Goal: Communication & Community: Answer question/provide support

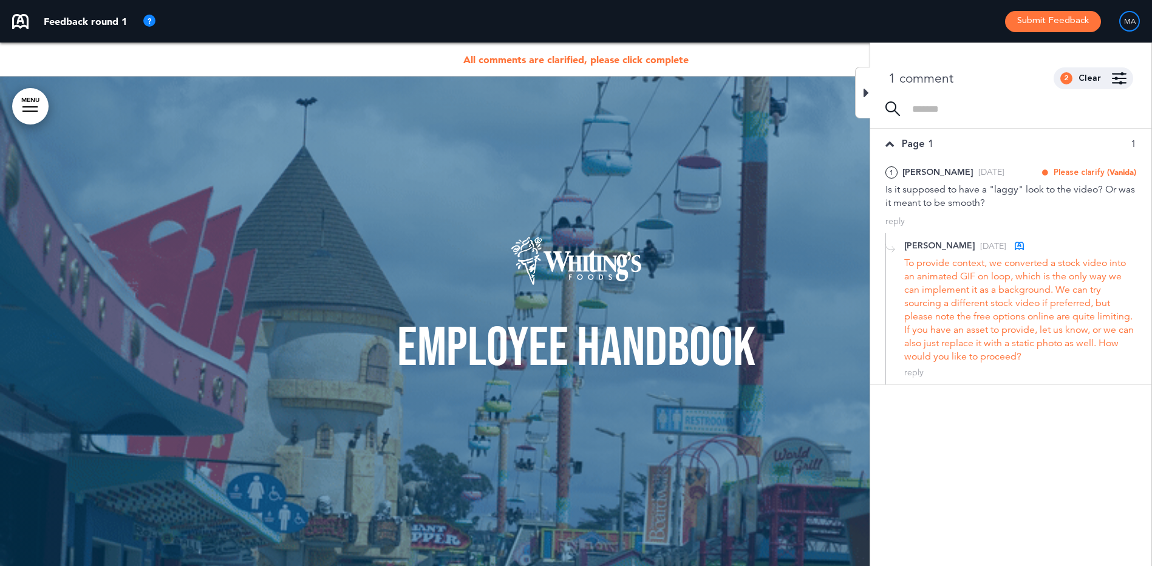
click at [1103, 80] on div "2 Clear" at bounding box center [1094, 78] width 80 height 22
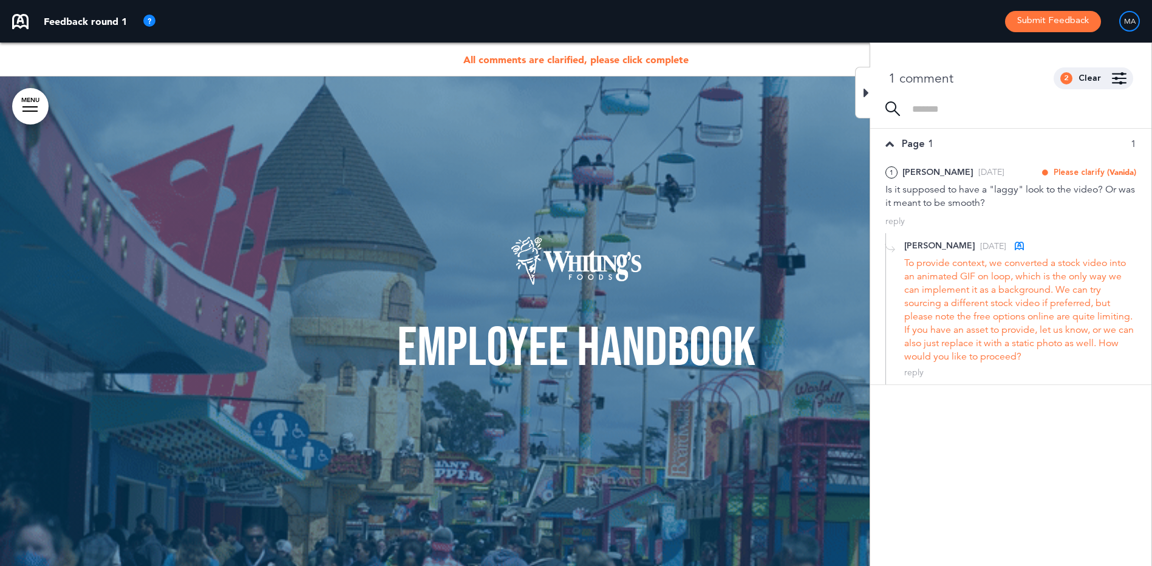
click at [992, 343] on div "To provide context, we converted a stock video into an animated GIF on loop, wh…" at bounding box center [1020, 309] width 232 height 107
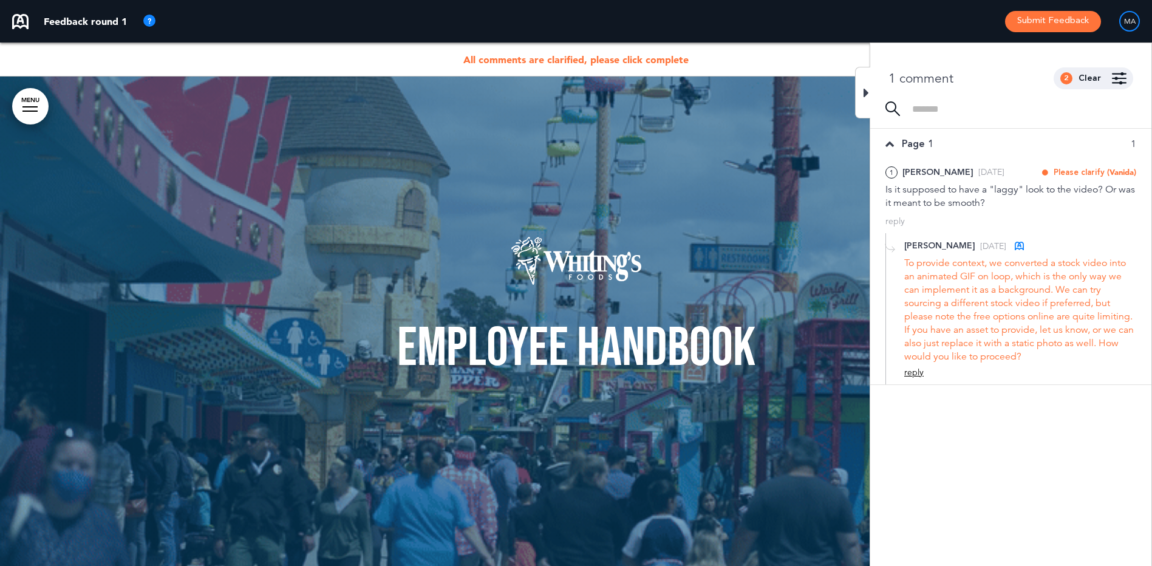
click at [910, 372] on div "reply" at bounding box center [913, 373] width 19 height 12
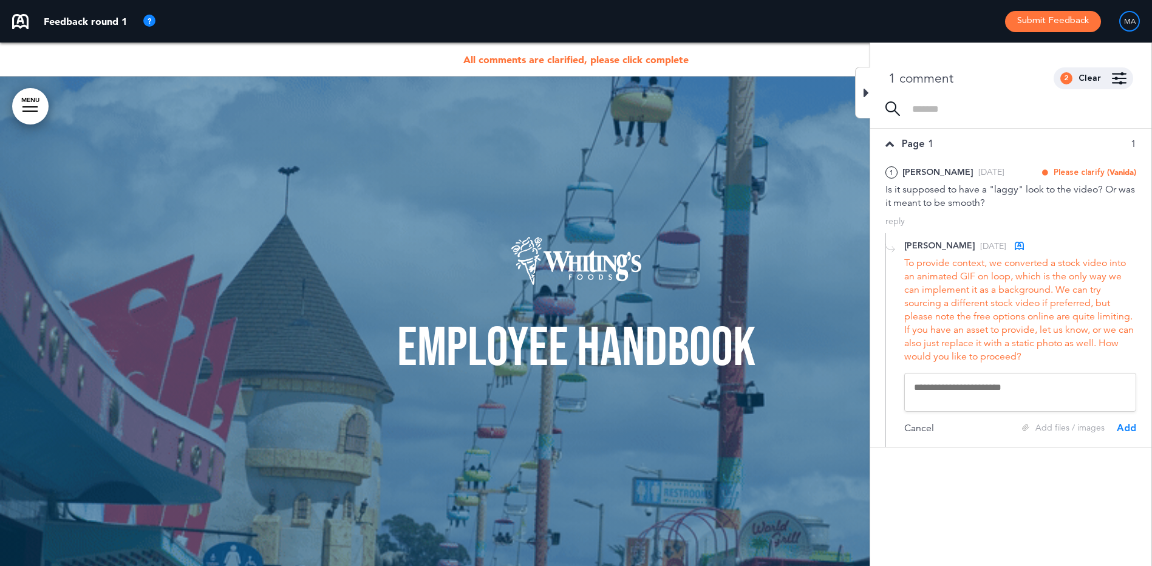
click at [939, 386] on textarea at bounding box center [1020, 392] width 232 height 39
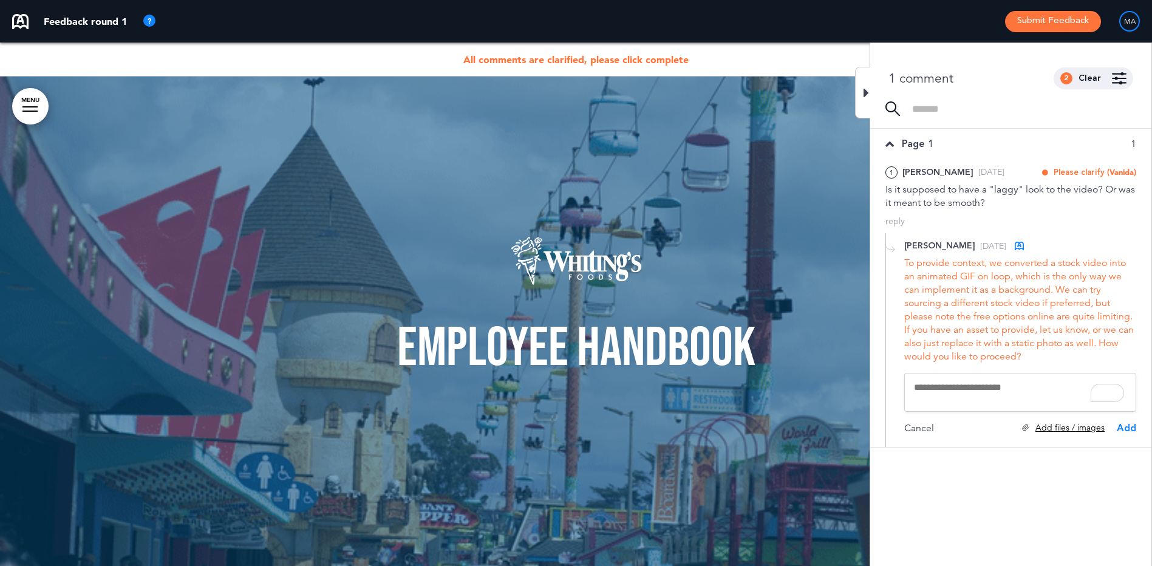
click at [1043, 431] on div "Add files / images" at bounding box center [1063, 428] width 83 height 12
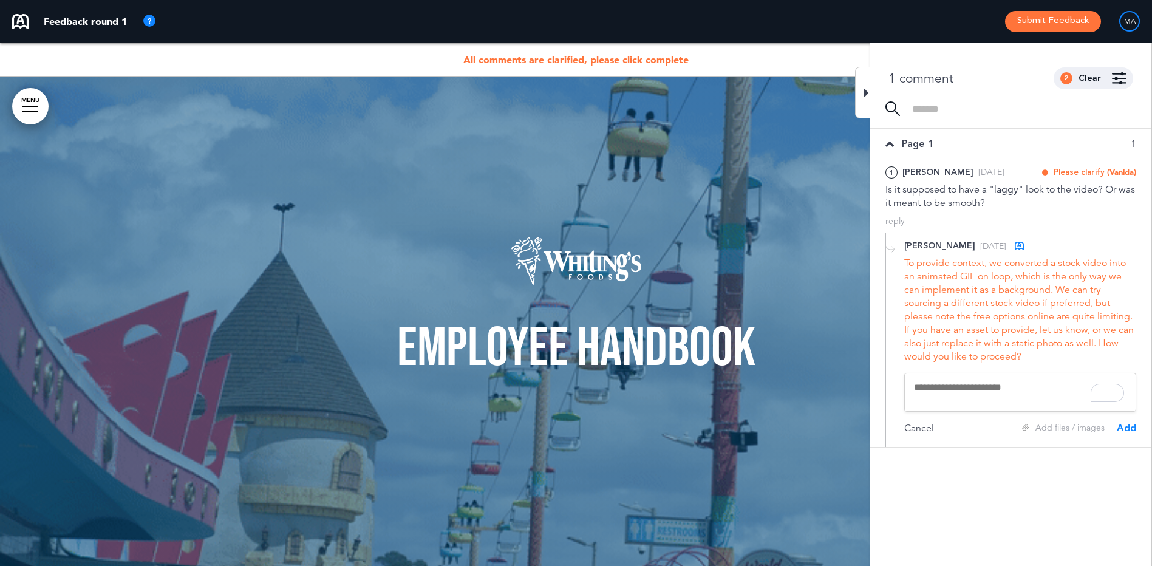
click at [970, 395] on textarea "To enrich screen reader interactions, please activate Accessibility in Grammarl…" at bounding box center [1020, 392] width 232 height 39
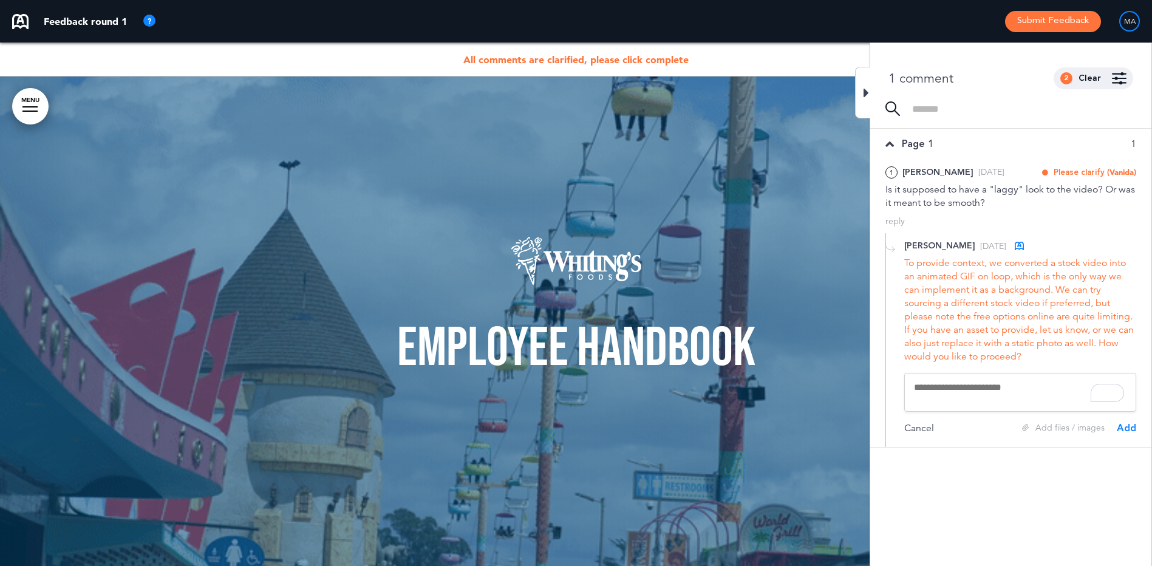
click at [1006, 390] on textarea "To enrich screen reader interactions, please activate Accessibility in Grammarl…" at bounding box center [1020, 392] width 232 height 39
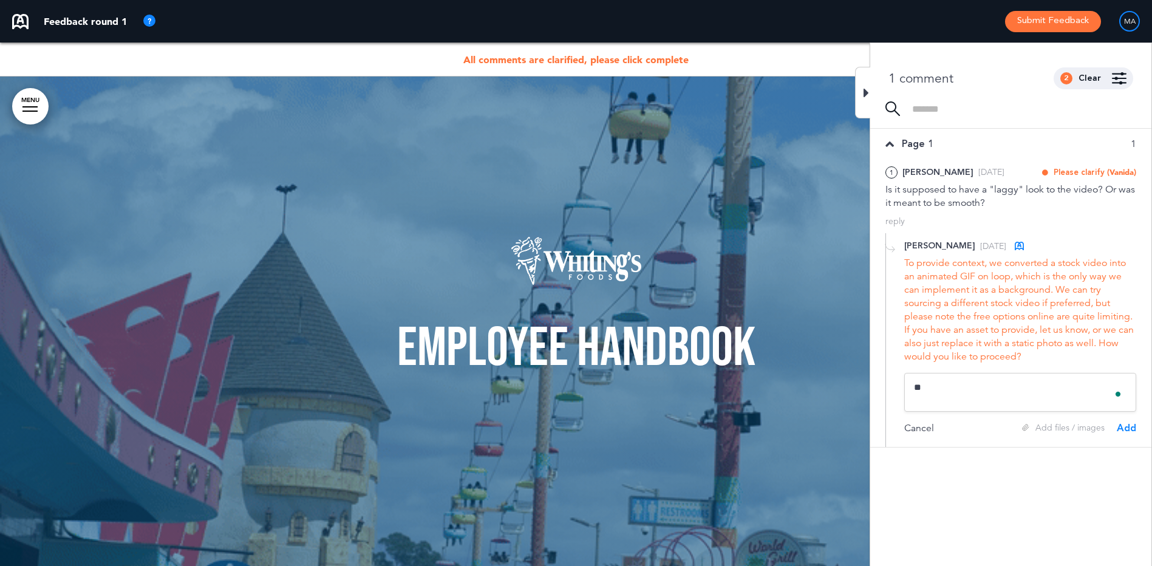
type textarea "*"
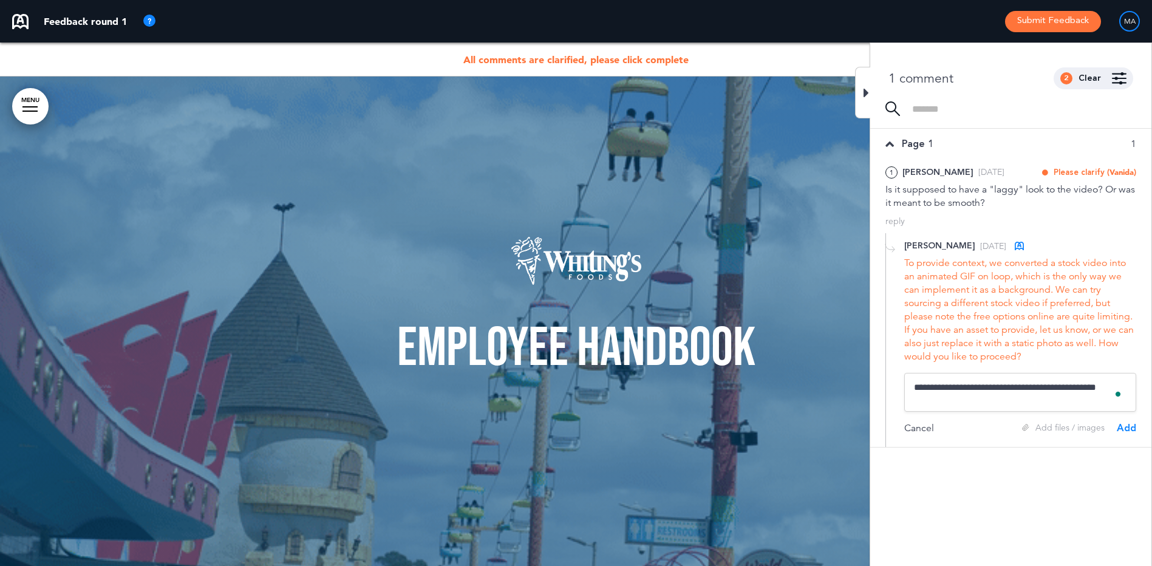
type textarea "**********"
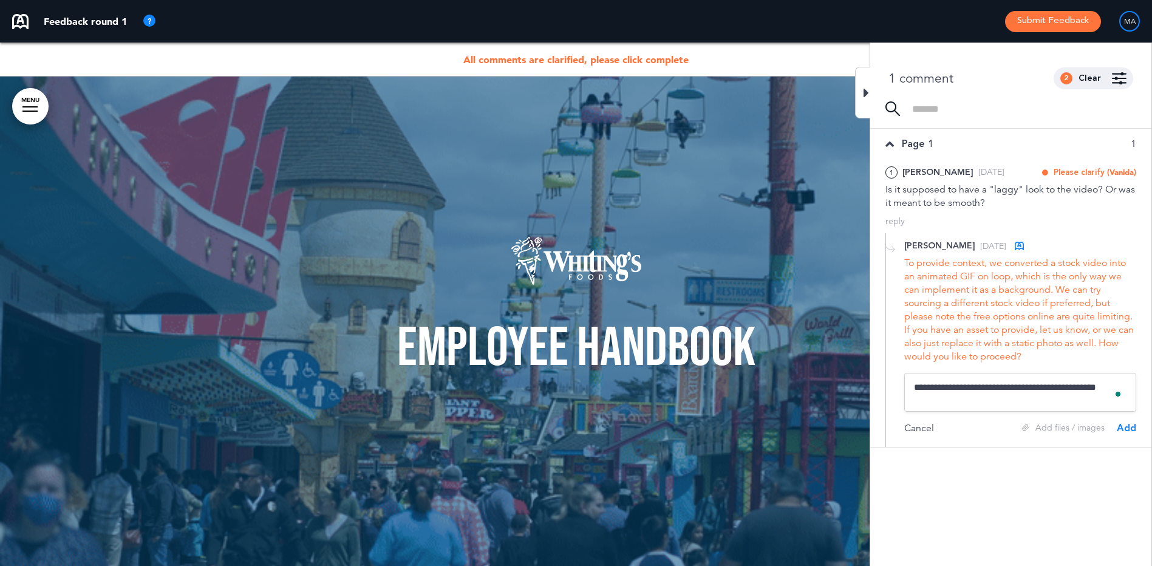
click at [1131, 426] on div "Add" at bounding box center [1126, 427] width 19 height 13
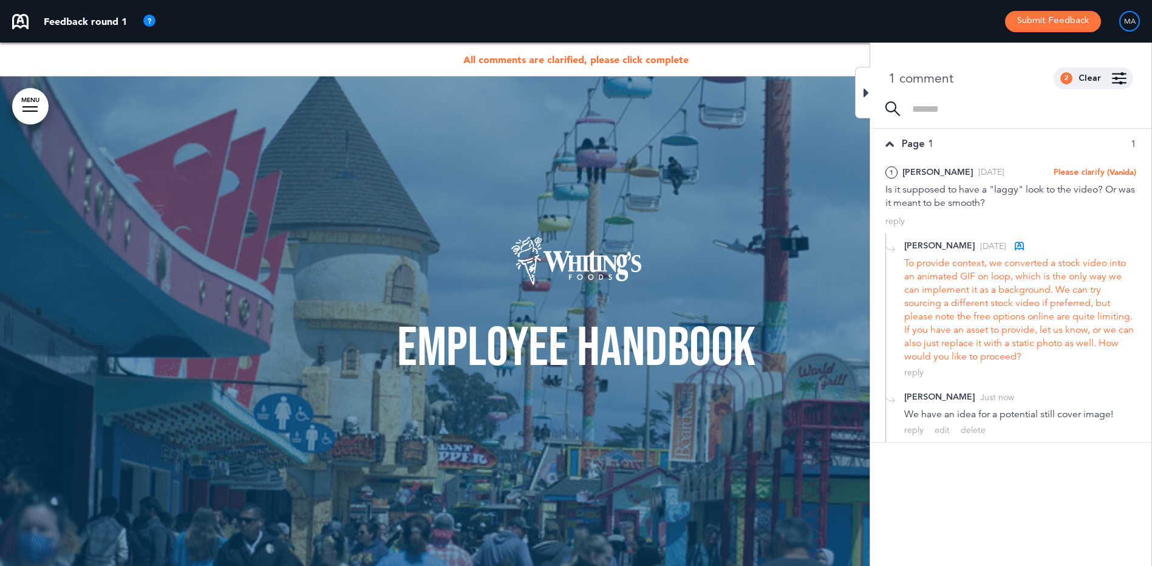
click at [866, 92] on icon at bounding box center [865, 93] width 5 height 15
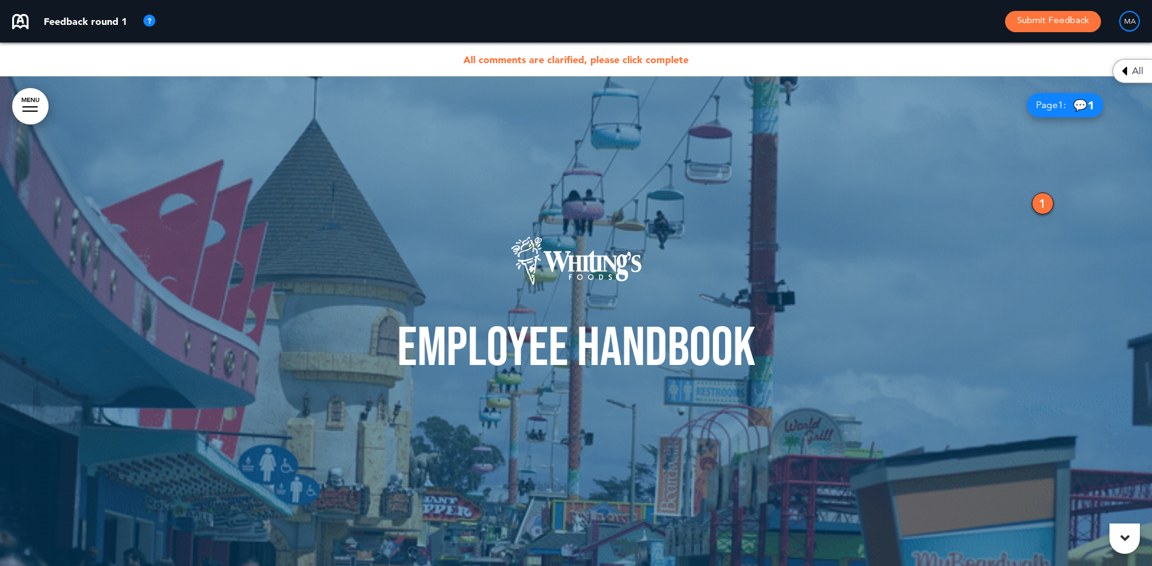
click at [497, 58] on span "All comments are clarified, please click complete" at bounding box center [575, 59] width 225 height 12
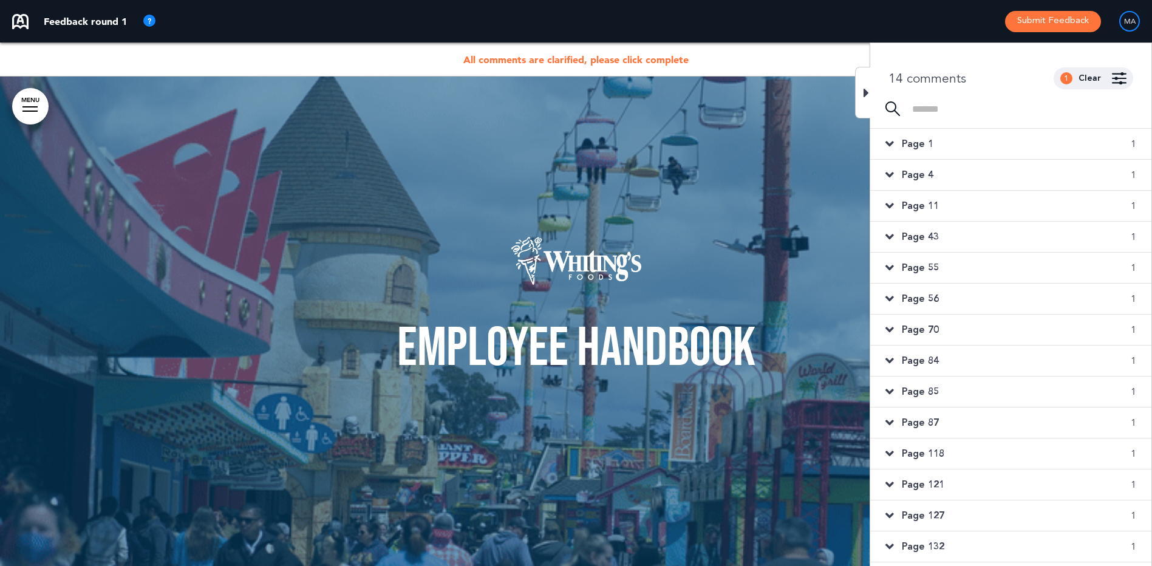
click at [633, 64] on span "All comments are clarified, please click complete" at bounding box center [575, 59] width 225 height 12
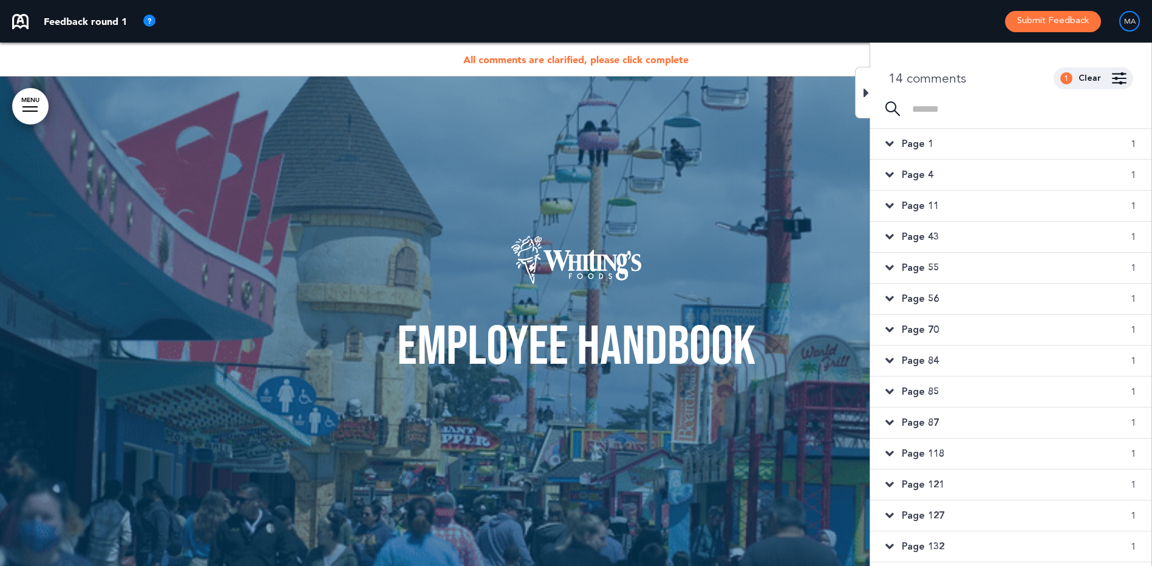
click at [913, 141] on span "Page 1" at bounding box center [918, 143] width 32 height 13
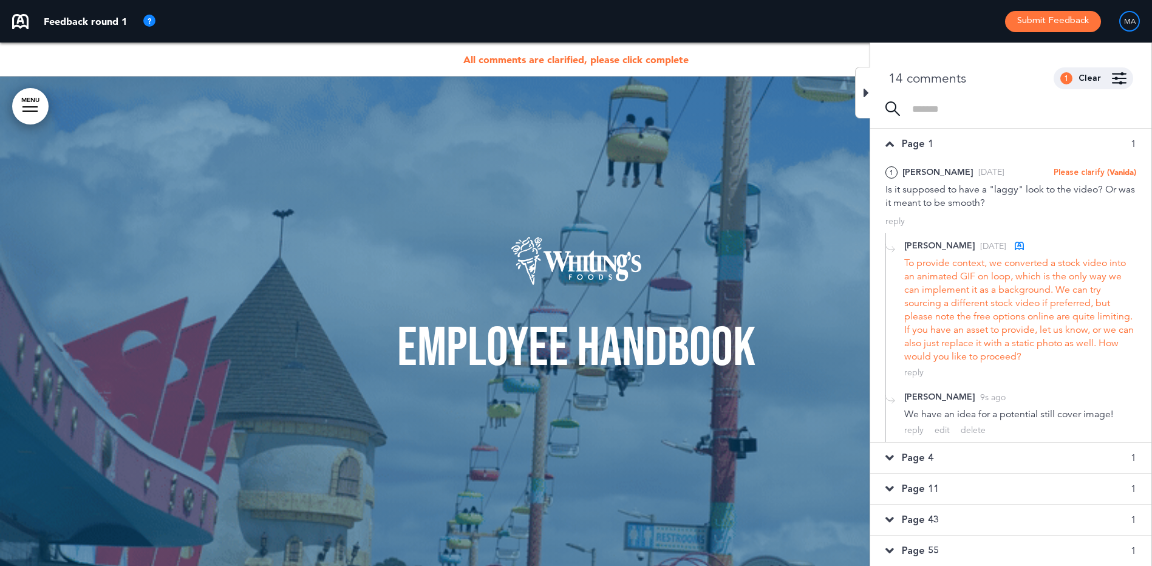
click at [926, 461] on span "Page 4" at bounding box center [918, 457] width 32 height 13
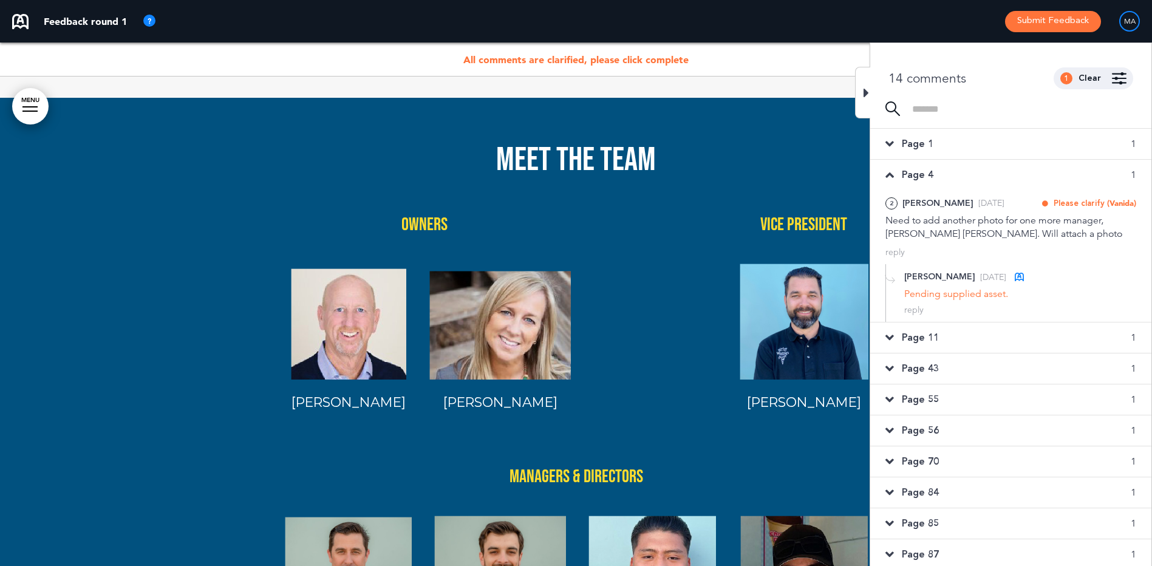
scroll to position [2065, 0]
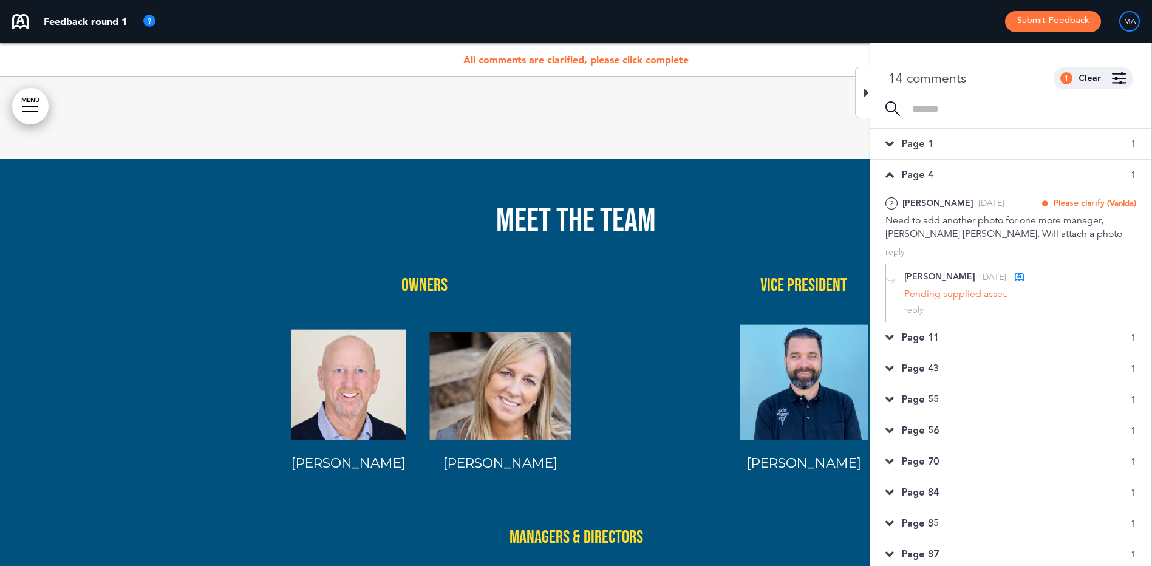
click at [919, 337] on span "Page 11" at bounding box center [920, 337] width 37 height 13
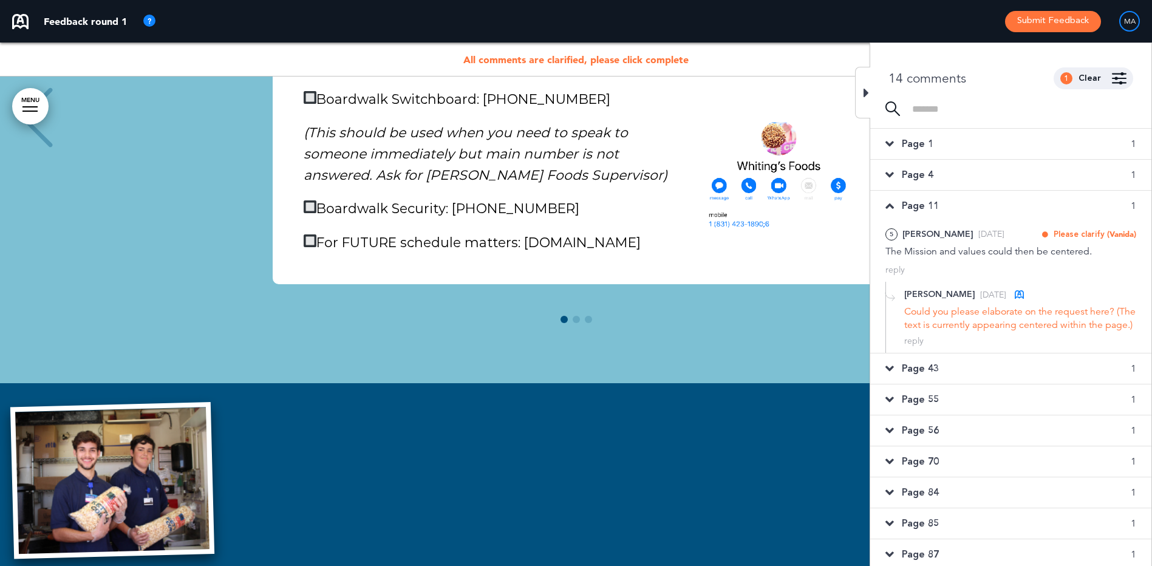
scroll to position [7097, 0]
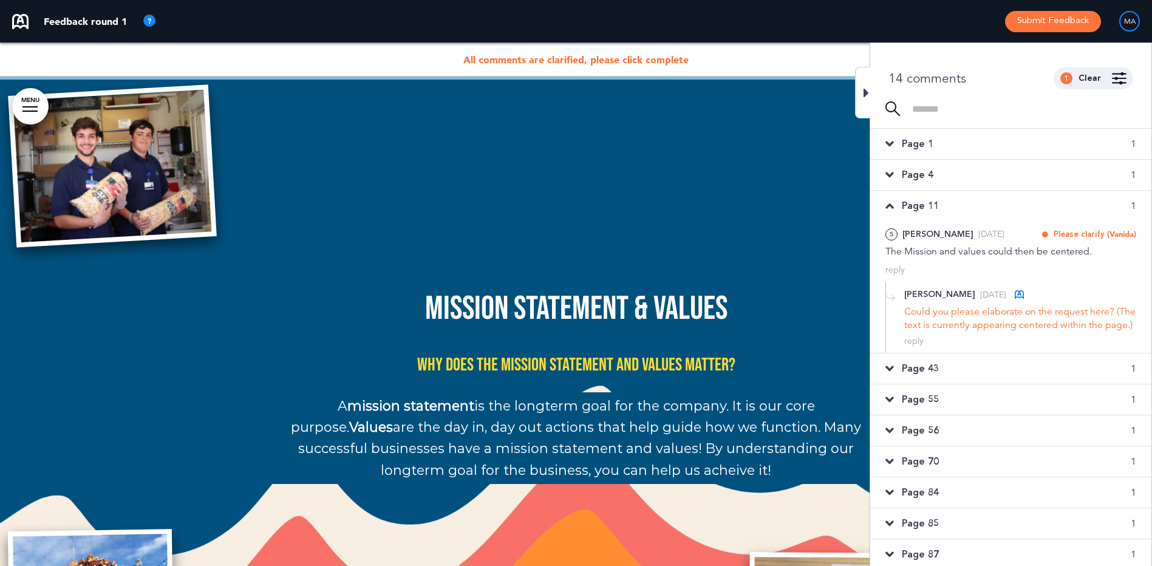
click at [565, 398] on span "A mission statement is the longterm goal for the company. It is our core purpos…" at bounding box center [576, 438] width 570 height 81
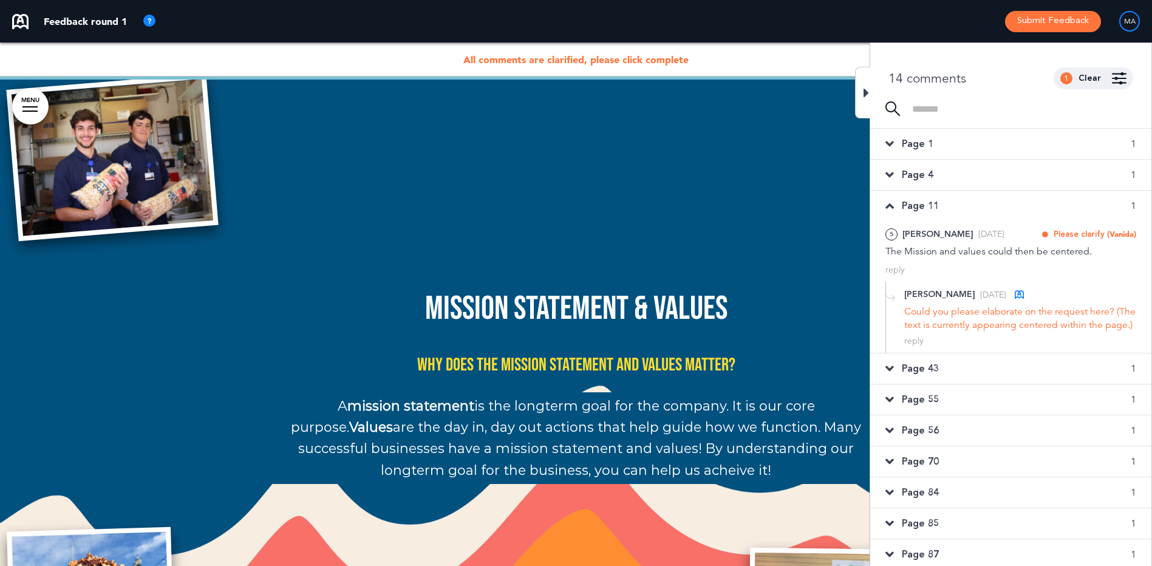
click at [599, 327] on div "MISSION STATEMENT & VALUES Why does the Mission Statement and Values matter? A …" at bounding box center [576, 388] width 607 height 192
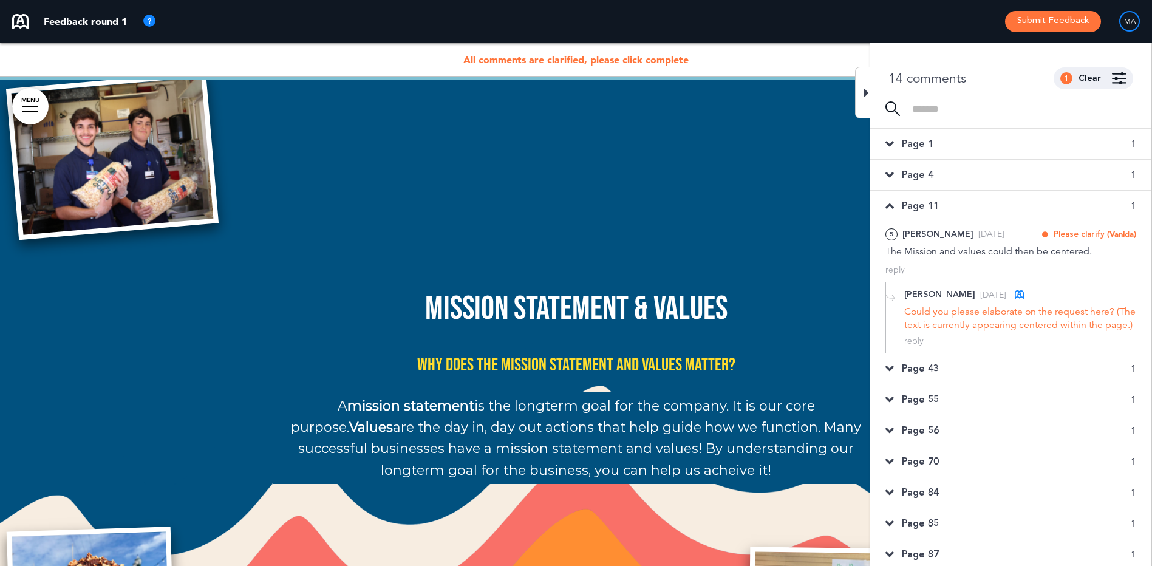
click at [865, 96] on icon at bounding box center [865, 93] width 5 height 15
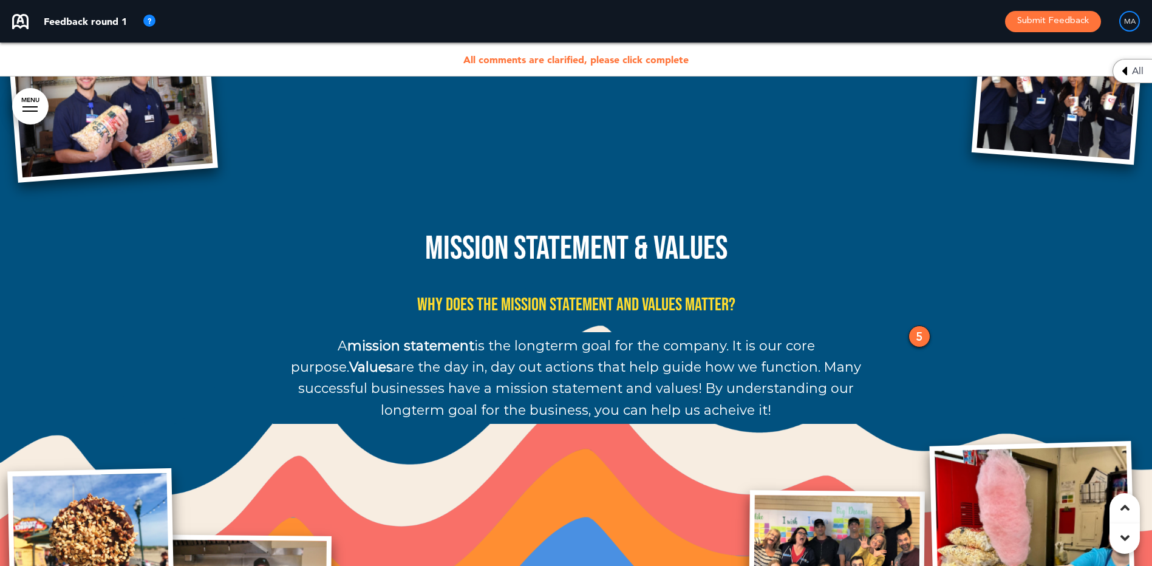
scroll to position [7158, 0]
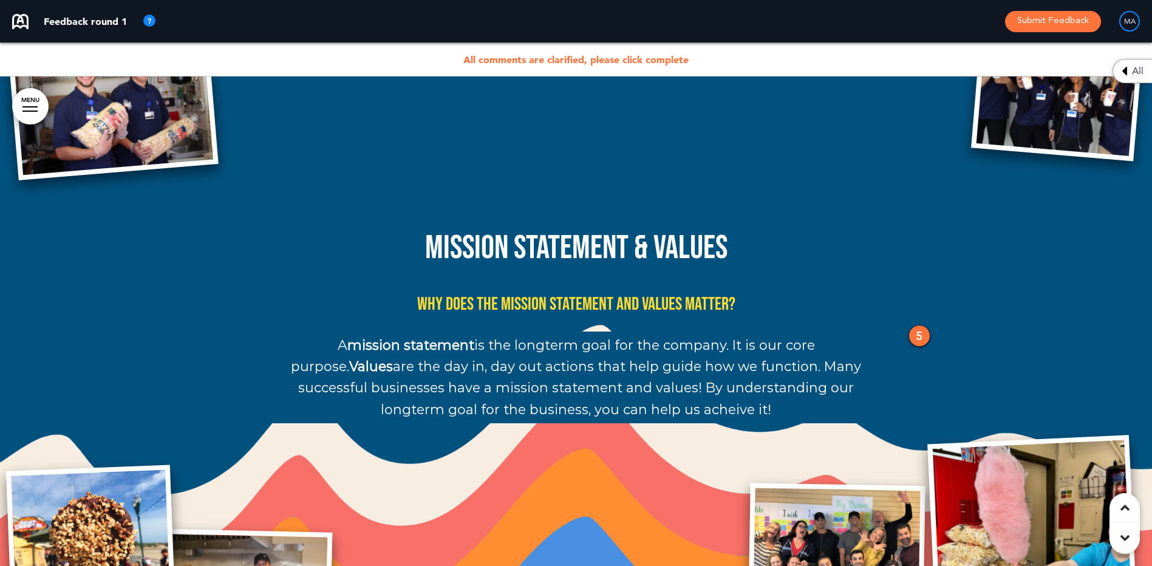
click at [604, 353] on span "A mission statement is the longterm goal for the company. It is our core purpos…" at bounding box center [576, 377] width 570 height 81
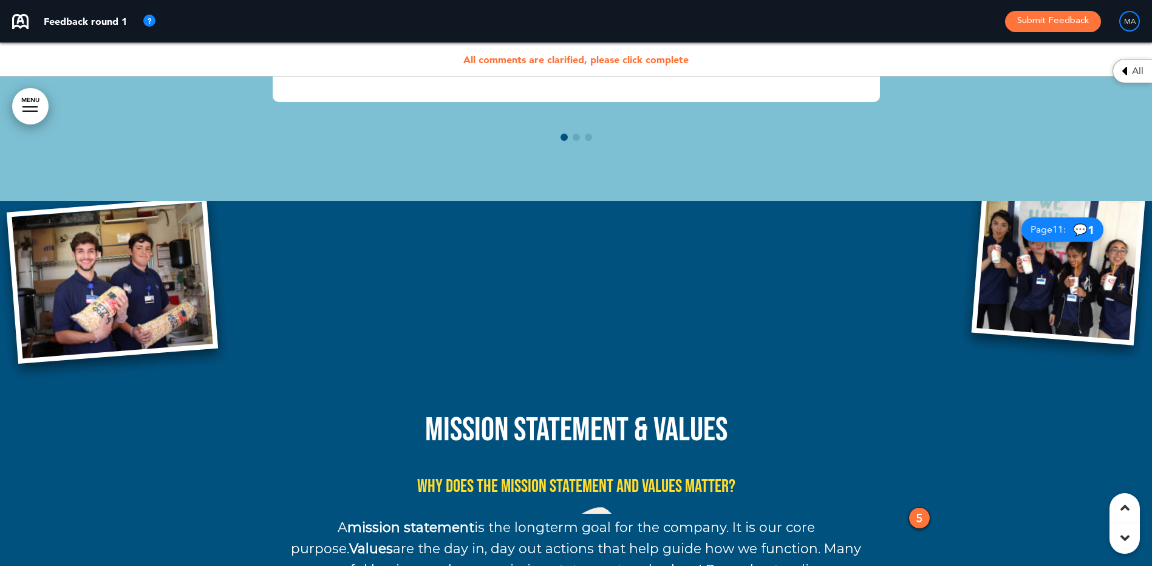
scroll to position [6915, 0]
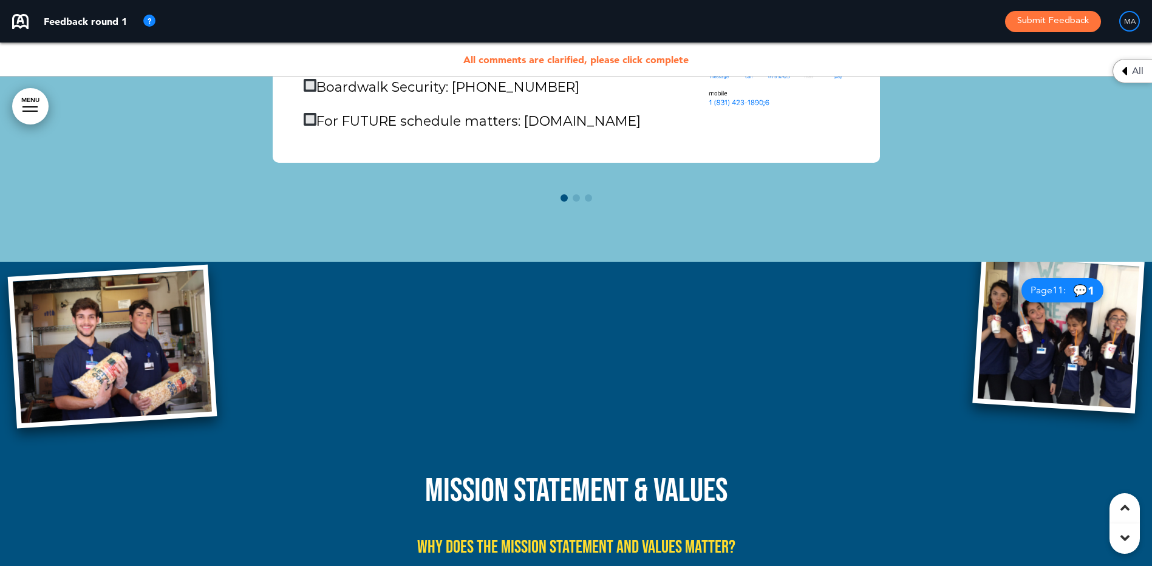
click at [587, 536] on span "Why does the Mission Statement and Values matter?" at bounding box center [576, 547] width 318 height 22
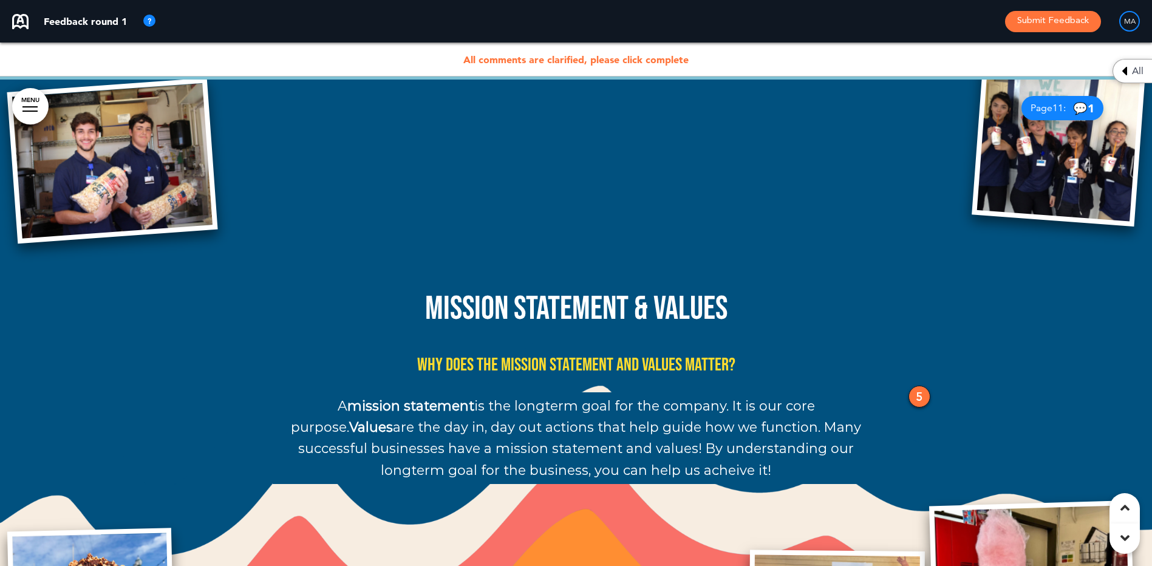
scroll to position [7158, 0]
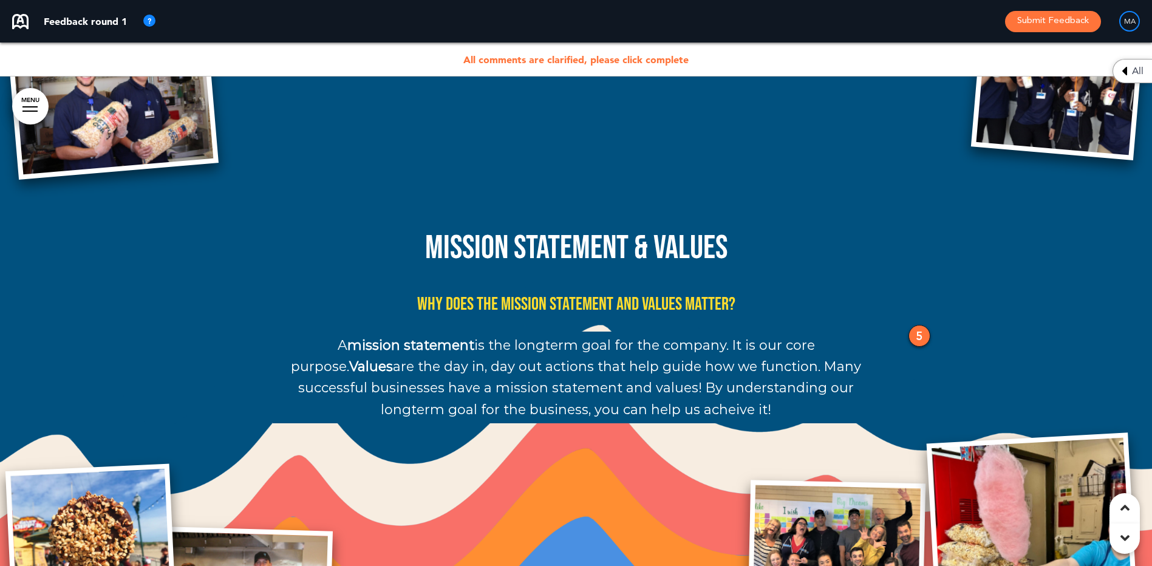
click at [917, 325] on div "5" at bounding box center [919, 336] width 22 height 22
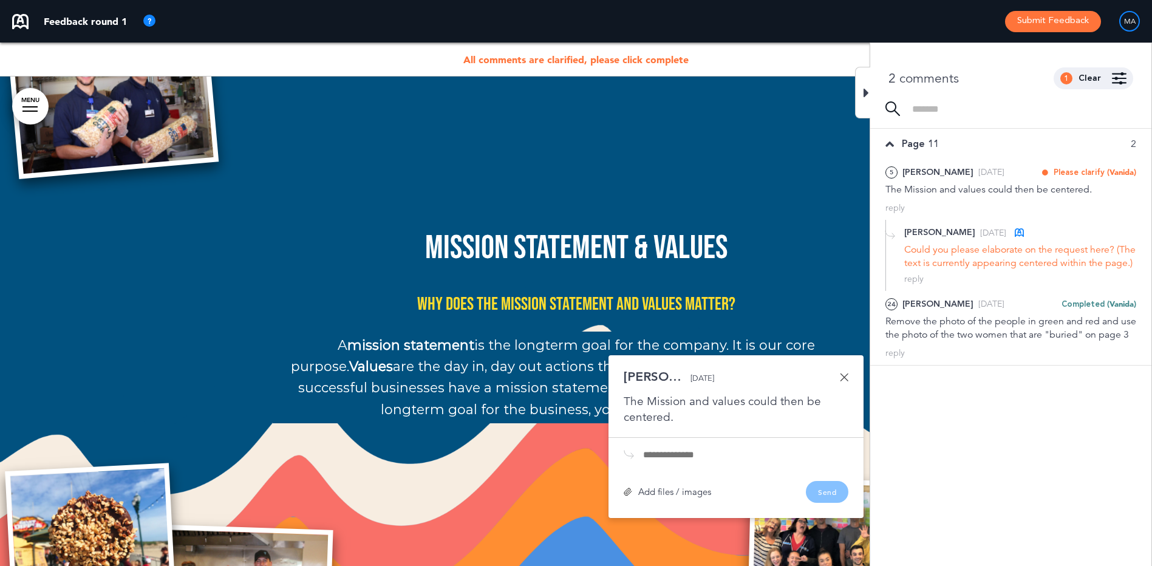
click at [386, 231] on h1 "MISSION STATEMENT & VALUES" at bounding box center [576, 247] width 607 height 33
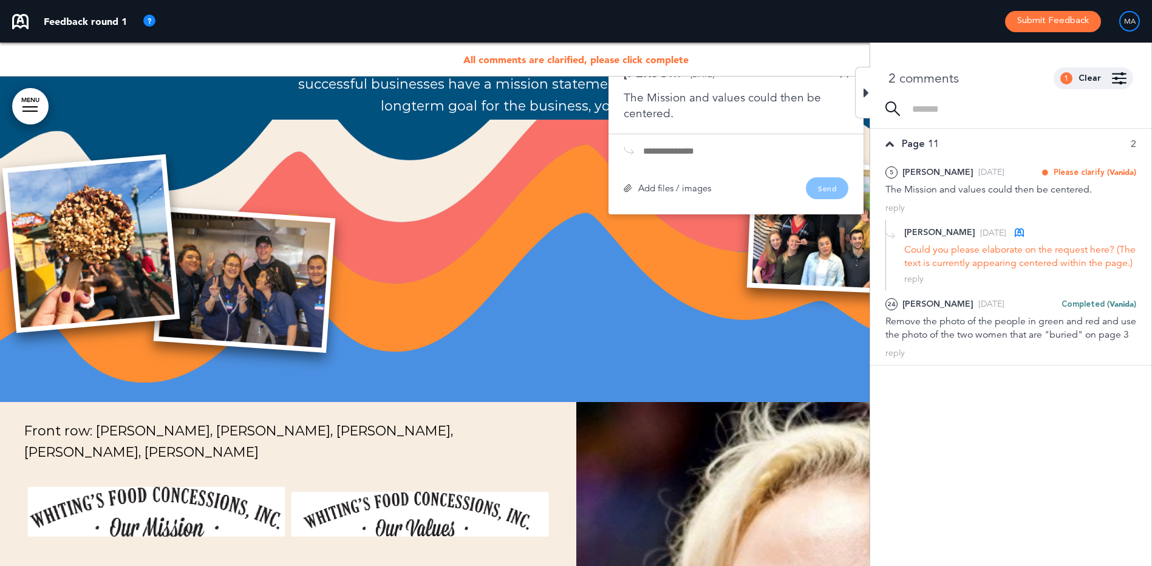
scroll to position [7704, 0]
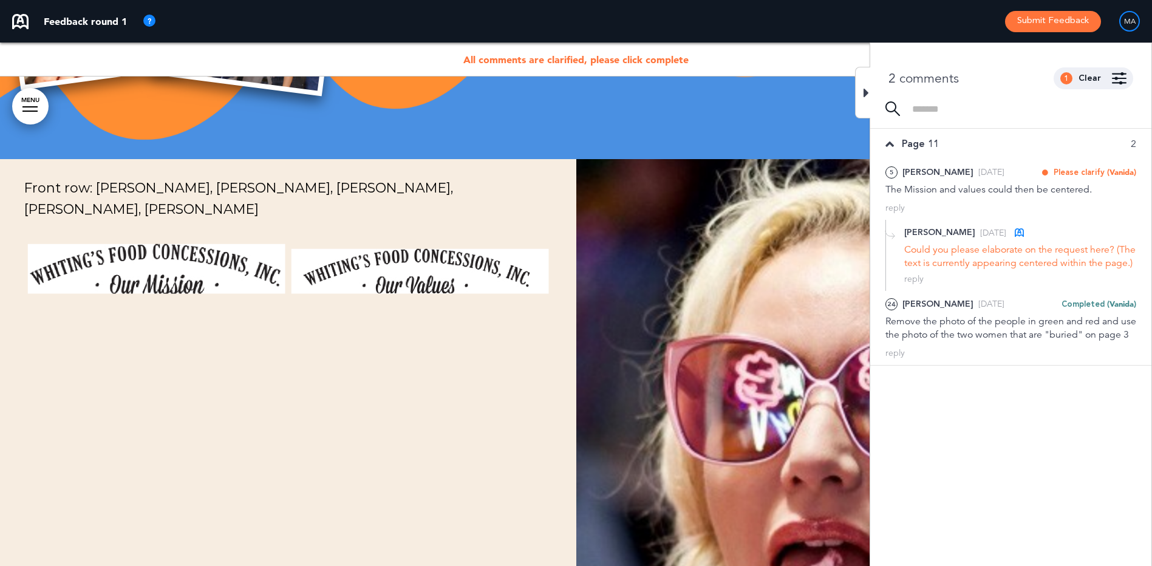
click at [188, 296] on td at bounding box center [156, 445] width 264 height 299
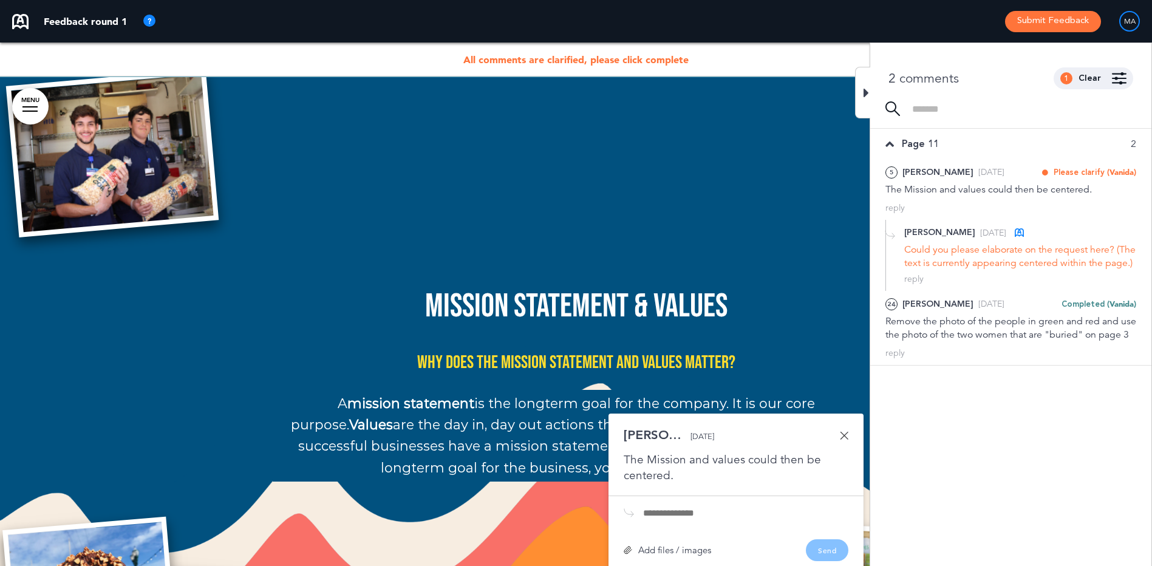
scroll to position [7097, 0]
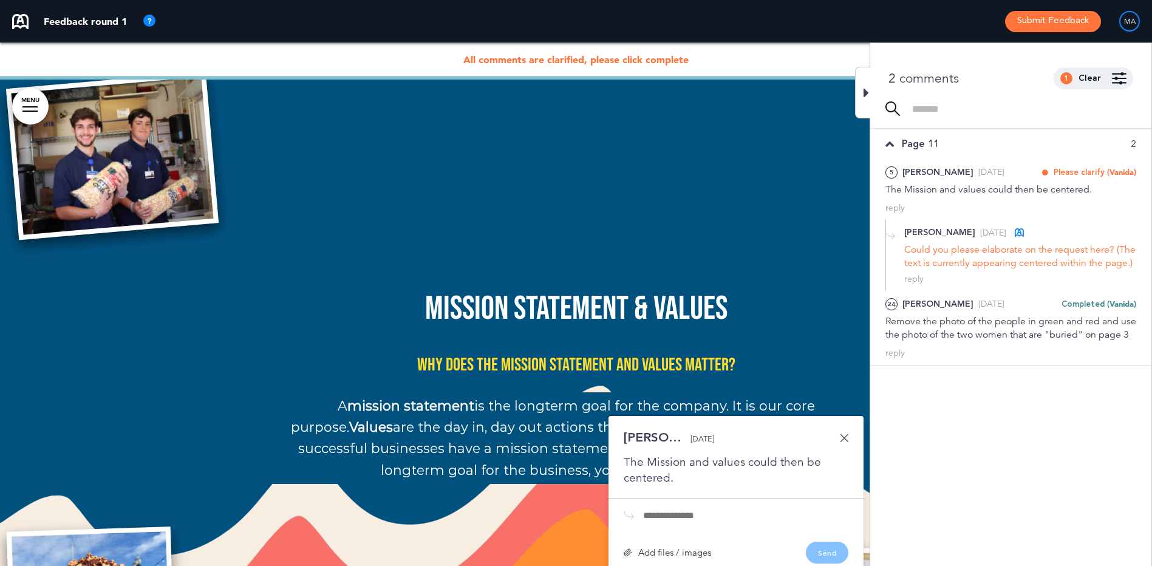
click at [844, 434] on link at bounding box center [844, 438] width 9 height 9
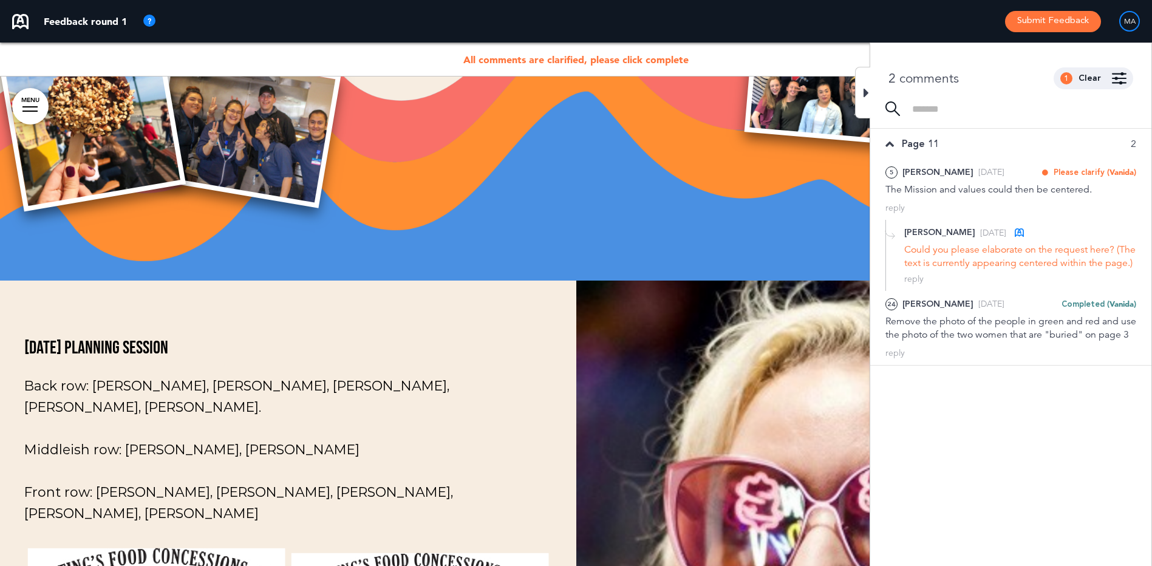
scroll to position [61, 0]
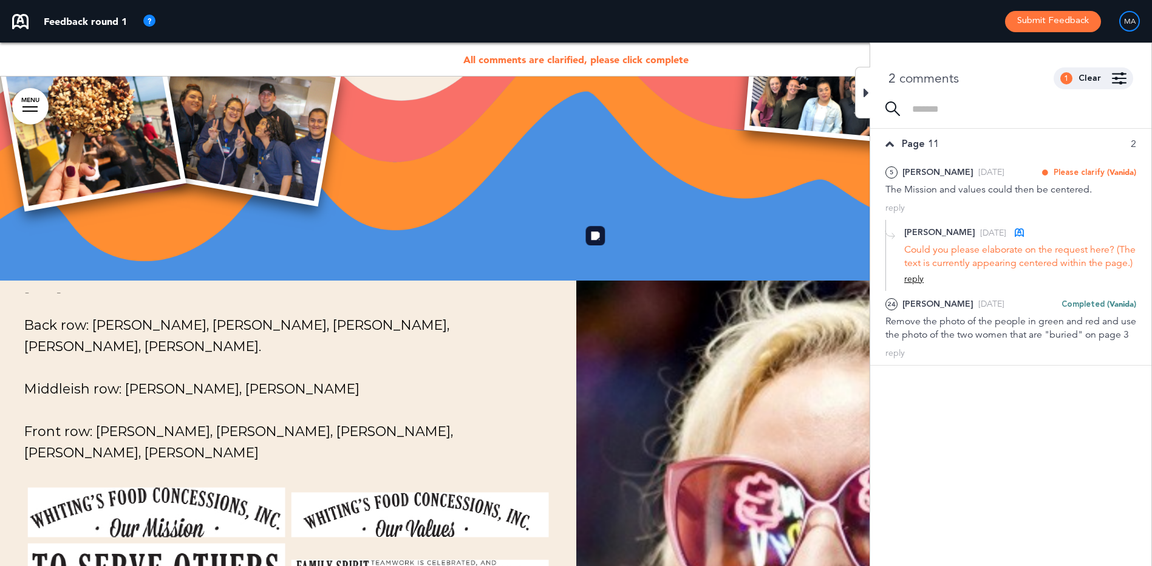
click at [915, 285] on div "reply" at bounding box center [913, 279] width 19 height 12
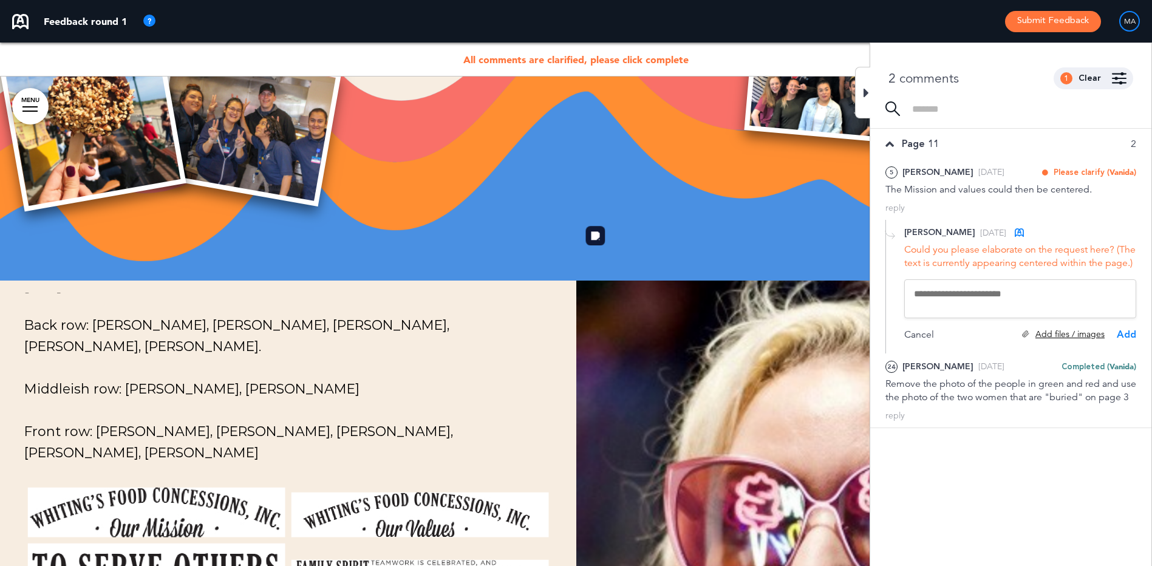
click at [1049, 340] on div "Add files / images" at bounding box center [1063, 335] width 83 height 12
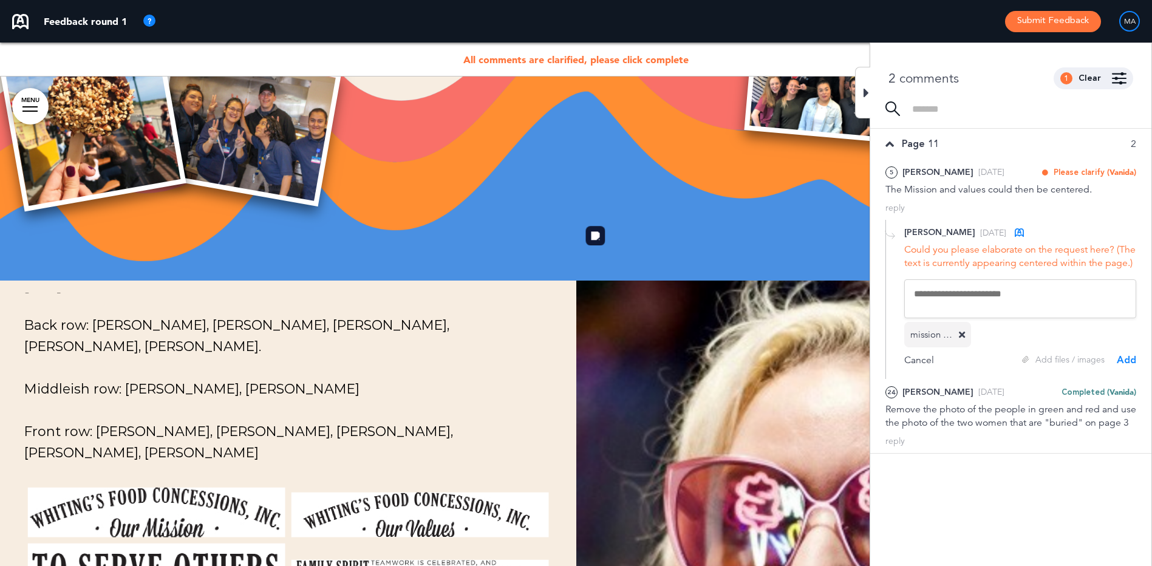
click at [961, 308] on textarea at bounding box center [1020, 298] width 232 height 39
type textarea "**********"
click at [1126, 369] on div "Add" at bounding box center [1126, 362] width 19 height 13
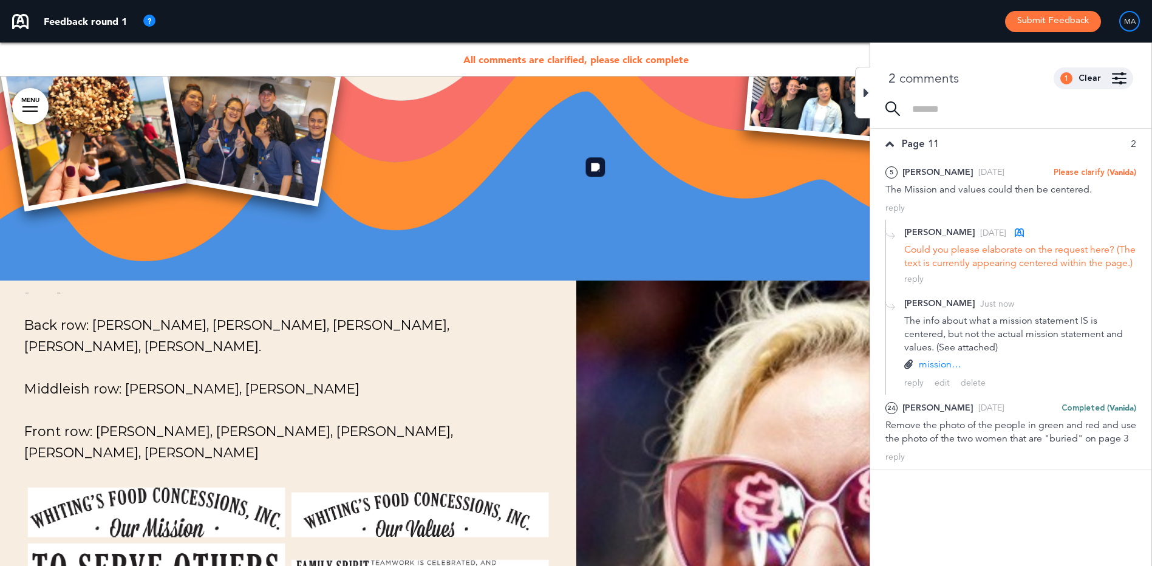
scroll to position [7765, 0]
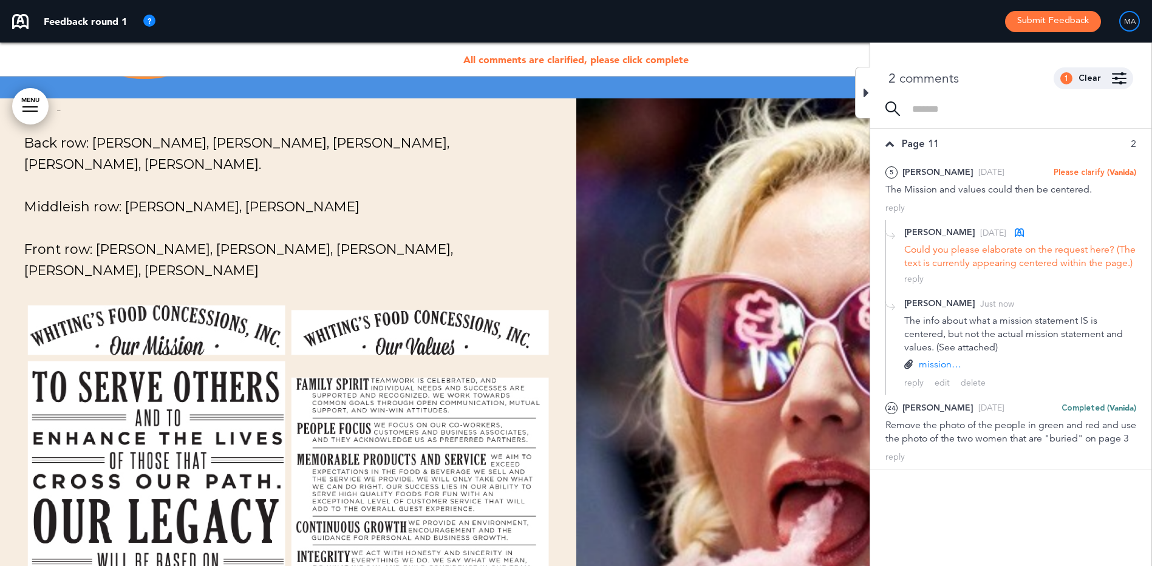
click at [865, 92] on icon at bounding box center [865, 93] width 5 height 15
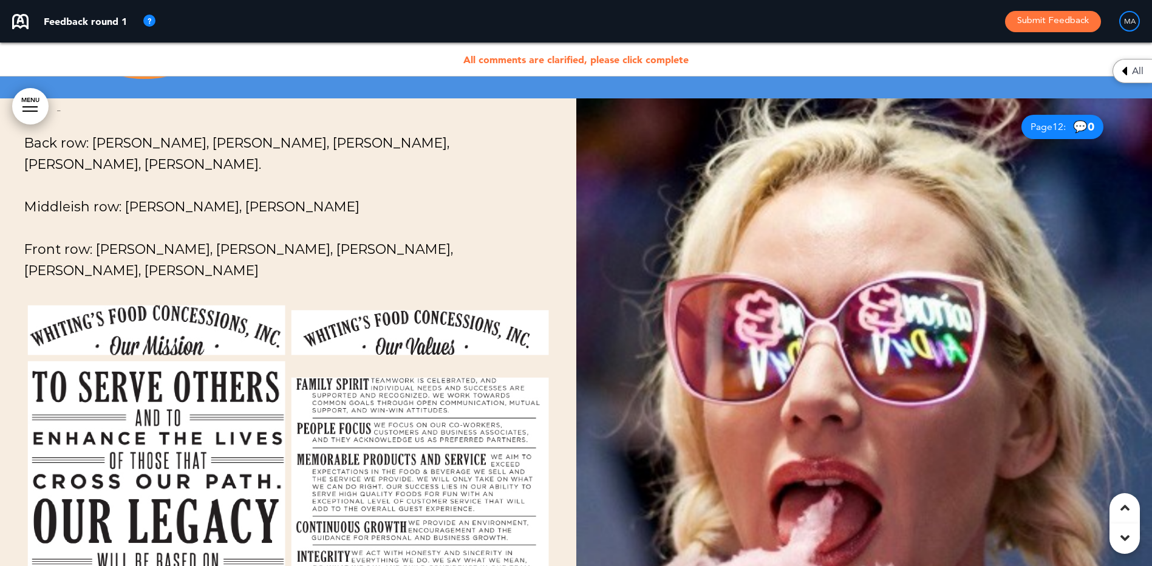
click at [1136, 67] on span "All" at bounding box center [1138, 71] width 12 height 10
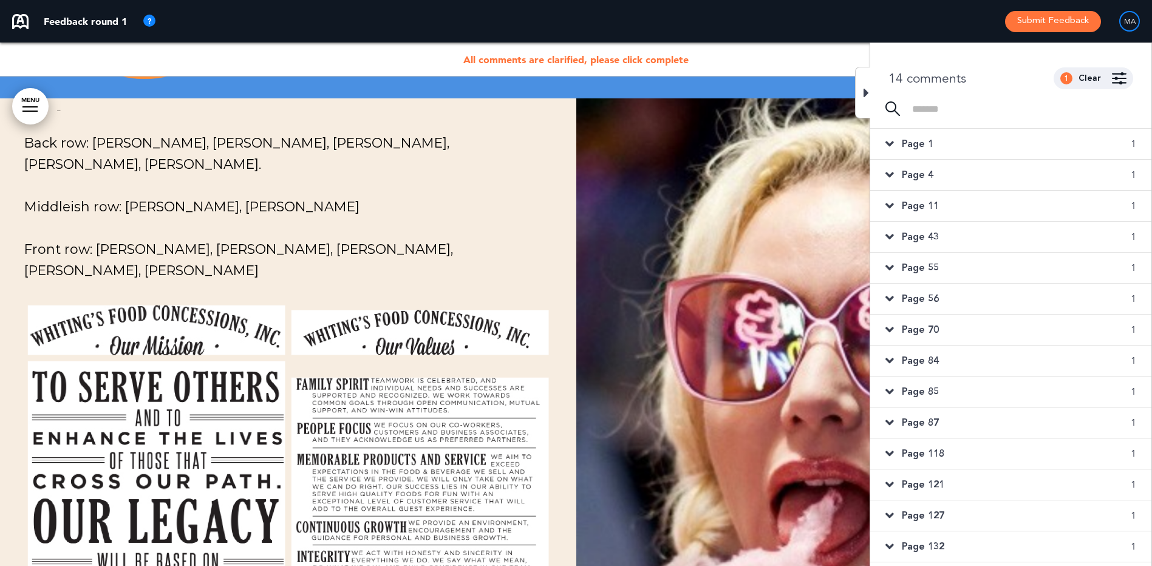
click at [921, 208] on span "Page 11" at bounding box center [920, 205] width 37 height 13
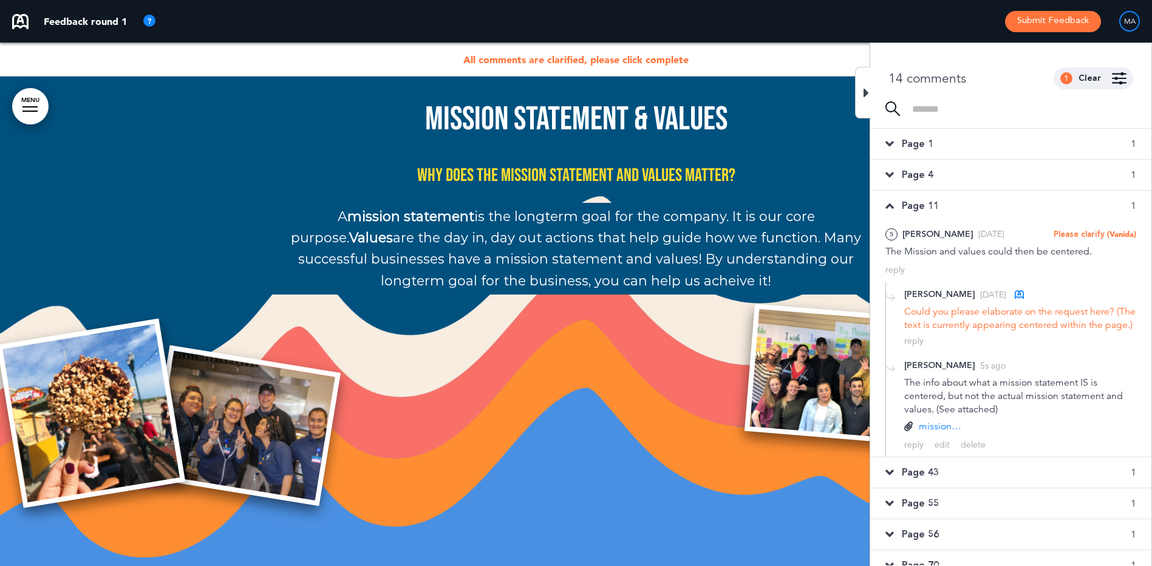
scroll to position [7036, 0]
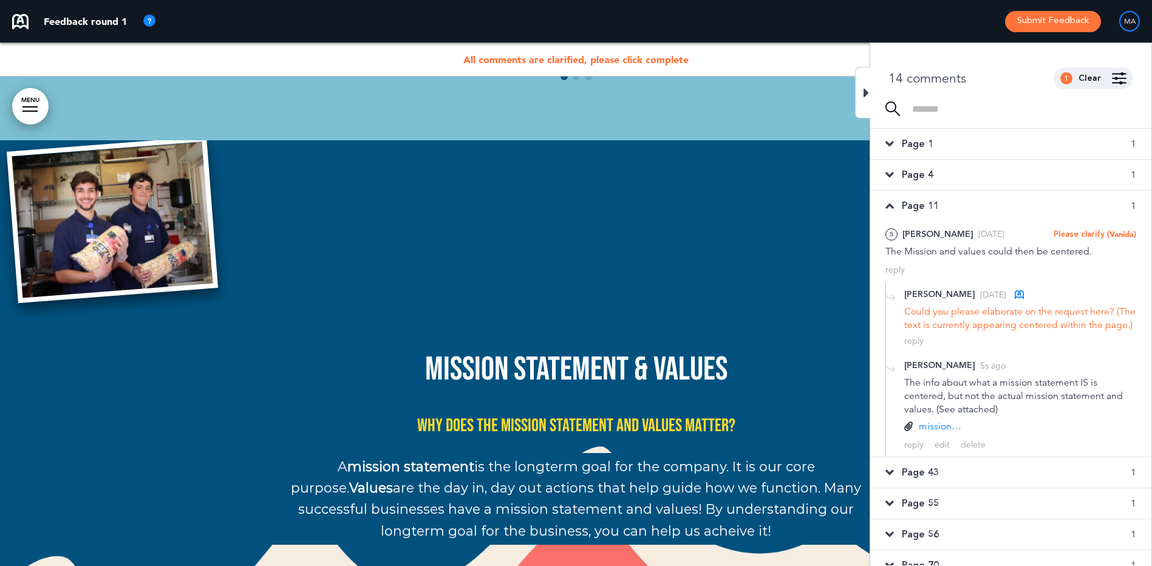
click at [916, 479] on span "Page 43" at bounding box center [920, 472] width 37 height 13
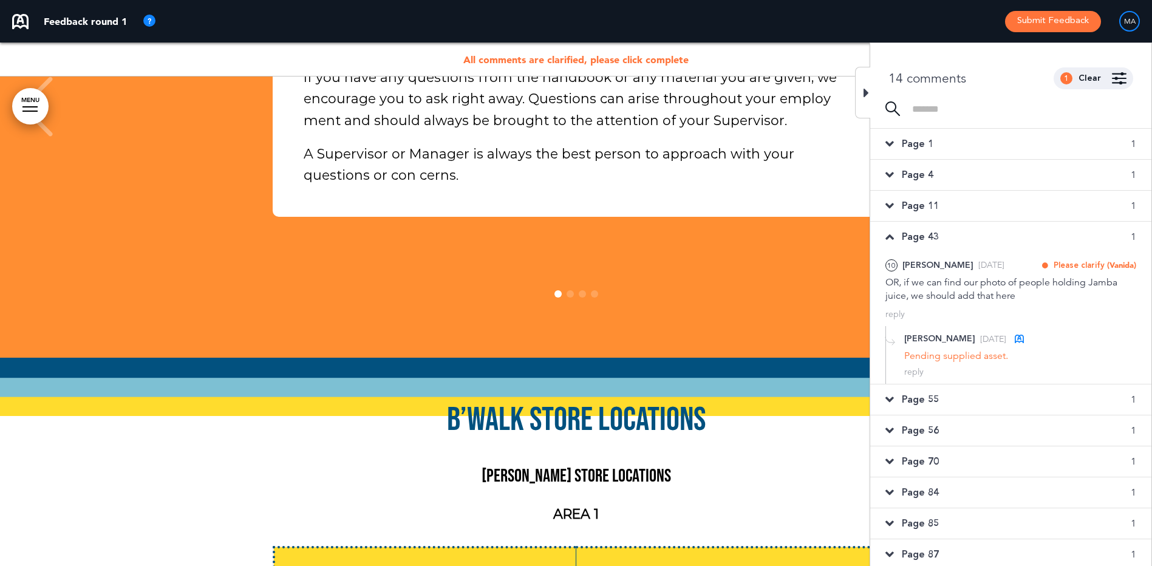
scroll to position [29856, 0]
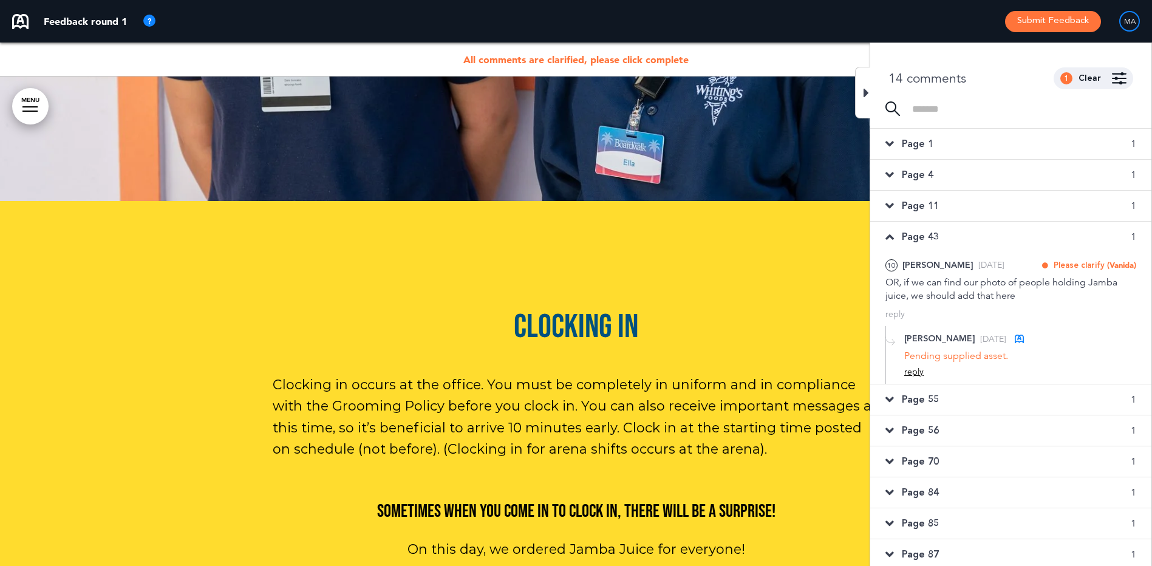
click at [913, 373] on div "reply" at bounding box center [913, 372] width 19 height 12
click at [1050, 429] on div "Add files / images" at bounding box center [1063, 427] width 83 height 12
click at [1121, 455] on div "Add" at bounding box center [1126, 452] width 19 height 13
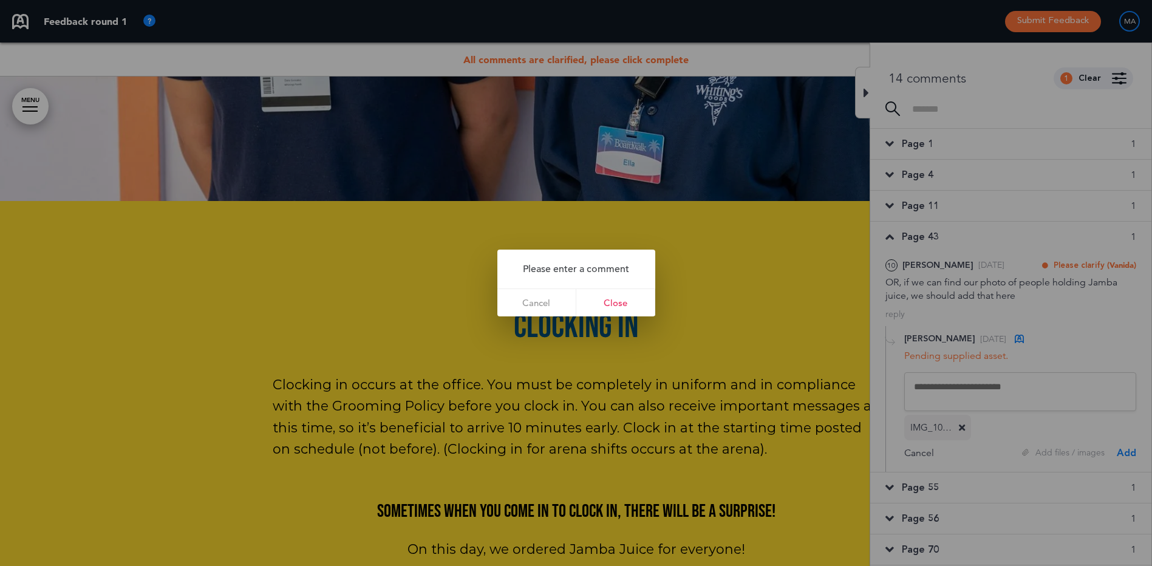
drag, startPoint x: 620, startPoint y: 301, endPoint x: 935, endPoint y: 377, distance: 324.2
click at [620, 301] on link "Close" at bounding box center [615, 302] width 79 height 27
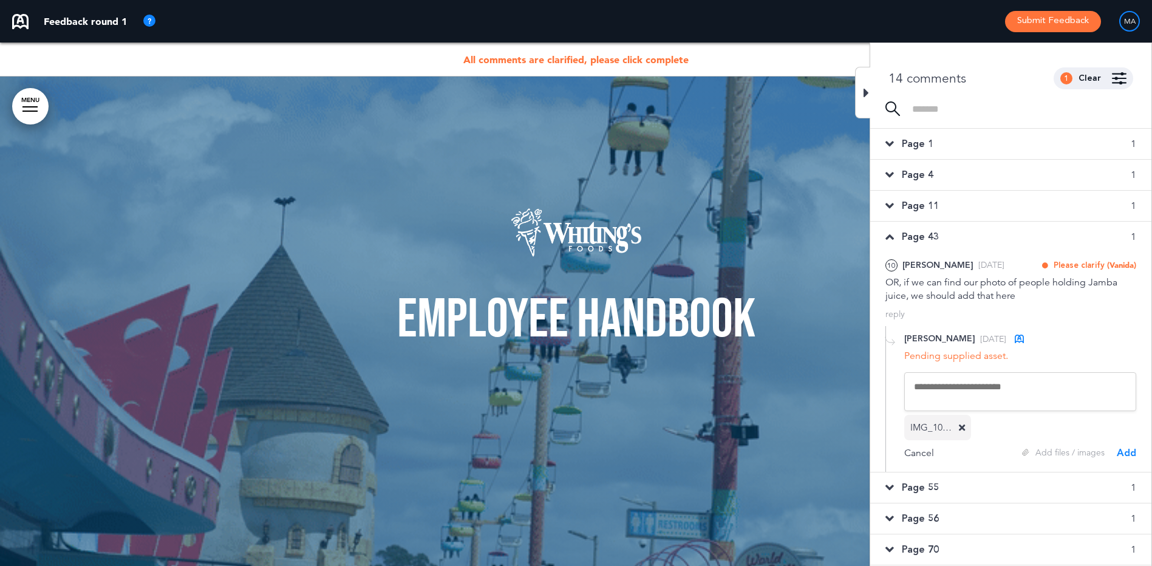
click at [985, 394] on textarea at bounding box center [1020, 391] width 232 height 39
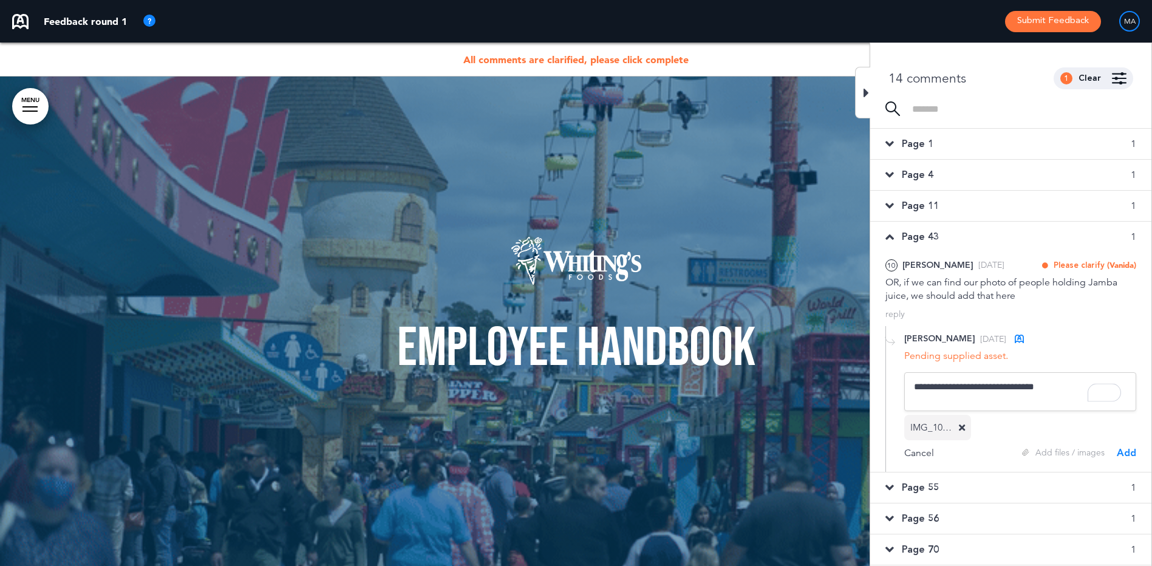
type textarea "**********"
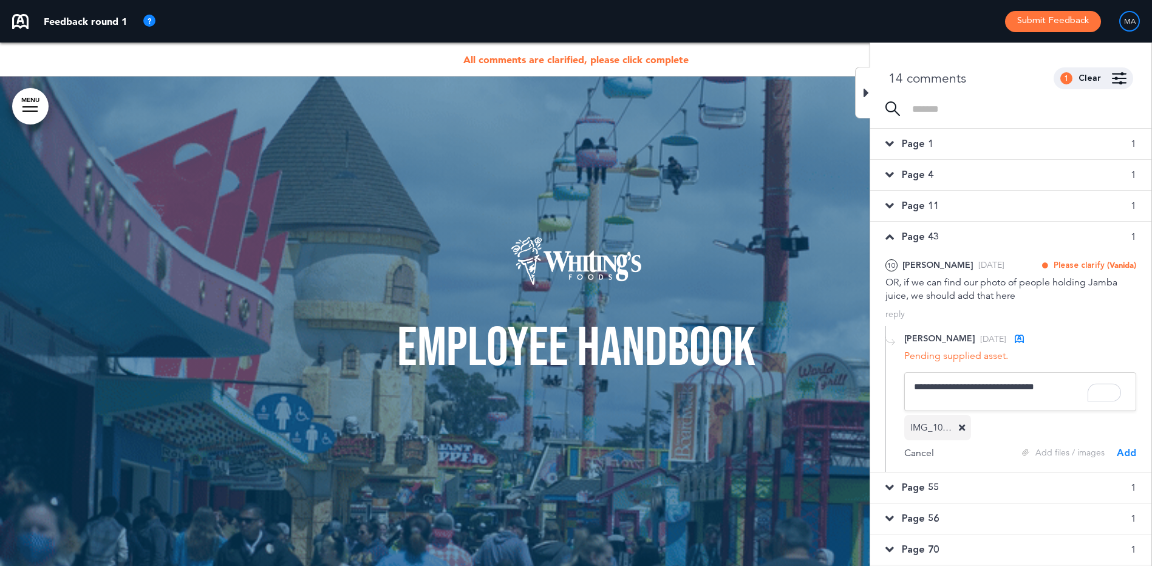
click at [1124, 454] on div "Add" at bounding box center [1126, 452] width 19 height 13
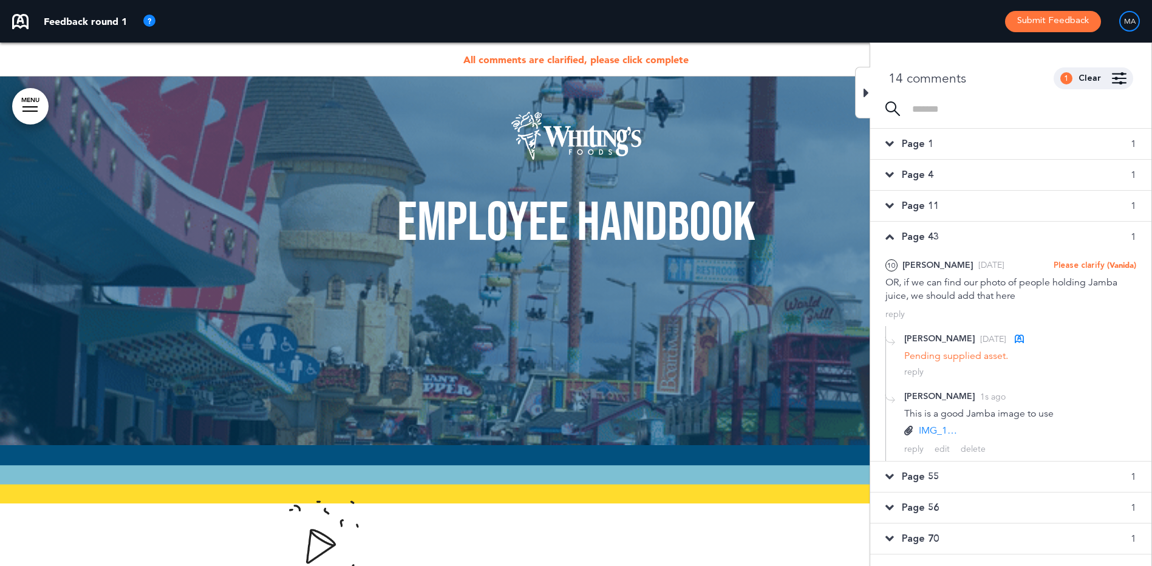
click at [912, 475] on span "Page 55" at bounding box center [920, 476] width 37 height 13
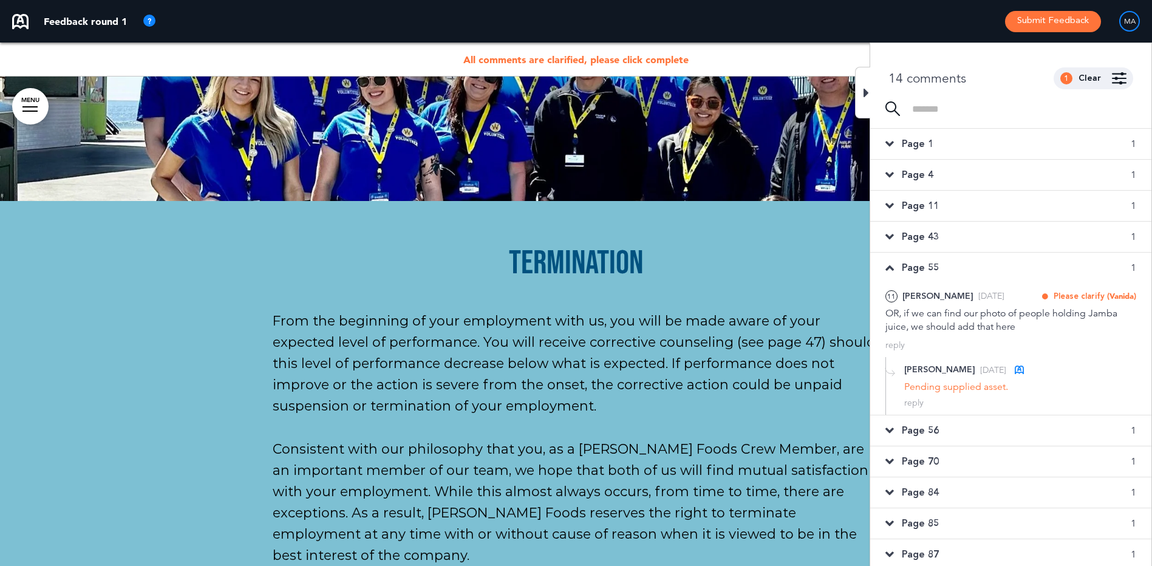
scroll to position [61, 0]
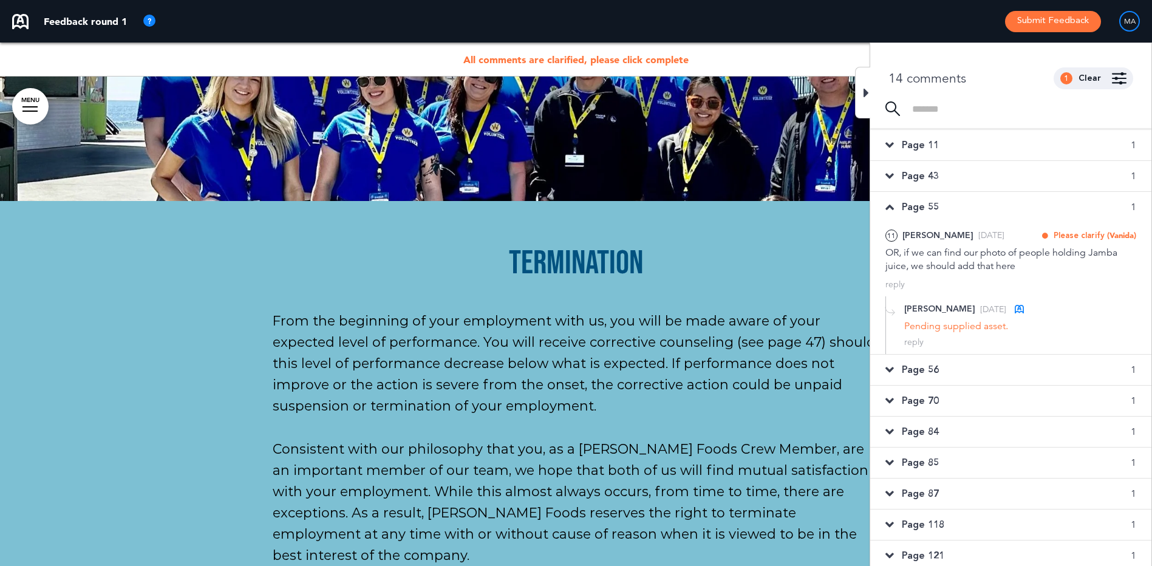
click at [947, 171] on div "Page 43 1" at bounding box center [1010, 176] width 281 height 30
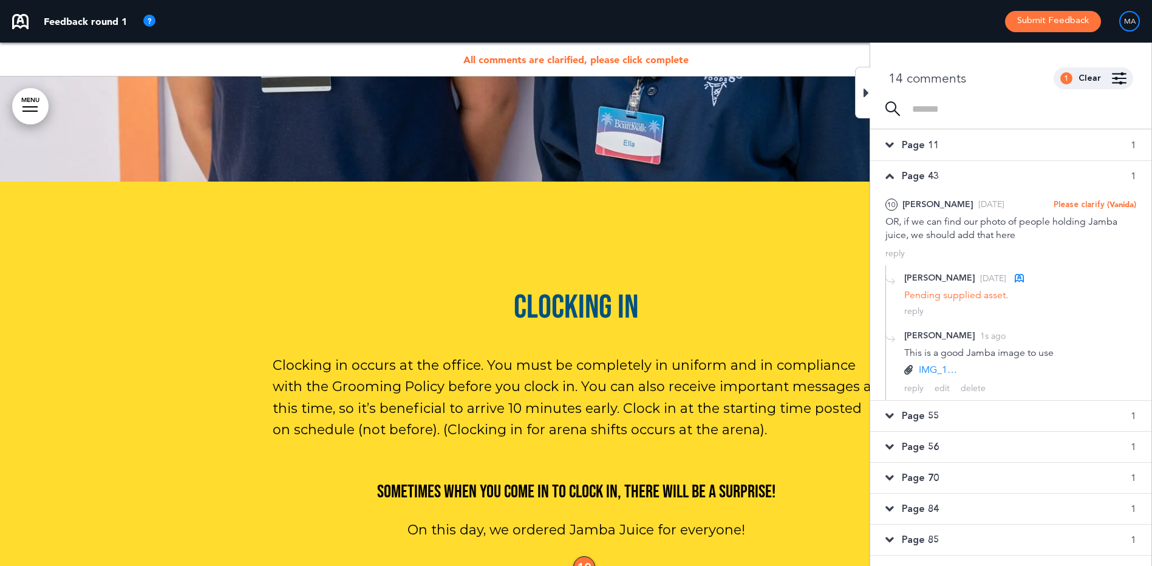
scroll to position [29856, 0]
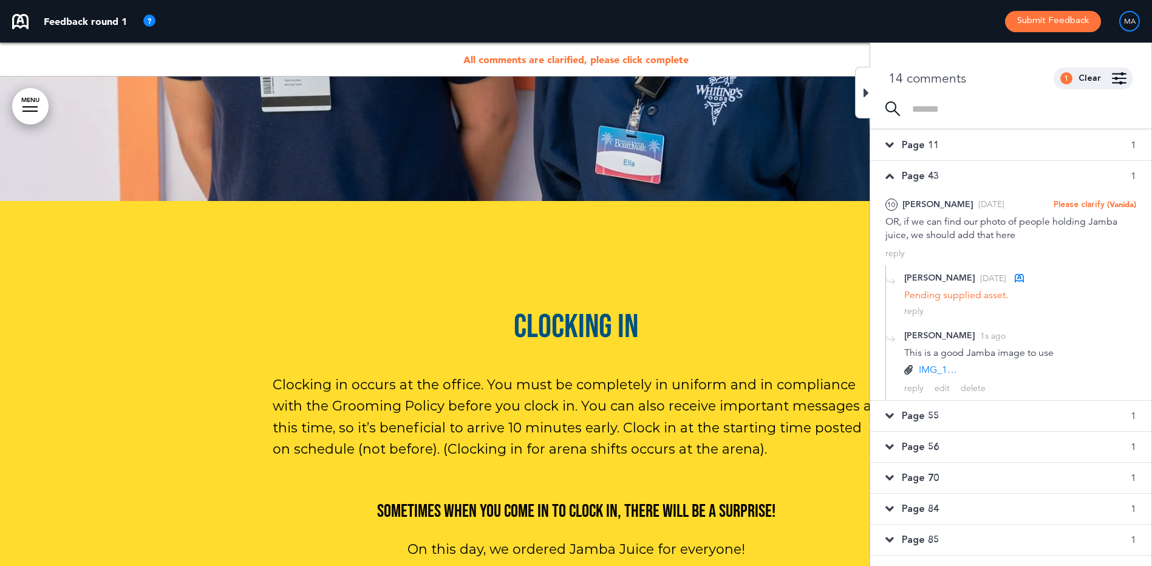
click at [928, 416] on span "Page 55" at bounding box center [920, 415] width 37 height 13
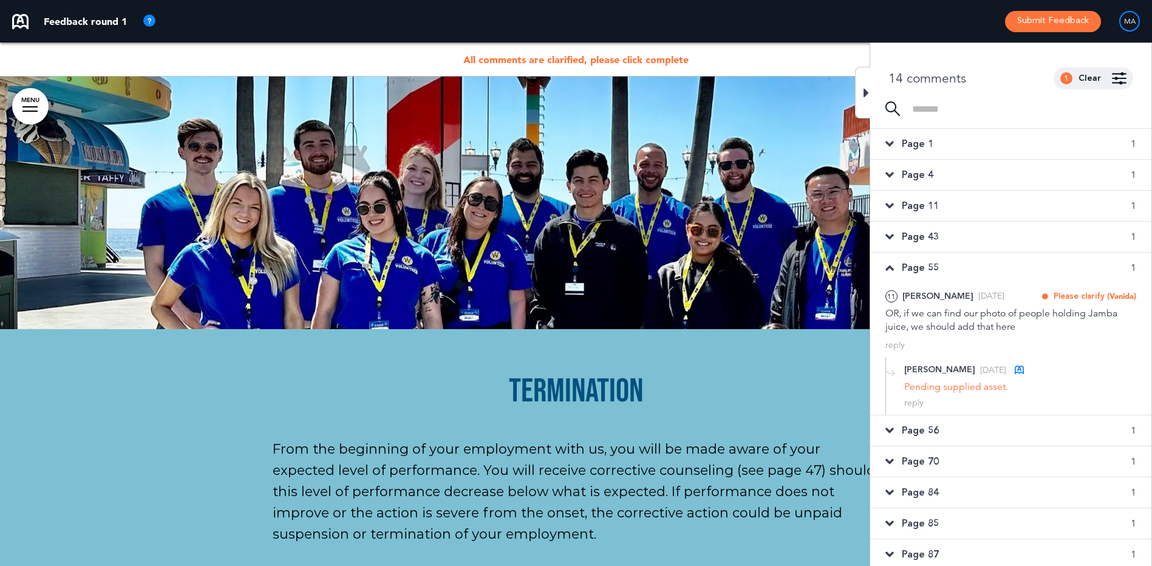
scroll to position [38261, 0]
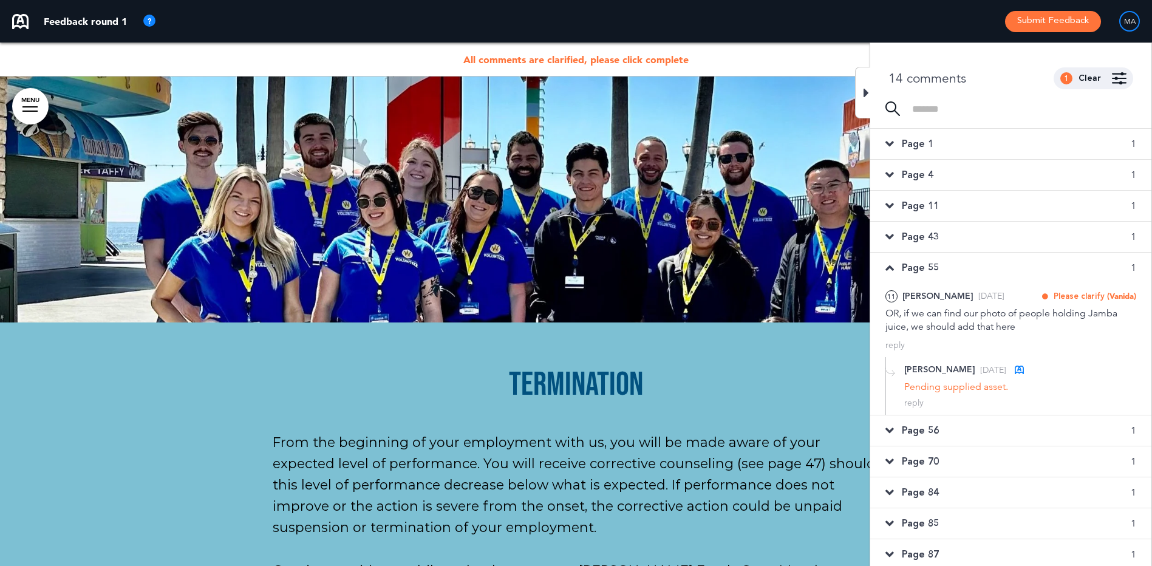
click at [908, 431] on span "Page 56" at bounding box center [920, 430] width 37 height 13
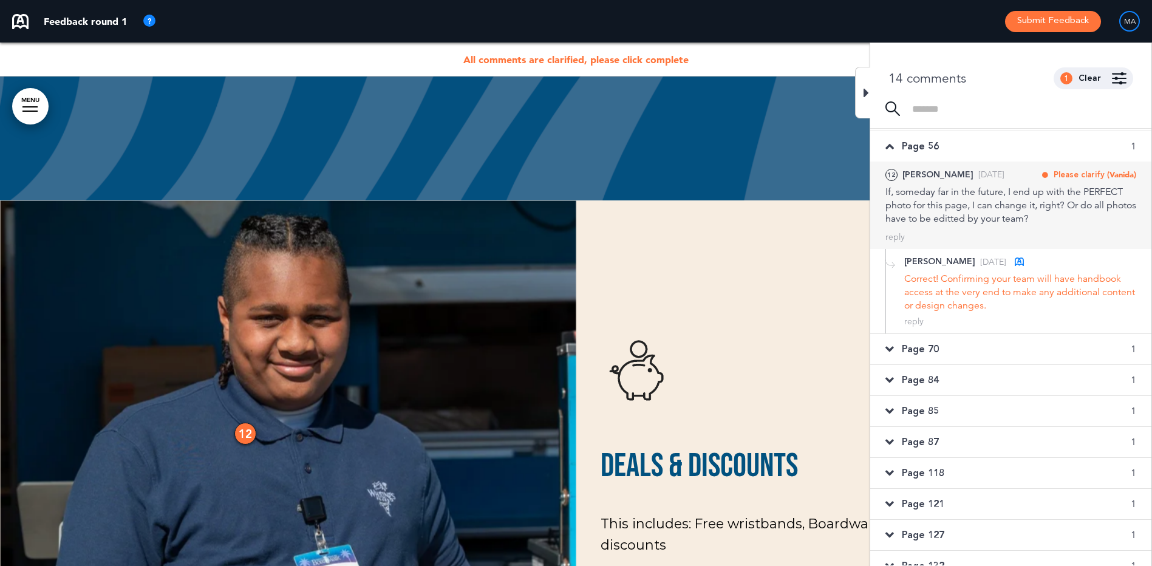
scroll to position [168, 0]
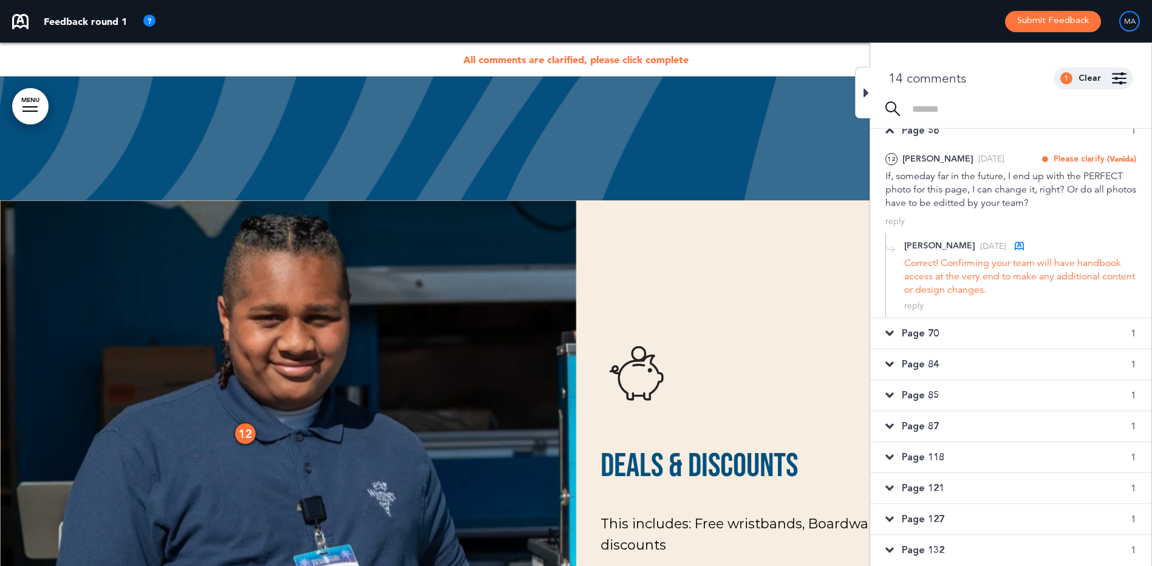
click at [921, 332] on span "Page 70" at bounding box center [920, 333] width 37 height 13
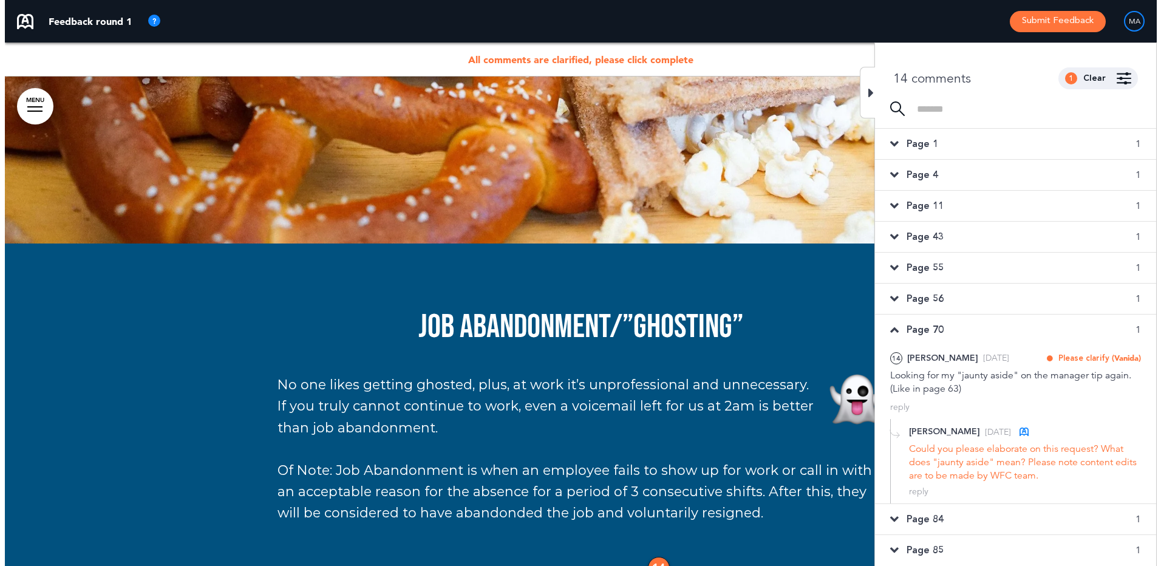
scroll to position [47784, 0]
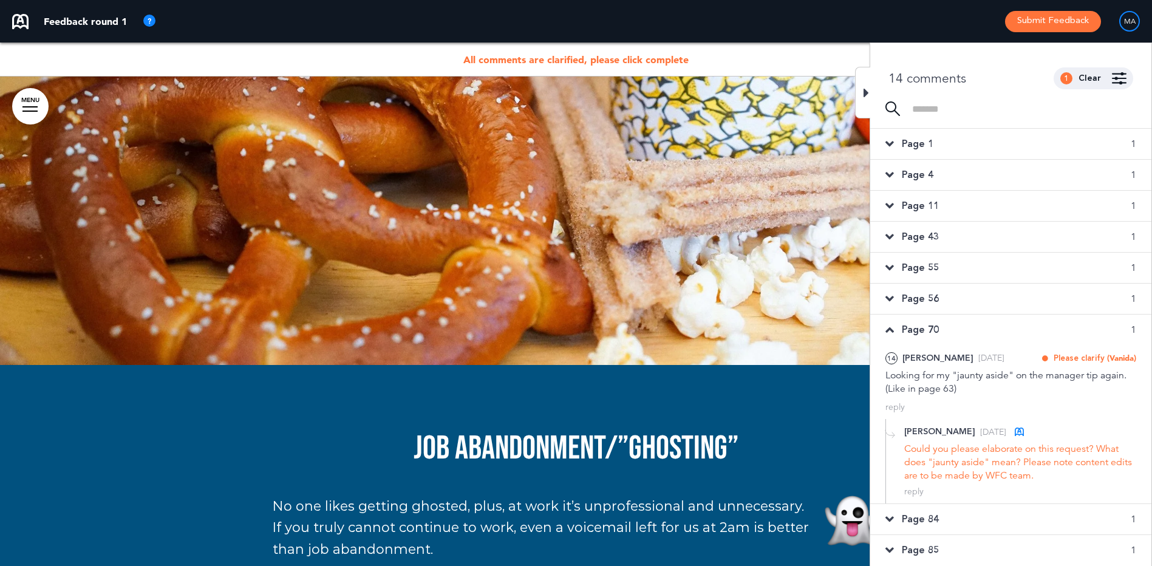
click at [30, 118] on link "MENU" at bounding box center [30, 106] width 36 height 36
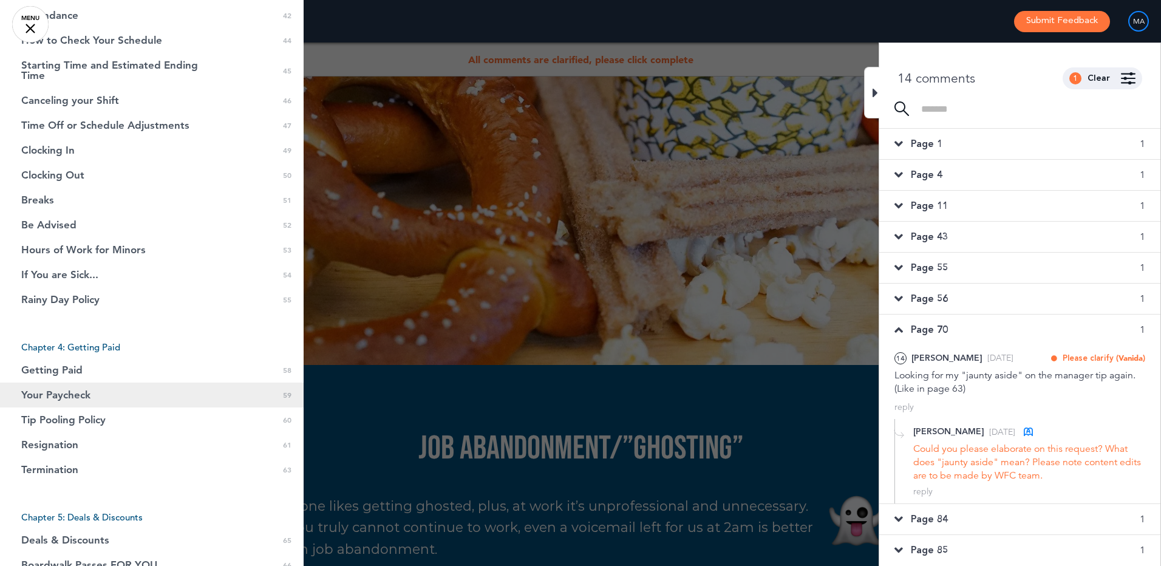
scroll to position [972, 0]
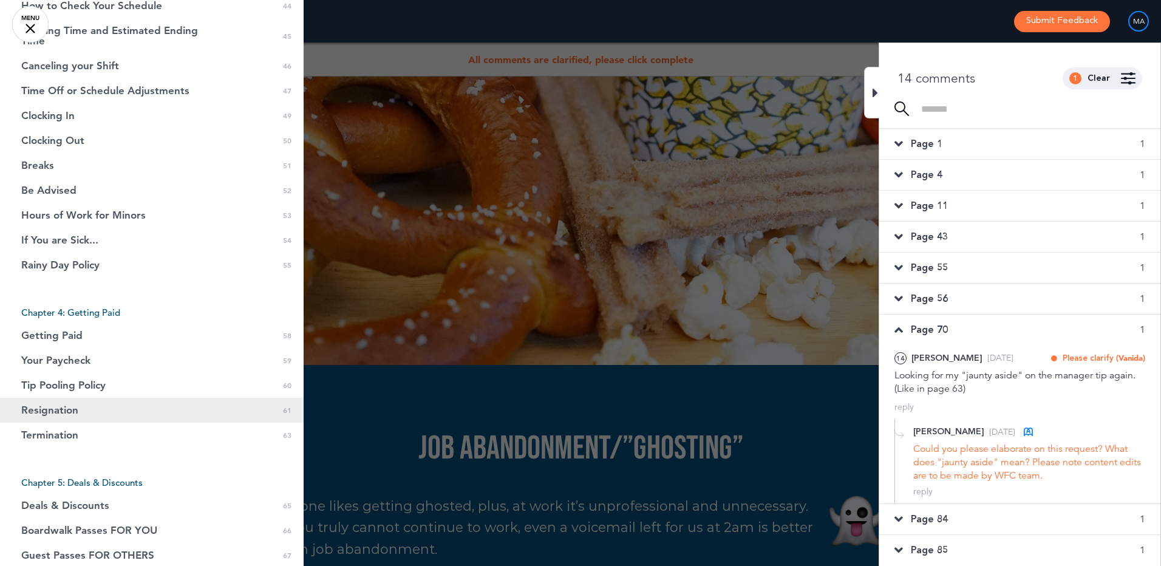
click at [157, 420] on link "Resignation 0 61" at bounding box center [152, 410] width 304 height 25
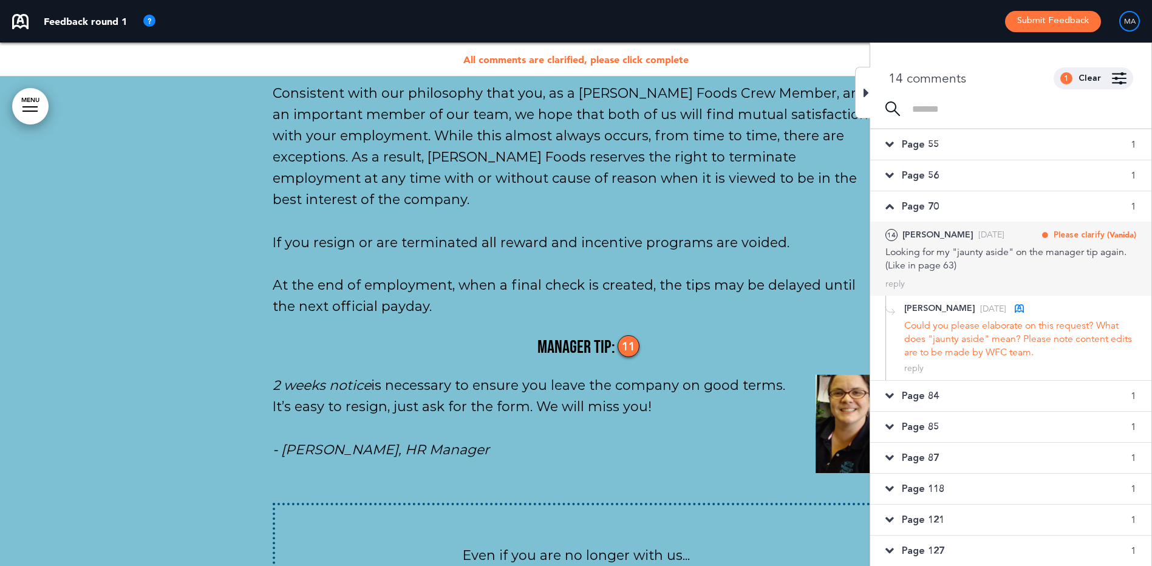
scroll to position [155, 0]
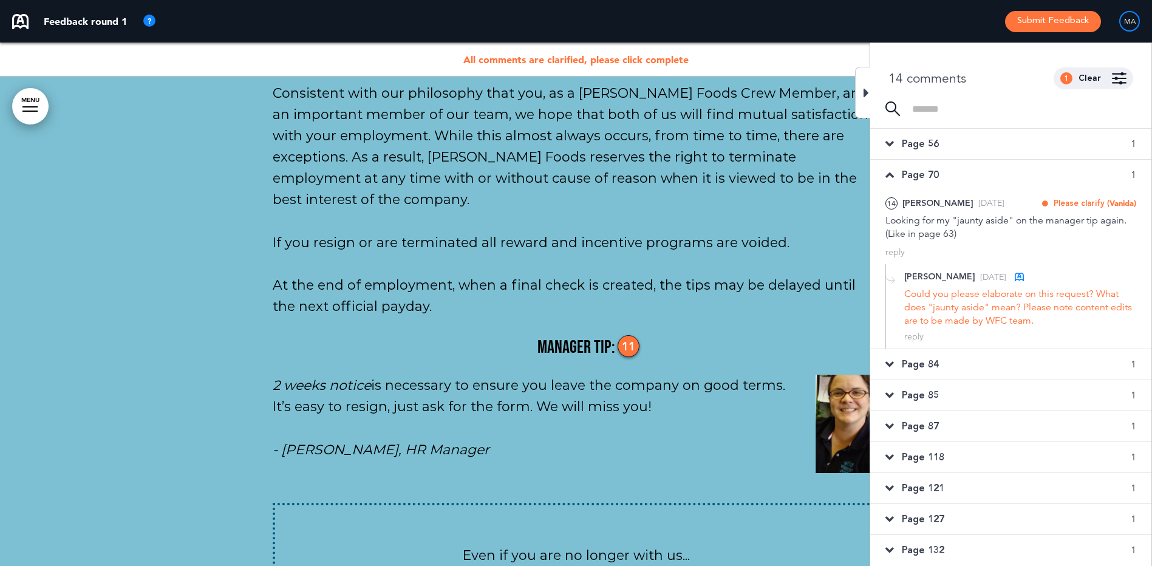
click at [971, 362] on div "Page 84 1" at bounding box center [1010, 364] width 281 height 30
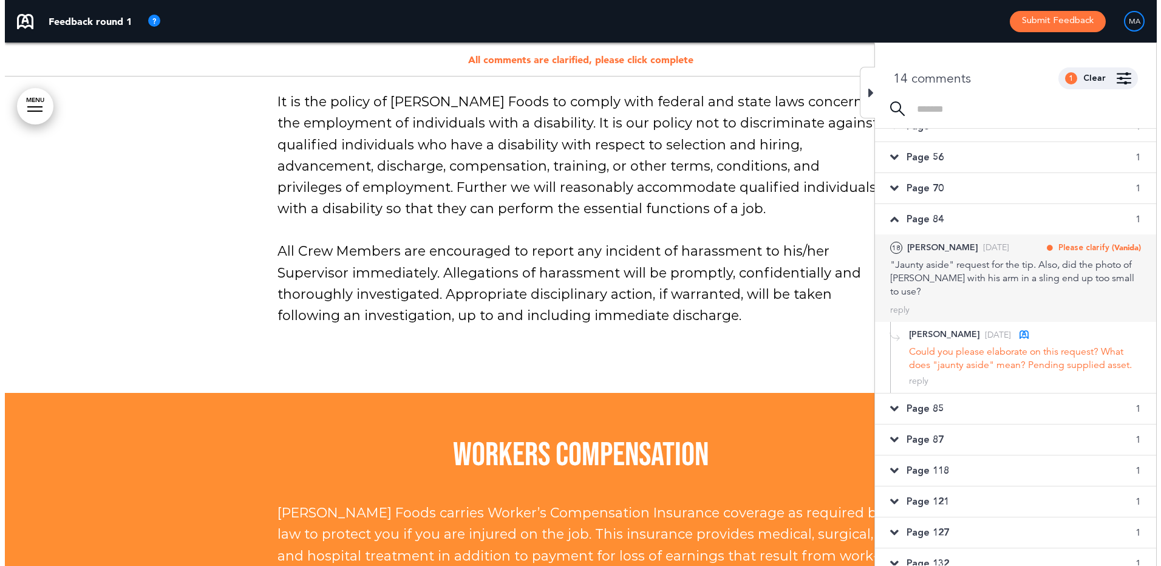
scroll to position [0, 0]
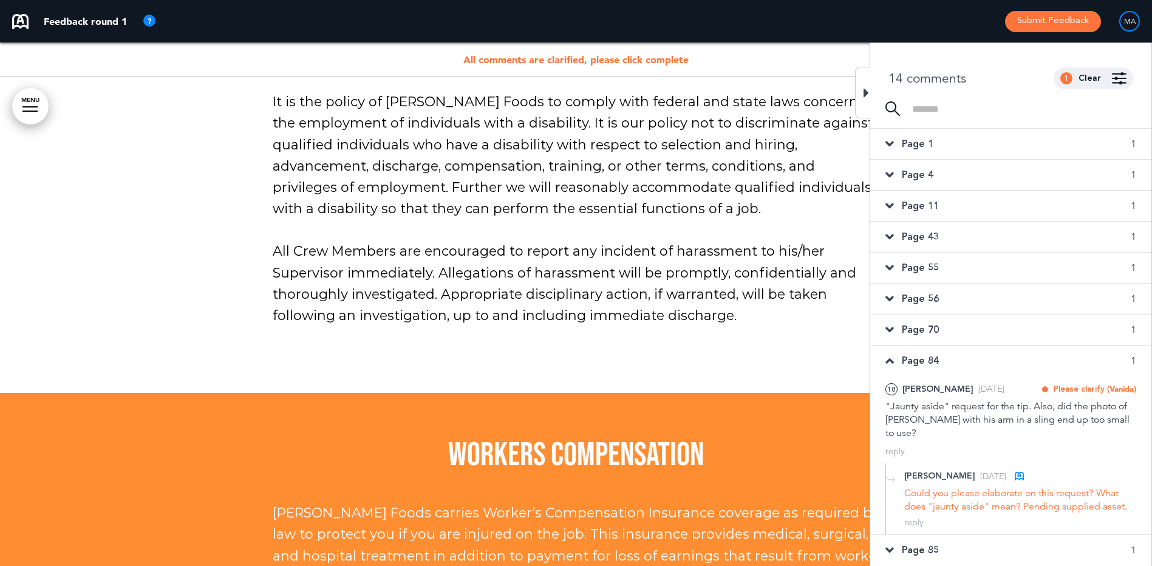
click at [29, 106] on link "MENU" at bounding box center [30, 106] width 36 height 36
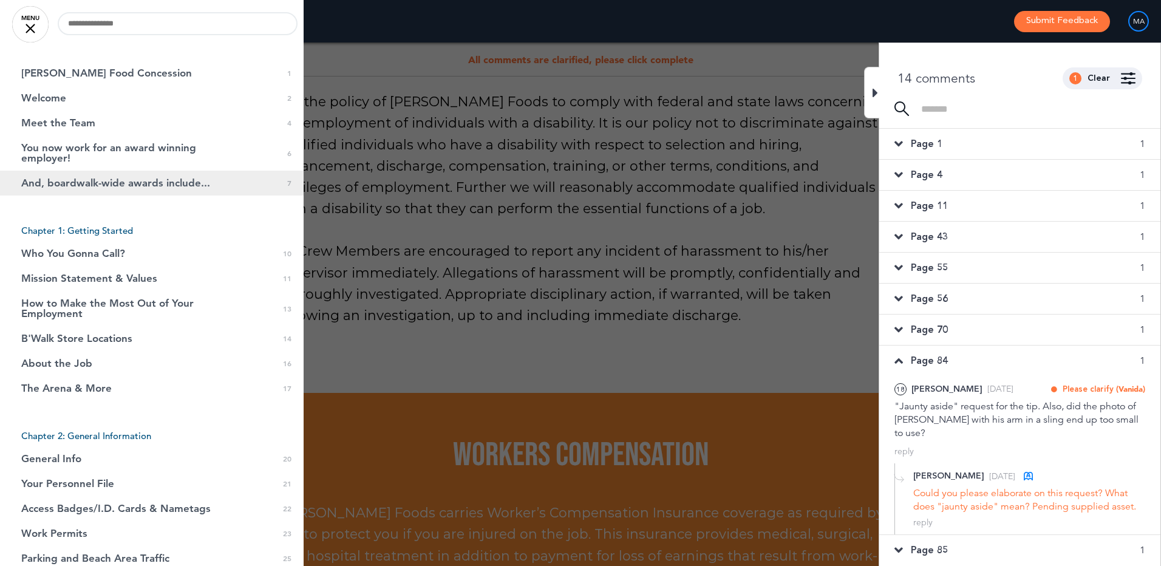
click at [90, 180] on span "And, boardwalk-wide awards include..." at bounding box center [115, 183] width 189 height 10
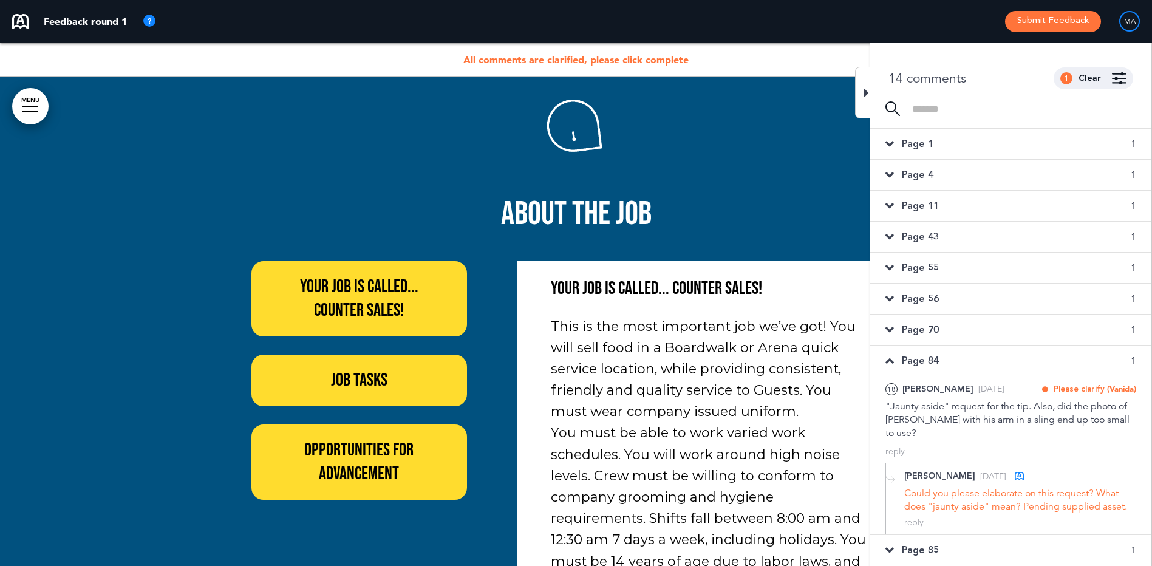
scroll to position [10844, 0]
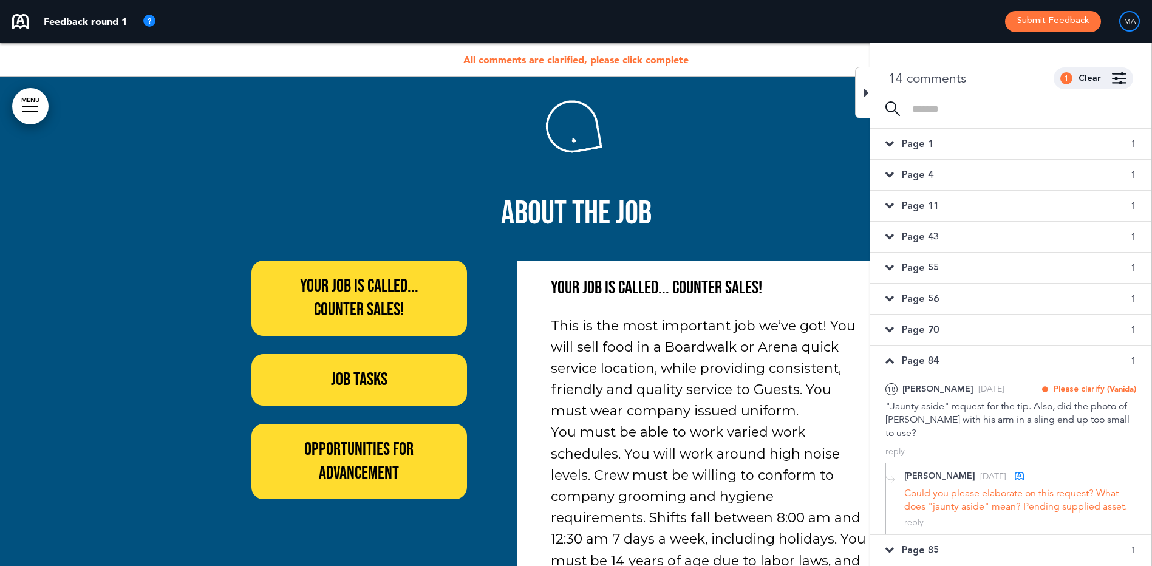
click at [868, 91] on icon at bounding box center [865, 93] width 5 height 15
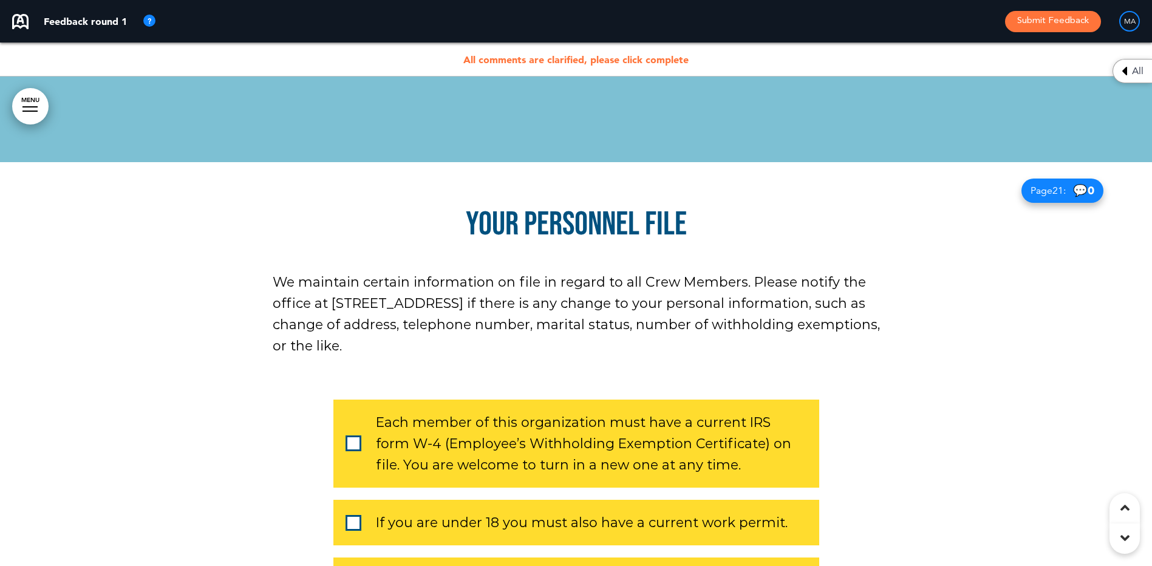
scroll to position [14305, 0]
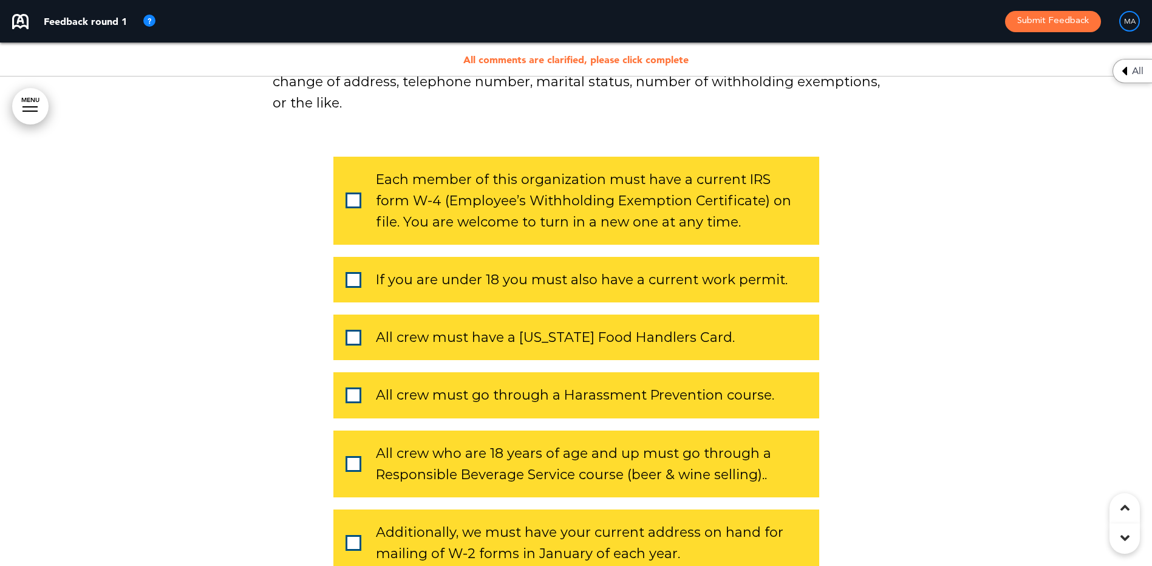
click at [353, 330] on span at bounding box center [354, 338] width 16 height 16
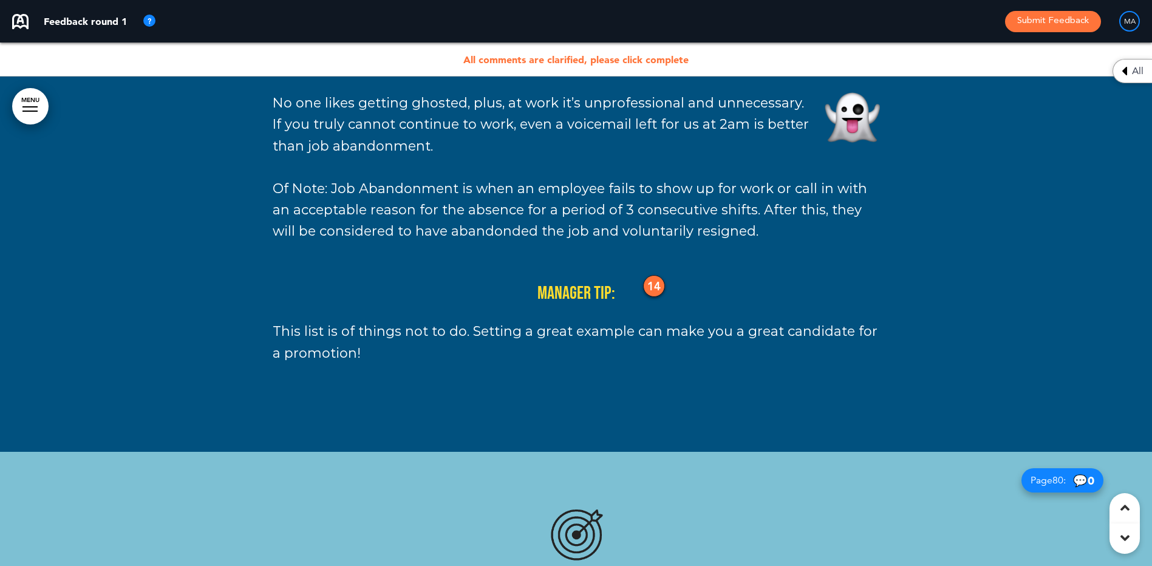
scroll to position [48005, 0]
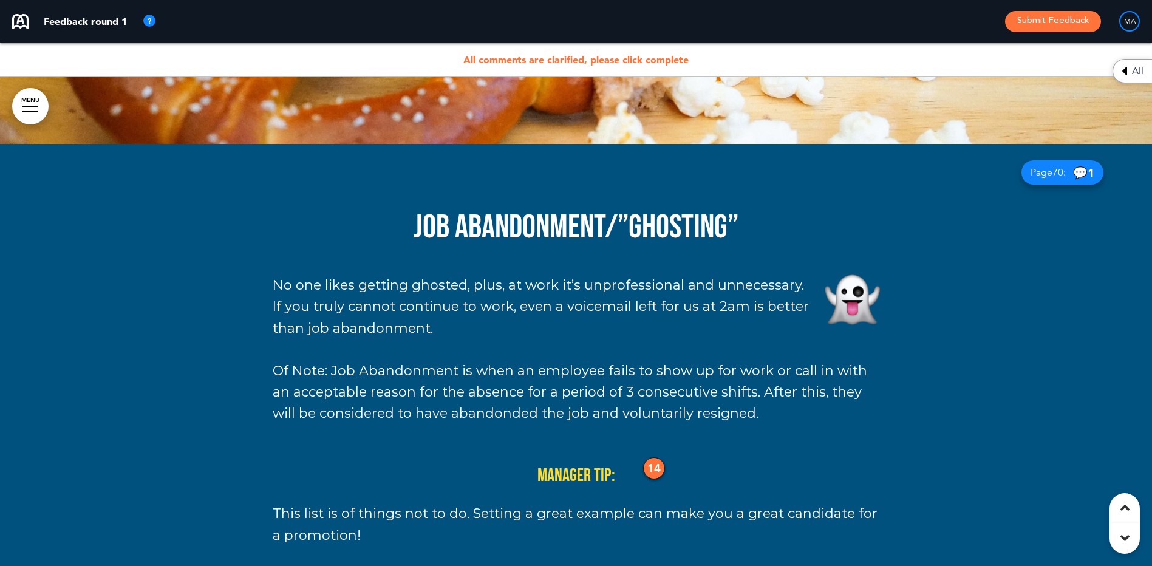
click at [661, 457] on div "14" at bounding box center [654, 468] width 22 height 22
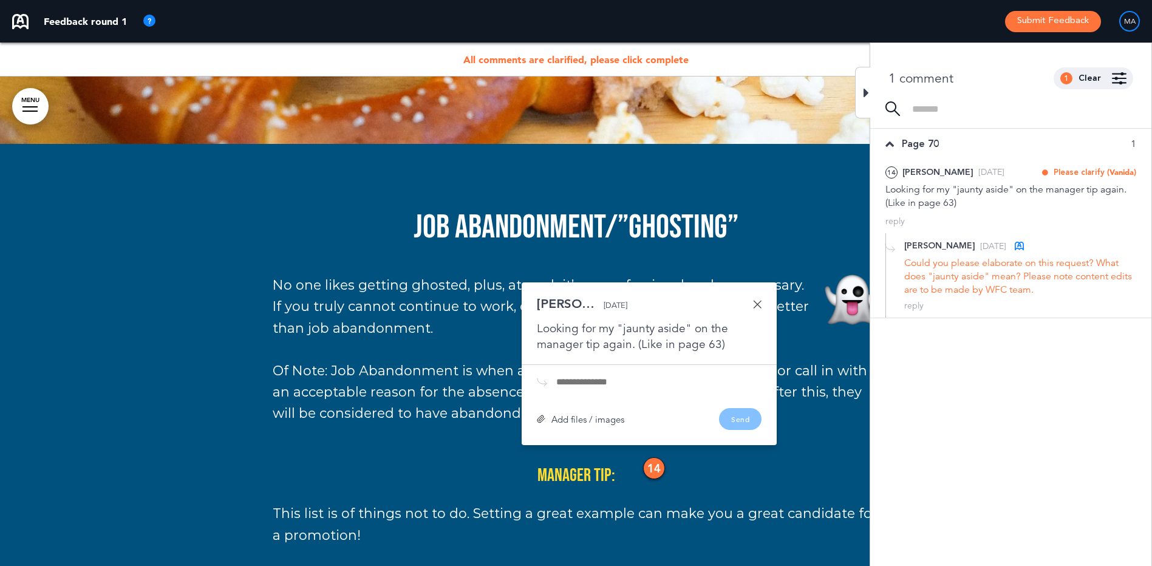
click at [889, 107] on img at bounding box center [892, 108] width 15 height 15
click at [953, 110] on input at bounding box center [1024, 109] width 224 height 10
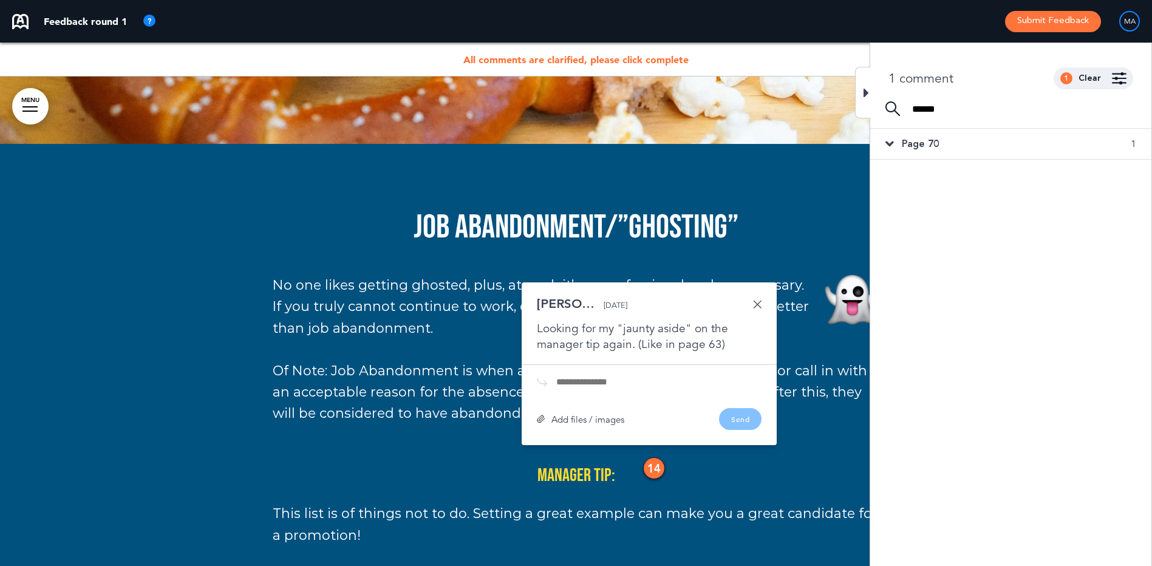
type input "******"
click at [757, 298] on div "Kate N. Tue, Aug 5 Looking for my "jaunty aside" on the manager tip again. (Lik…" at bounding box center [649, 325] width 225 height 55
click at [757, 300] on link at bounding box center [757, 304] width 9 height 9
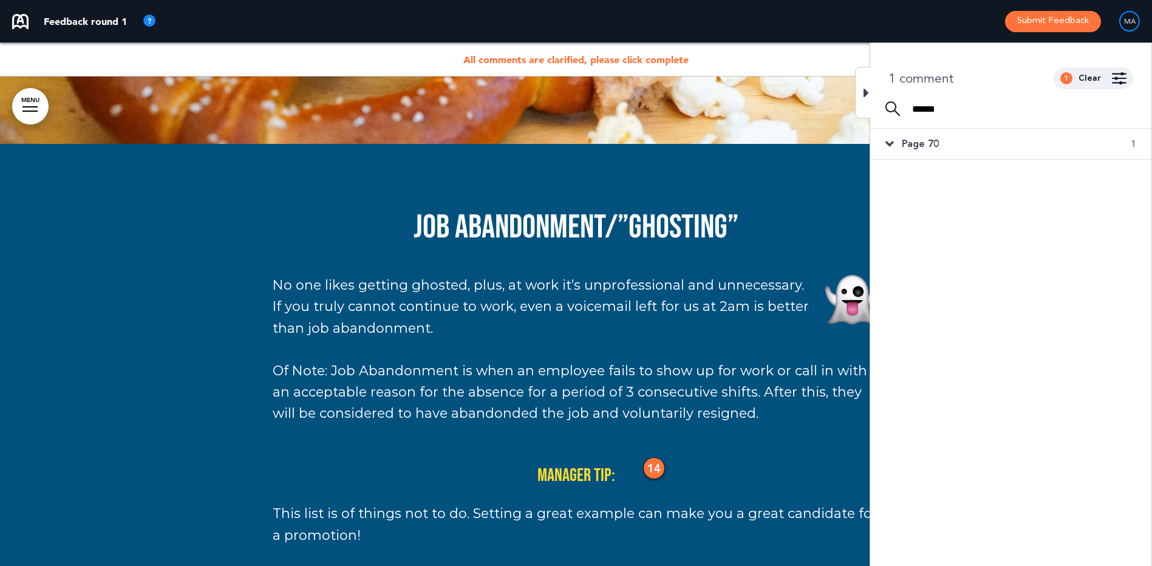
click at [889, 143] on icon at bounding box center [889, 143] width 9 height 13
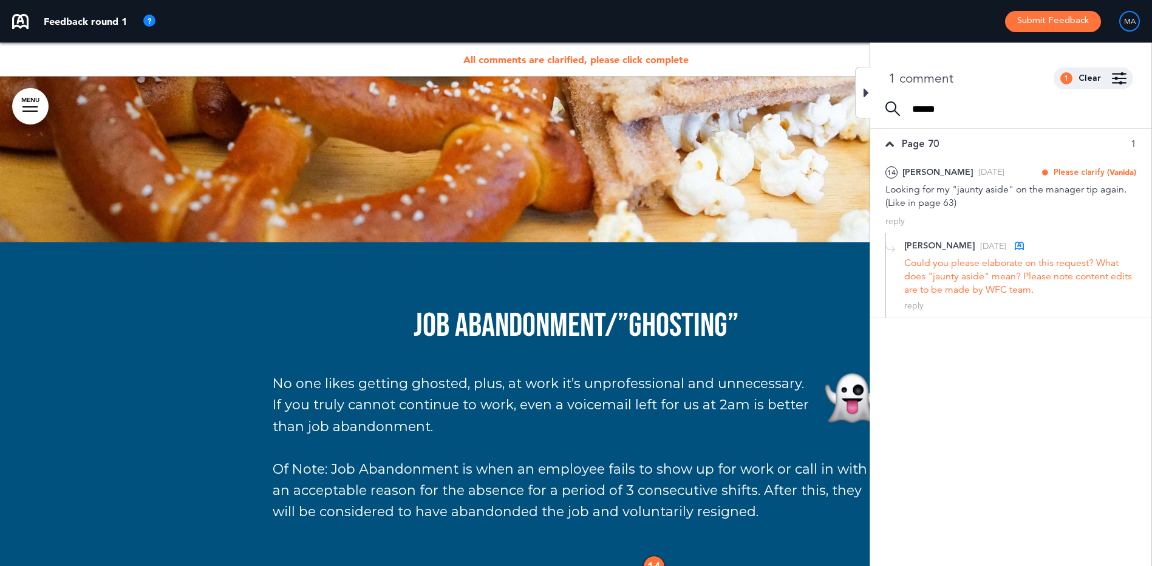
scroll to position [47905, 0]
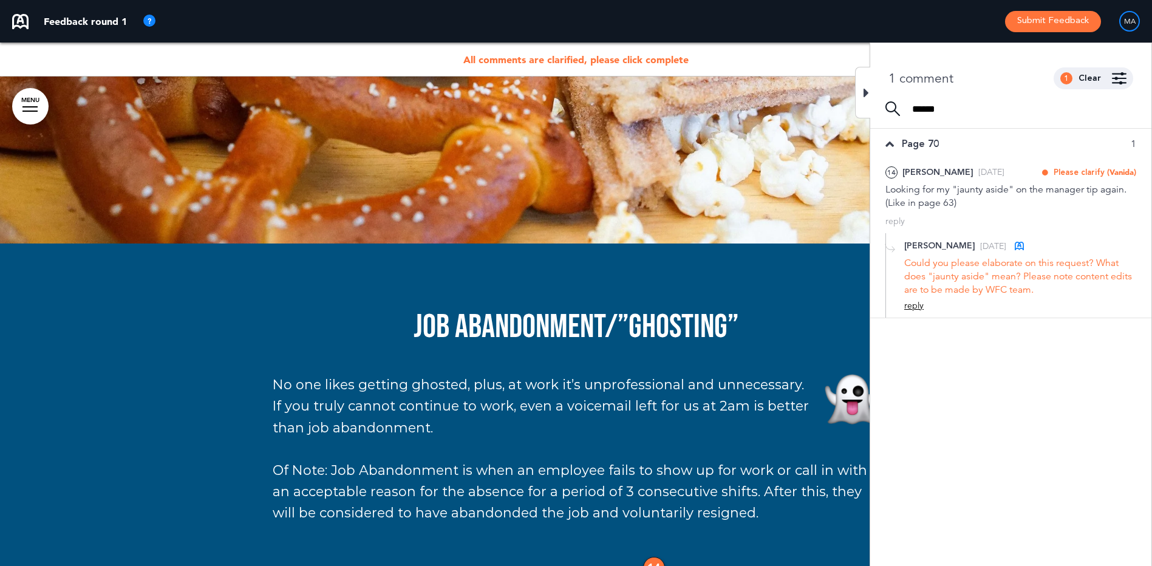
click at [916, 307] on div "reply" at bounding box center [913, 306] width 19 height 12
click at [926, 320] on textarea at bounding box center [1020, 325] width 232 height 39
type textarea "**********"
click at [1131, 362] on div "Add" at bounding box center [1126, 361] width 19 height 13
click at [938, 376] on div "edit" at bounding box center [941, 377] width 15 height 12
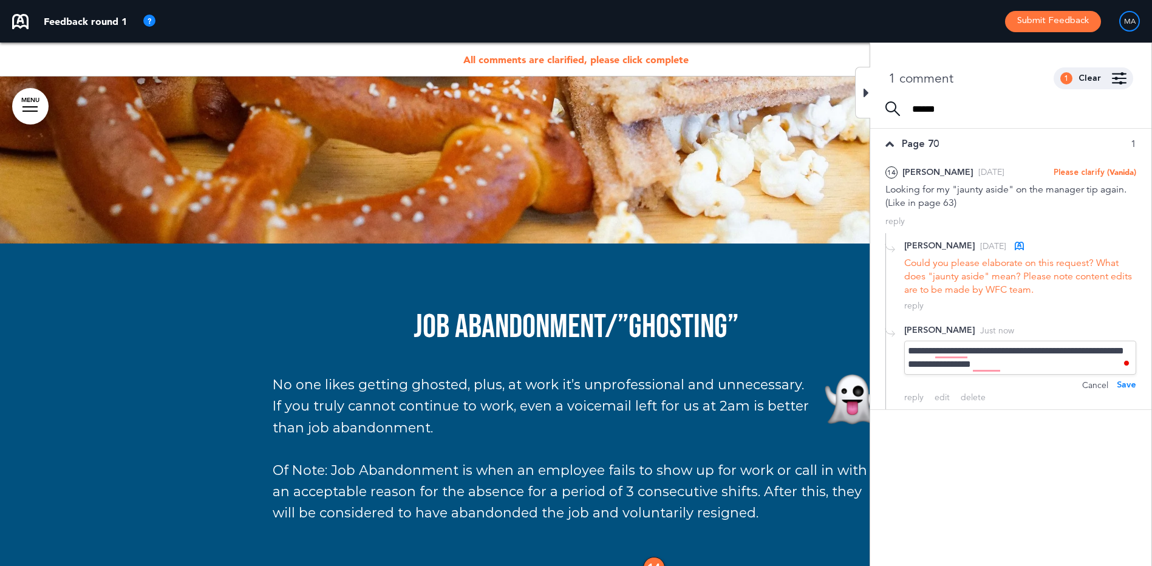
click at [1033, 364] on div "**********" at bounding box center [1020, 358] width 232 height 34
click at [1038, 364] on div "**********" at bounding box center [1020, 358] width 232 height 34
click at [952, 352] on div "**********" at bounding box center [1020, 364] width 232 height 47
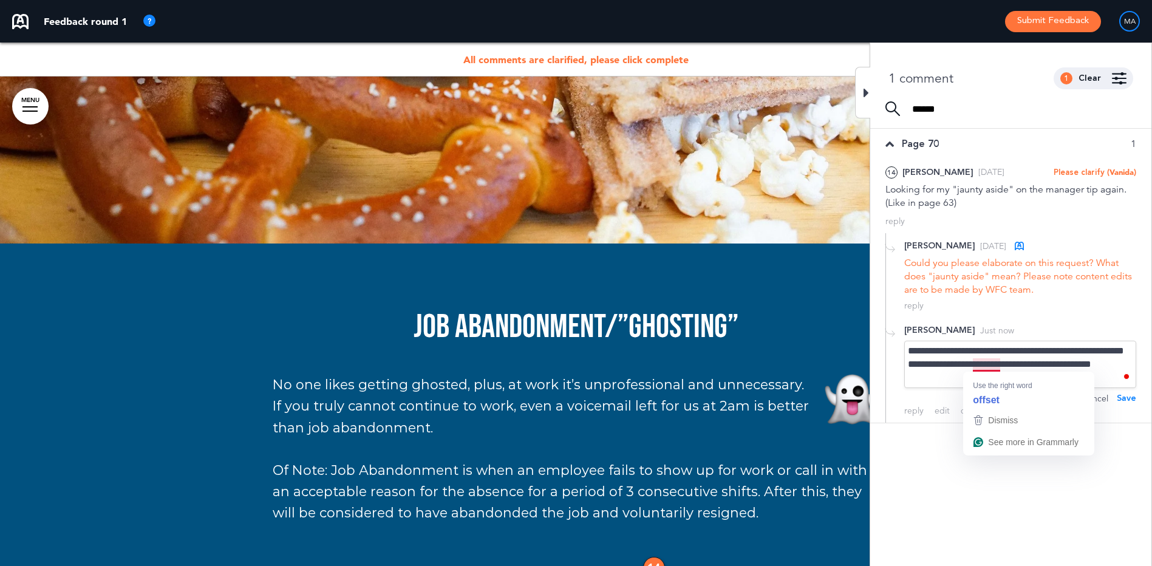
click at [945, 367] on div "**********" at bounding box center [1020, 364] width 232 height 47
click at [981, 363] on div "**********" at bounding box center [1020, 364] width 232 height 47
click at [1123, 395] on div "Save" at bounding box center [1126, 398] width 19 height 13
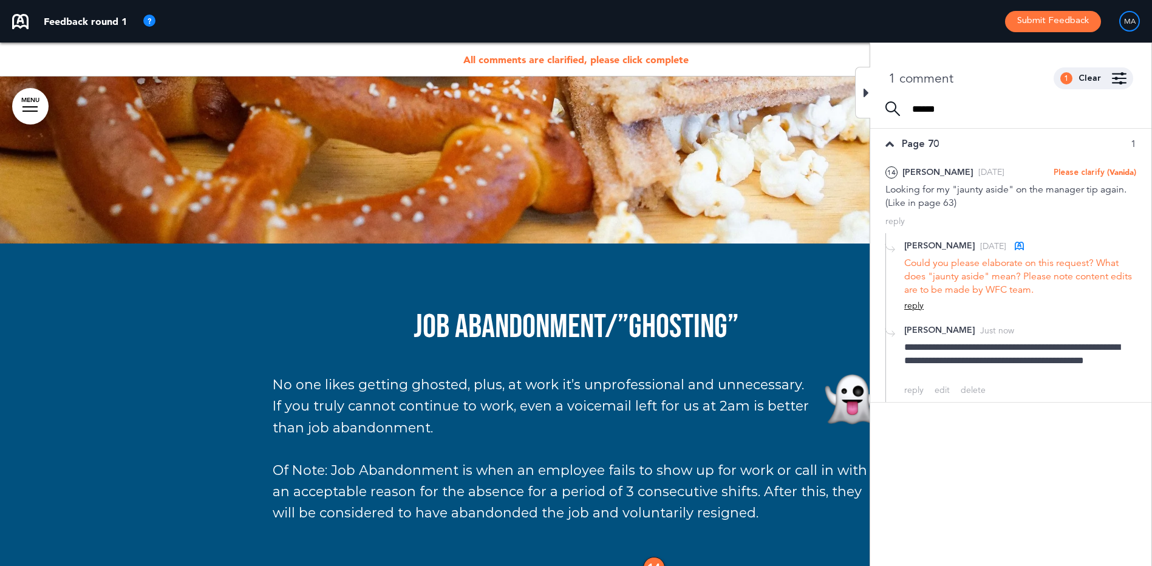
click at [914, 305] on div "reply" at bounding box center [913, 306] width 19 height 12
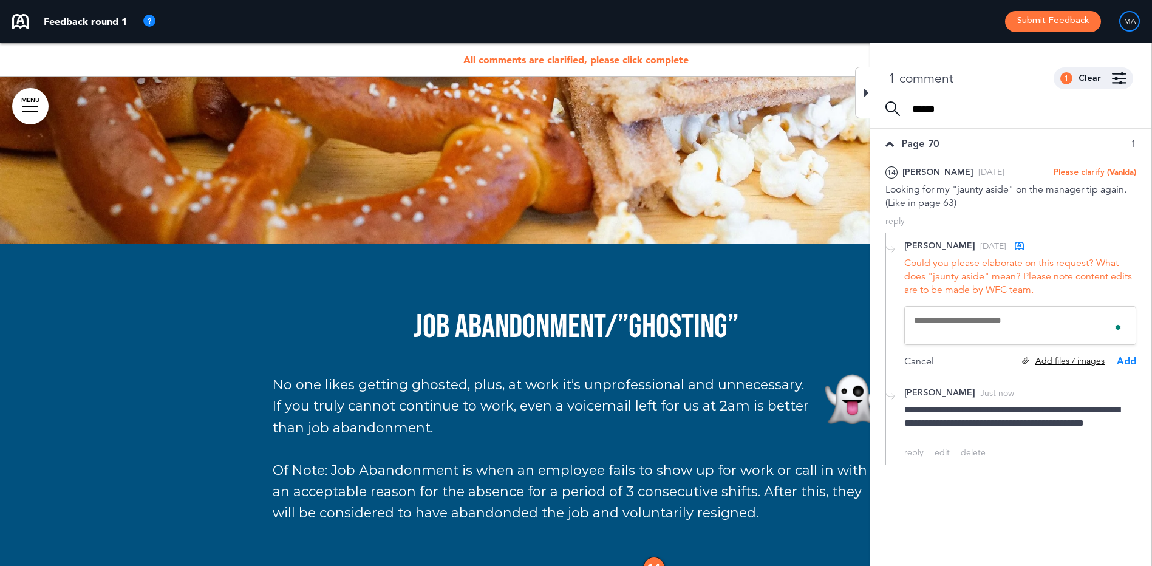
click at [1055, 364] on div "Add files / images" at bounding box center [1063, 361] width 83 height 12
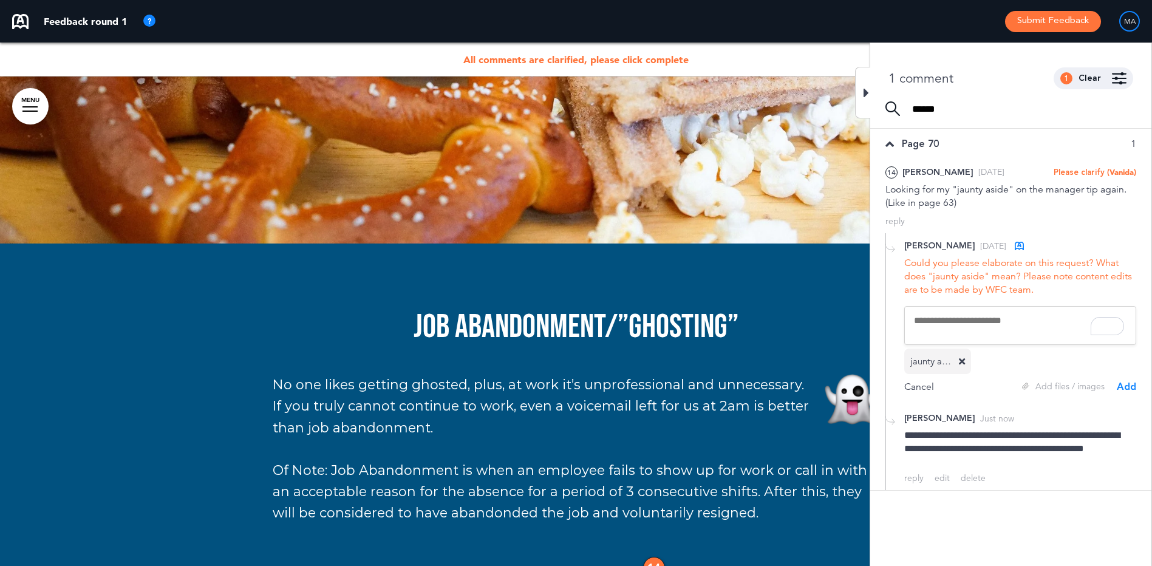
click at [1000, 327] on textarea "To enrich screen reader interactions, please activate Accessibility in Grammarl…" at bounding box center [1020, 325] width 232 height 39
type textarea "*"
click at [951, 461] on div "**********" at bounding box center [1020, 449] width 232 height 40
drag, startPoint x: 932, startPoint y: 464, endPoint x: 897, endPoint y: 437, distance: 43.7
click at [897, 437] on div "**********" at bounding box center [1010, 448] width 251 height 84
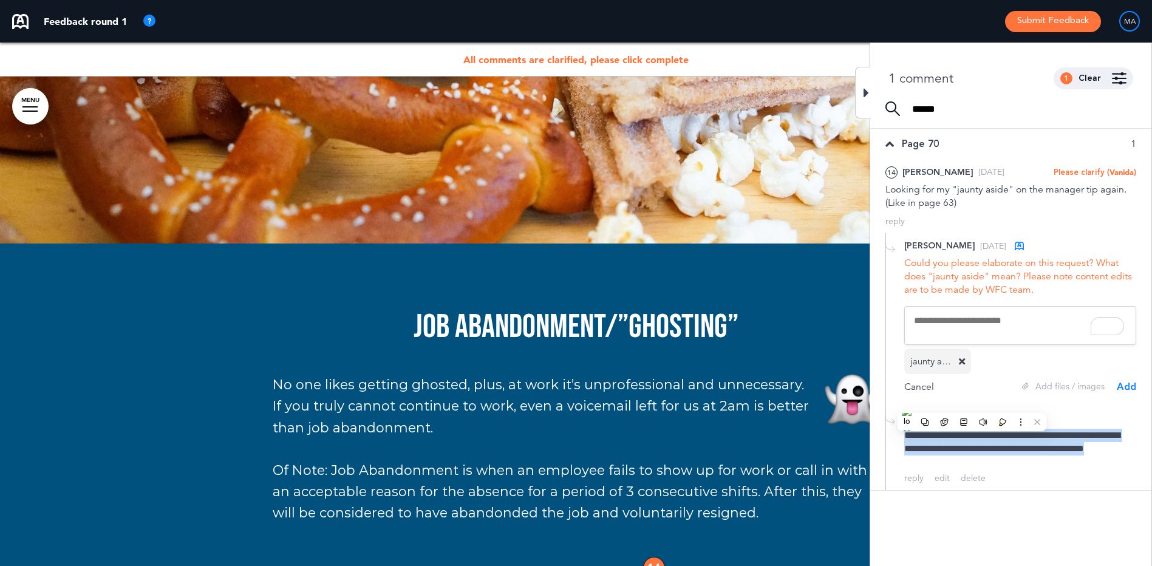
drag, startPoint x: 897, startPoint y: 437, endPoint x: 916, endPoint y: 443, distance: 19.6
copy div "**********"
click at [928, 319] on textarea "To enrich screen reader interactions, please activate Accessibility in Grammarl…" at bounding box center [1020, 325] width 232 height 39
paste textarea "**********"
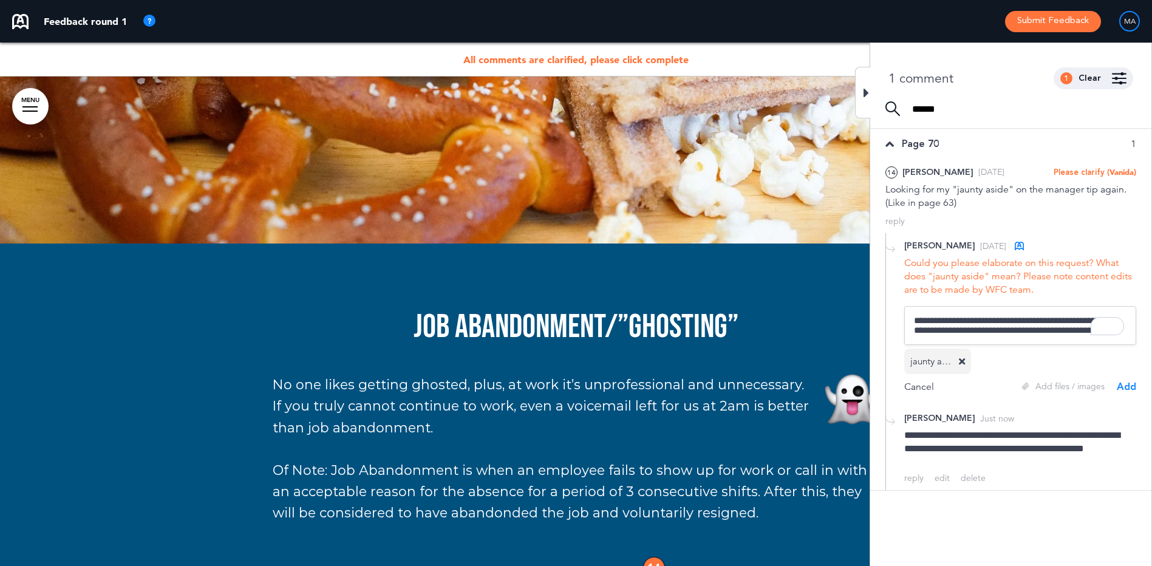
scroll to position [2, 0]
type textarea "**********"
click at [1132, 389] on div "Add" at bounding box center [1126, 389] width 19 height 13
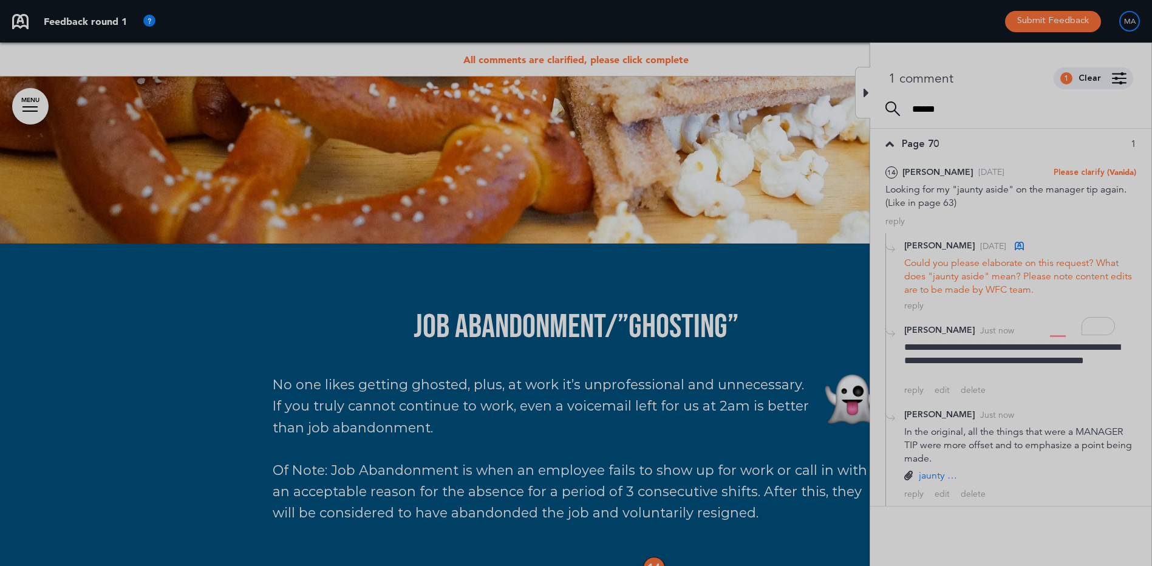
scroll to position [0, 0]
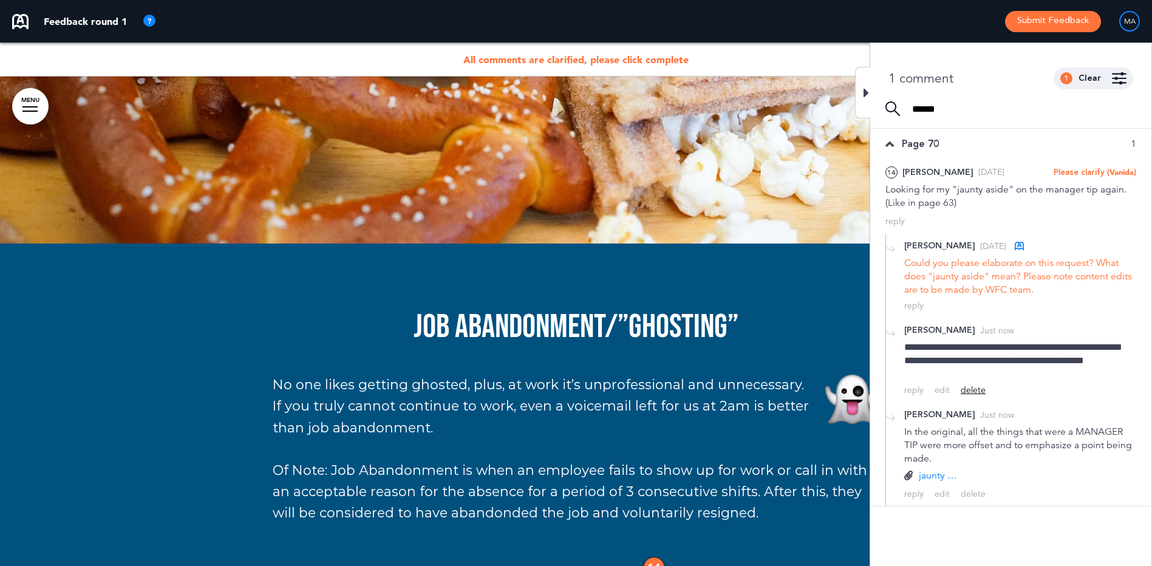
click at [975, 387] on div "delete" at bounding box center [973, 390] width 25 height 12
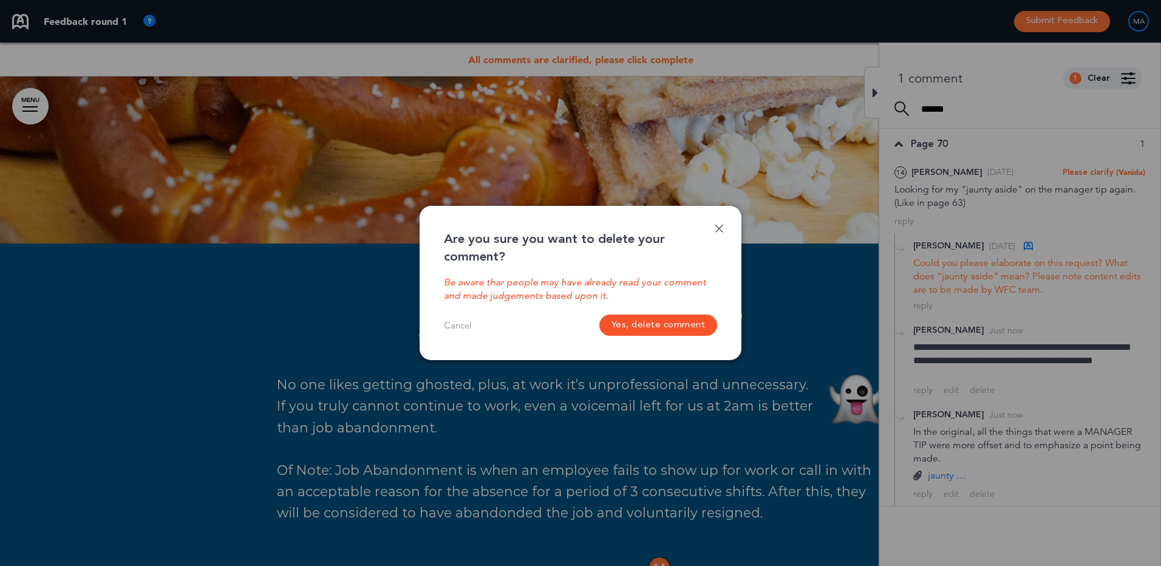
click at [650, 330] on button "Yes, delete comment" at bounding box center [658, 325] width 118 height 21
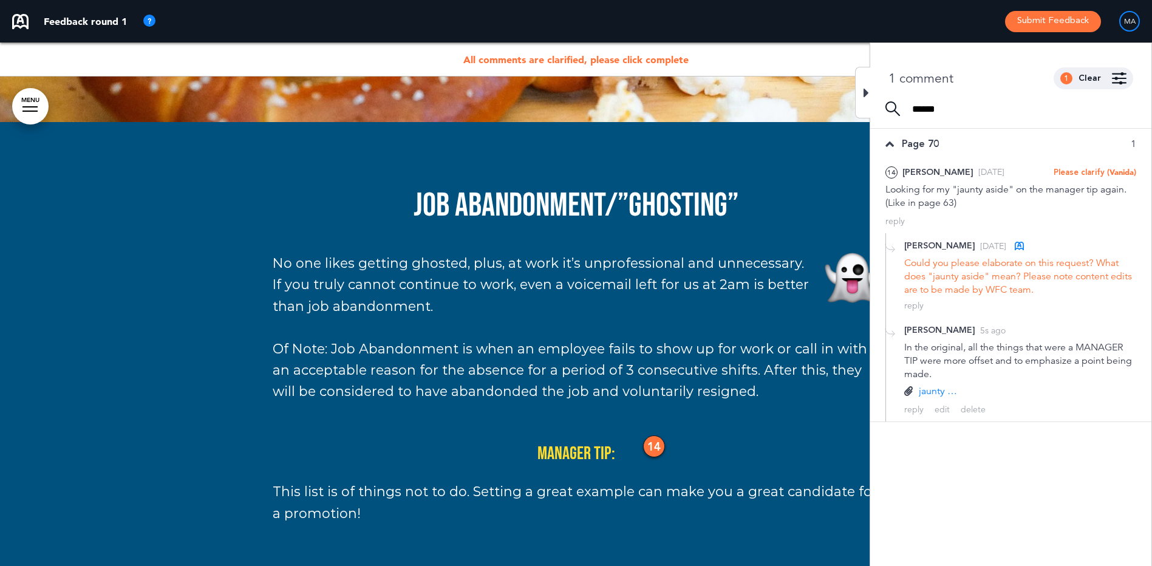
scroll to position [47662, 0]
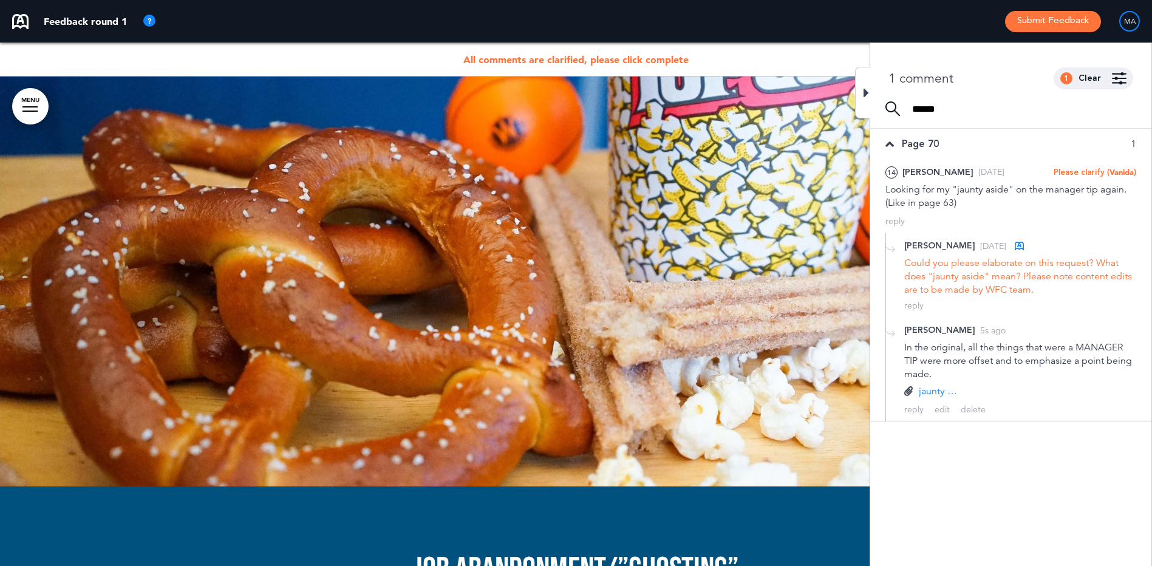
click at [864, 92] on icon at bounding box center [865, 93] width 5 height 15
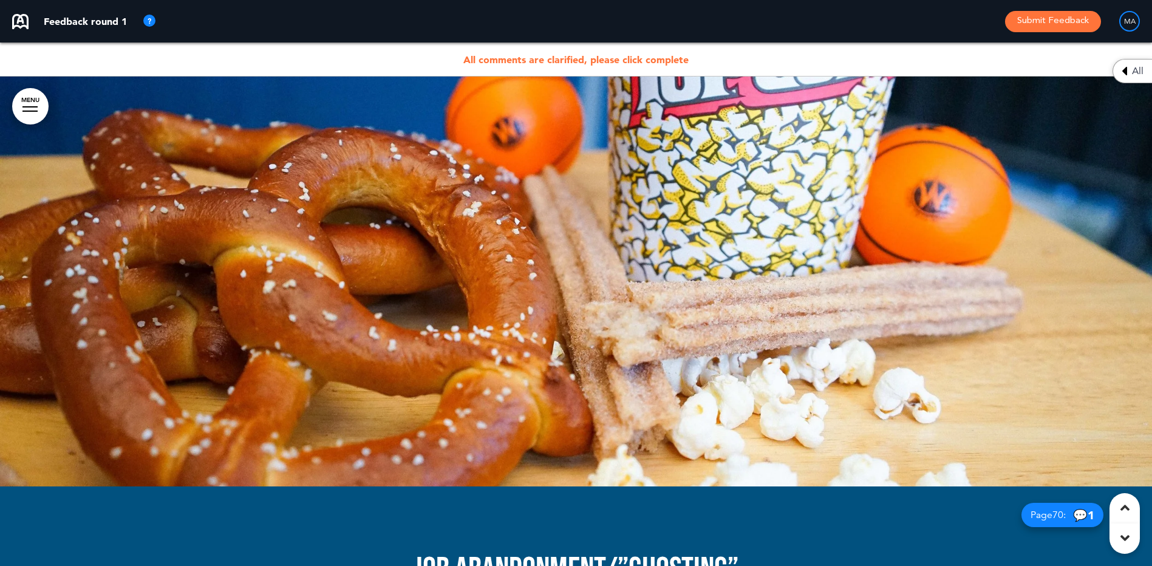
click at [520, 58] on span "All comments are clarified, please click complete" at bounding box center [575, 59] width 225 height 12
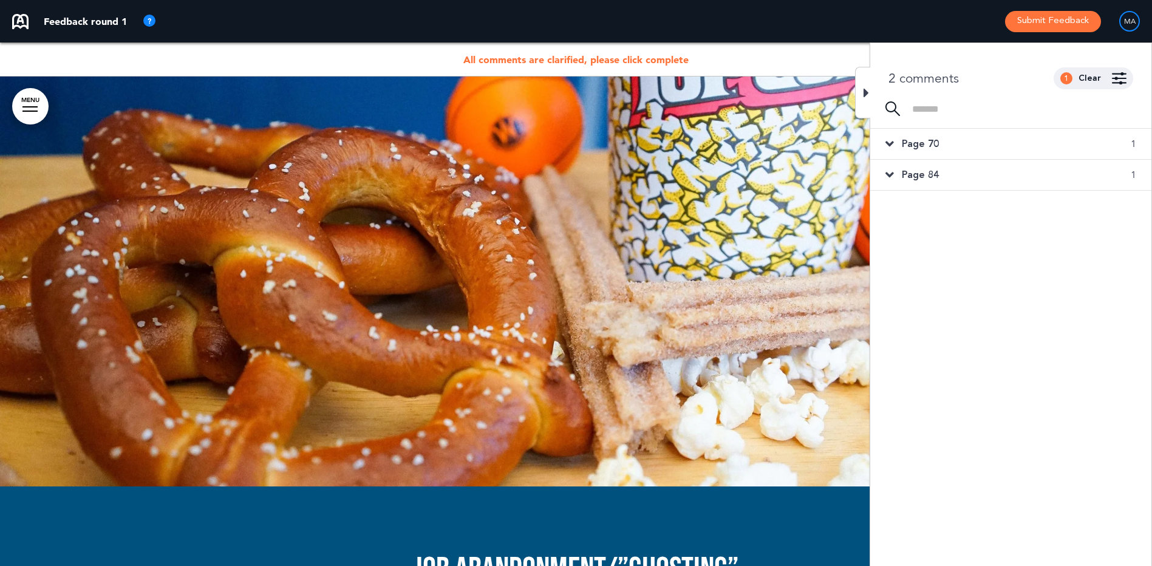
click at [861, 95] on div at bounding box center [862, 93] width 15 height 52
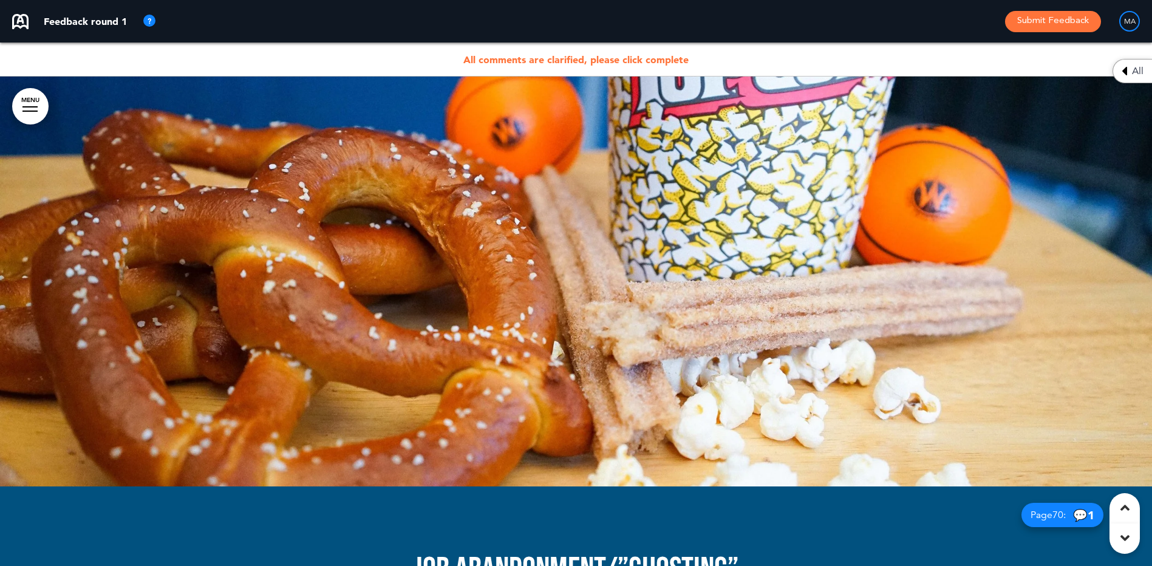
scroll to position [47298, 0]
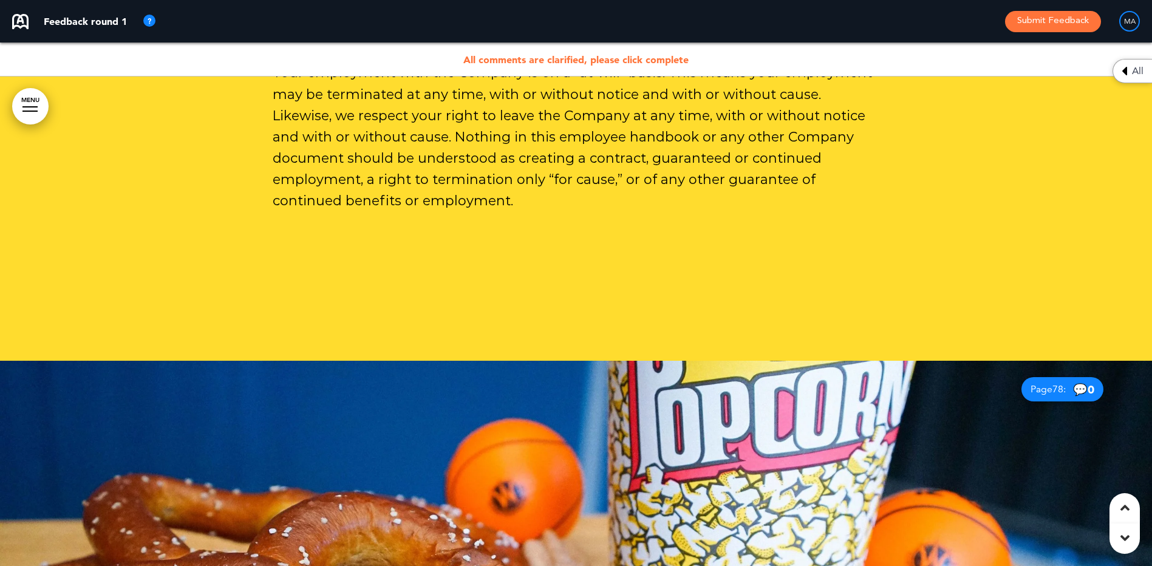
click at [1133, 67] on span "All" at bounding box center [1138, 71] width 12 height 10
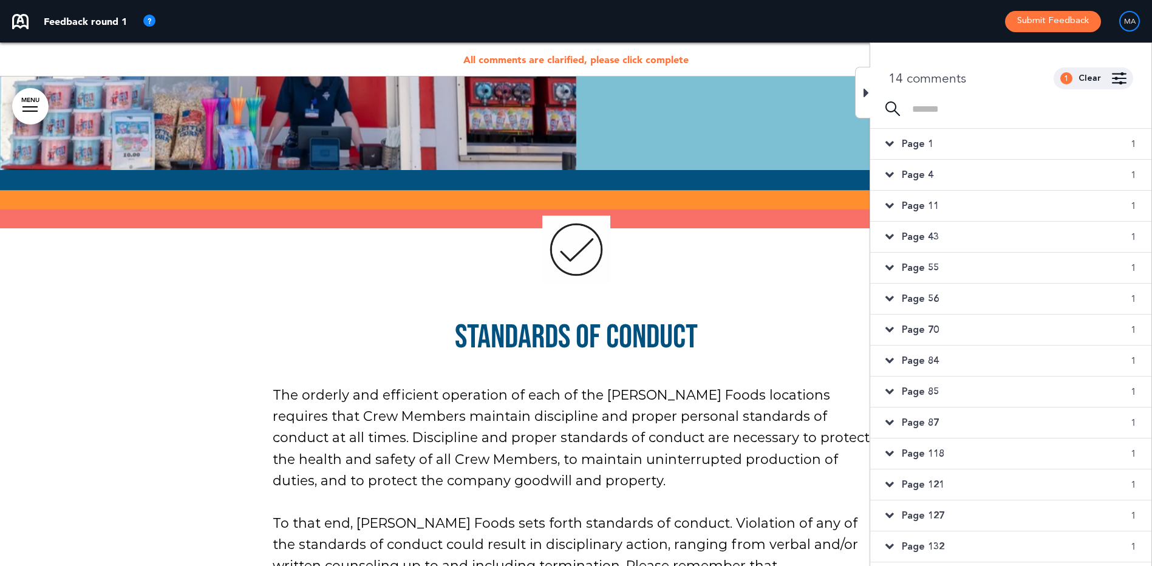
scroll to position [0, 0]
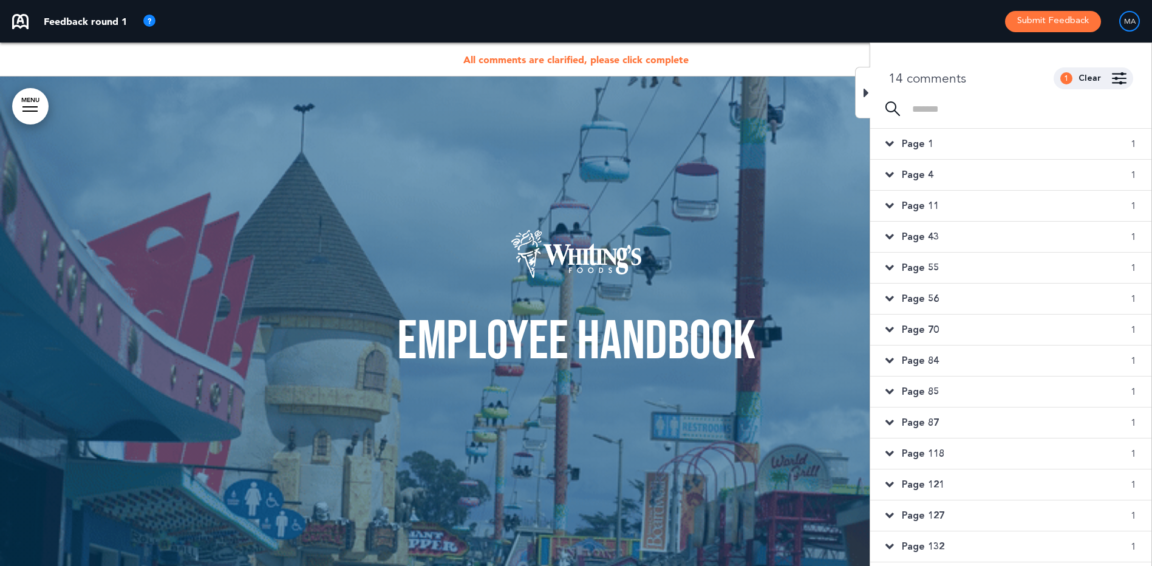
click at [905, 145] on span "Page 1" at bounding box center [918, 143] width 32 height 13
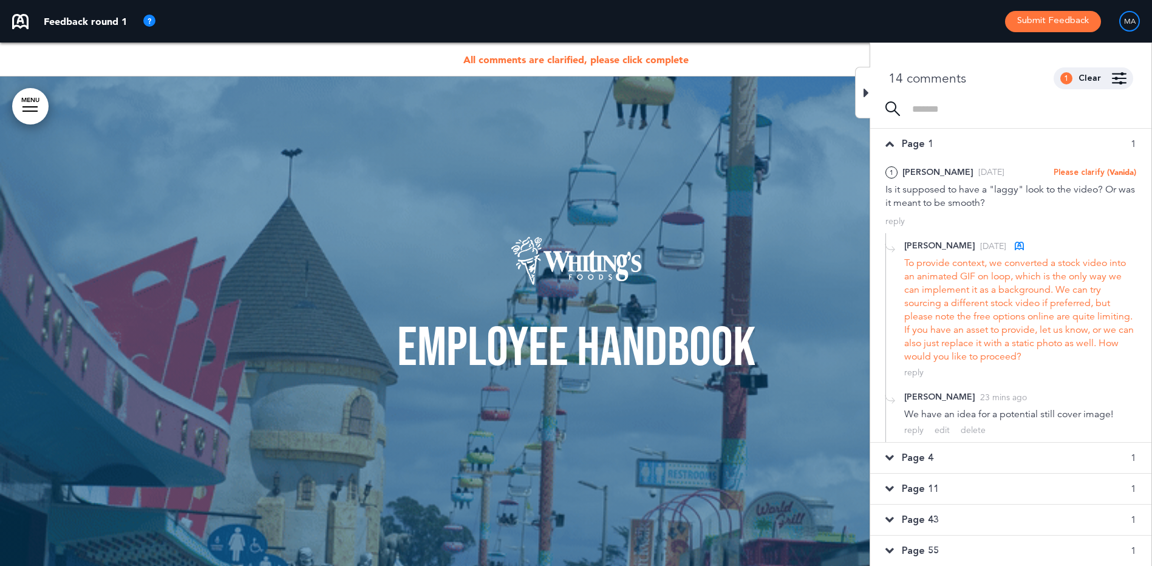
click at [921, 457] on span "Page 4" at bounding box center [918, 457] width 32 height 13
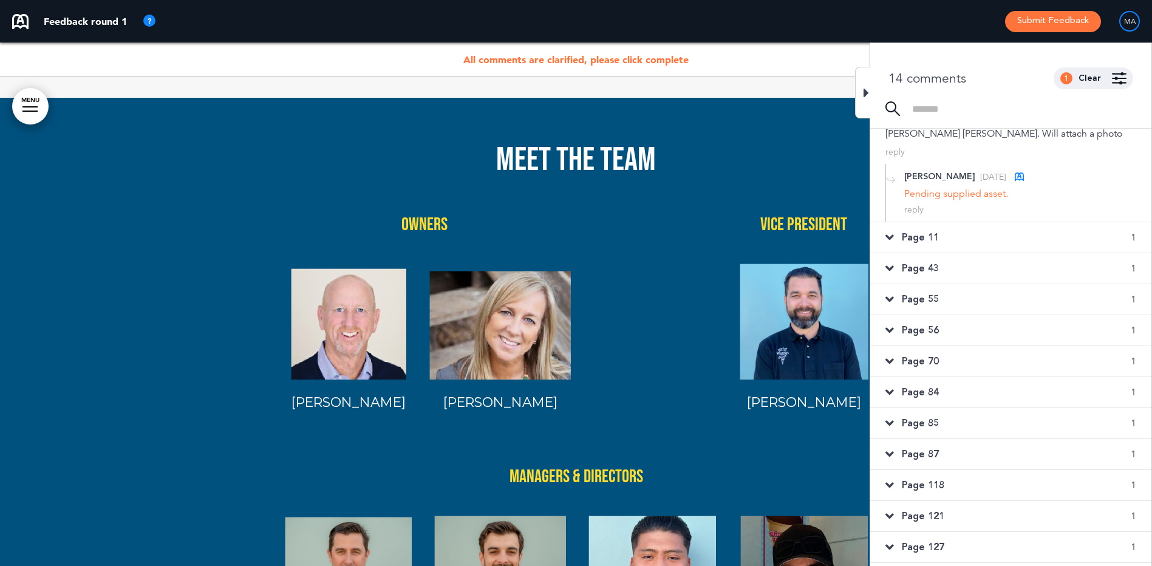
scroll to position [121, 0]
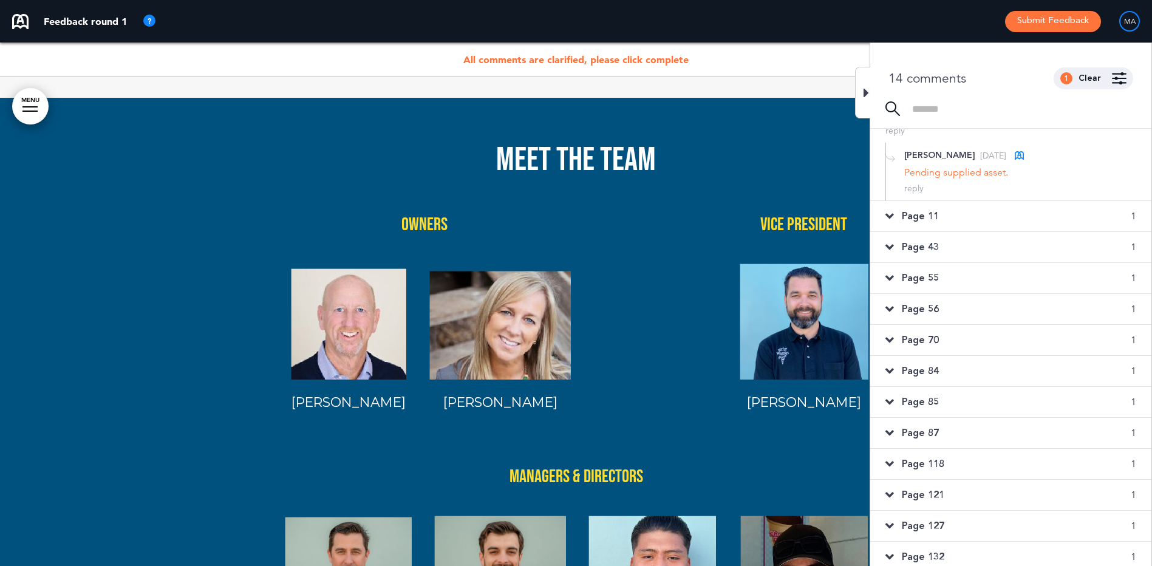
click at [923, 219] on span "Page 11" at bounding box center [920, 215] width 37 height 13
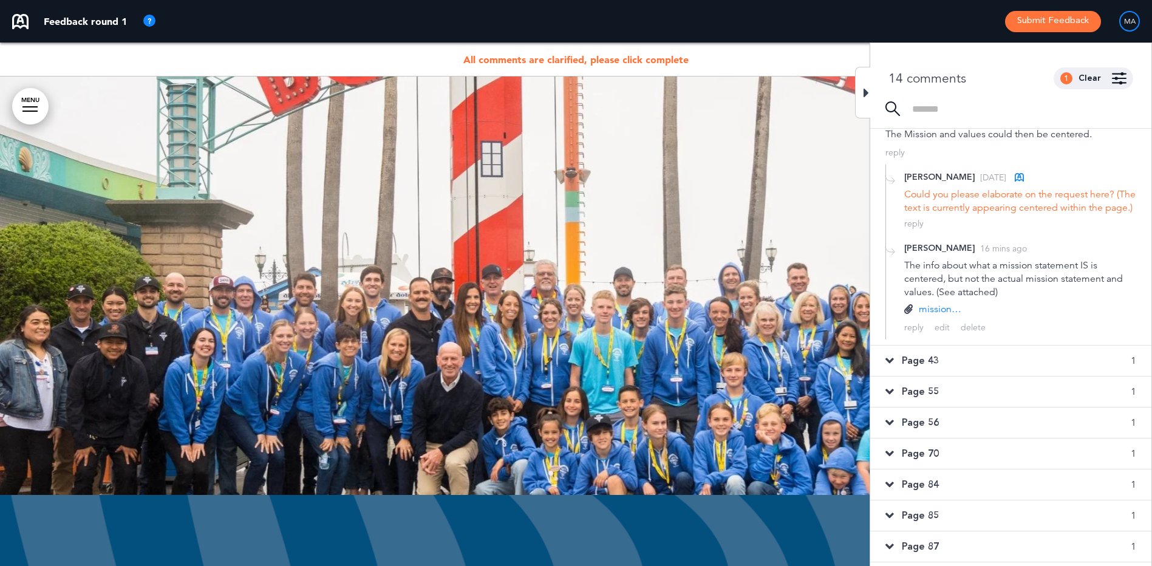
scroll to position [7036, 0]
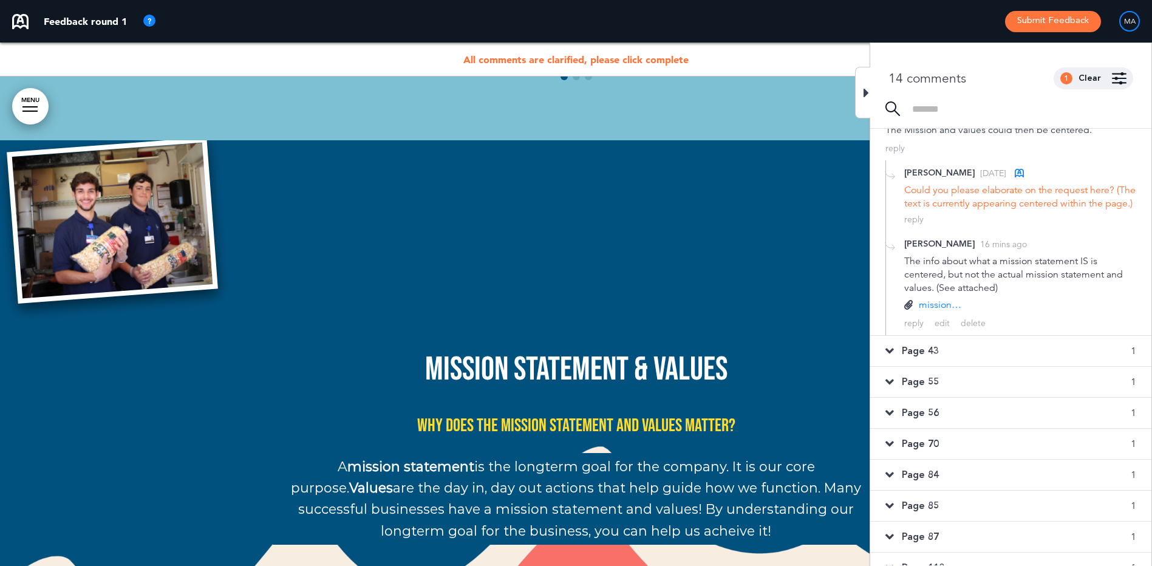
click at [917, 358] on span "Page 43" at bounding box center [920, 350] width 37 height 13
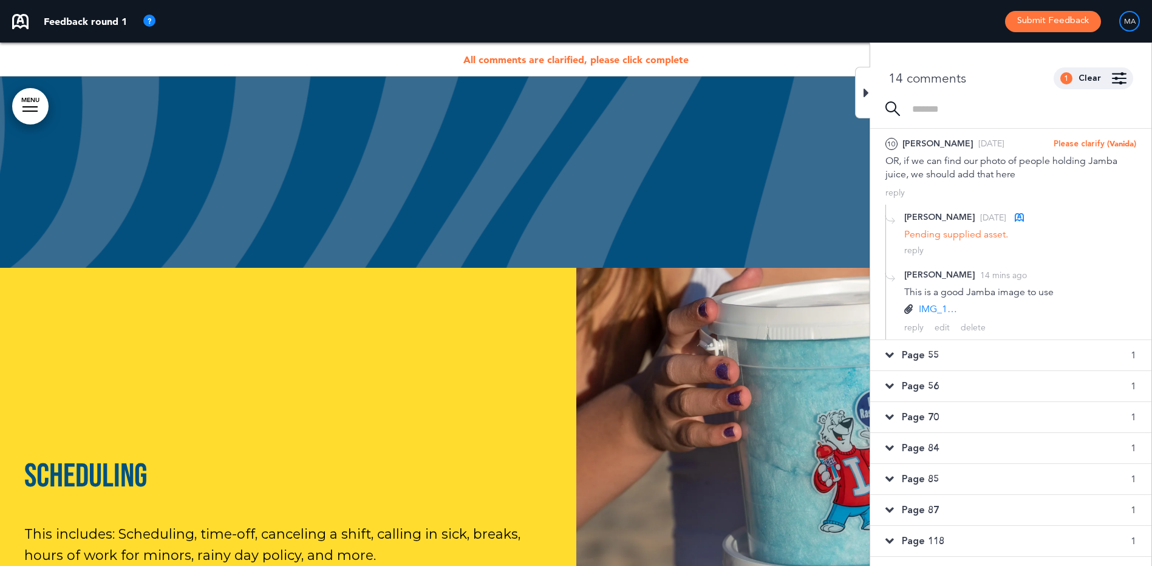
scroll to position [110, 0]
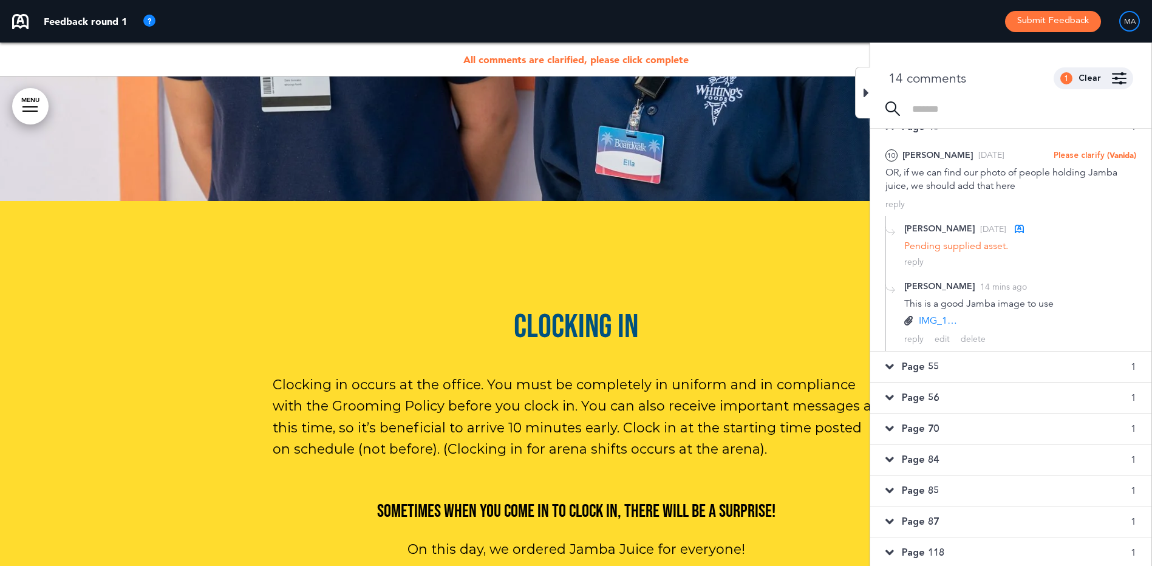
click at [922, 358] on div "Page 55 1" at bounding box center [1010, 367] width 281 height 30
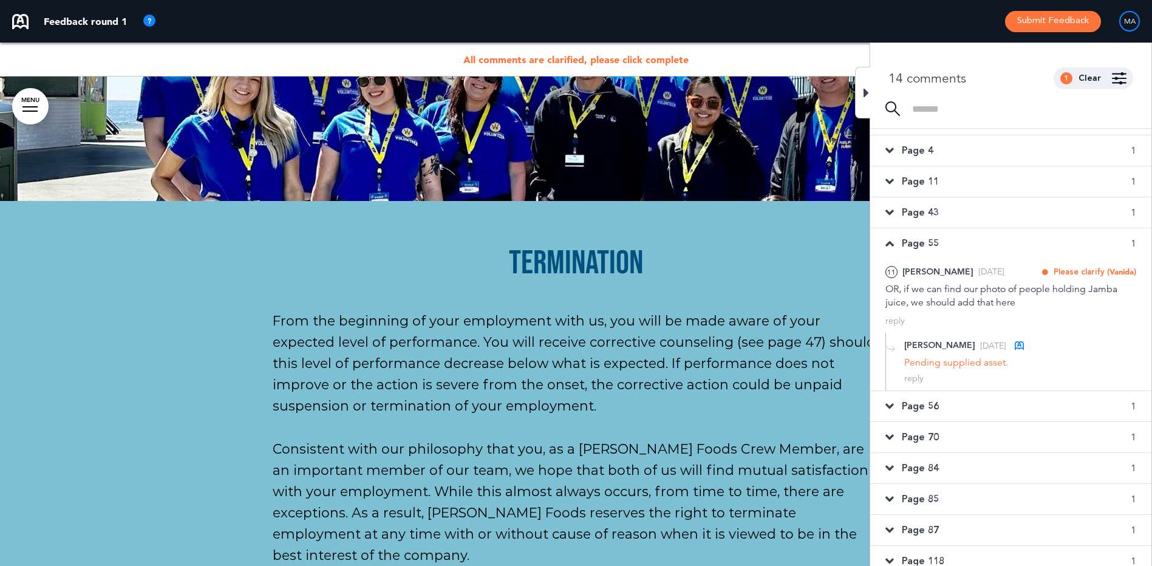
scroll to position [0, 0]
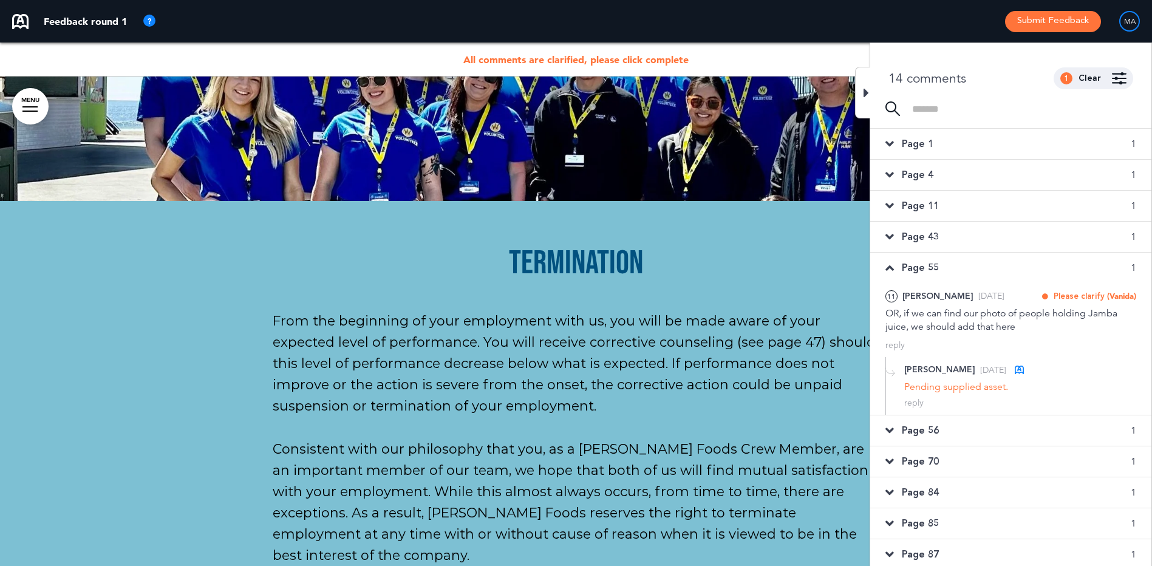
click at [920, 237] on span "Page 43" at bounding box center [920, 236] width 37 height 13
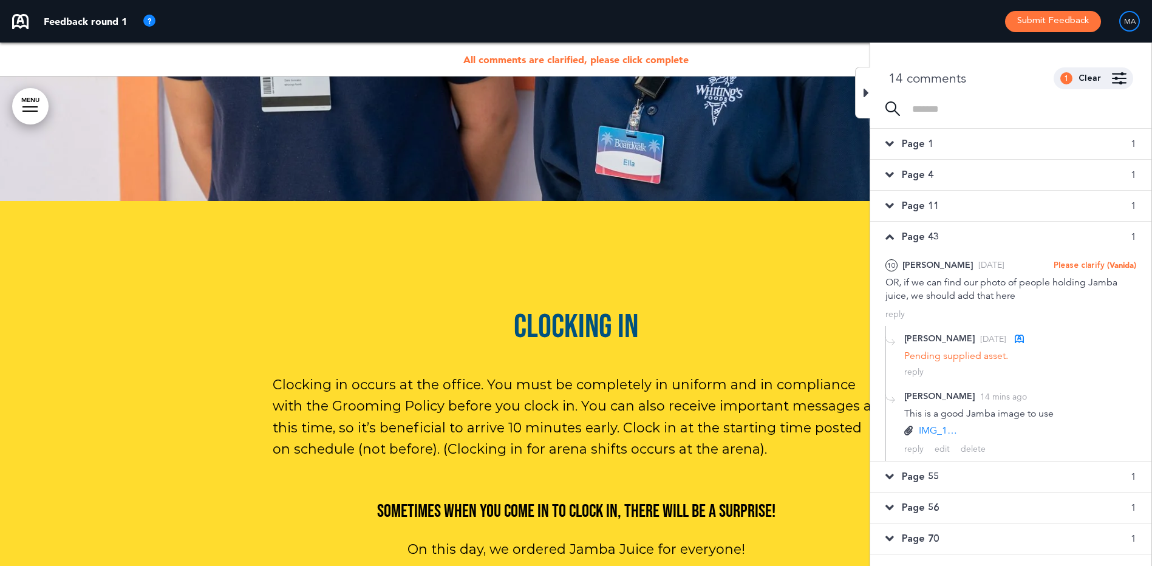
click at [935, 202] on span "Page 11" at bounding box center [920, 205] width 37 height 13
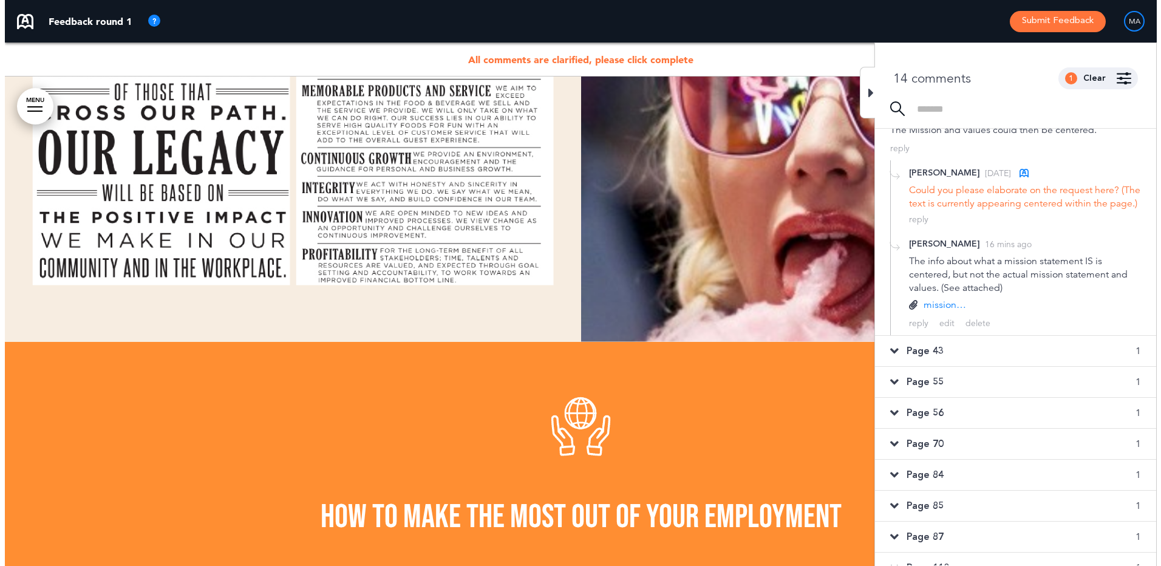
scroll to position [8251, 0]
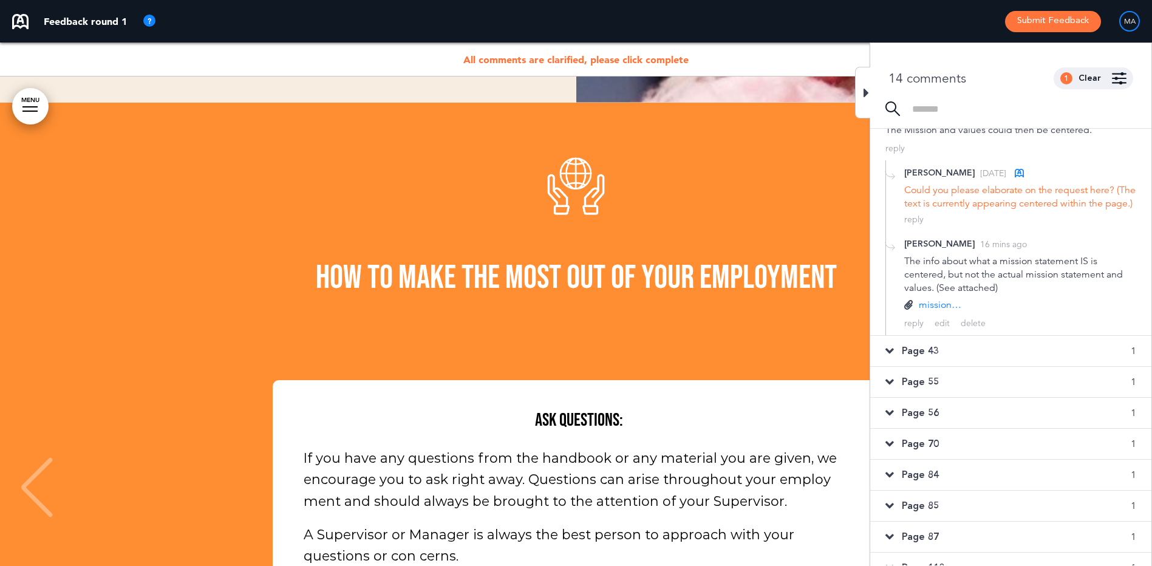
click at [16, 101] on link "MENU" at bounding box center [30, 106] width 36 height 36
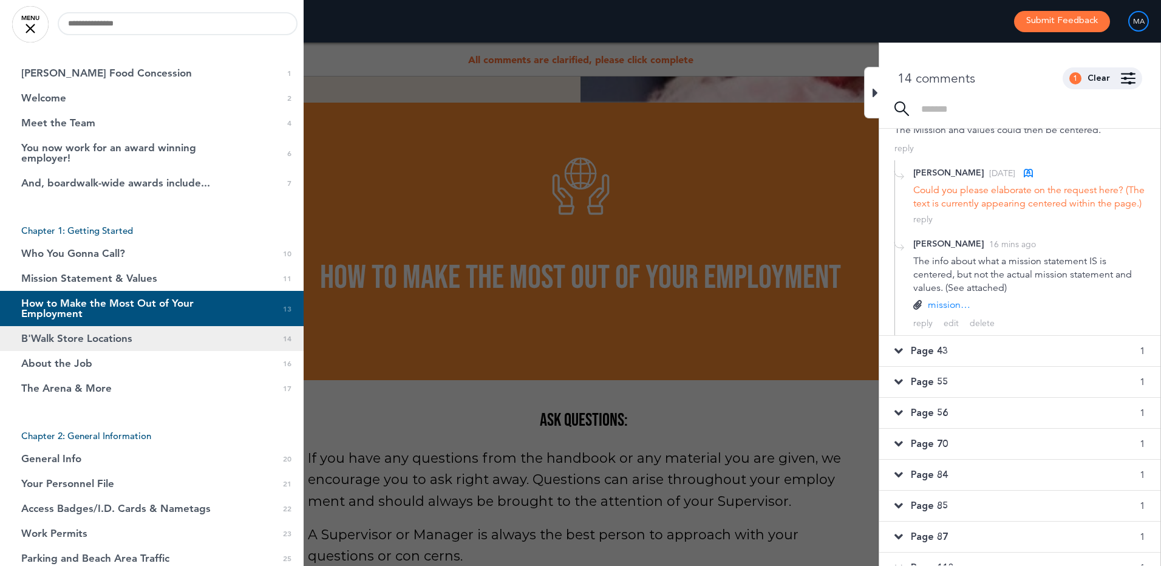
click at [123, 340] on span "B'Walk Store Locations" at bounding box center [76, 338] width 111 height 10
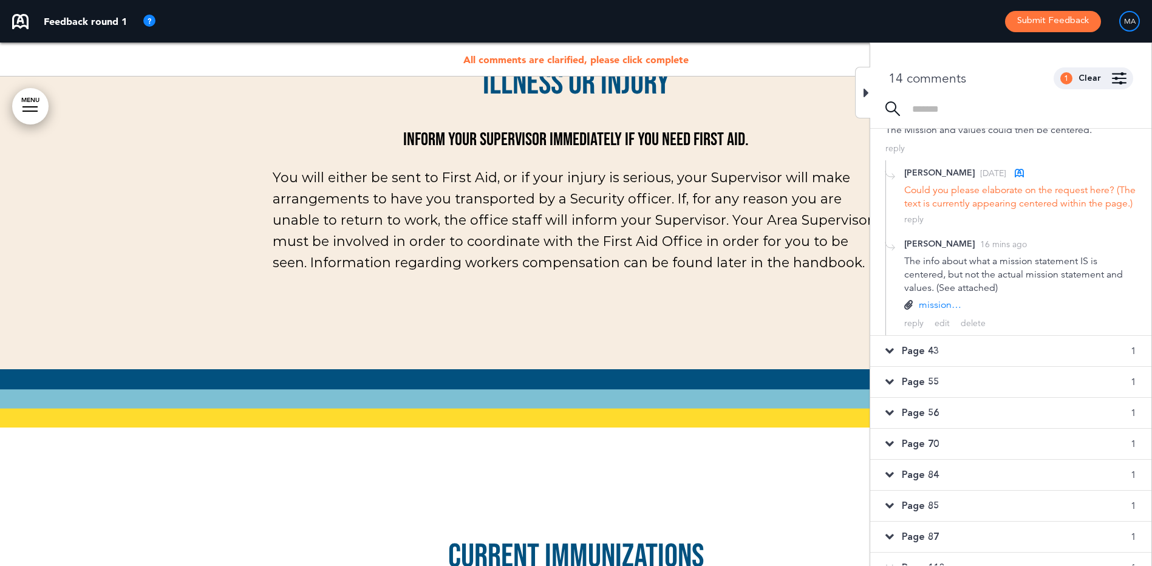
scroll to position [22268, 0]
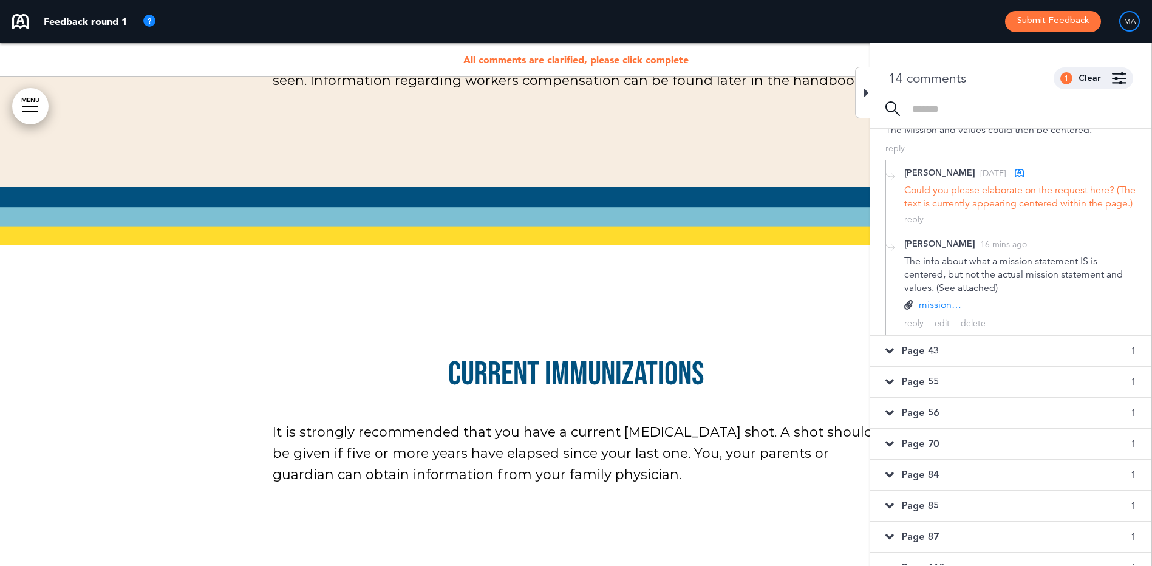
click at [865, 91] on icon at bounding box center [865, 93] width 5 height 15
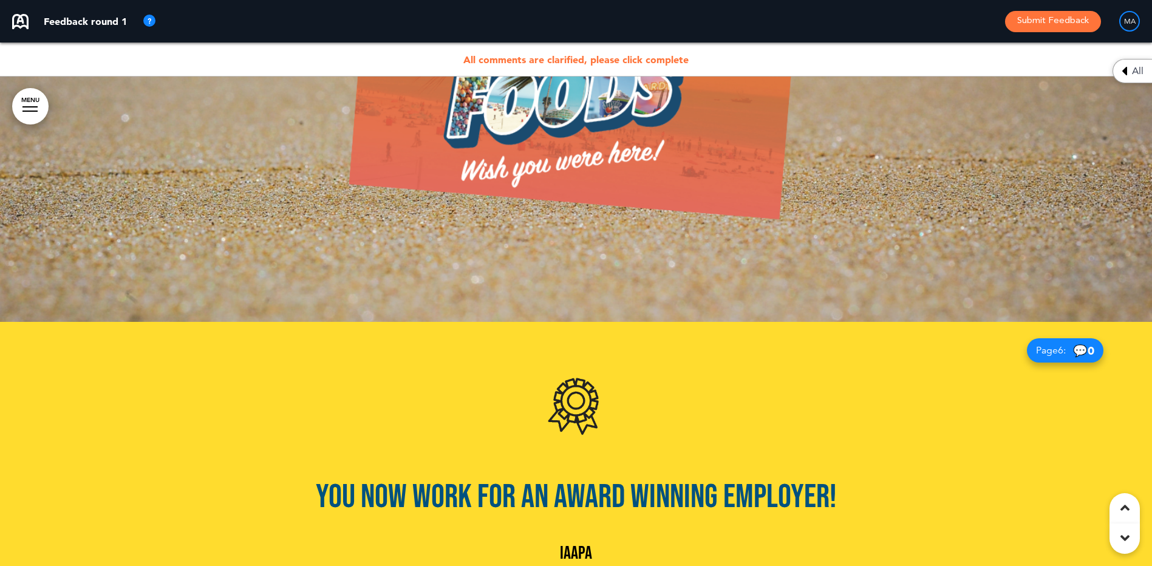
scroll to position [3340, 0]
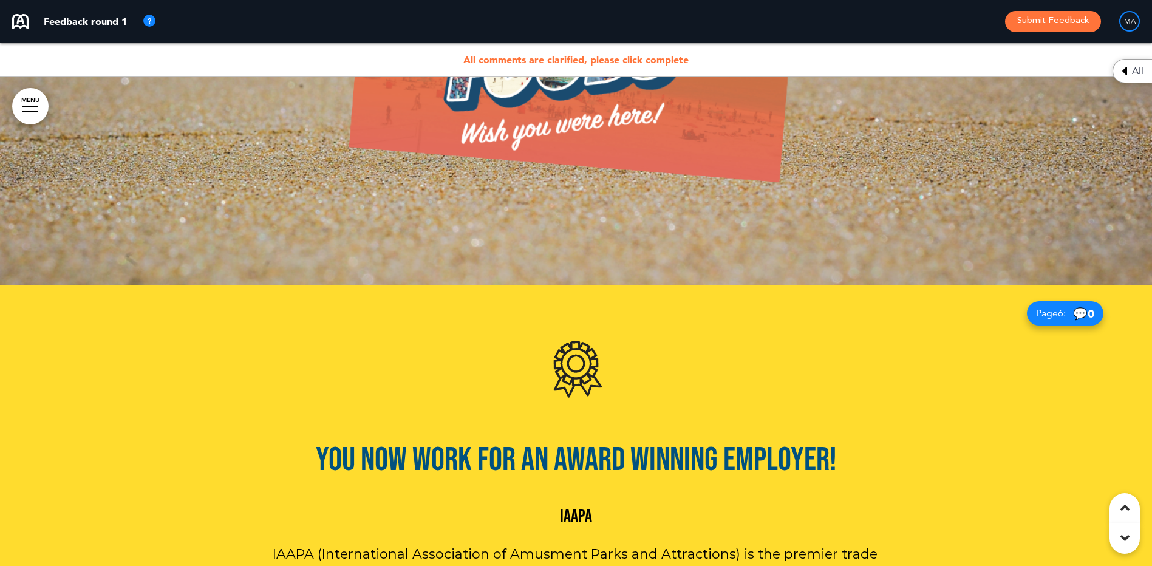
click at [1125, 69] on icon at bounding box center [1124, 71] width 5 height 15
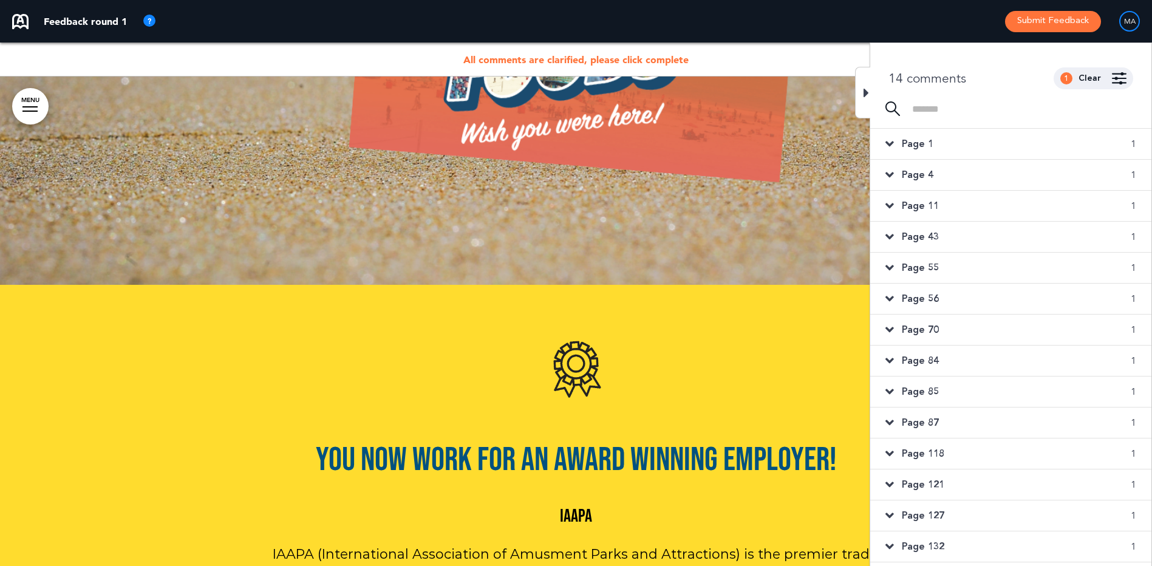
scroll to position [0, 0]
click at [1122, 78] on img at bounding box center [1119, 78] width 15 height 12
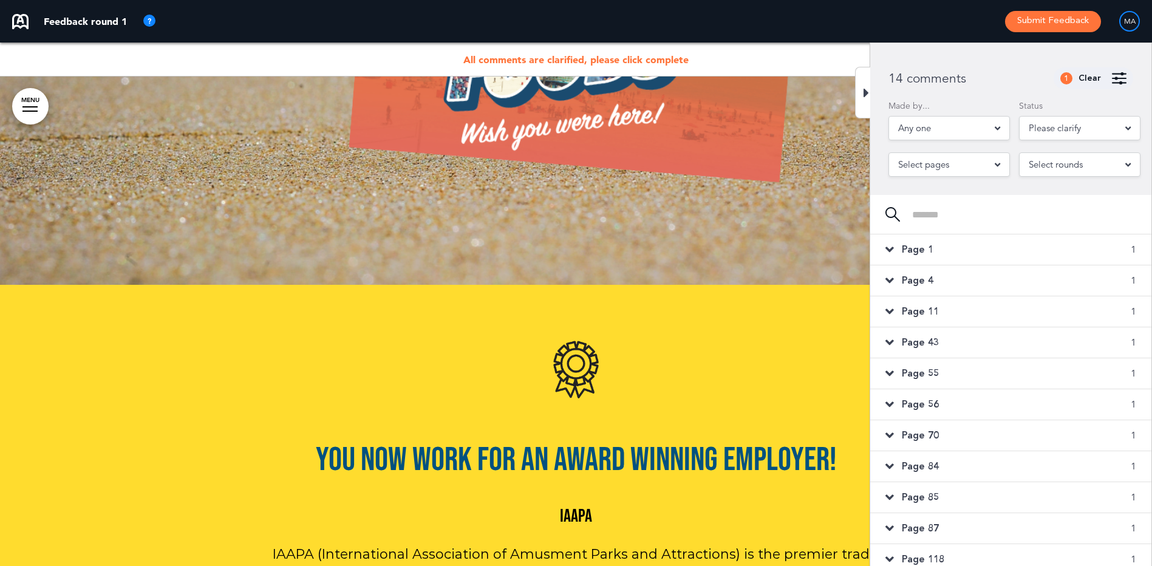
click at [986, 128] on div "Any one" at bounding box center [948, 128] width 121 height 24
click at [1082, 126] on div "Please clarify" at bounding box center [1079, 128] width 121 height 24
click at [994, 80] on div "14 comments 2 Clear" at bounding box center [1010, 78] width 281 height 22
click at [948, 190] on span "Select pages" at bounding box center [923, 198] width 51 height 17
click at [1085, 163] on div "Select rounds" at bounding box center [1079, 164] width 121 height 24
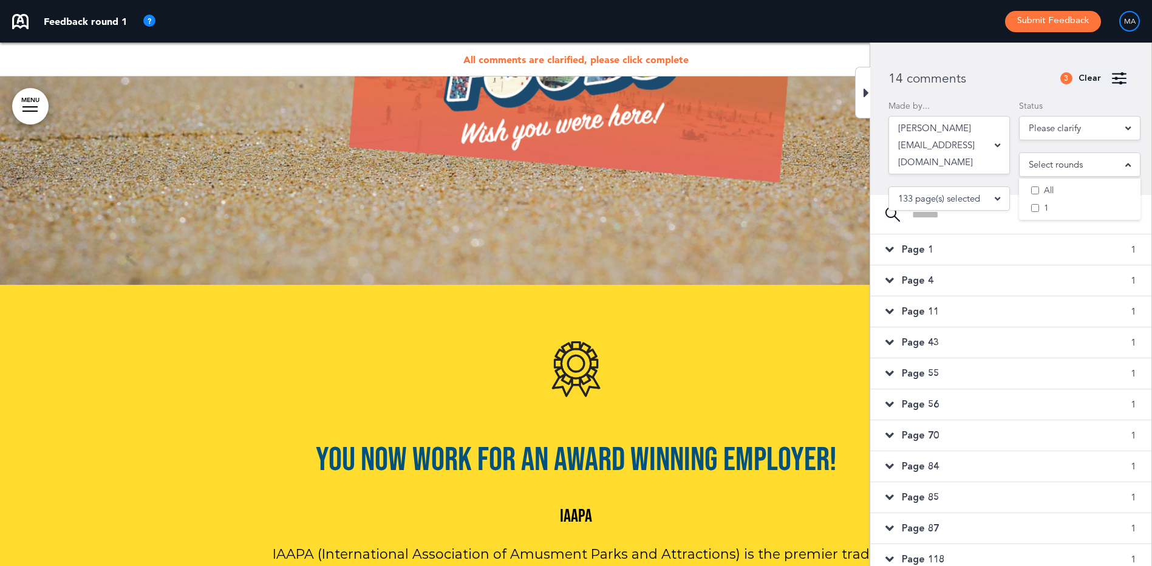
click at [1007, 65] on div "14 comments 3 Clear Made by... kate@whitingsfoods.com All Kate Neumann ( kate@w…" at bounding box center [1010, 119] width 281 height 152
click at [913, 244] on span "Page 1" at bounding box center [918, 249] width 32 height 13
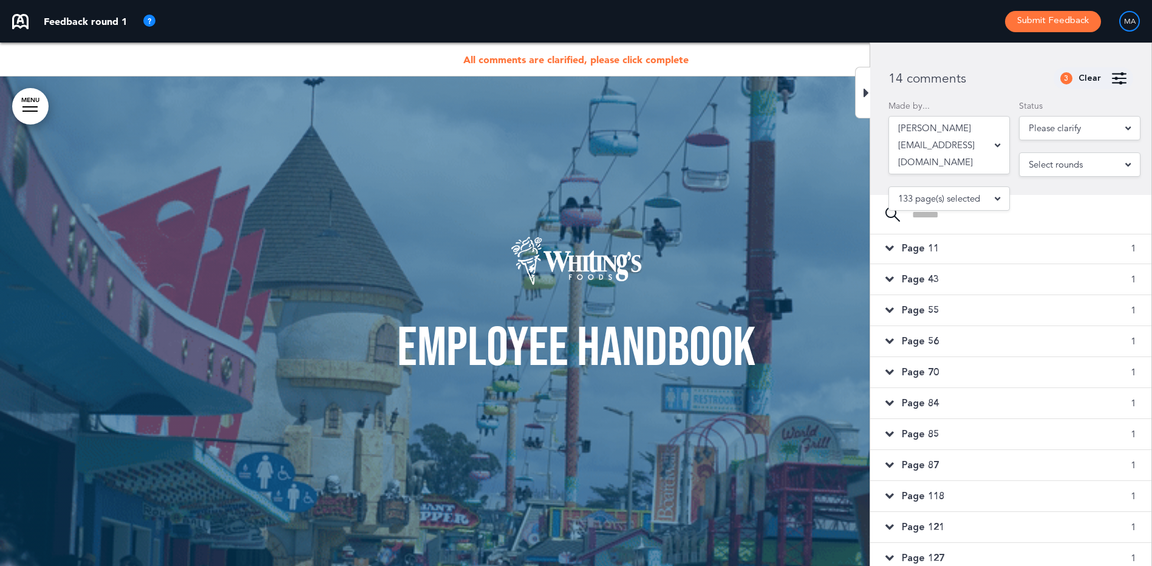
scroll to position [385, 0]
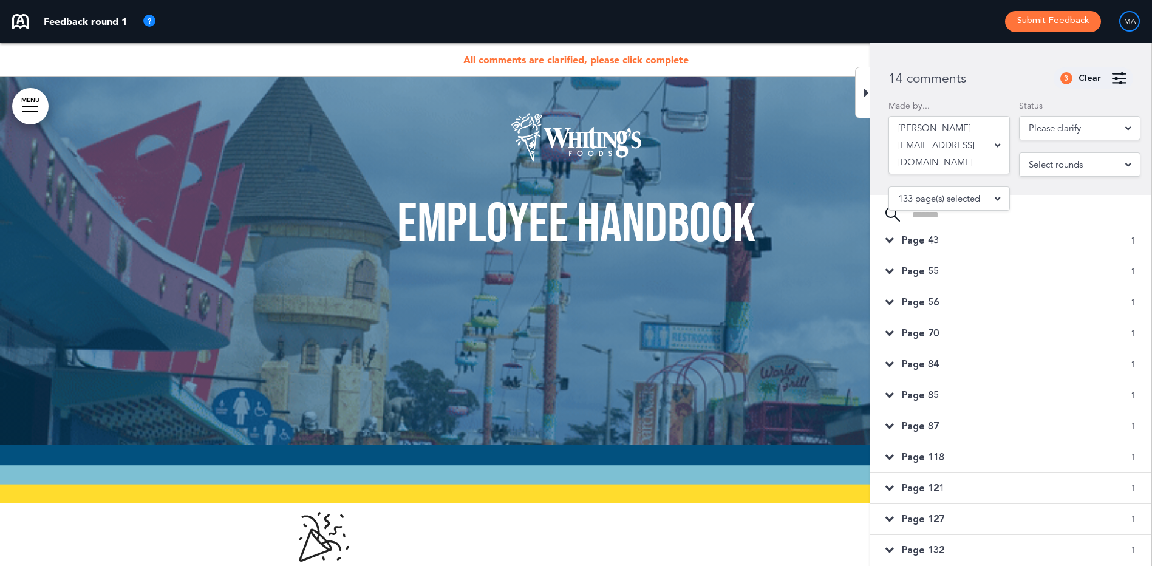
click at [922, 550] on span "Page 132" at bounding box center [923, 549] width 43 height 13
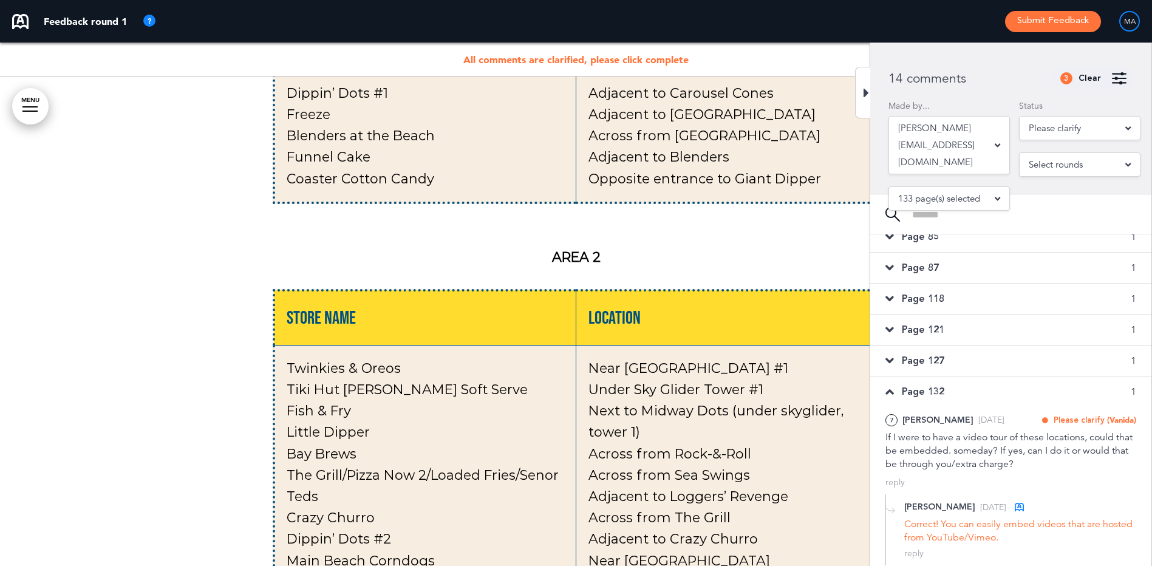
scroll to position [9516, 0]
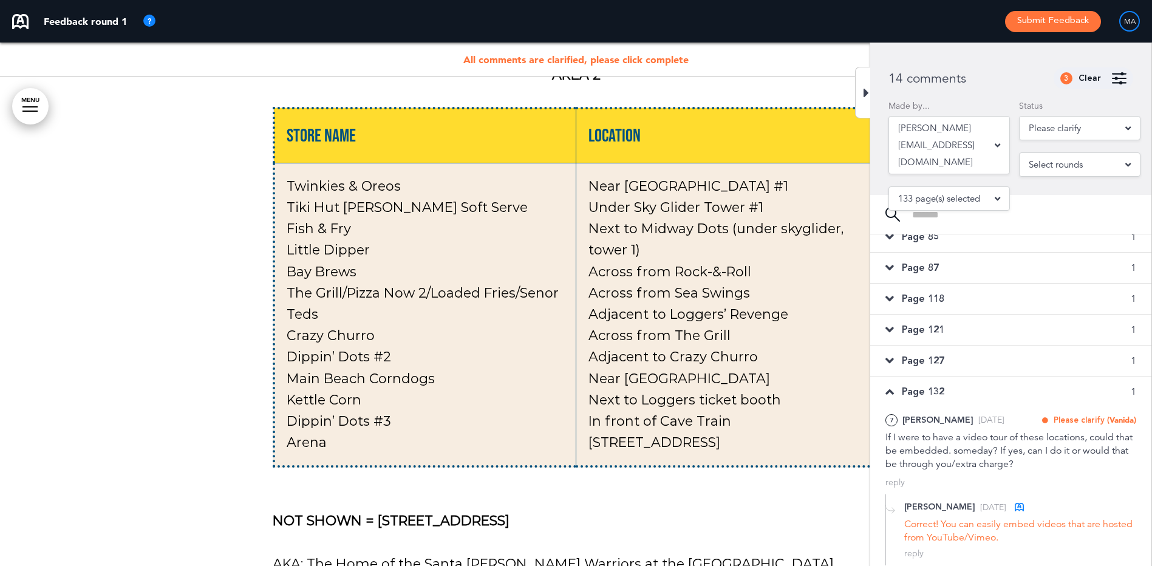
click at [925, 360] on span "Page 127" at bounding box center [923, 360] width 43 height 13
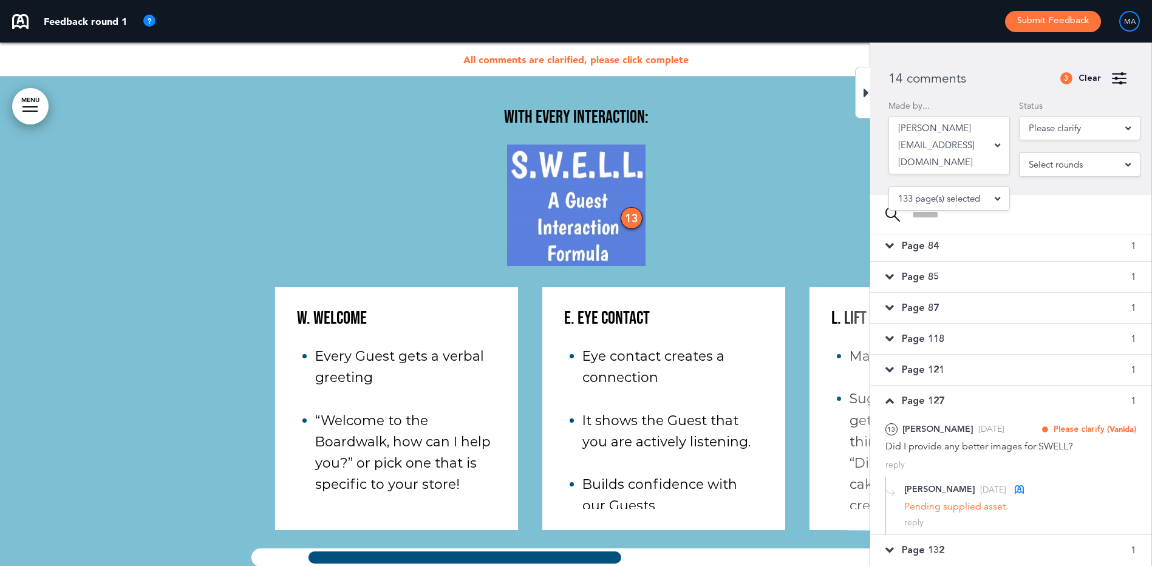
scroll to position [0, 63]
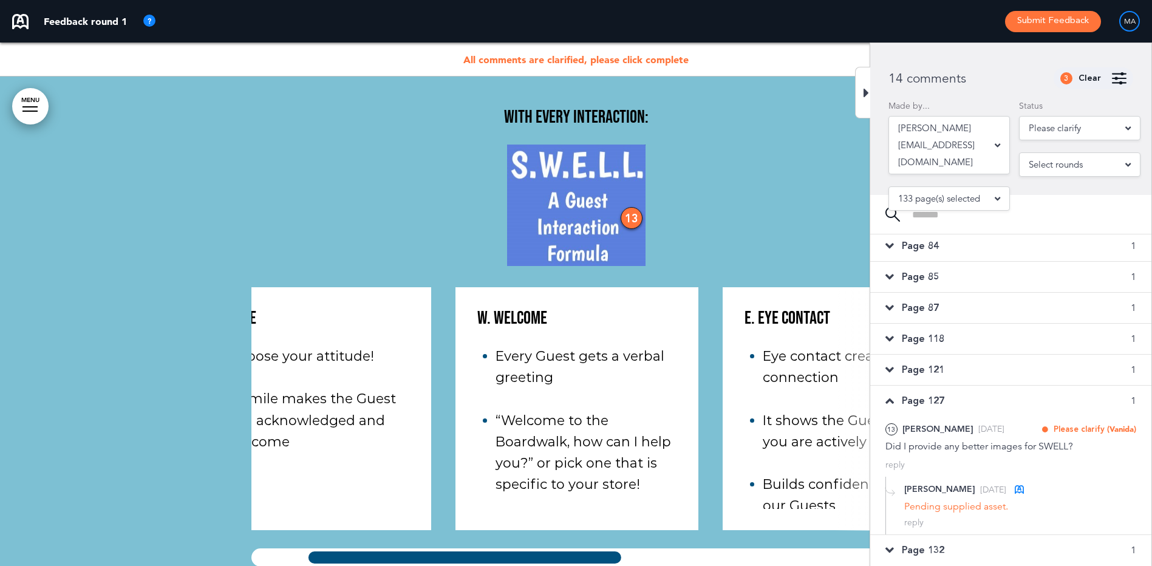
click at [483, 548] on div at bounding box center [464, 557] width 319 height 18
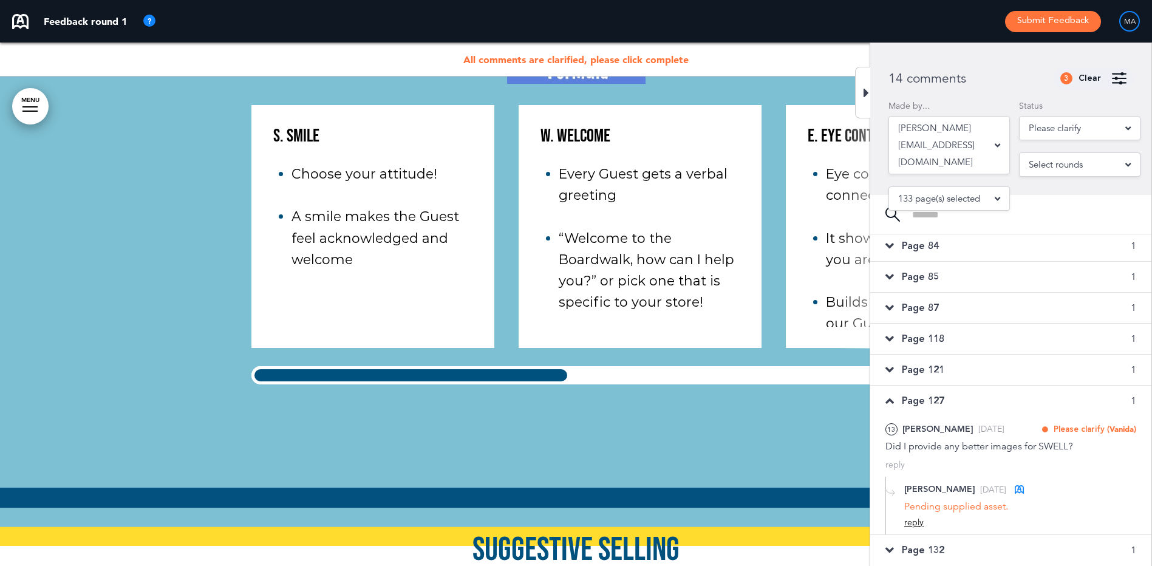
scroll to position [44620, 0]
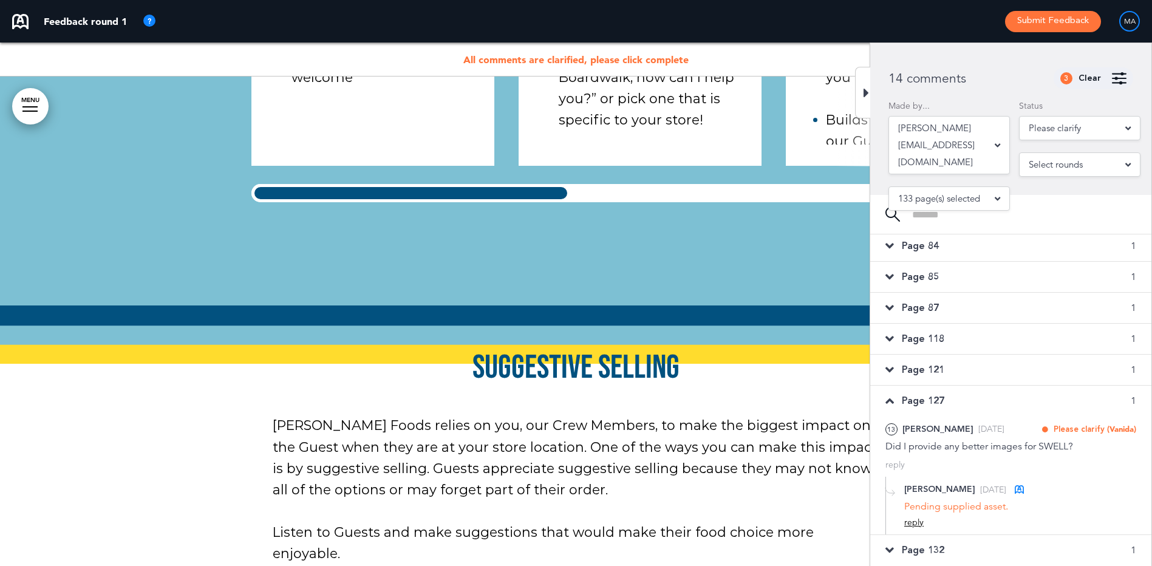
click at [914, 522] on div "reply" at bounding box center [913, 523] width 19 height 12
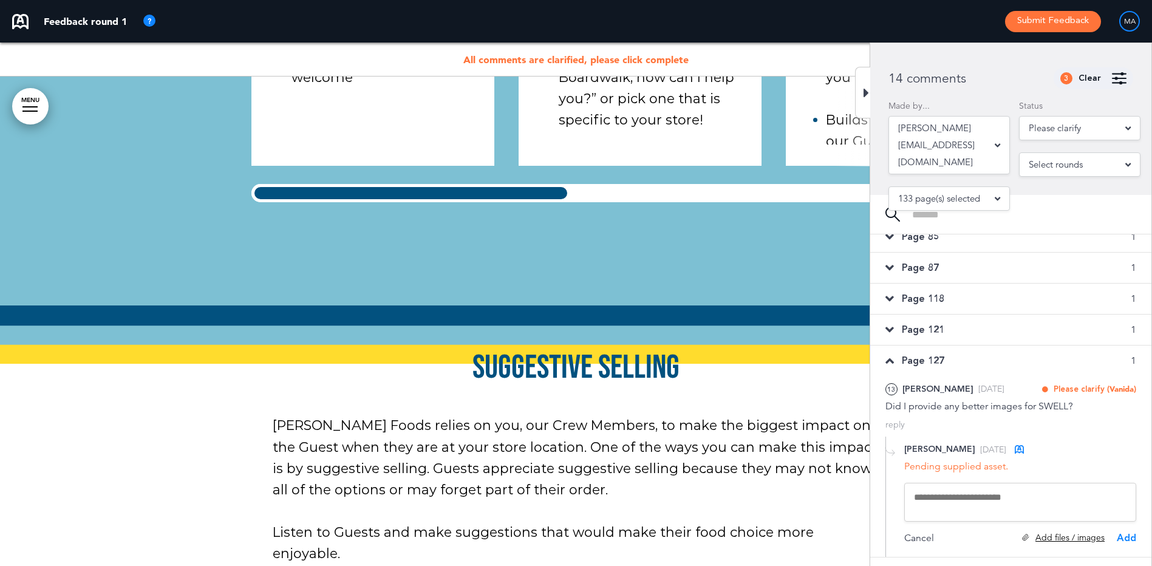
click at [1072, 540] on div "Add files / images" at bounding box center [1063, 538] width 83 height 12
click at [939, 494] on textarea "To enrich screen reader interactions, please activate Accessibility in Grammarl…" at bounding box center [1020, 502] width 232 height 39
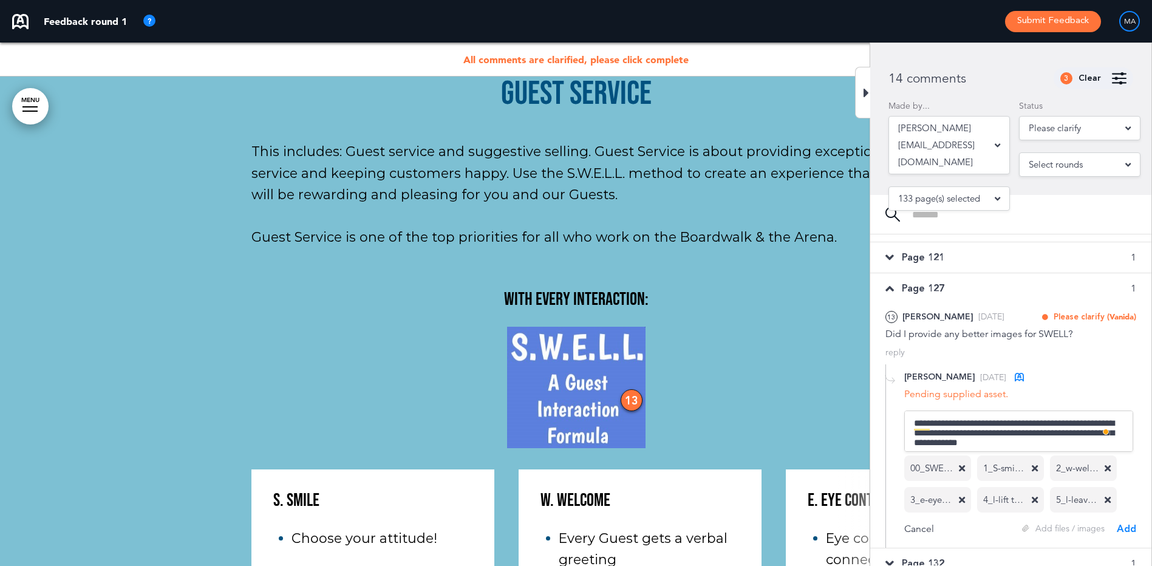
scroll to position [346, 0]
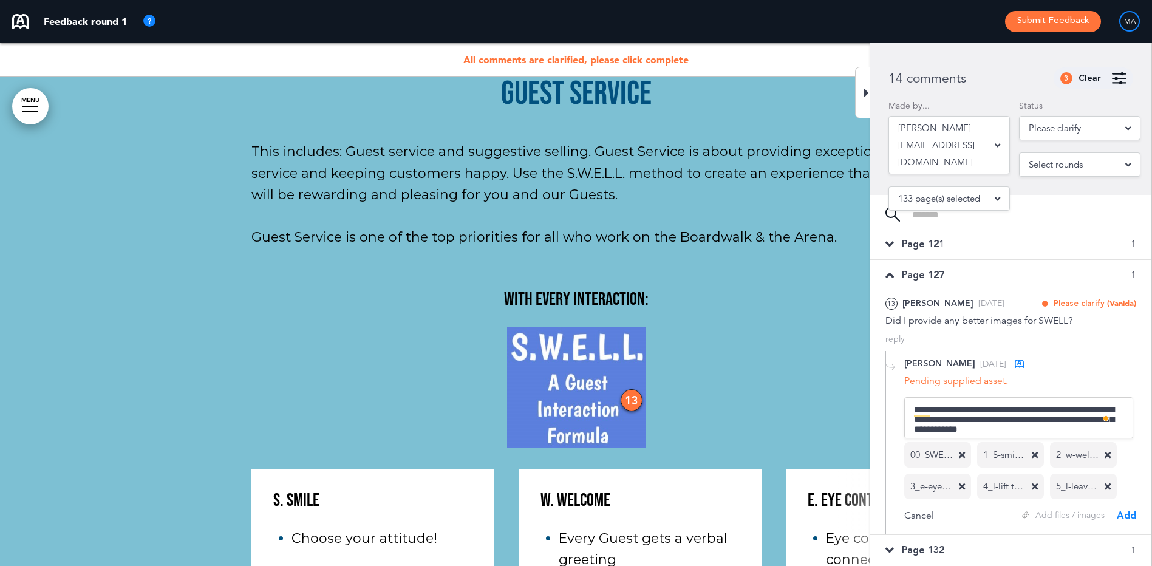
type textarea "**********"
click at [1128, 512] on div "Add" at bounding box center [1126, 515] width 19 height 13
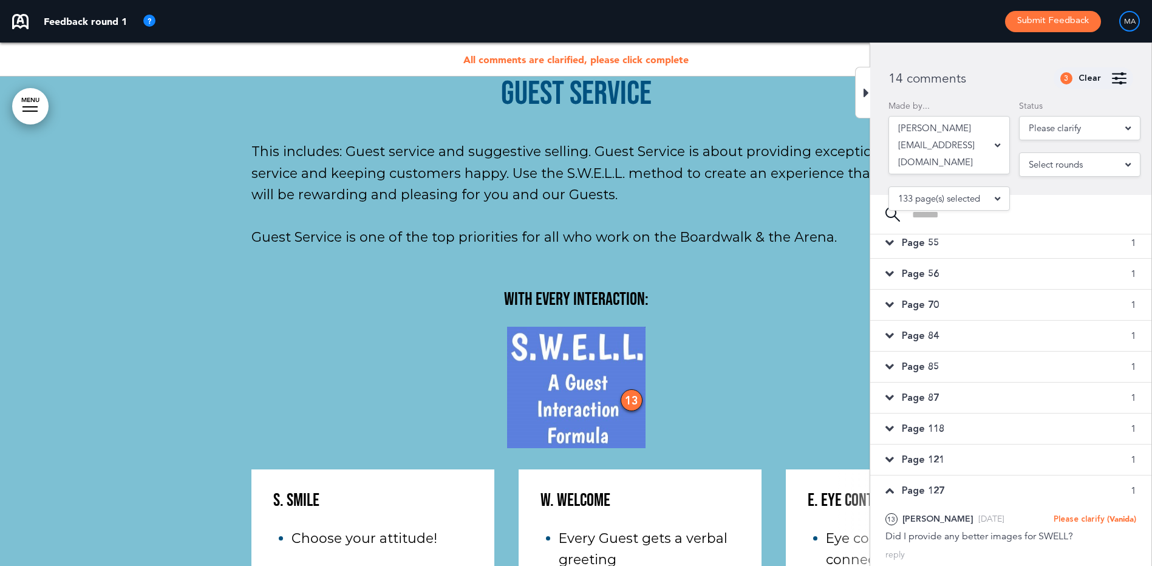
scroll to position [123, 0]
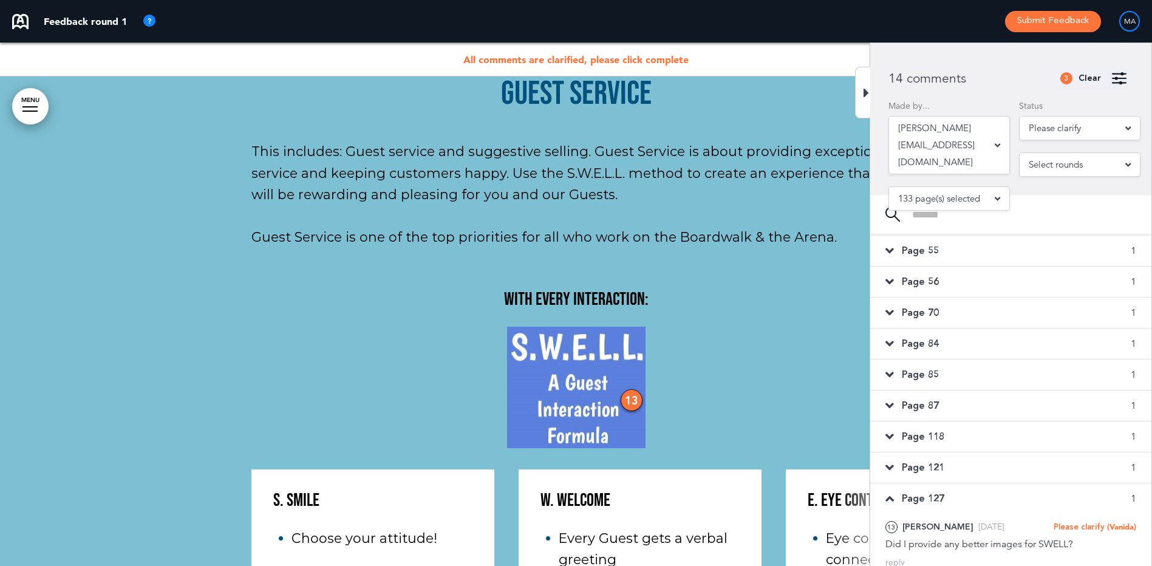
click at [927, 463] on span "Page 121" at bounding box center [923, 467] width 43 height 13
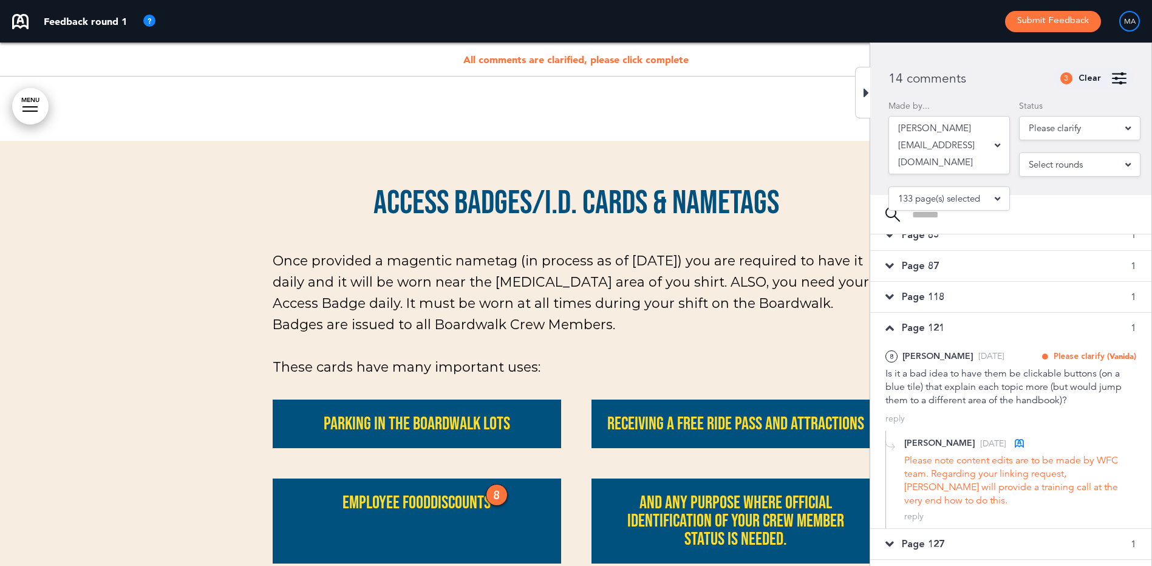
scroll to position [274, 0]
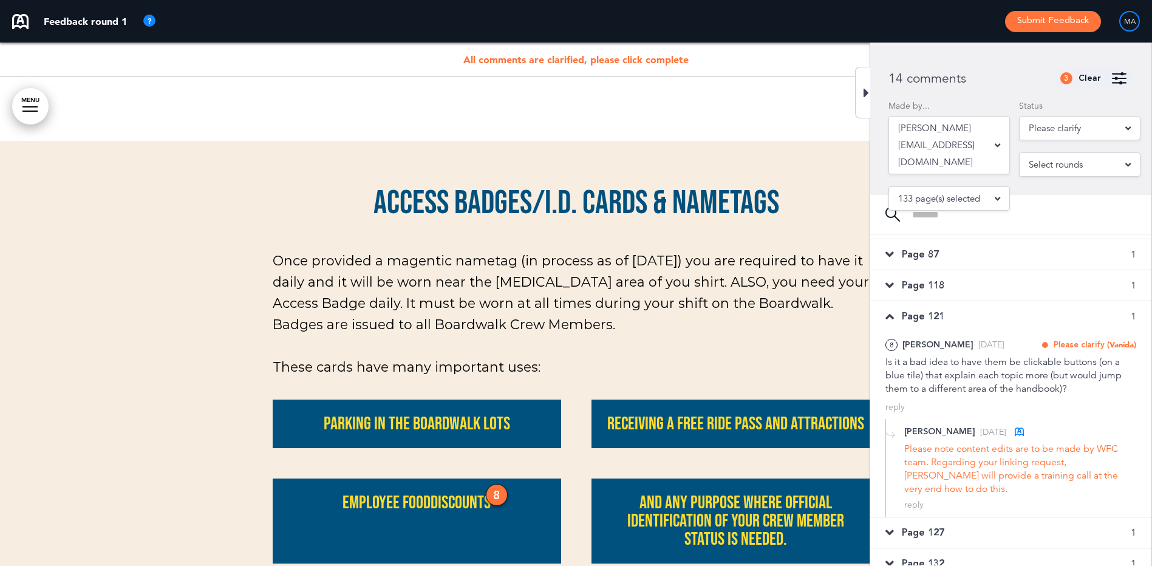
click at [931, 281] on span "Page 118" at bounding box center [923, 285] width 43 height 13
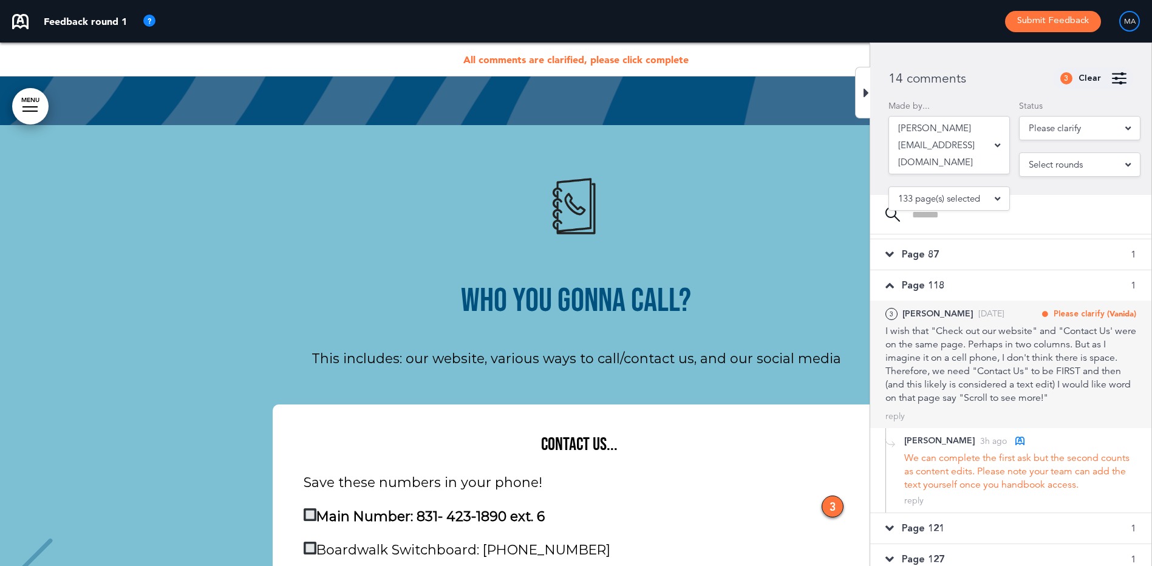
scroll to position [6327, 0]
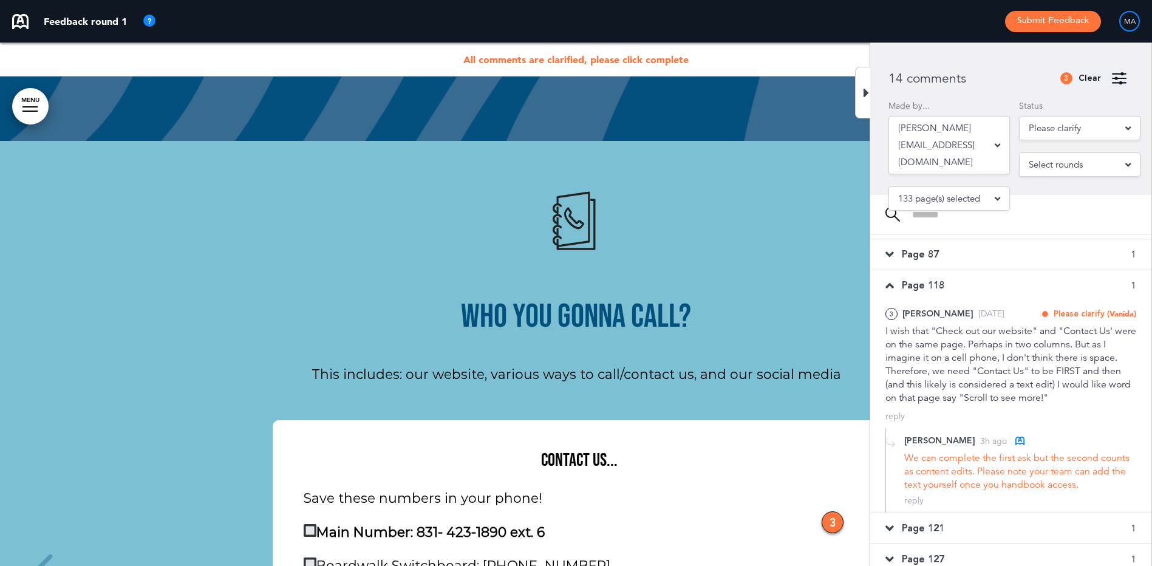
click at [921, 249] on span "Page 87" at bounding box center [920, 254] width 37 height 13
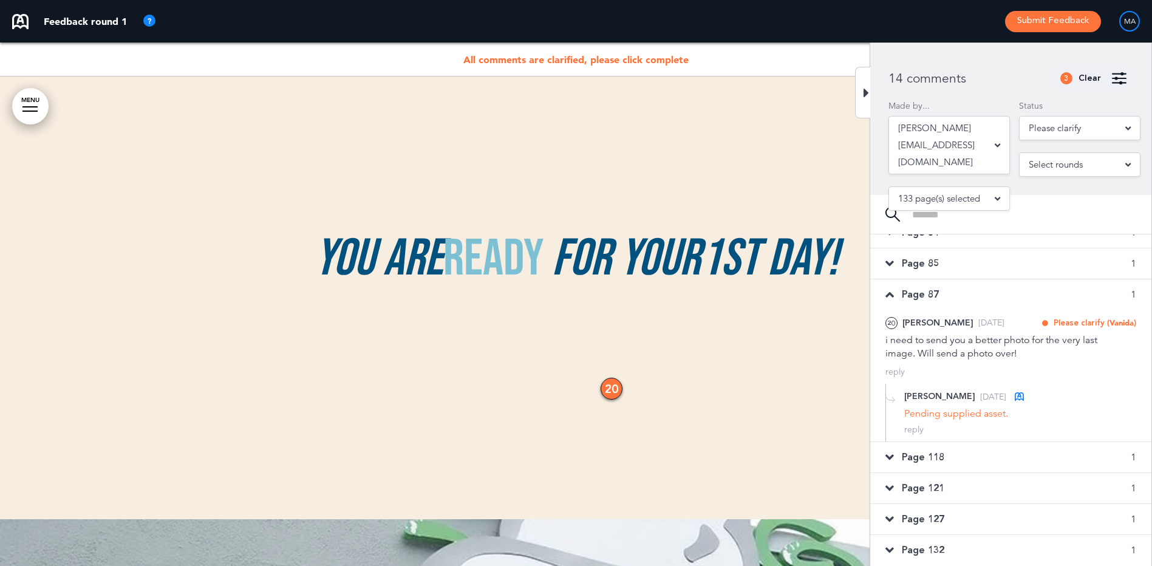
scroll to position [67476, 0]
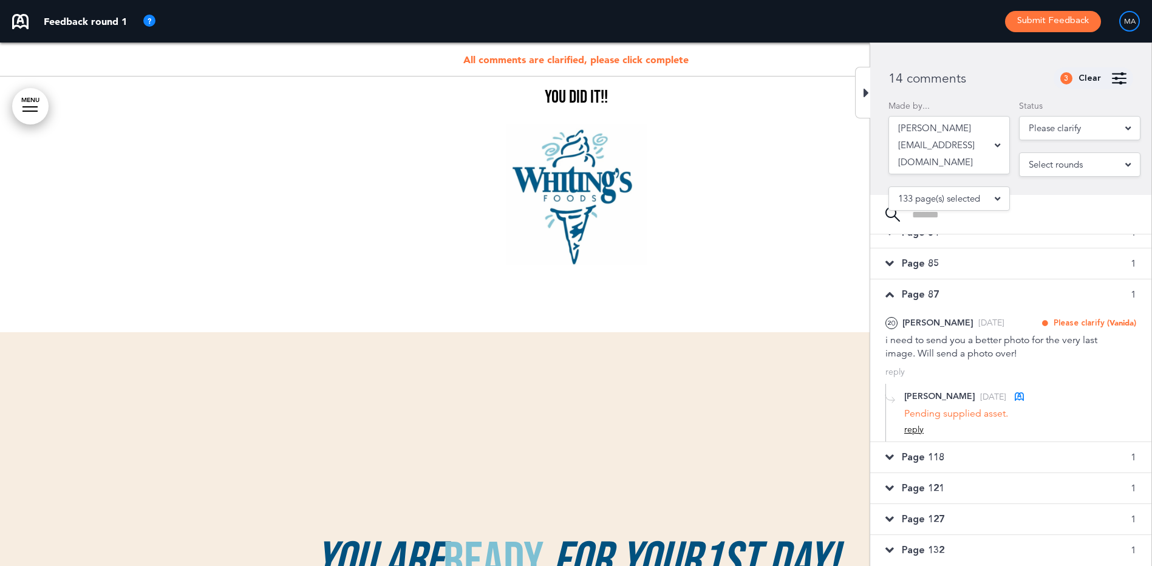
click at [907, 429] on div "reply" at bounding box center [913, 430] width 19 height 12
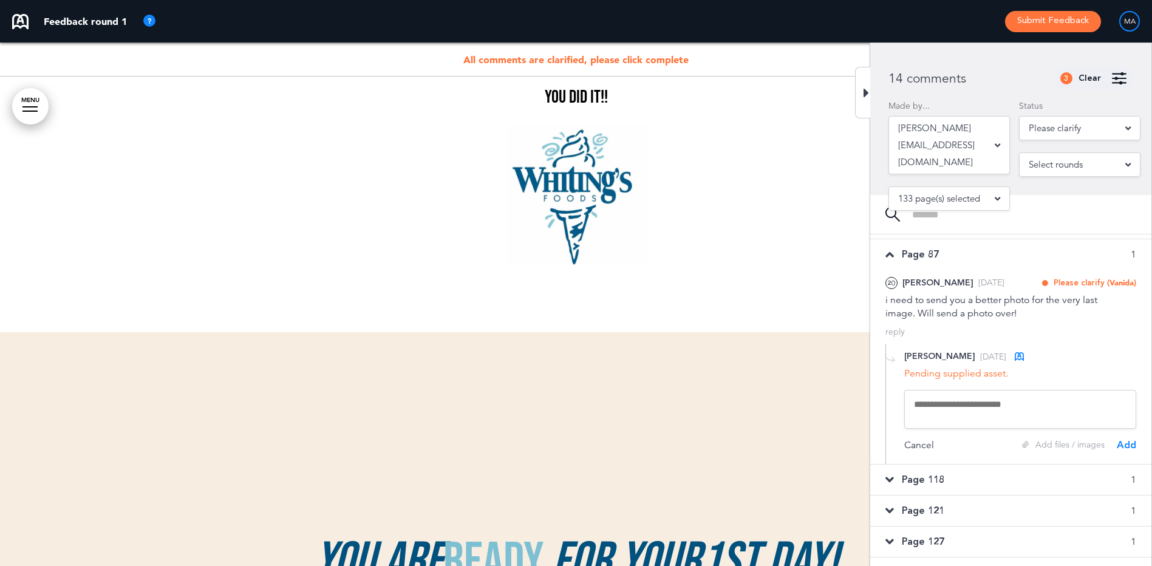
click at [1126, 448] on div "Add" at bounding box center [1126, 444] width 19 height 13
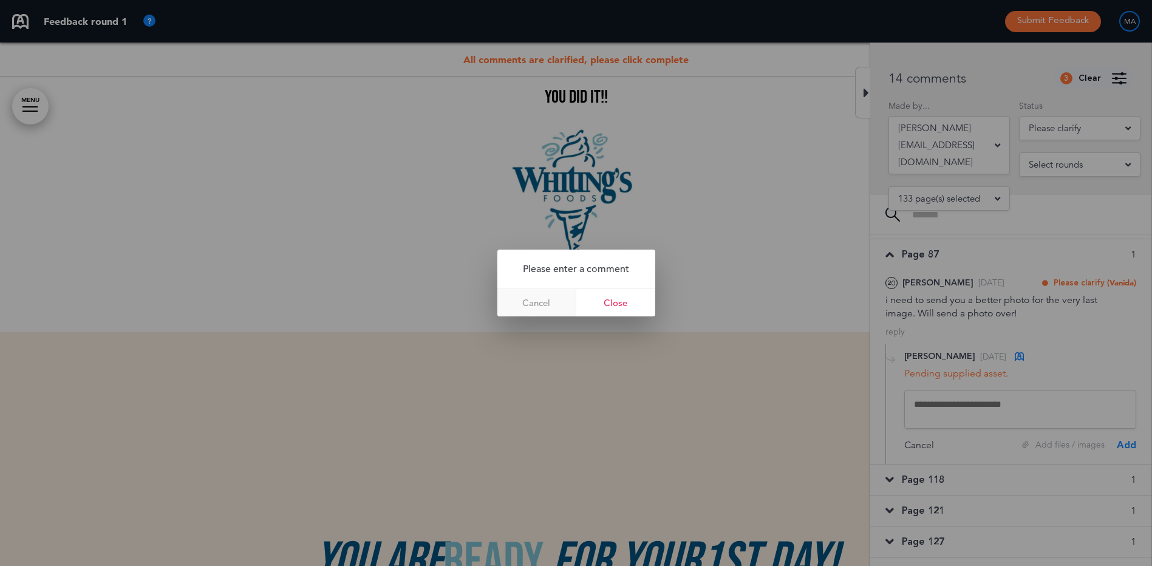
click at [545, 300] on link "Cancel" at bounding box center [536, 302] width 79 height 27
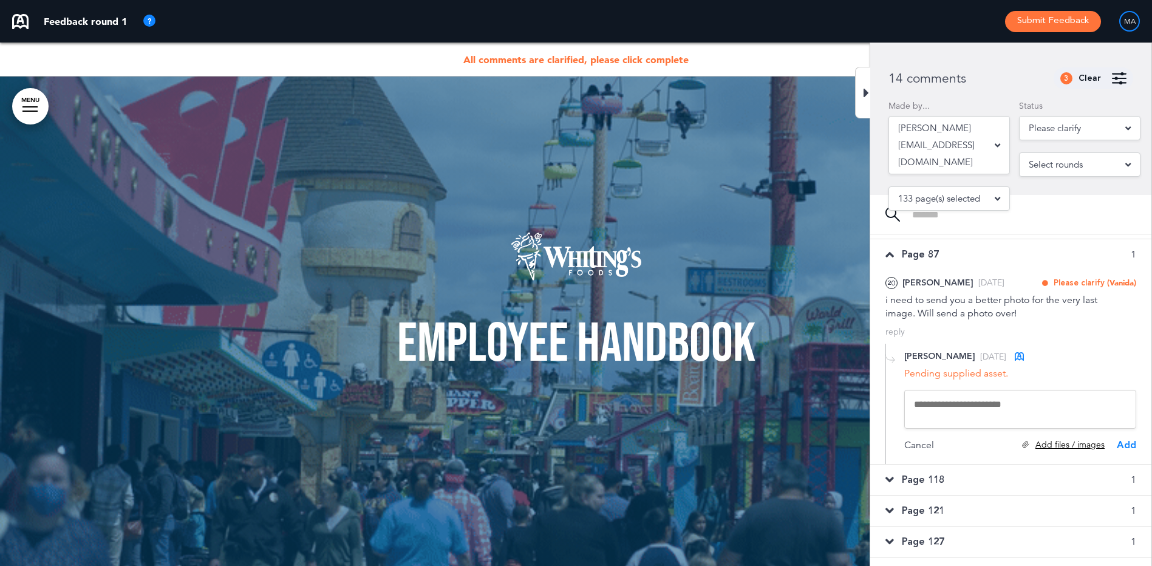
click at [1051, 448] on div "Add files / images" at bounding box center [1063, 445] width 83 height 12
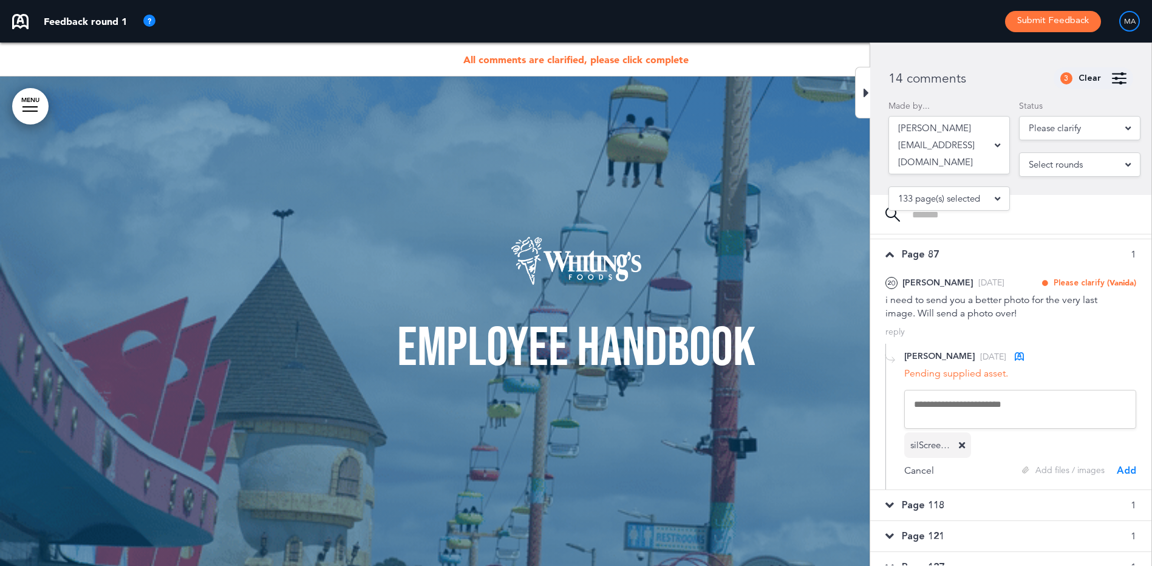
click at [987, 408] on textarea at bounding box center [1020, 409] width 232 height 39
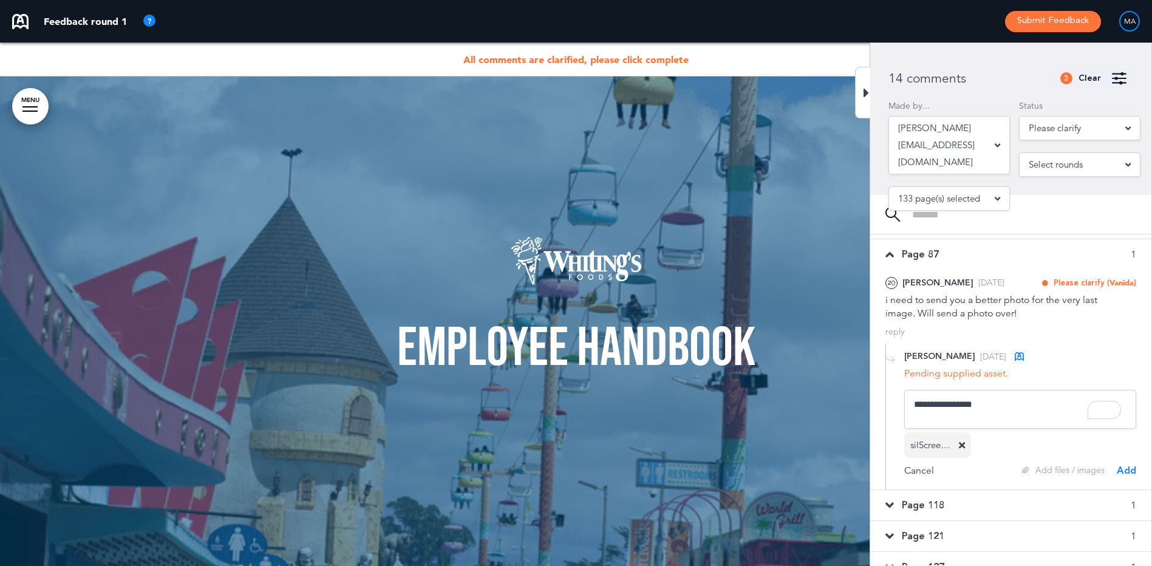
type textarea "**********"
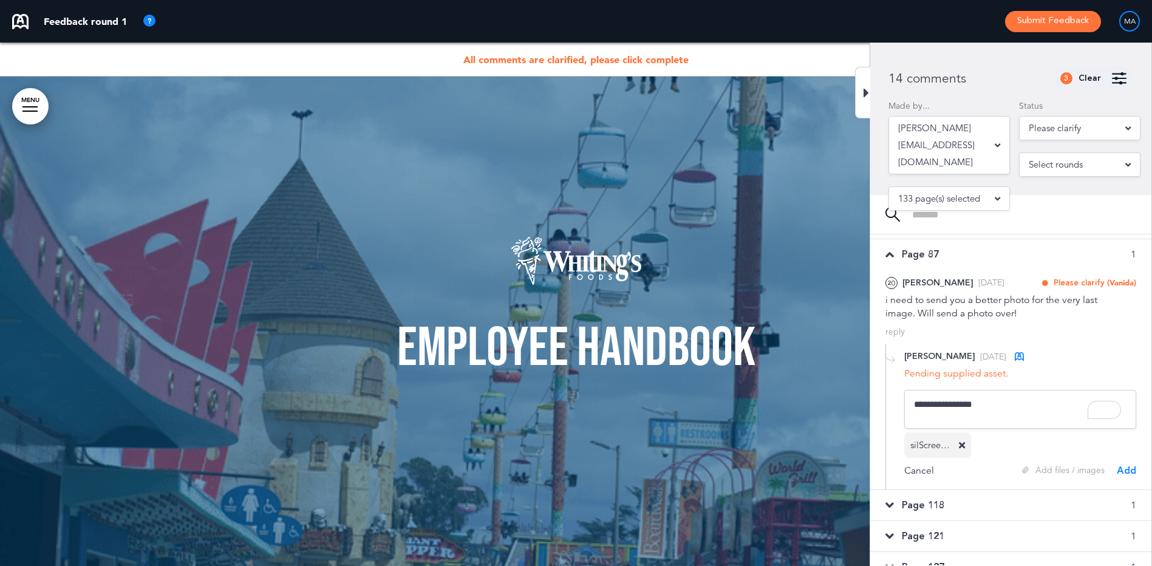
click at [1123, 474] on div "Add" at bounding box center [1126, 470] width 19 height 13
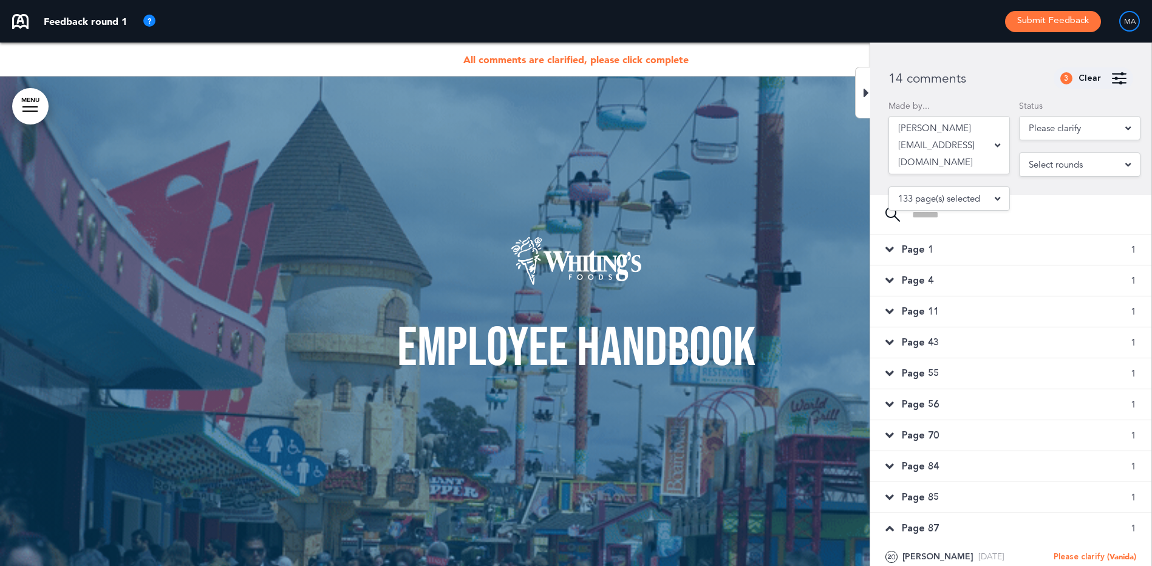
click at [919, 248] on span "Page 1" at bounding box center [918, 249] width 32 height 13
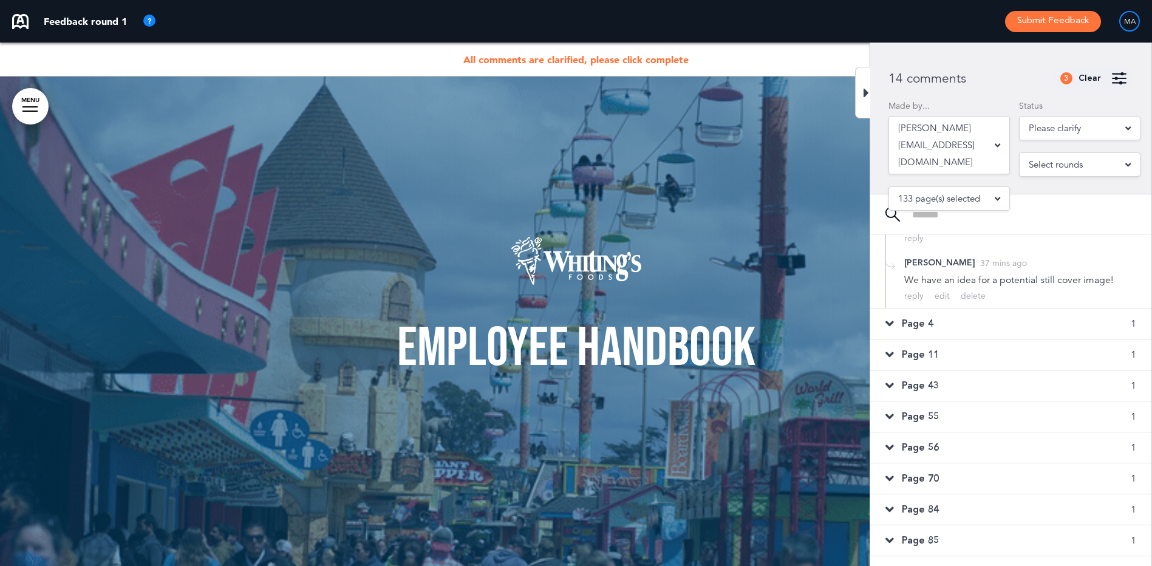
scroll to position [243, 0]
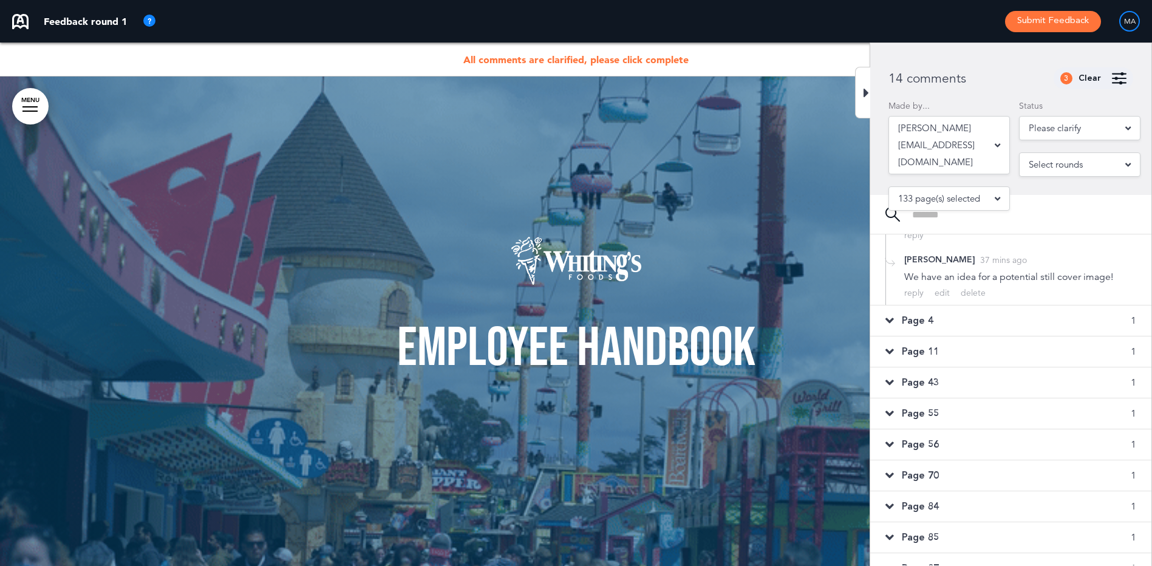
click at [927, 319] on span "Page 4" at bounding box center [918, 320] width 32 height 13
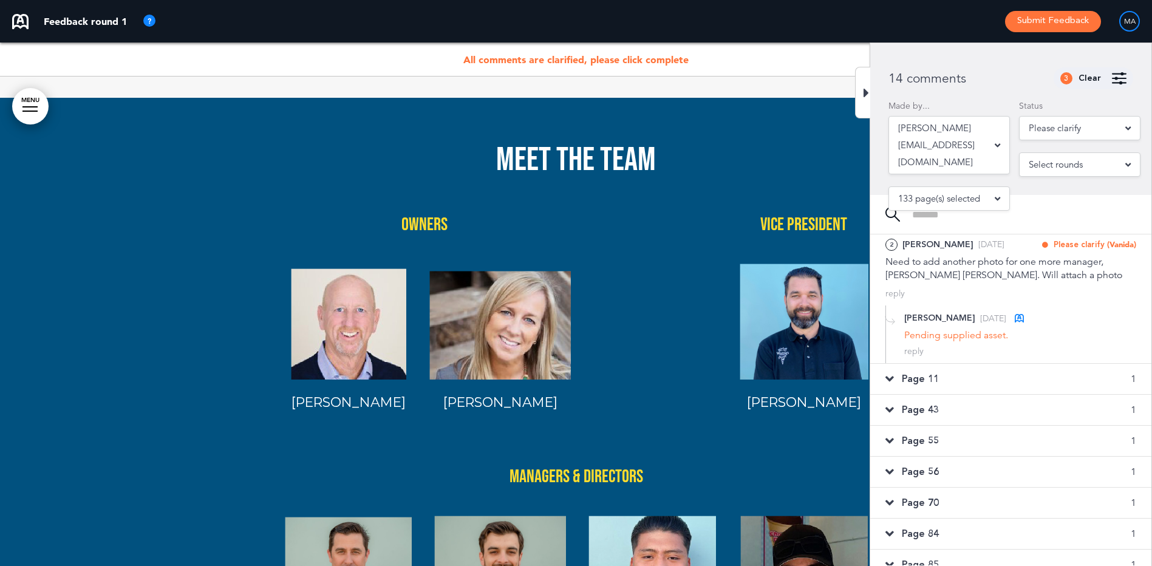
scroll to position [52, 0]
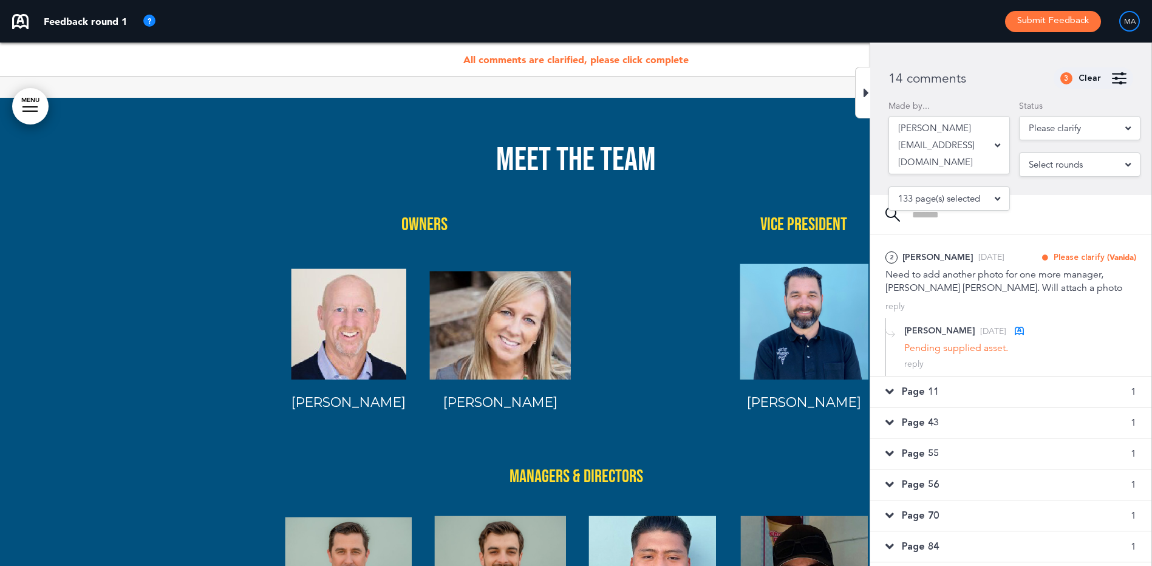
click at [933, 394] on span "Page 11" at bounding box center [920, 391] width 37 height 13
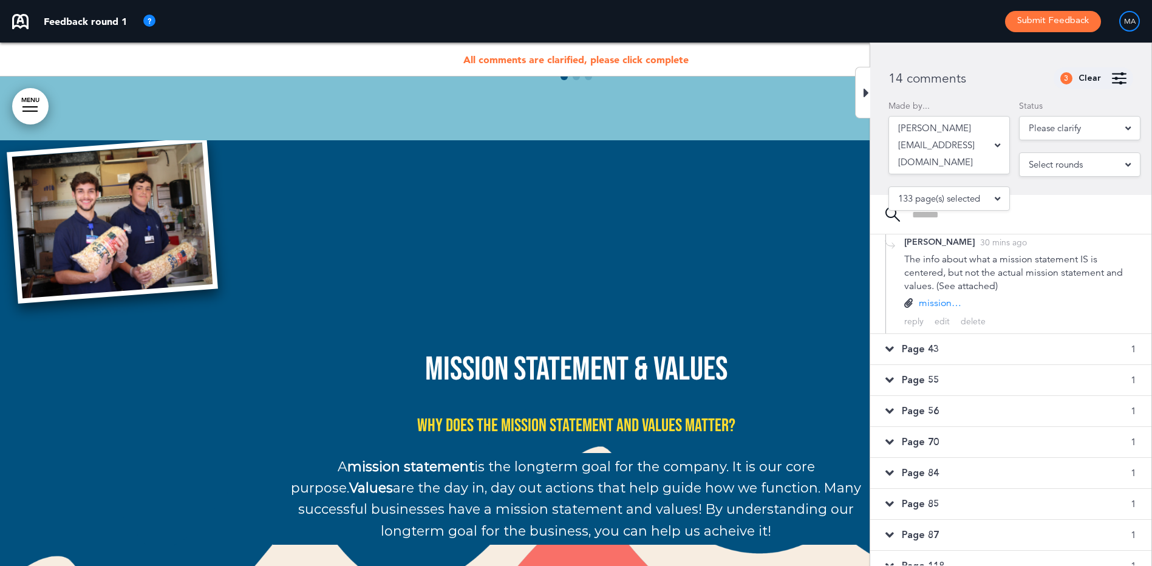
scroll to position [234, 0]
click at [972, 356] on div "Page 43 1" at bounding box center [1010, 344] width 281 height 30
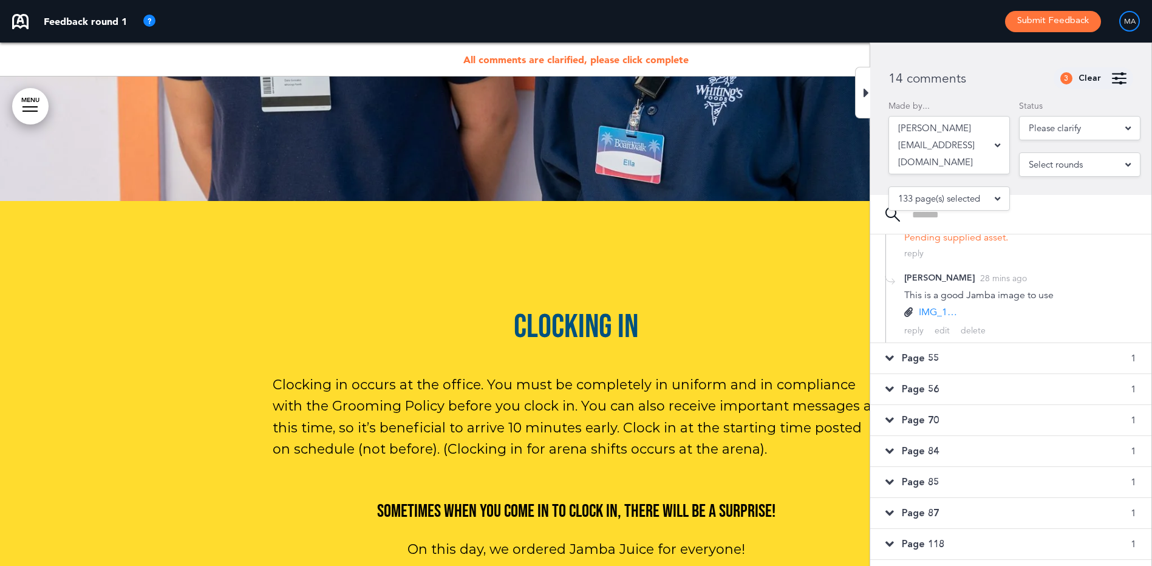
scroll to position [228, 0]
click at [955, 351] on div "Page 55 1" at bounding box center [1010, 354] width 281 height 30
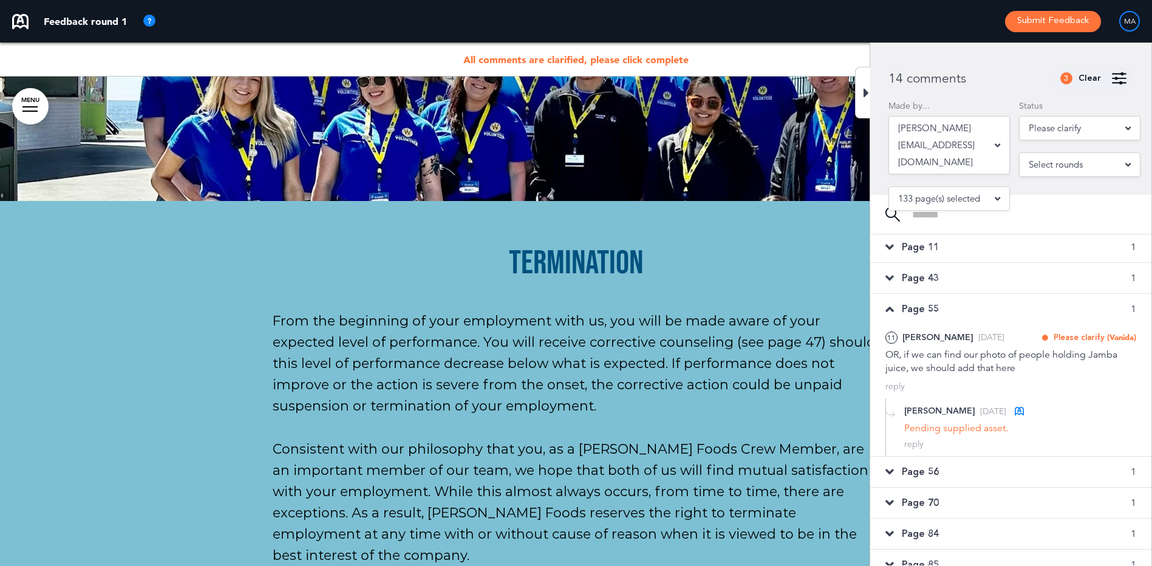
scroll to position [46, 0]
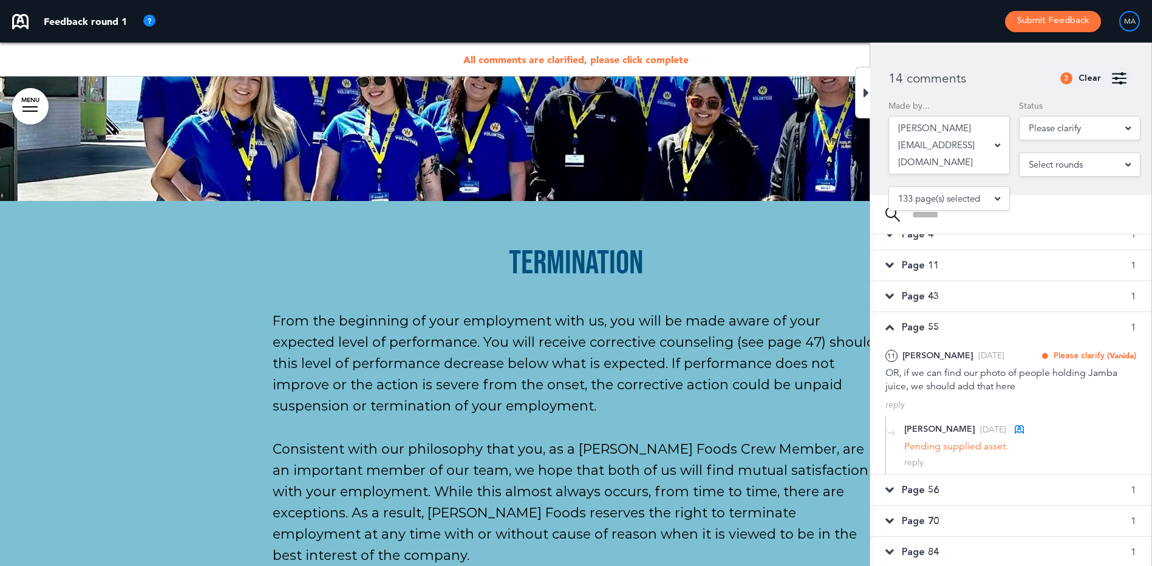
click at [922, 300] on span "Page 43" at bounding box center [920, 296] width 37 height 13
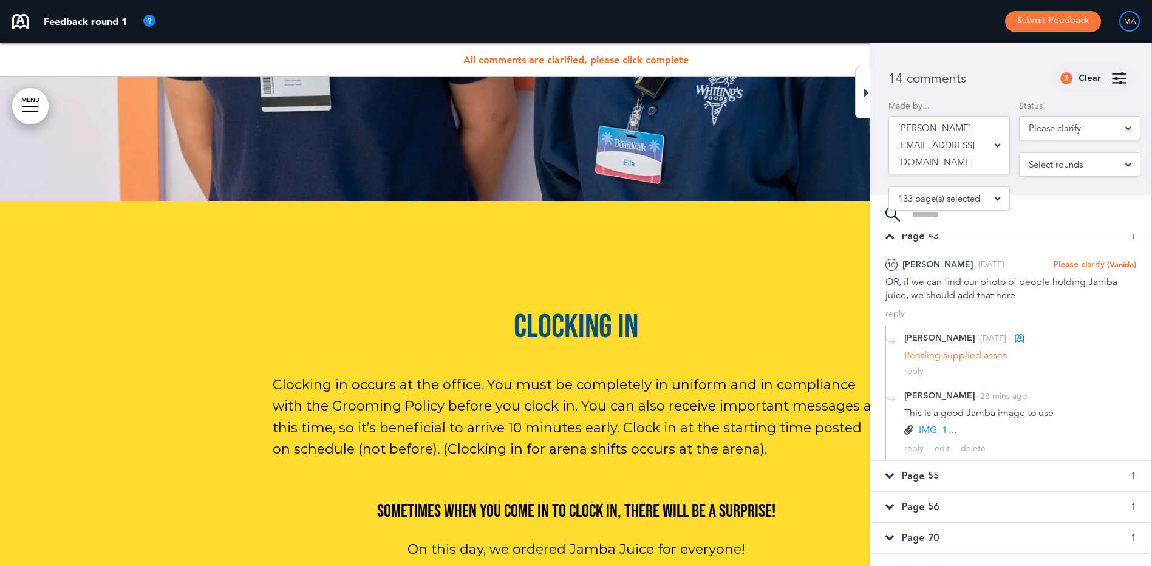
scroll to position [107, 0]
click at [937, 474] on span "Page 55" at bounding box center [920, 475] width 37 height 13
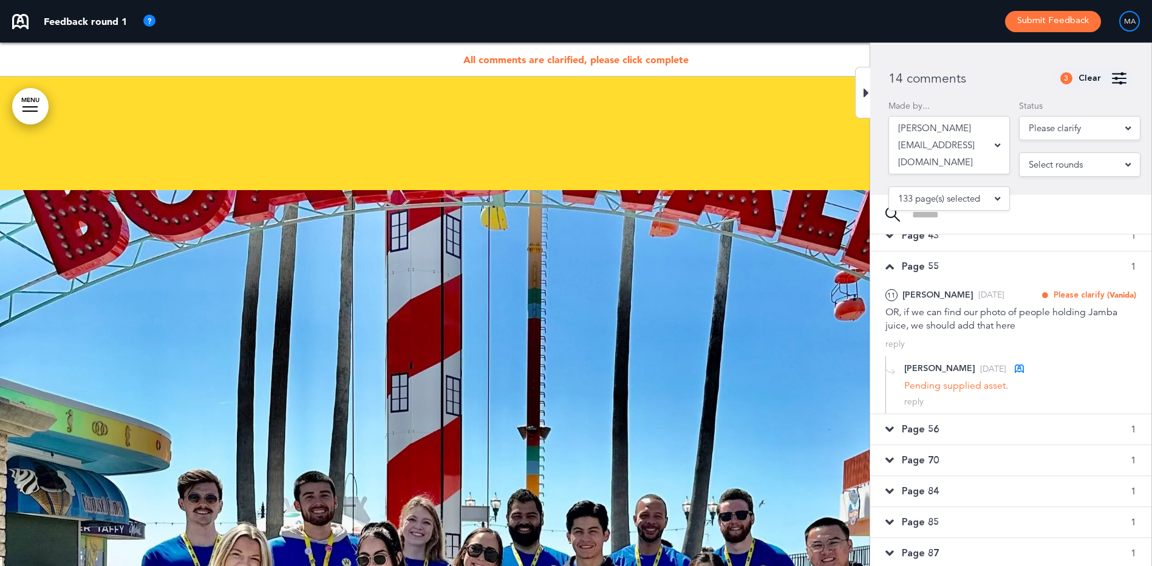
scroll to position [38139, 0]
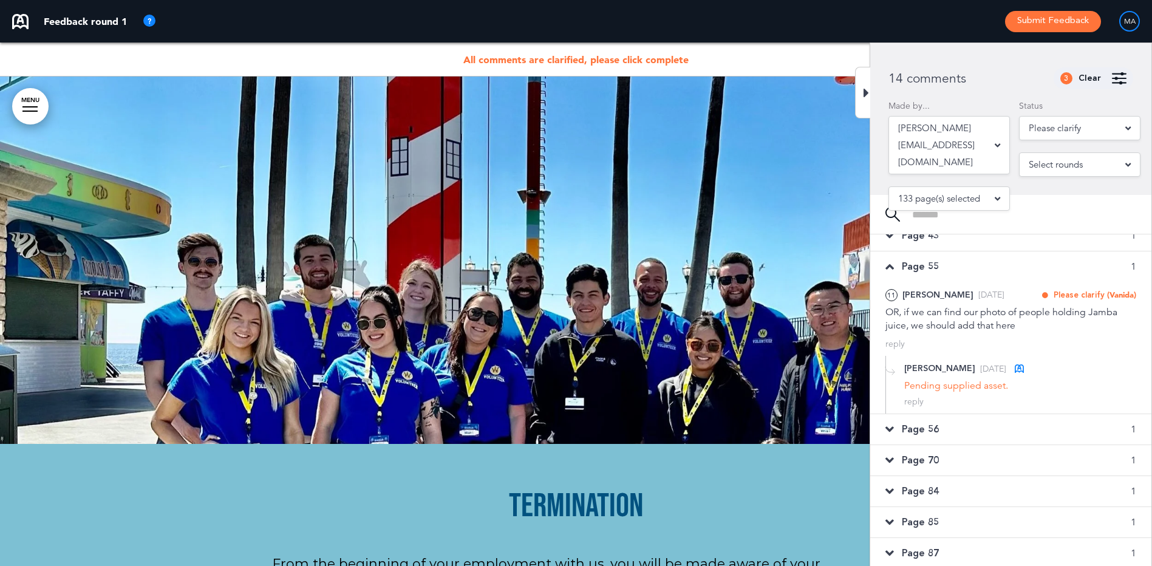
drag, startPoint x: 1054, startPoint y: 358, endPoint x: 1045, endPoint y: 367, distance: 12.5
click at [1054, 358] on div "Vanida L. 2 days ago Pending supplied asset. reply Cancel Add files / images Add" at bounding box center [1010, 385] width 251 height 58
click at [916, 401] on div "reply" at bounding box center [913, 402] width 19 height 12
click at [1046, 456] on div "Add files / images" at bounding box center [1063, 457] width 83 height 12
click at [961, 459] on icon at bounding box center [962, 457] width 6 height 9
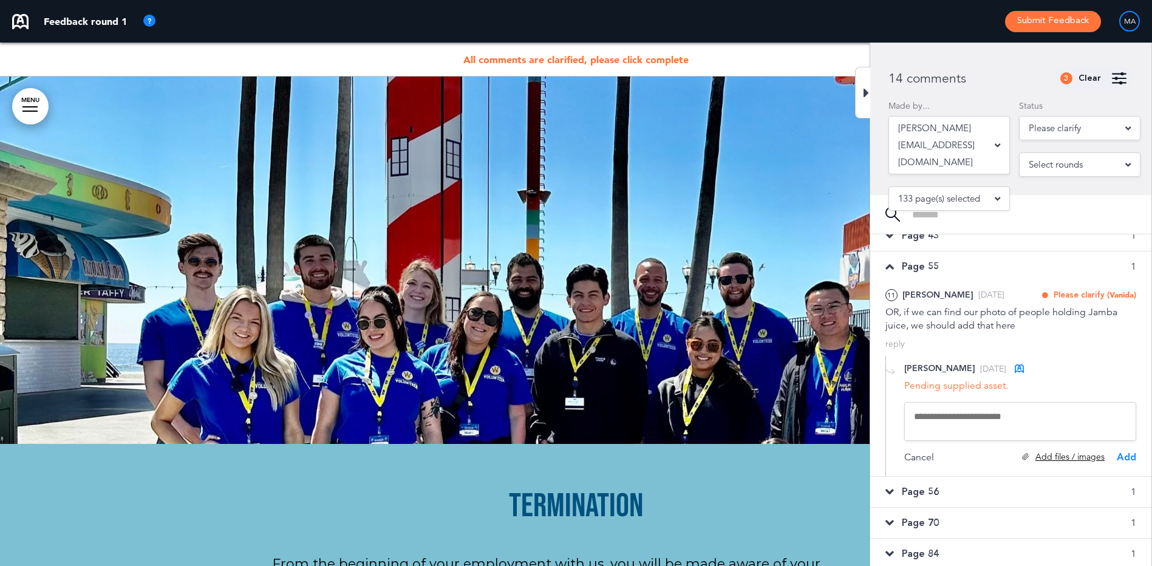
click at [1052, 459] on div "Add files / images" at bounding box center [1063, 457] width 83 height 12
click at [934, 417] on textarea at bounding box center [1020, 421] width 232 height 39
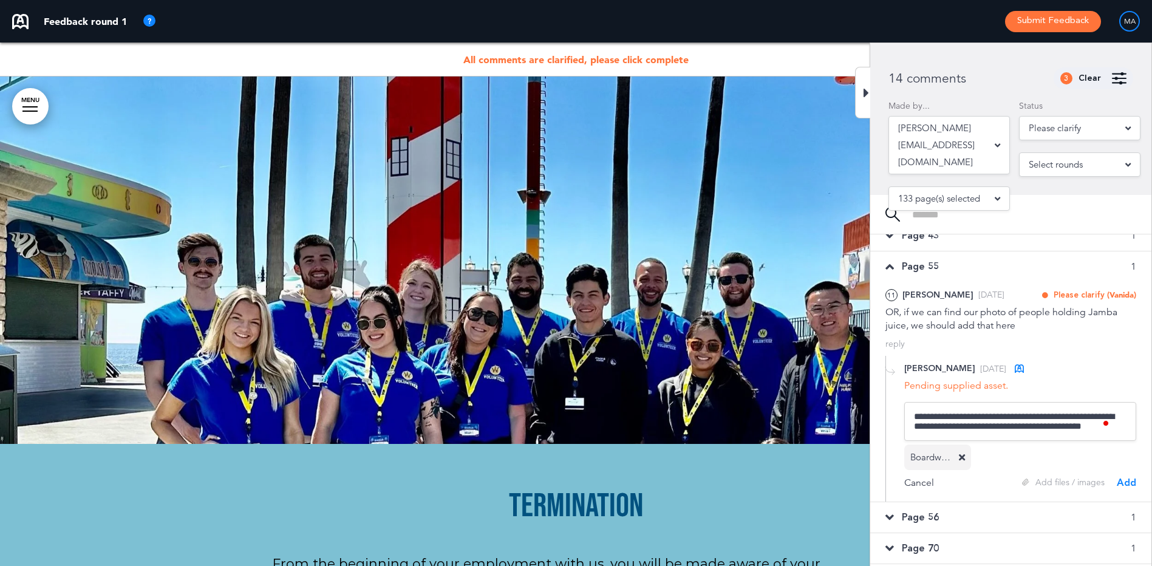
scroll to position [2, 0]
click at [1038, 414] on textarea "**********" at bounding box center [1018, 422] width 229 height 41
type textarea "**********"
click at [1125, 483] on div "Add" at bounding box center [1126, 484] width 19 height 13
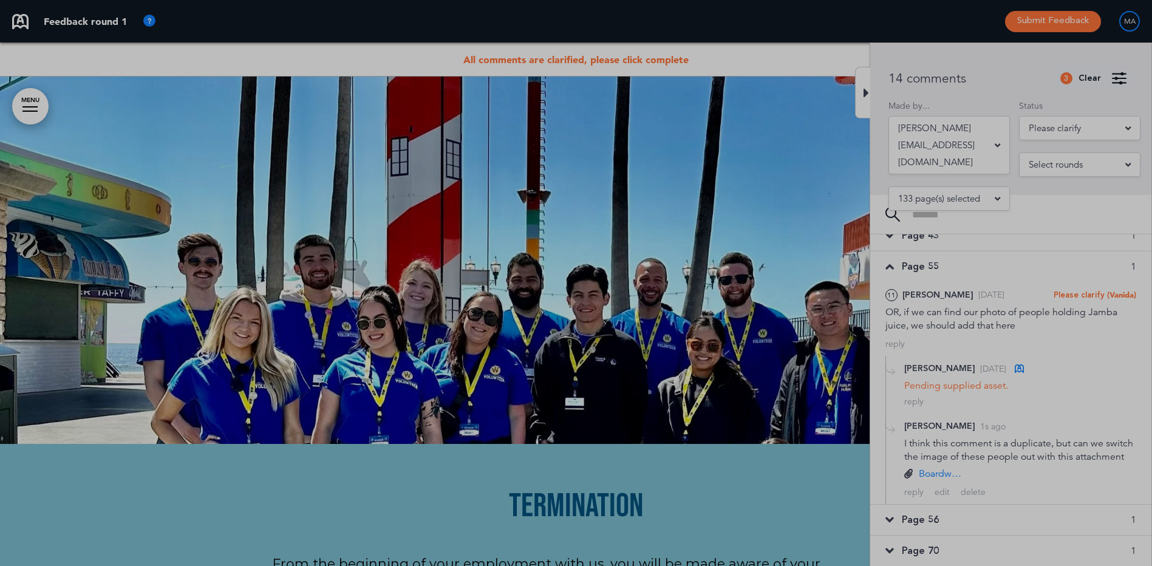
scroll to position [0, 0]
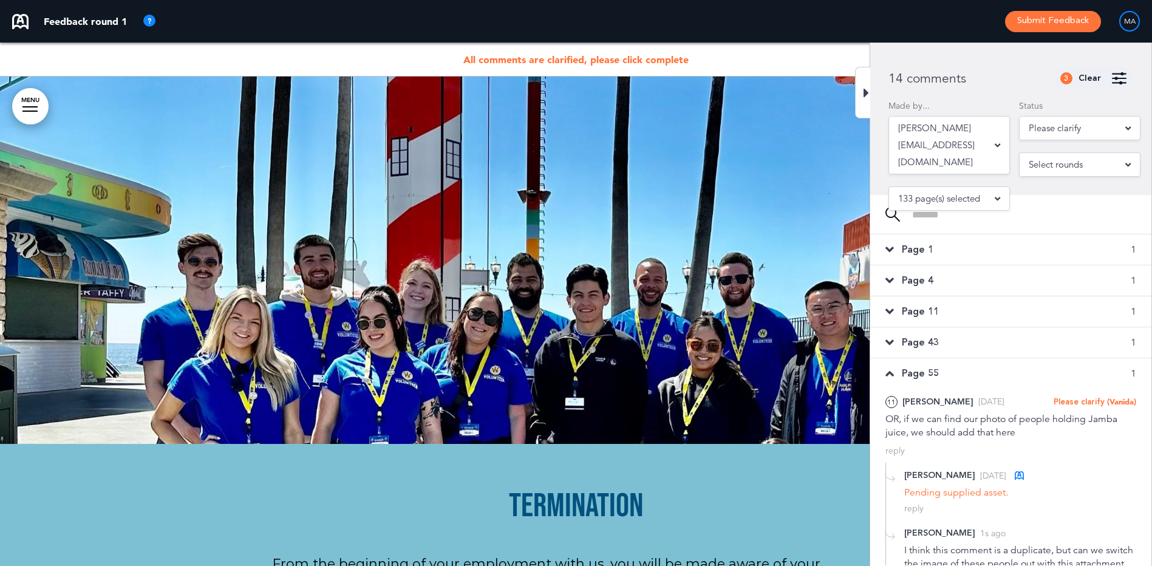
scroll to position [37229, 0]
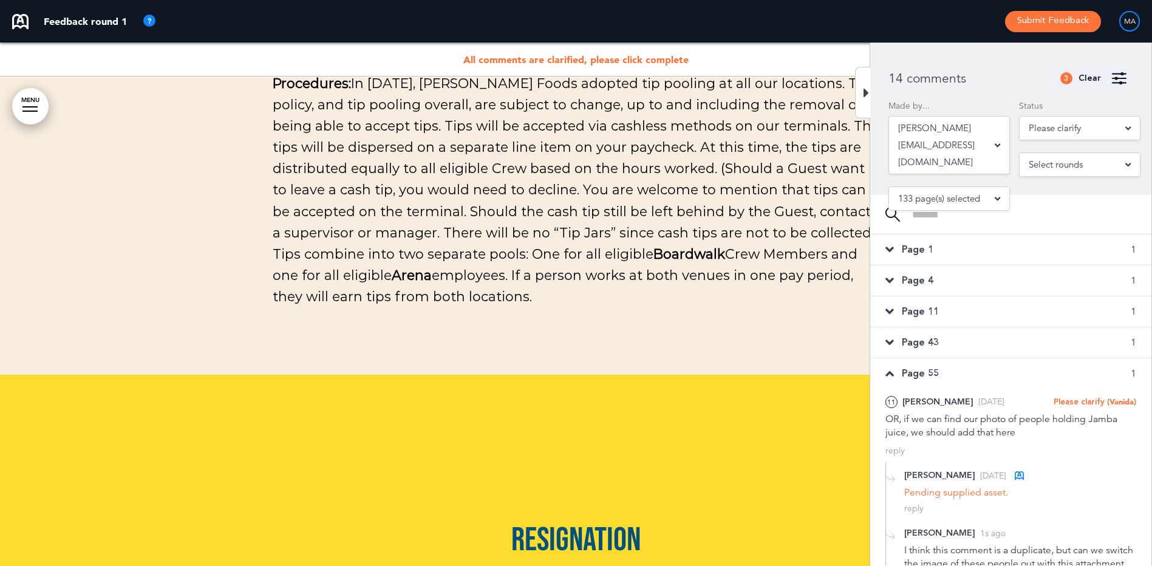
click at [927, 250] on span "Page 1" at bounding box center [918, 249] width 32 height 13
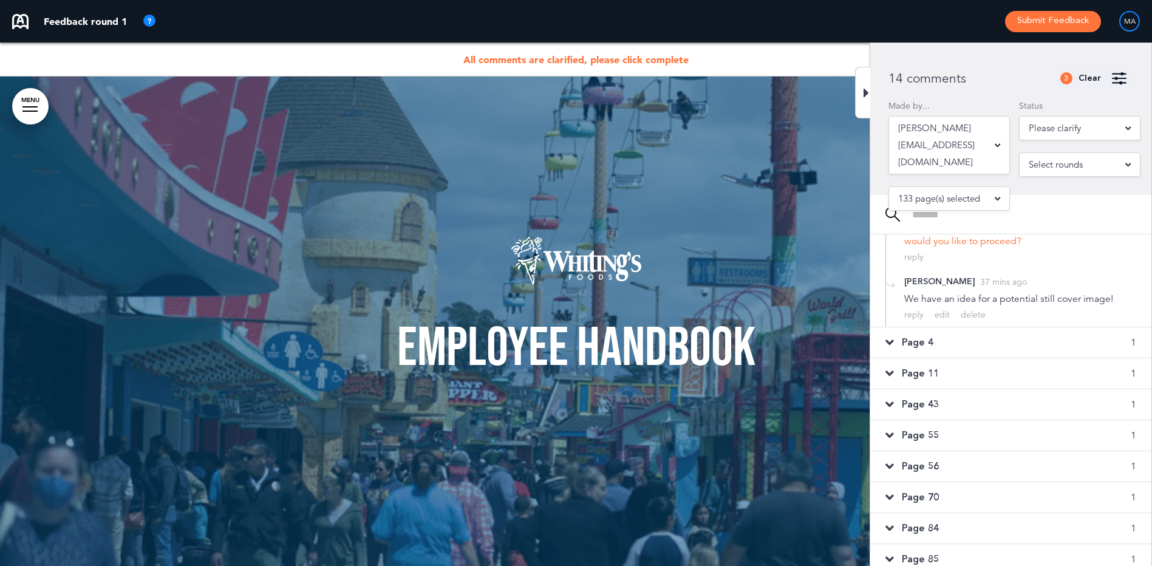
scroll to position [245, 0]
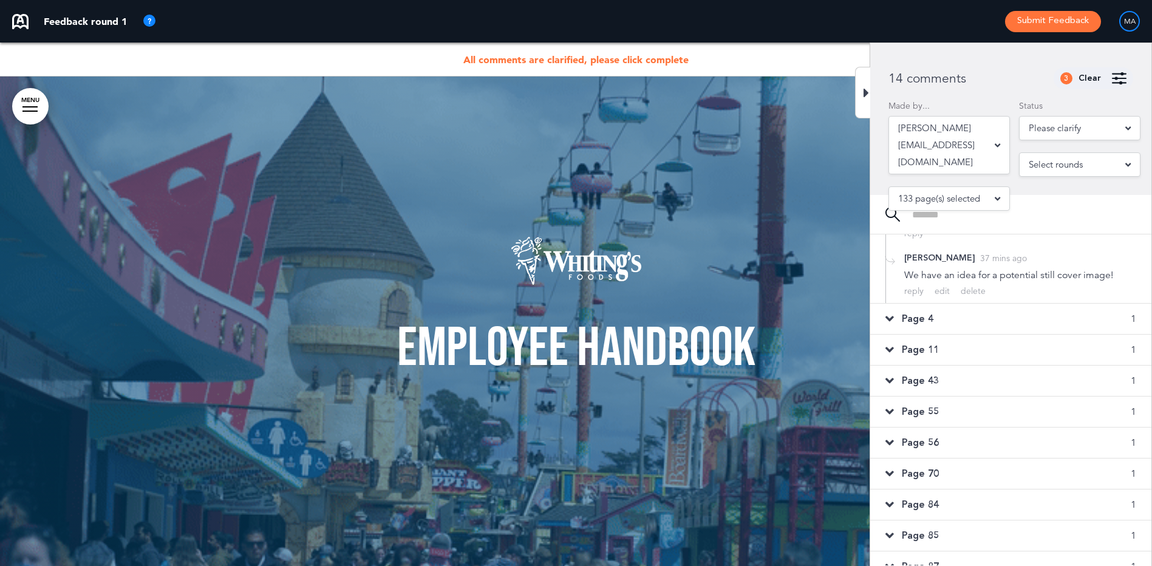
click at [941, 321] on div "Page 4 1" at bounding box center [1010, 319] width 281 height 30
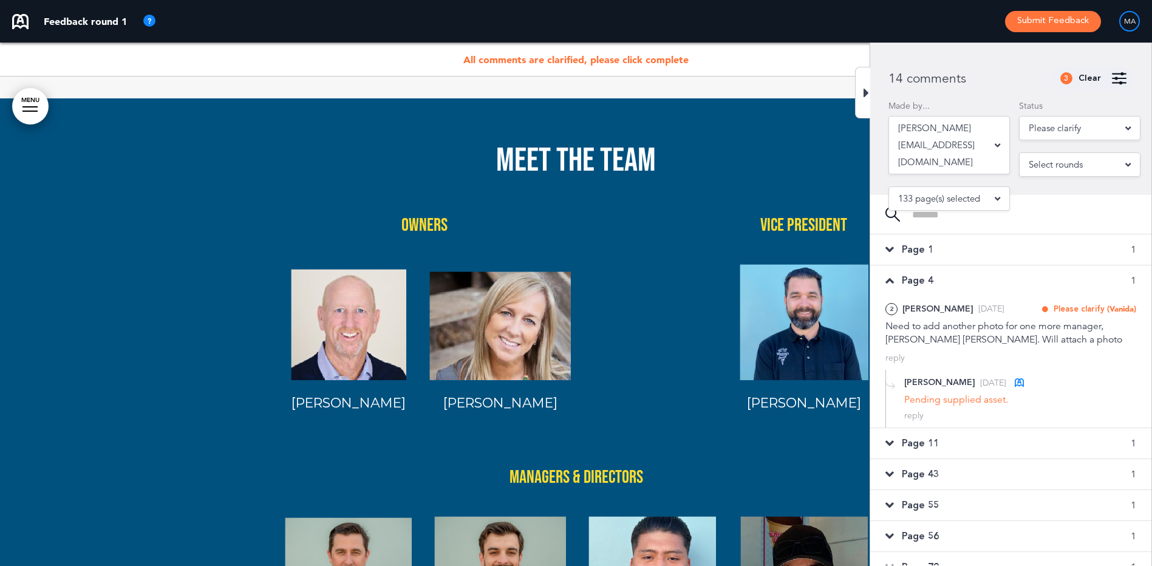
scroll to position [1944, 0]
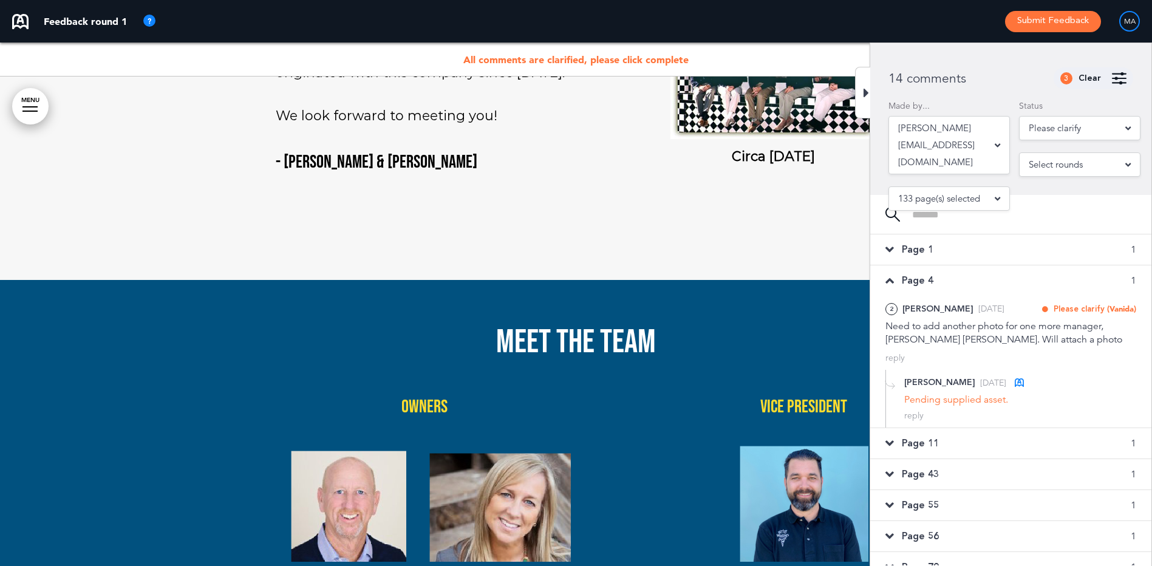
click at [933, 444] on span "Page 11" at bounding box center [920, 443] width 37 height 13
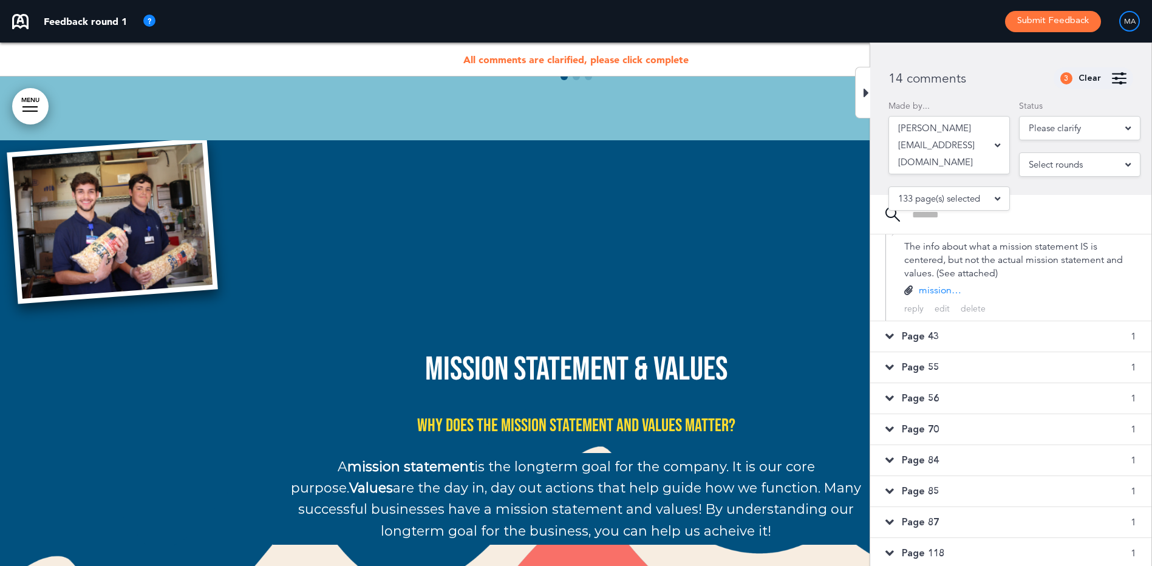
scroll to position [243, 0]
click at [925, 342] on span "Page 43" at bounding box center [920, 335] width 37 height 13
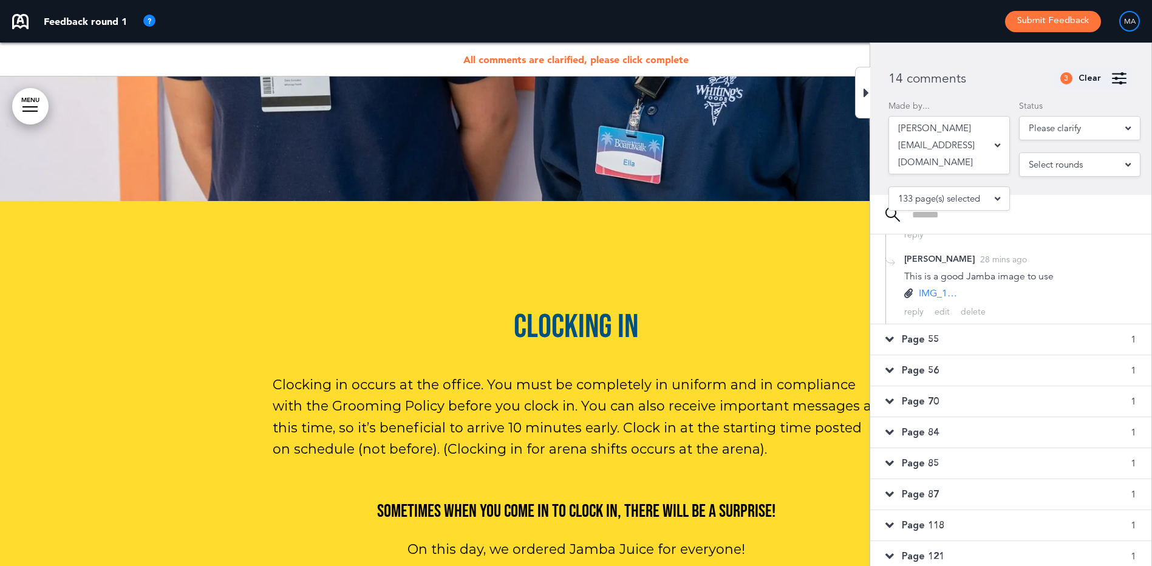
click at [918, 341] on span "Page 55" at bounding box center [920, 339] width 37 height 13
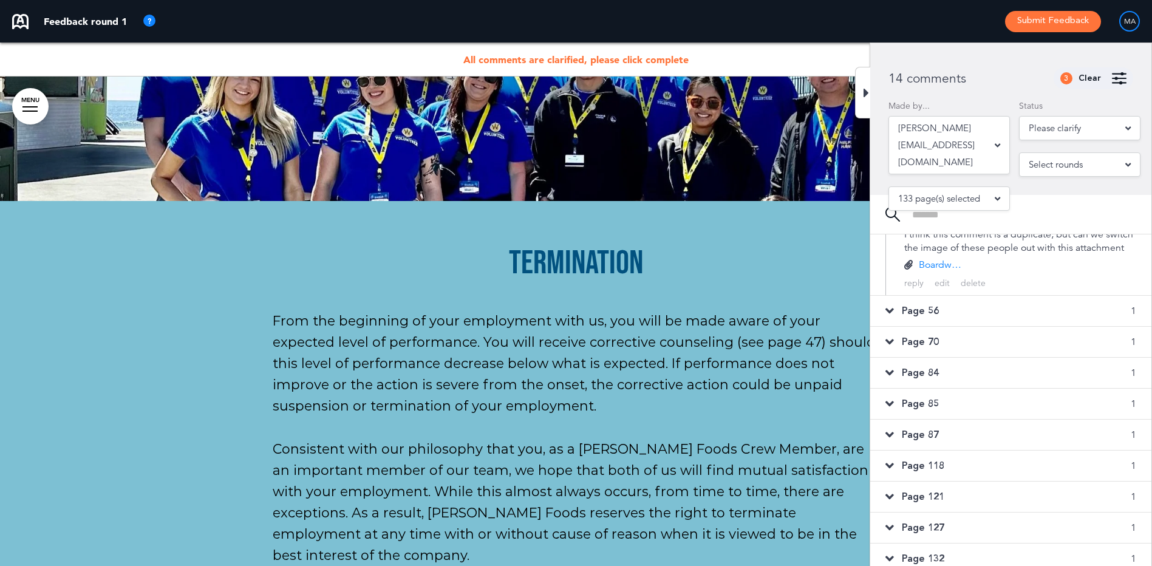
scroll to position [320, 0]
click at [907, 313] on span "Page 56" at bounding box center [920, 306] width 37 height 13
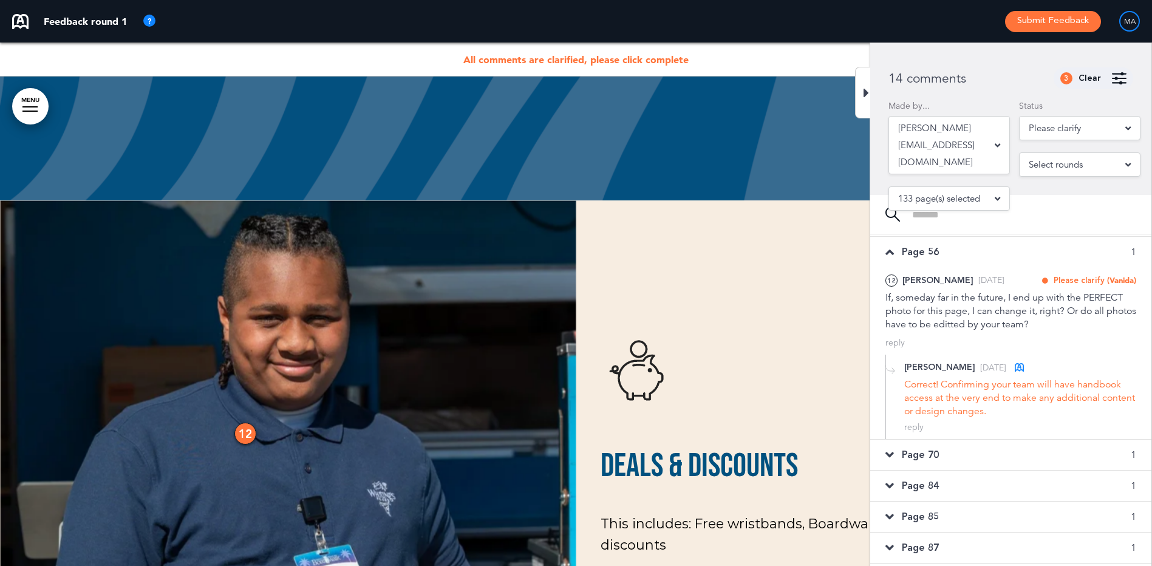
scroll to position [213, 0]
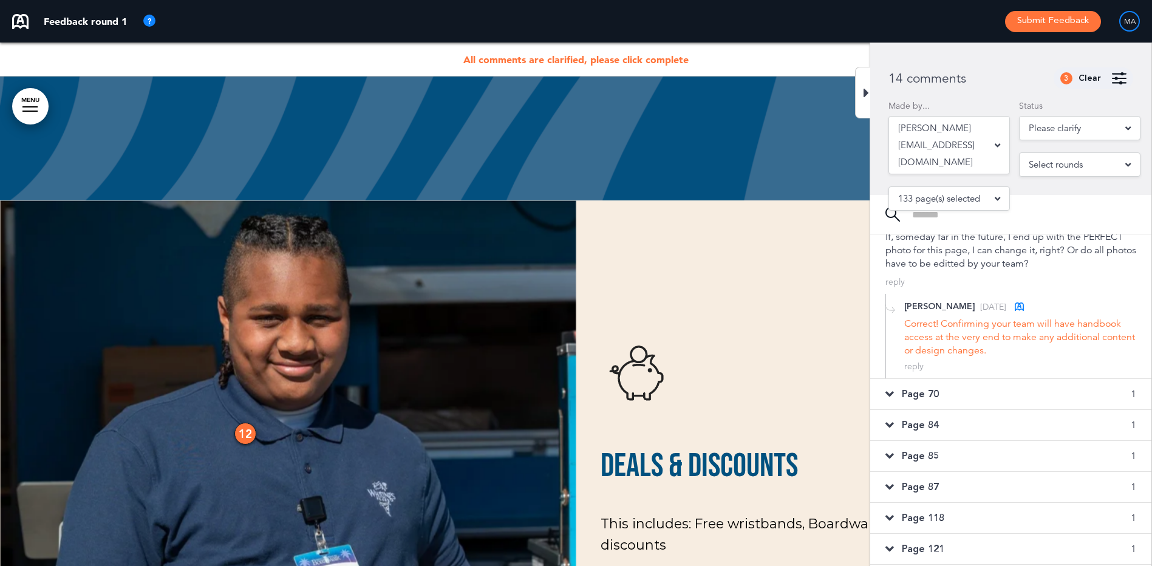
click at [958, 393] on div "Page 70 1" at bounding box center [1010, 394] width 281 height 30
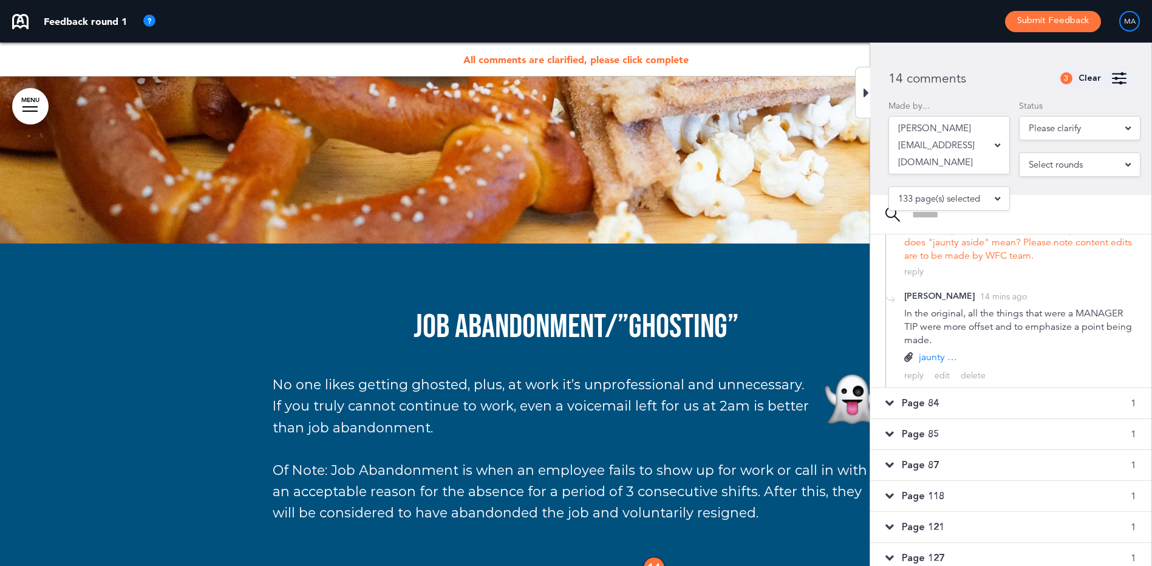
scroll to position [335, 0]
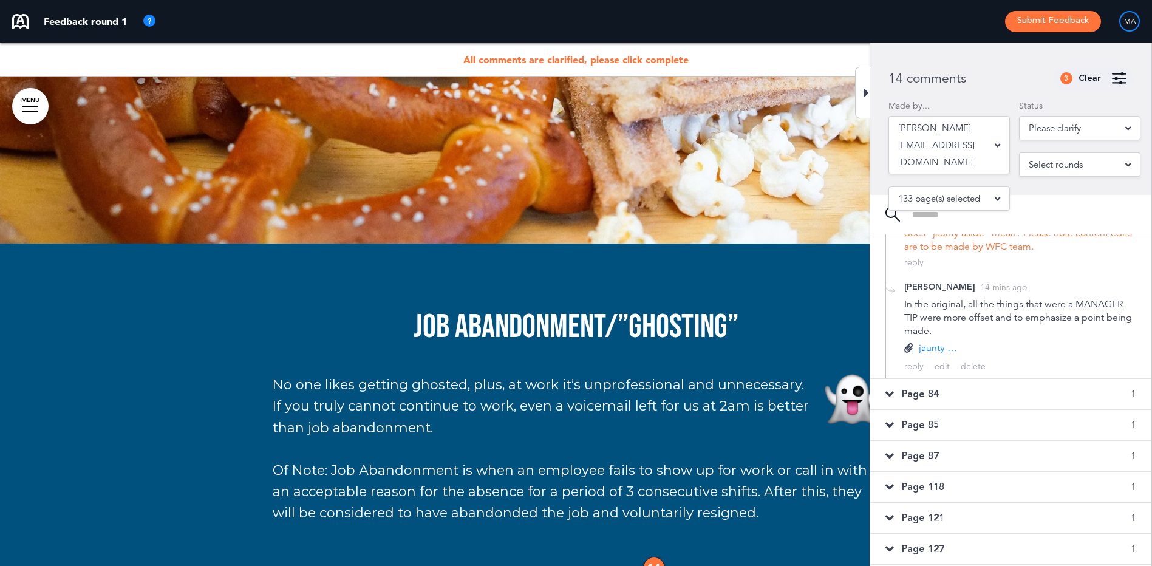
click at [921, 390] on span "Page 84" at bounding box center [920, 393] width 37 height 13
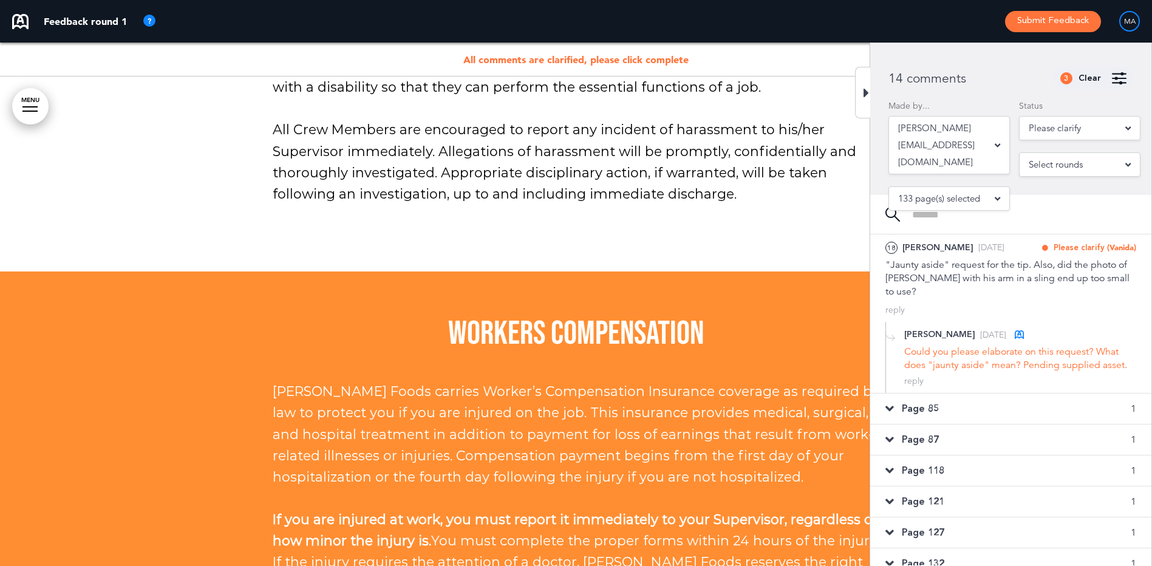
scroll to position [64519, 0]
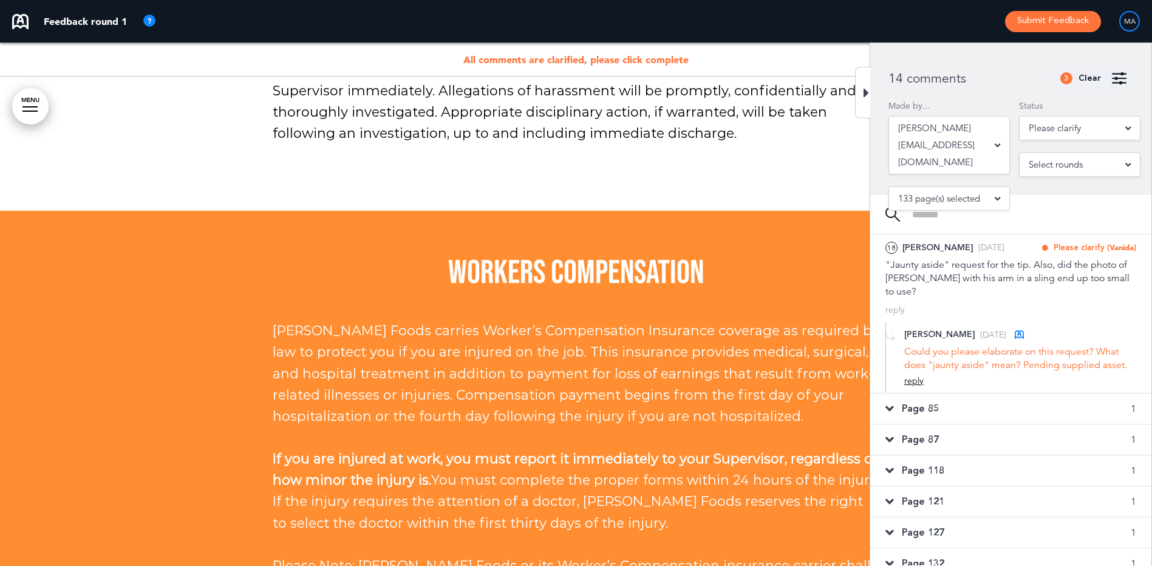
click at [911, 375] on div "reply" at bounding box center [913, 381] width 19 height 12
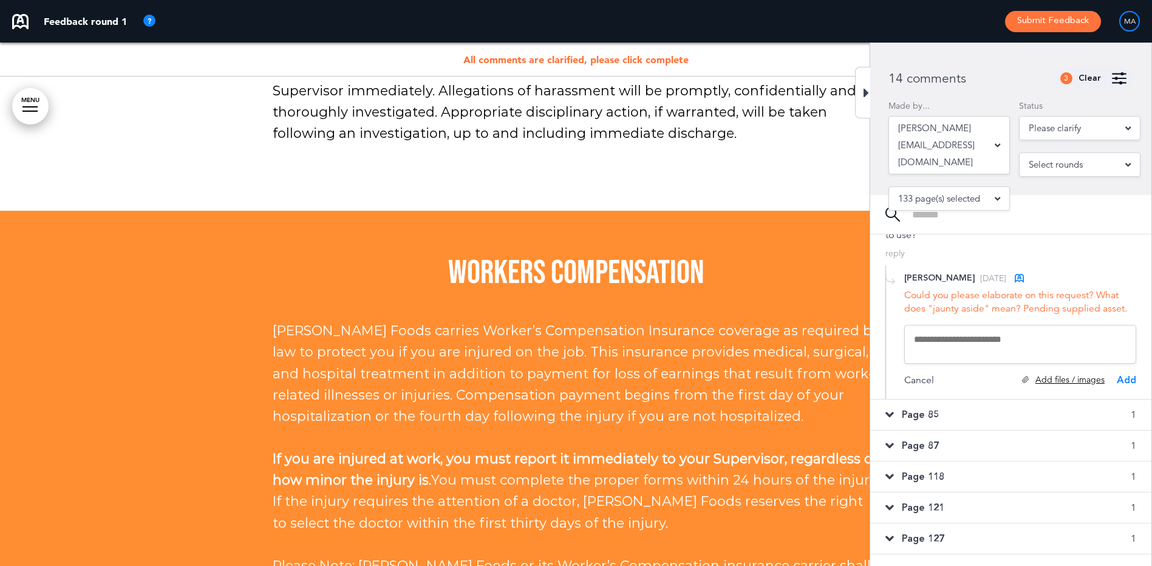
click at [1042, 374] on div "Add files / images" at bounding box center [1063, 380] width 83 height 12
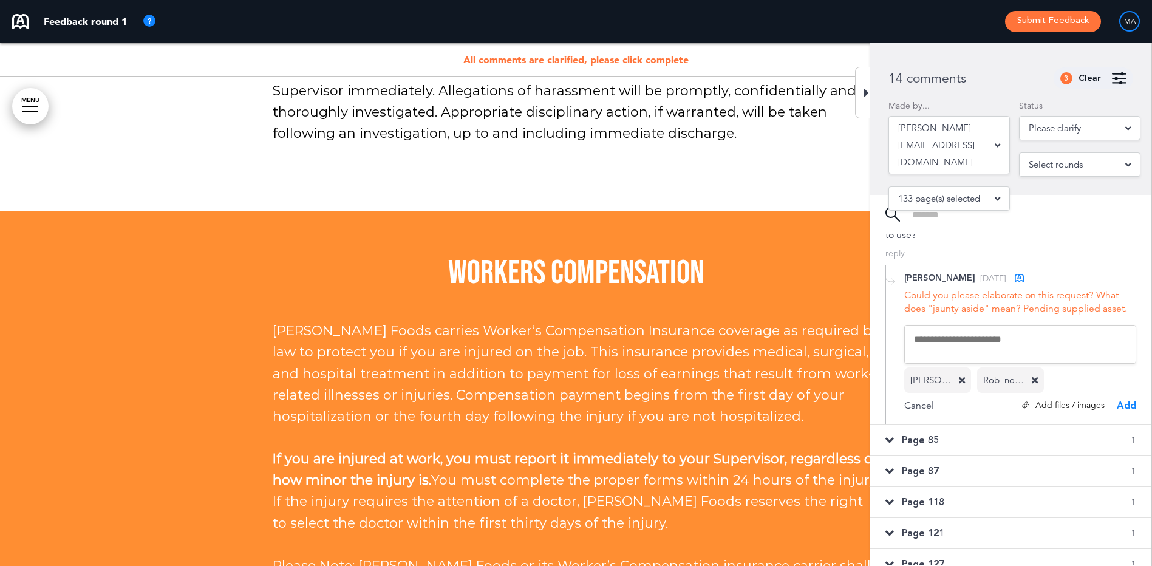
click at [1095, 400] on div "Add files / images" at bounding box center [1063, 406] width 83 height 12
click at [951, 330] on textarea at bounding box center [1020, 344] width 232 height 39
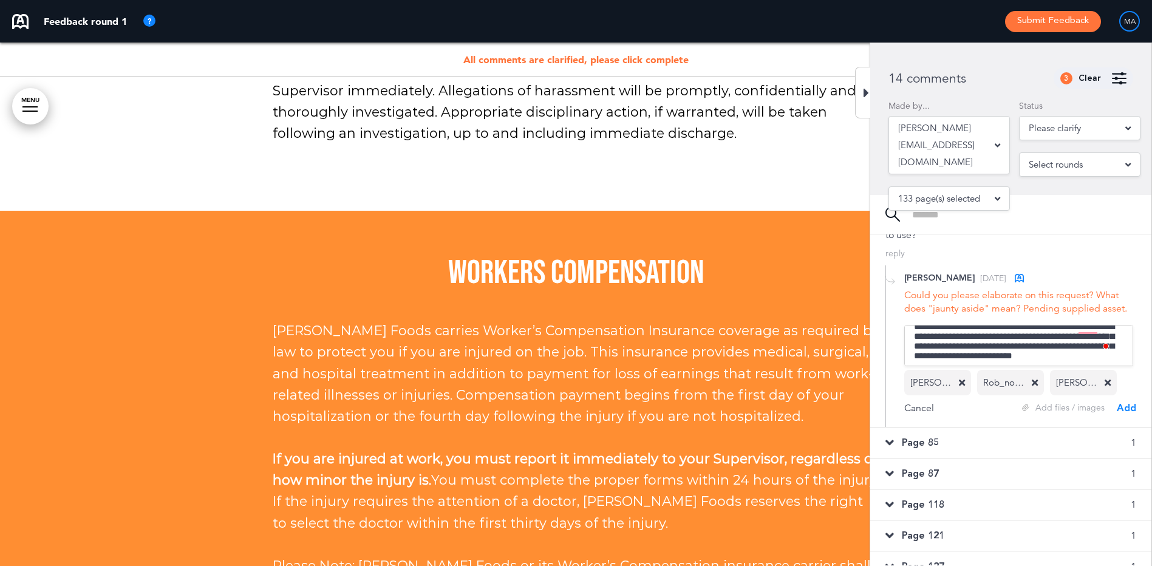
scroll to position [24, 0]
type textarea "**********"
click at [1132, 401] on div "Add" at bounding box center [1126, 407] width 19 height 13
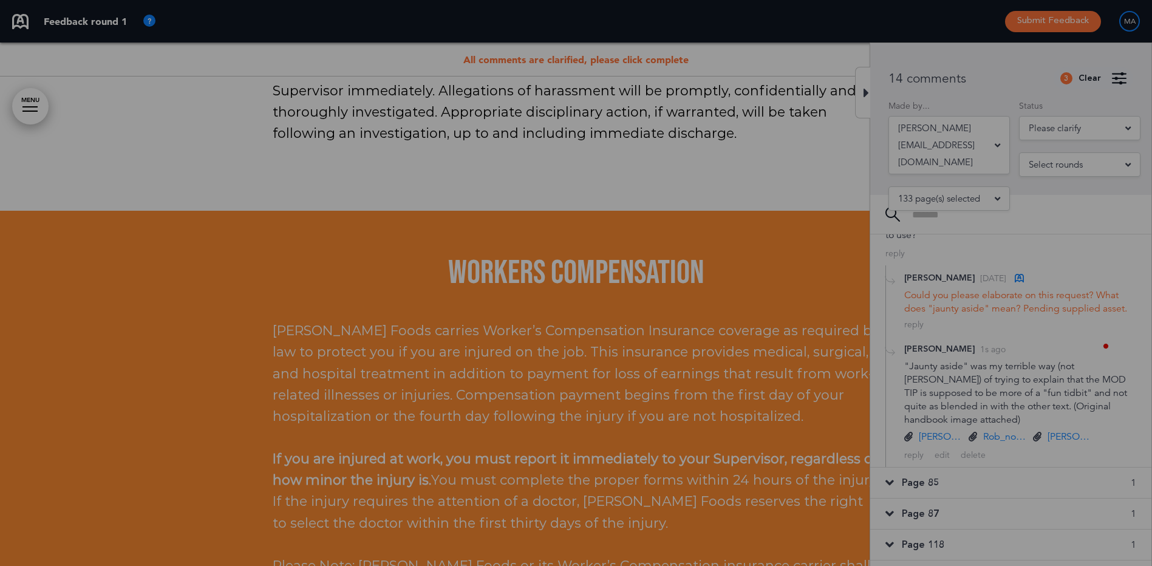
scroll to position [0, 0]
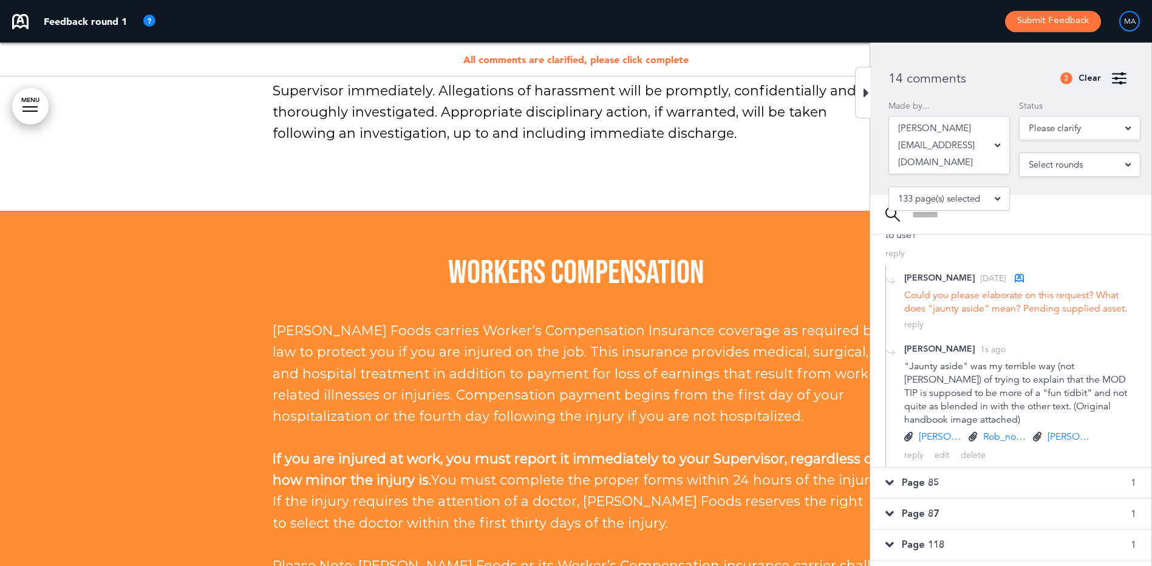
click at [913, 476] on span "Page 85" at bounding box center [920, 482] width 37 height 13
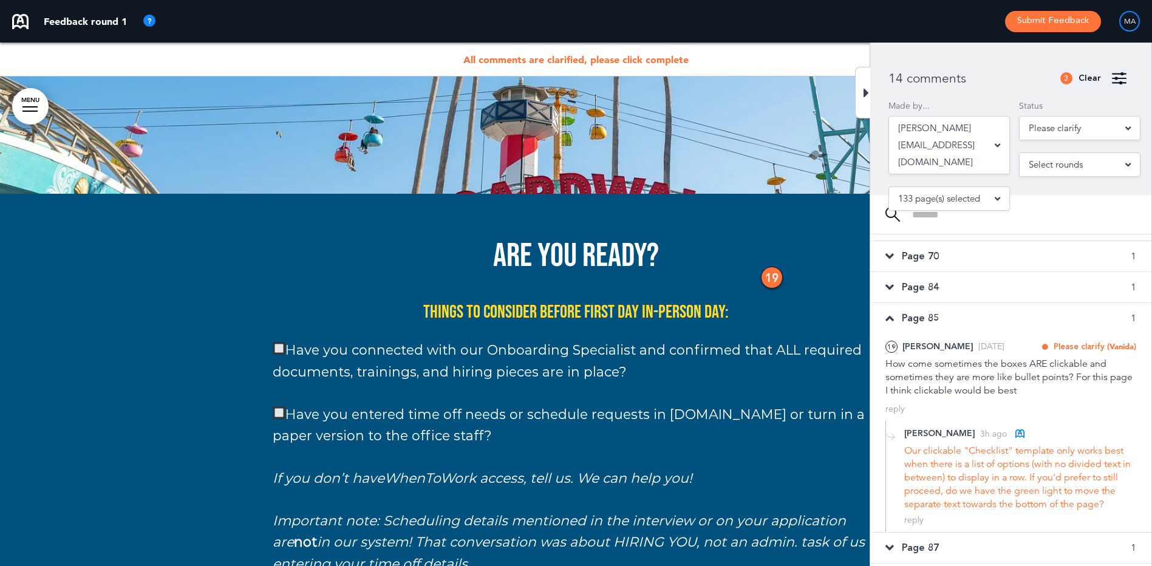
scroll to position [65527, 0]
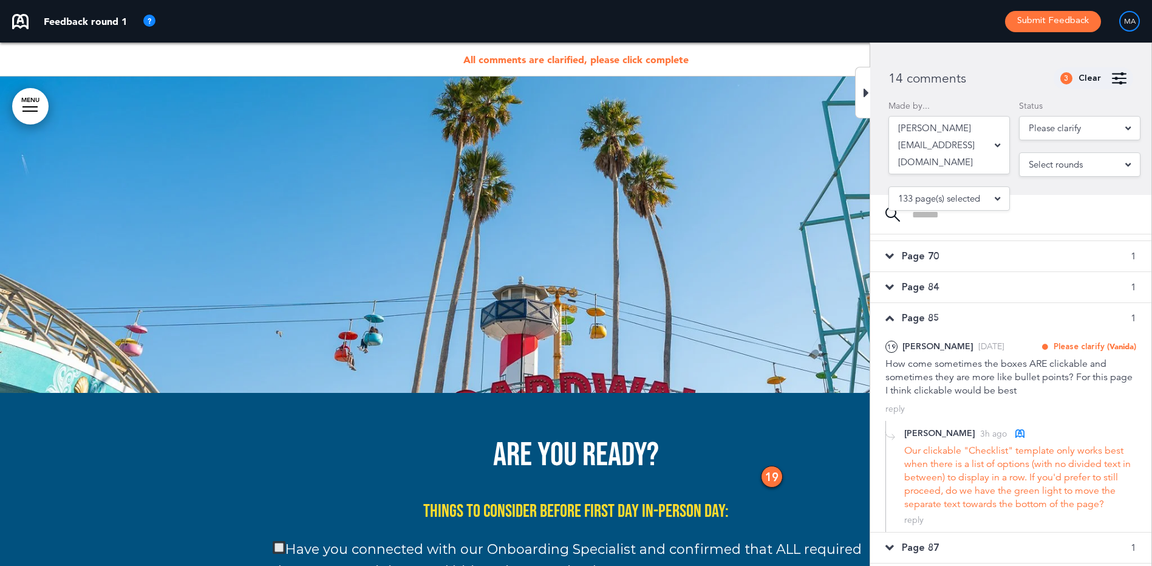
click at [279, 541] on img at bounding box center [279, 547] width 13 height 13
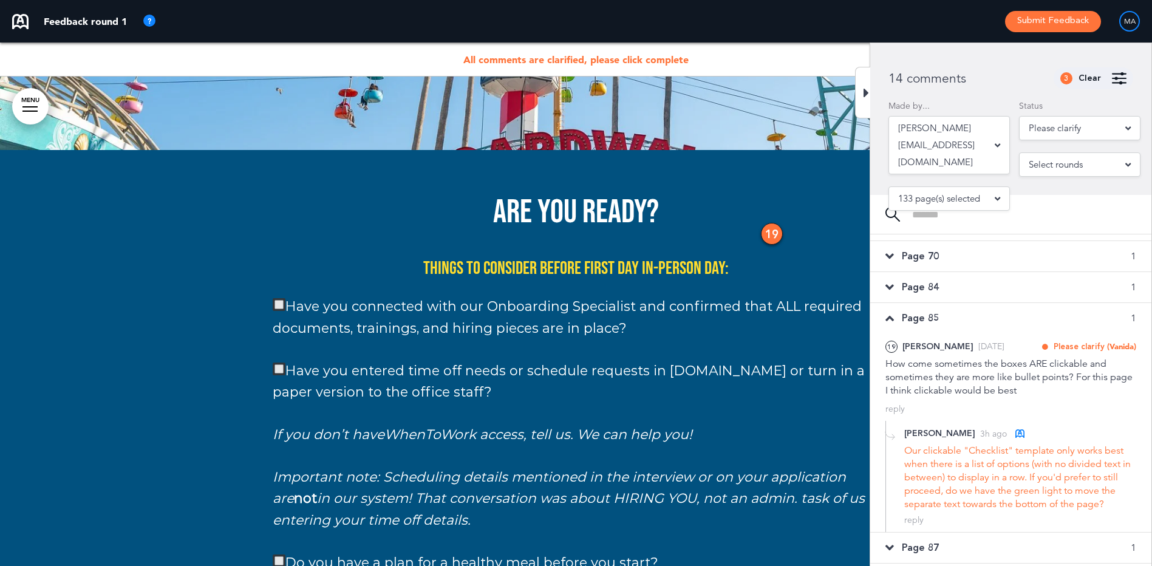
scroll to position [65952, 0]
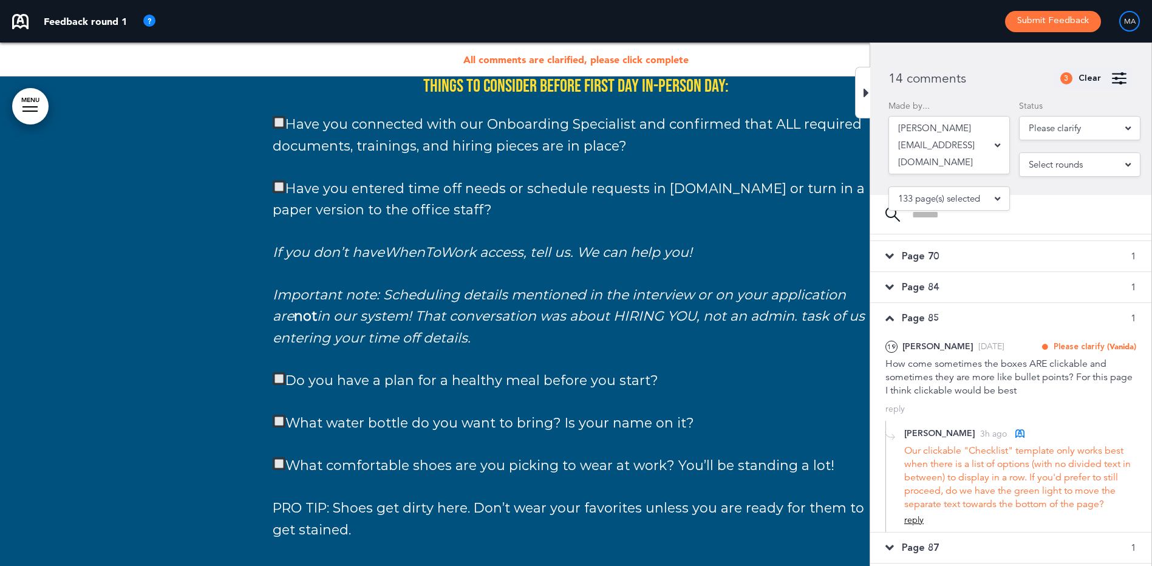
click at [916, 520] on div "reply" at bounding box center [913, 520] width 19 height 12
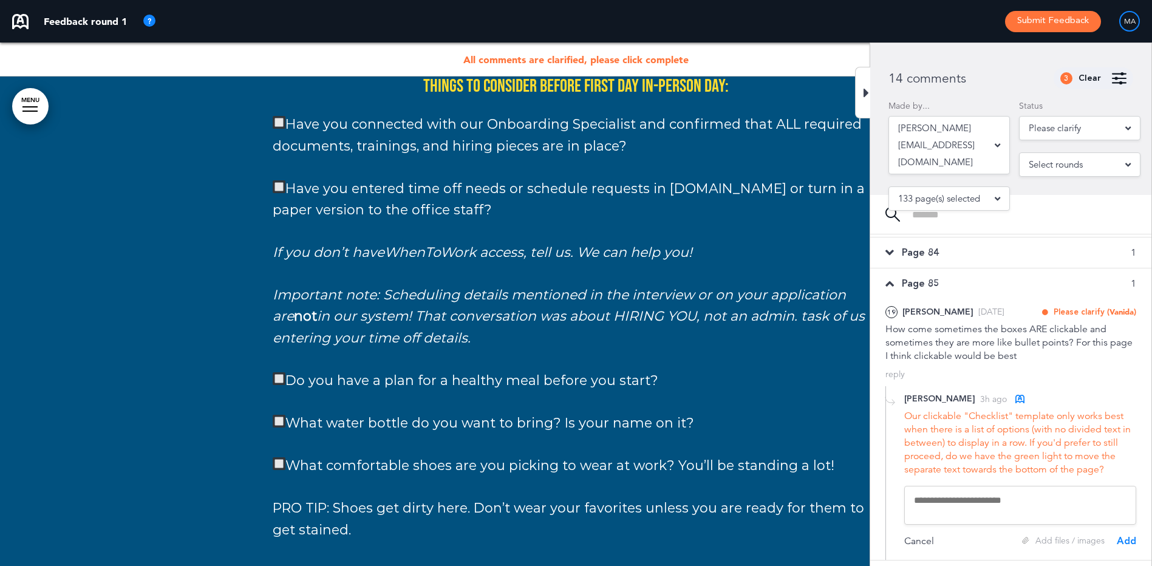
scroll to position [240, 0]
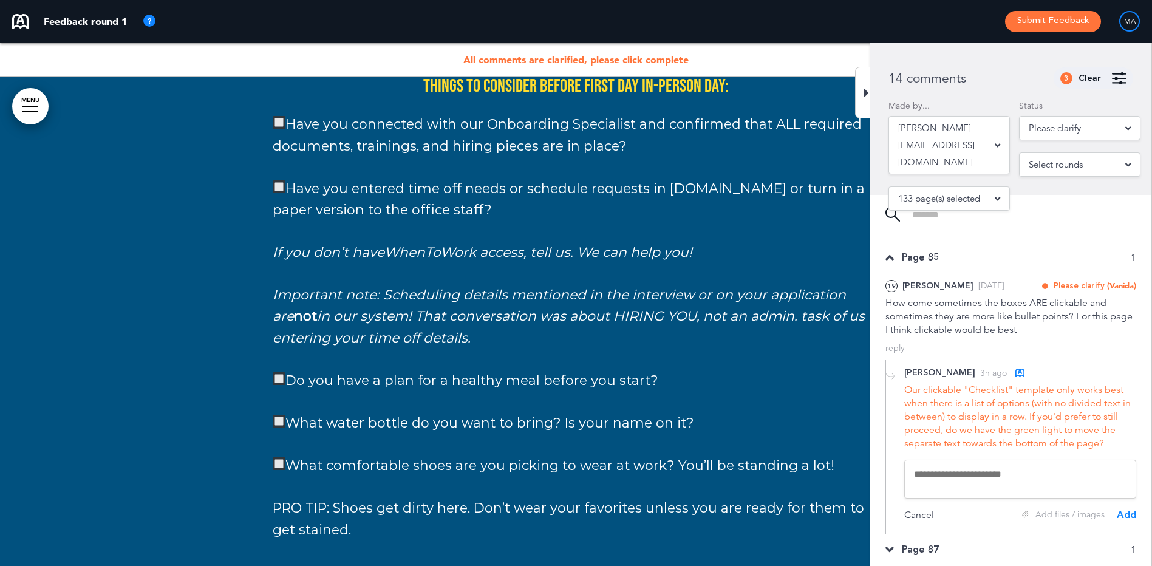
click at [954, 490] on textarea at bounding box center [1020, 479] width 232 height 39
type textarea "**********"
click at [1122, 515] on div "Add" at bounding box center [1126, 517] width 19 height 13
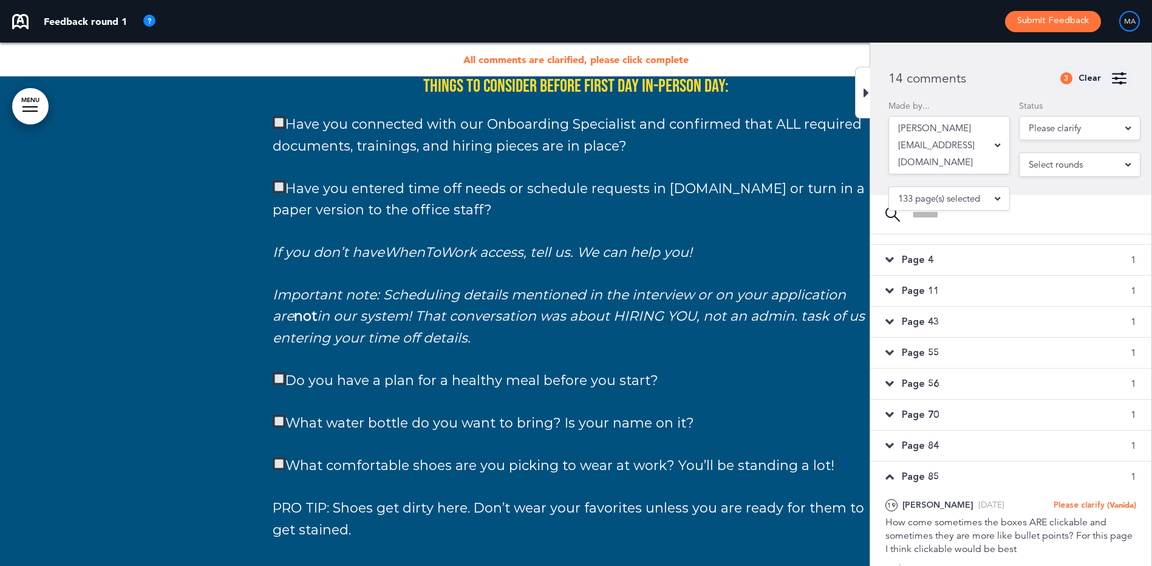
scroll to position [0, 0]
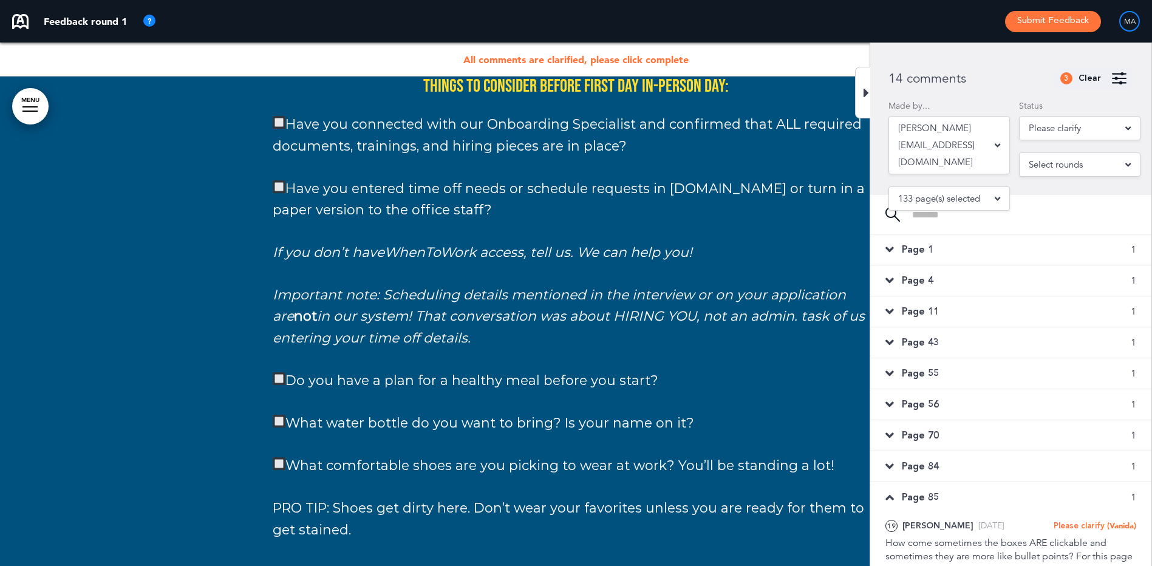
click at [950, 248] on div "Page 1 1" at bounding box center [1010, 249] width 281 height 30
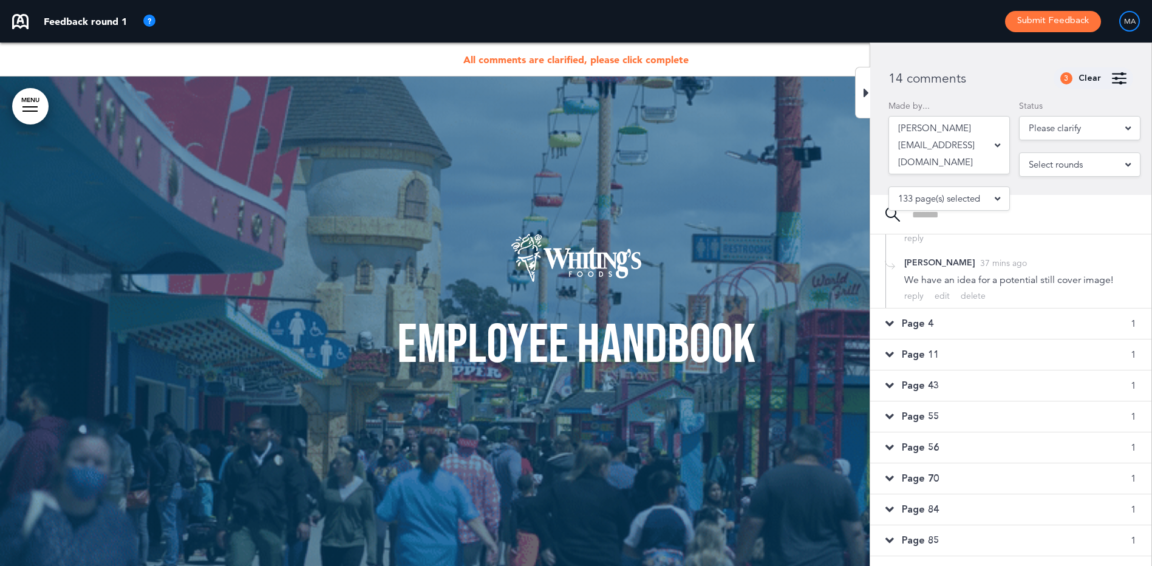
scroll to position [243, 0]
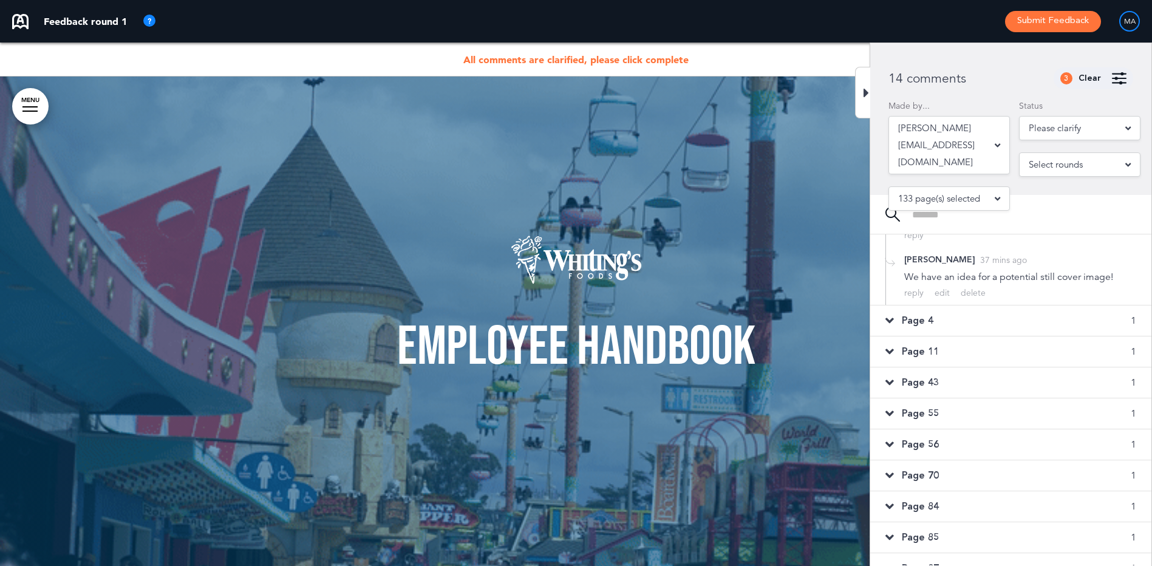
click at [955, 322] on div "Page 4 1" at bounding box center [1010, 320] width 281 height 30
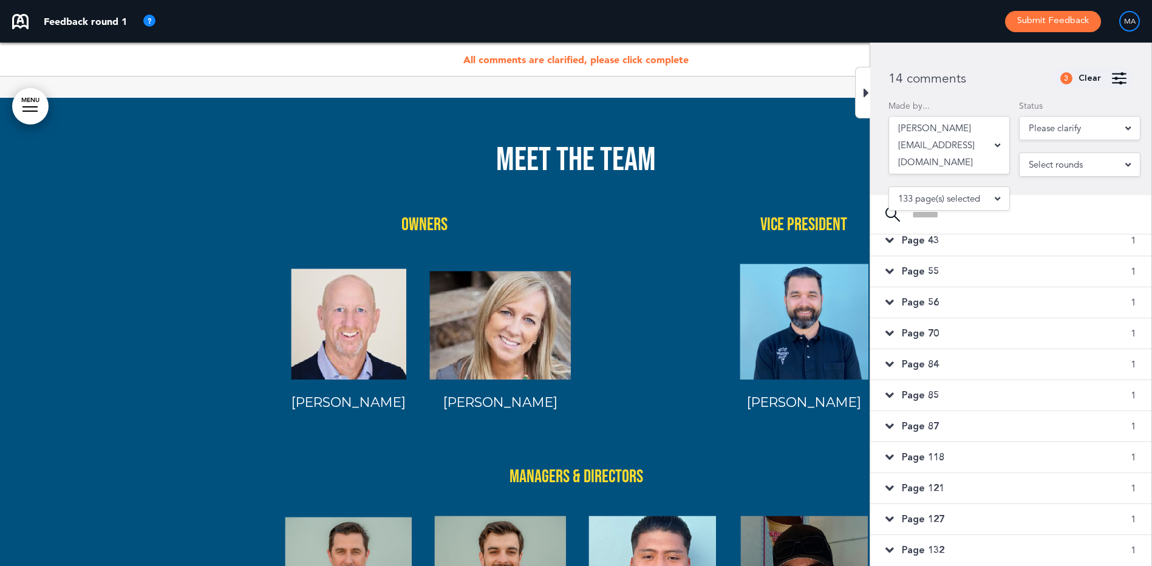
scroll to position [0, 0]
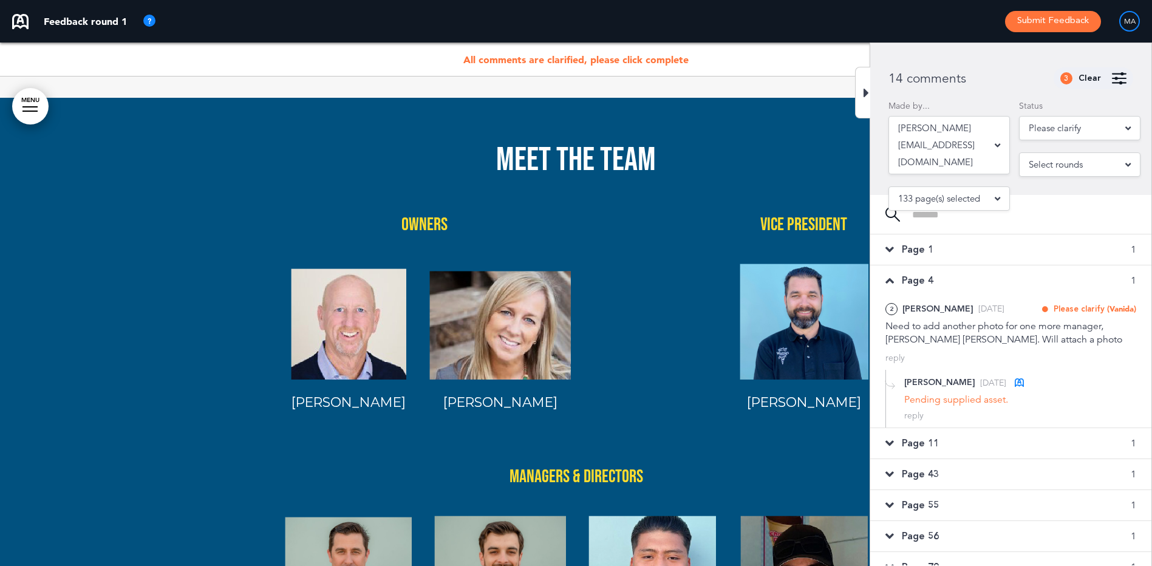
click at [972, 441] on div "Page 11 1" at bounding box center [1010, 443] width 281 height 30
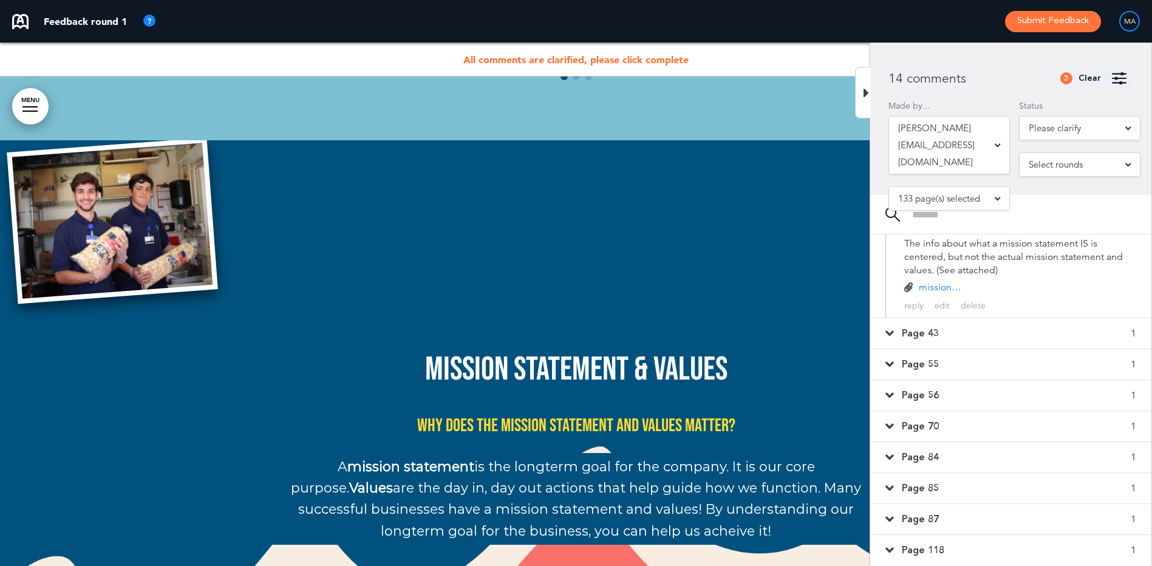
scroll to position [304, 0]
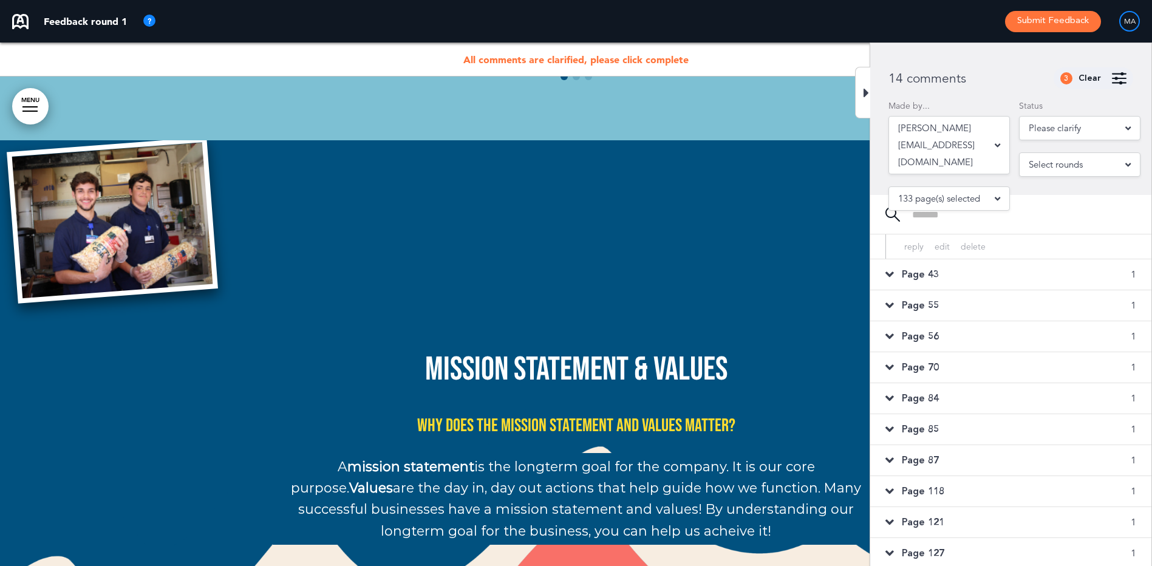
click at [951, 288] on div "Page 43 1" at bounding box center [1010, 274] width 281 height 30
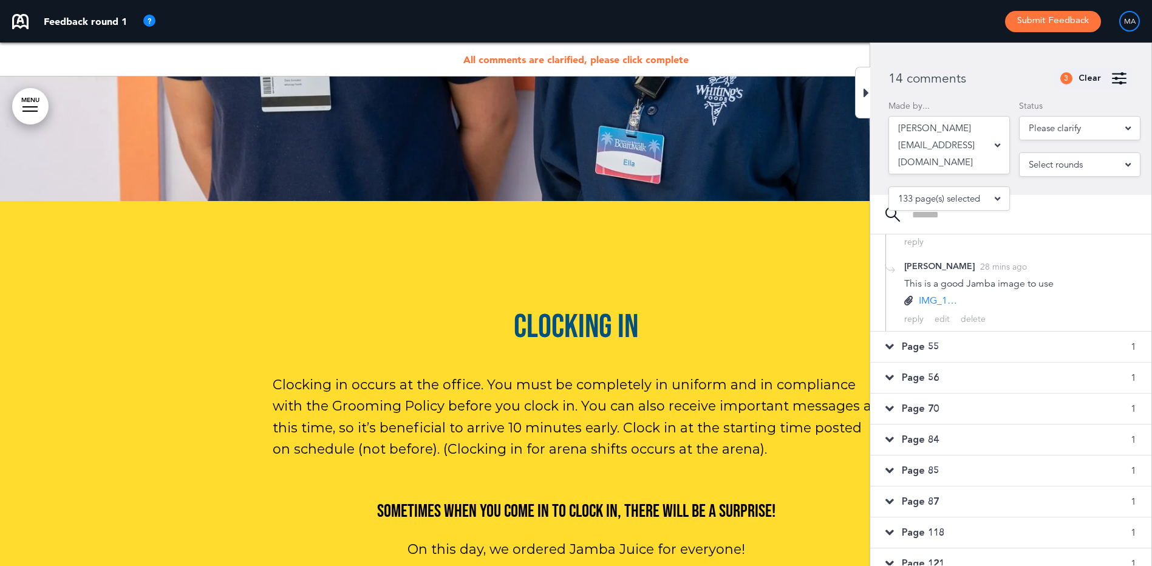
scroll to position [189, 0]
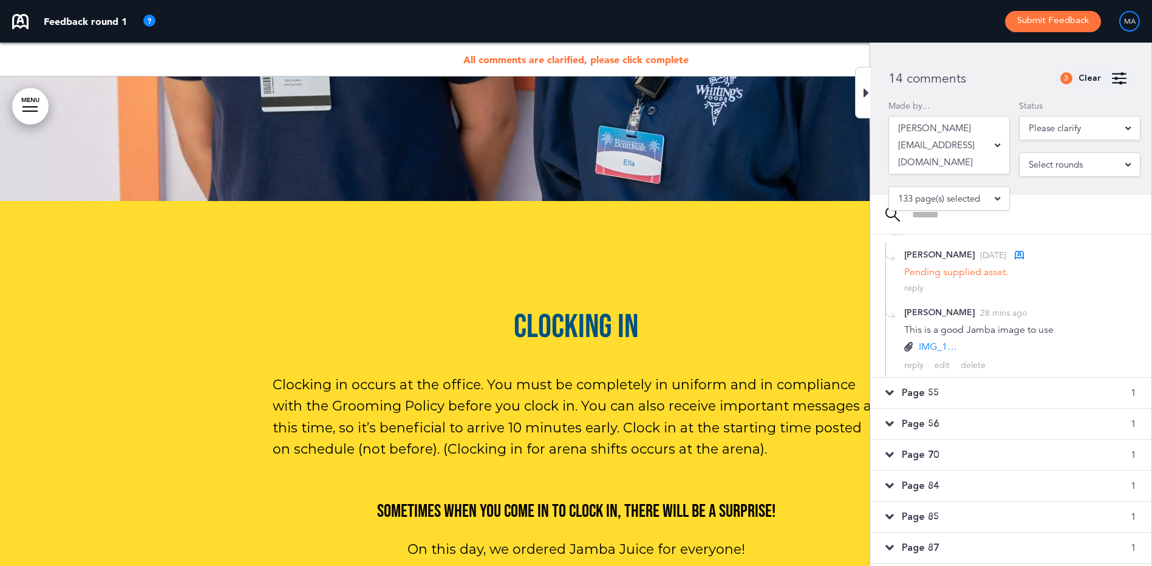
click at [941, 394] on div "Page 55 1" at bounding box center [1010, 393] width 281 height 30
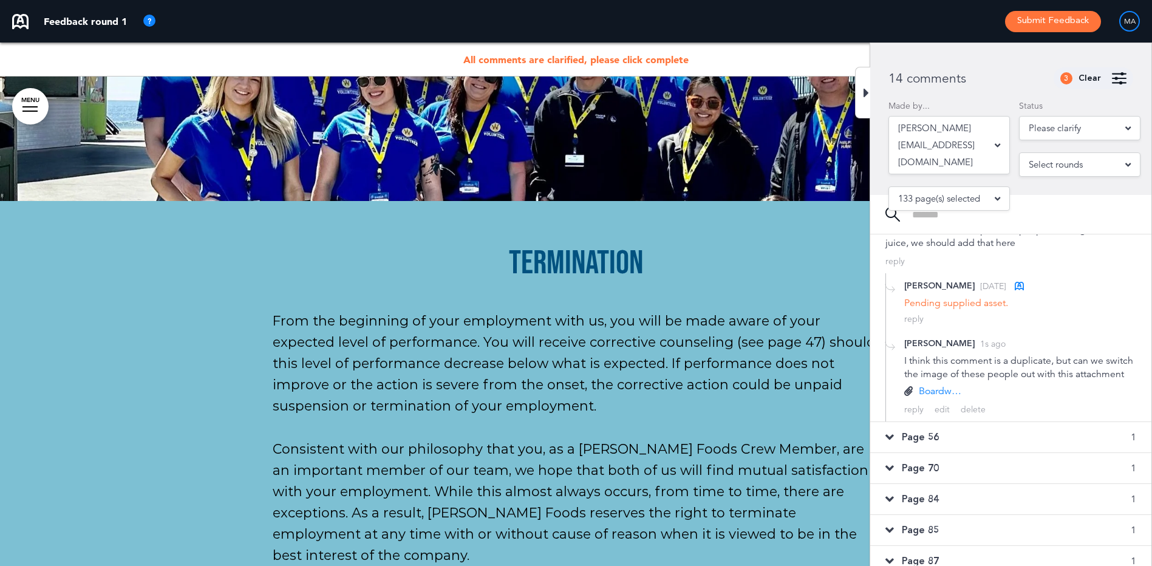
click at [936, 444] on span "Page 56" at bounding box center [920, 437] width 37 height 13
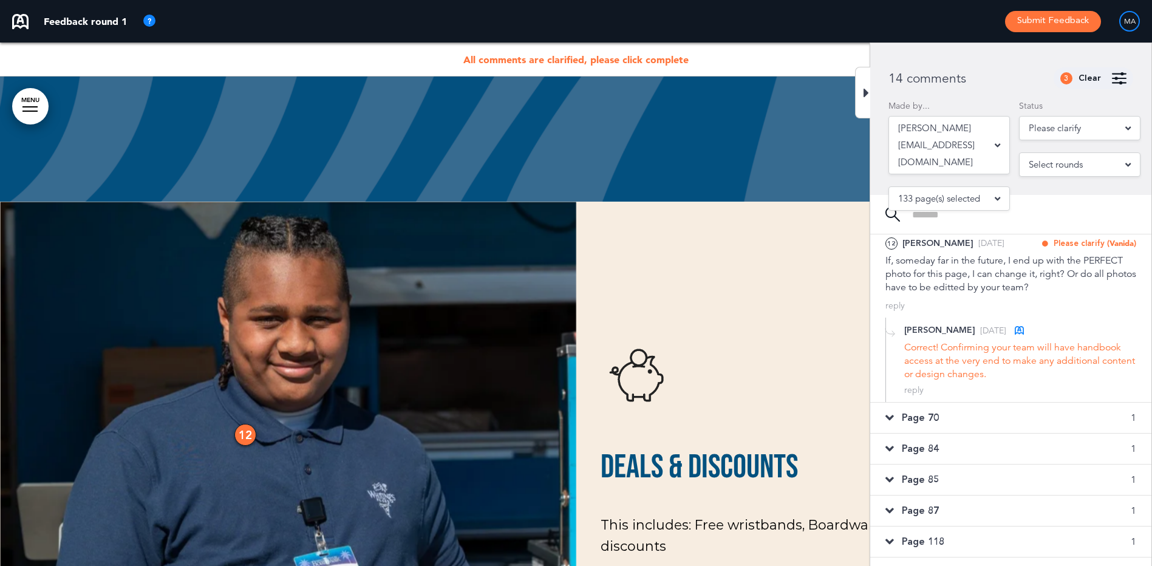
scroll to position [39681, 0]
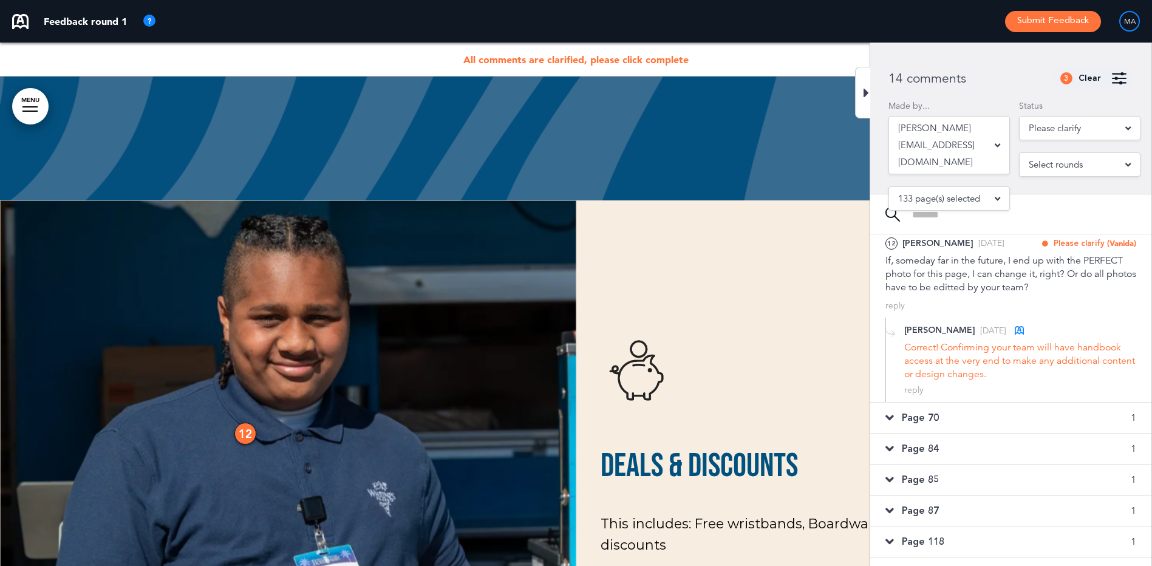
click at [939, 421] on div "Page 70 1" at bounding box center [1010, 418] width 281 height 30
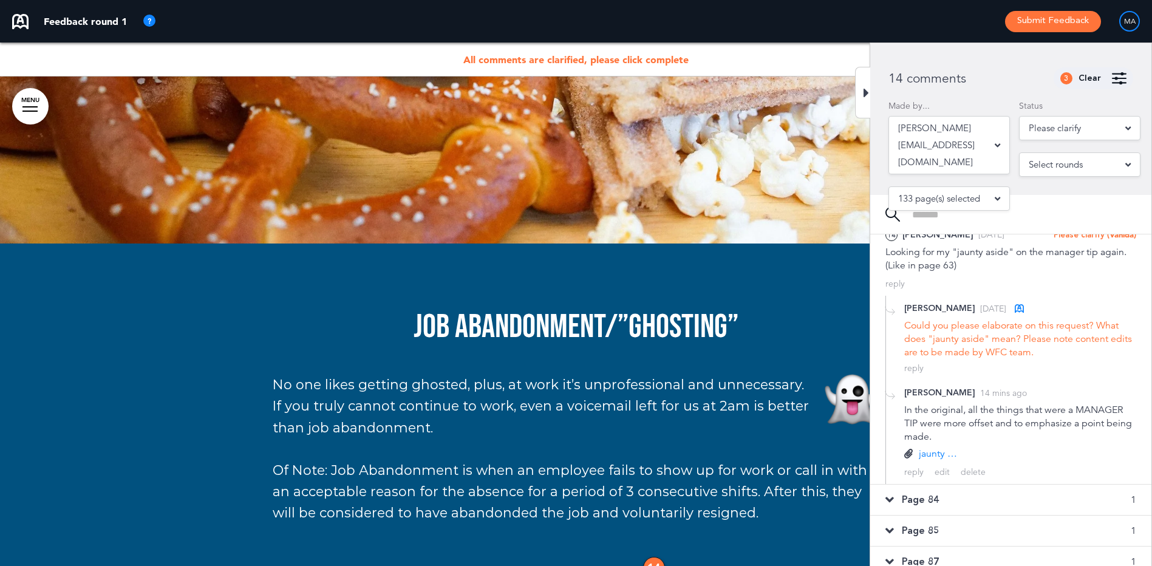
scroll to position [250, 0]
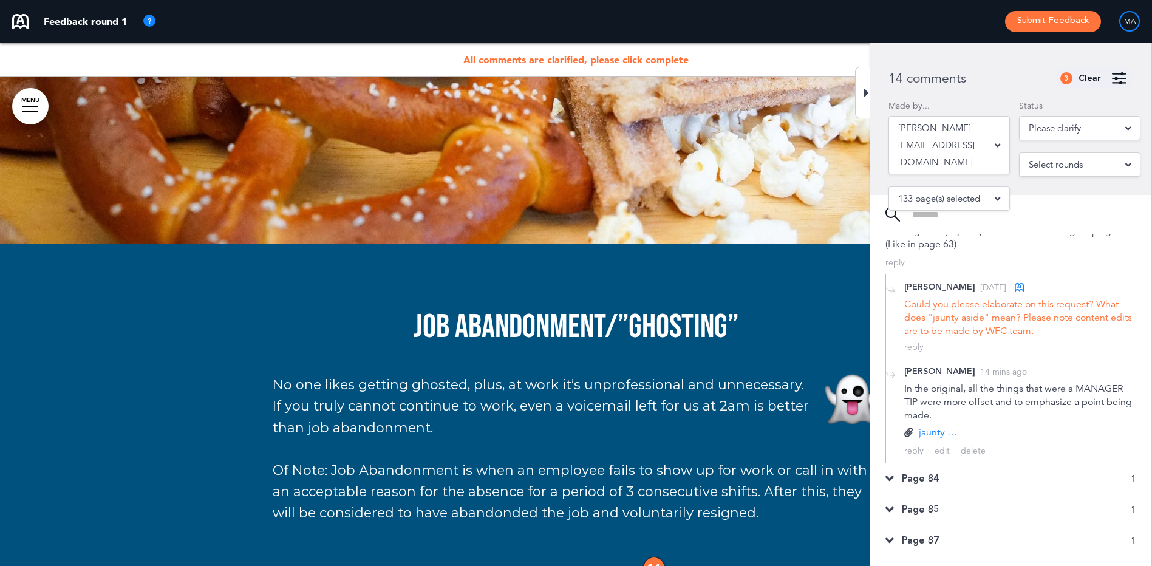
click at [913, 478] on span "Page 84" at bounding box center [920, 478] width 37 height 13
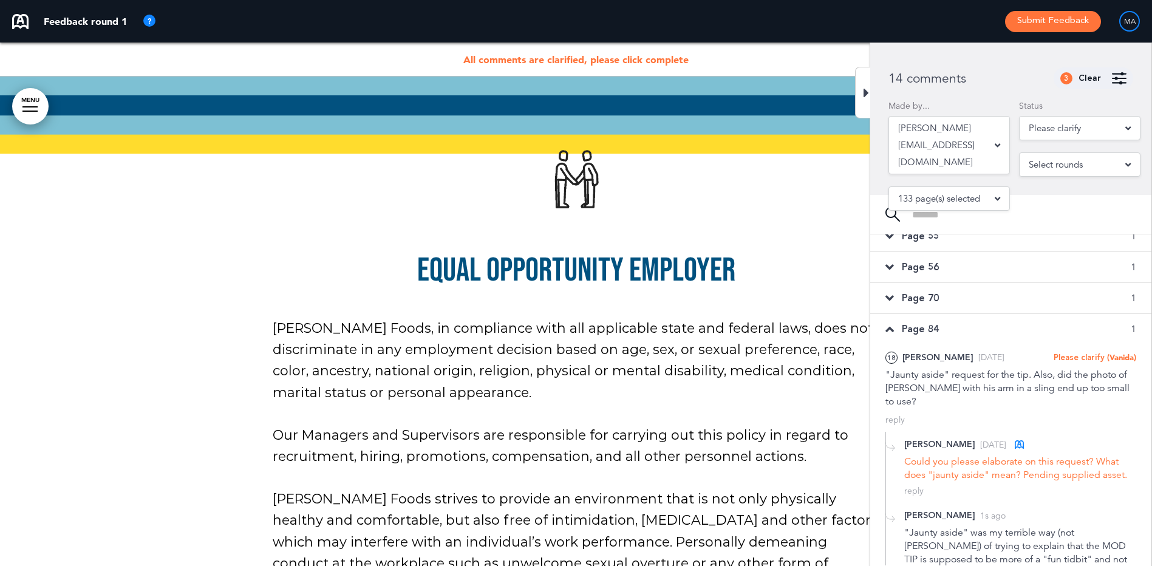
scroll to position [63, 0]
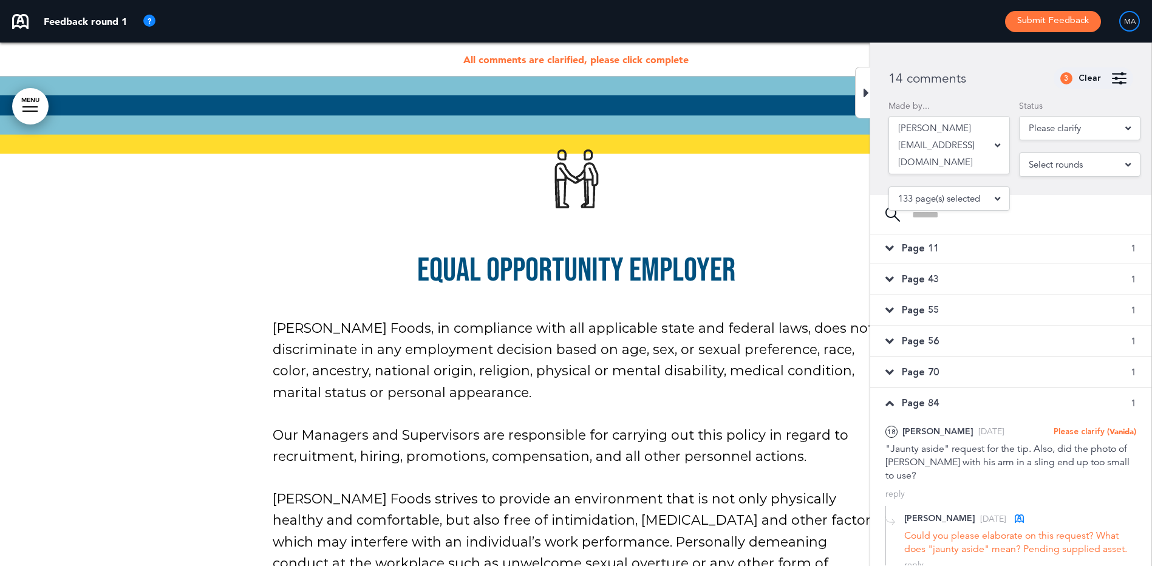
click at [961, 375] on div "Page 70 1" at bounding box center [1010, 372] width 281 height 30
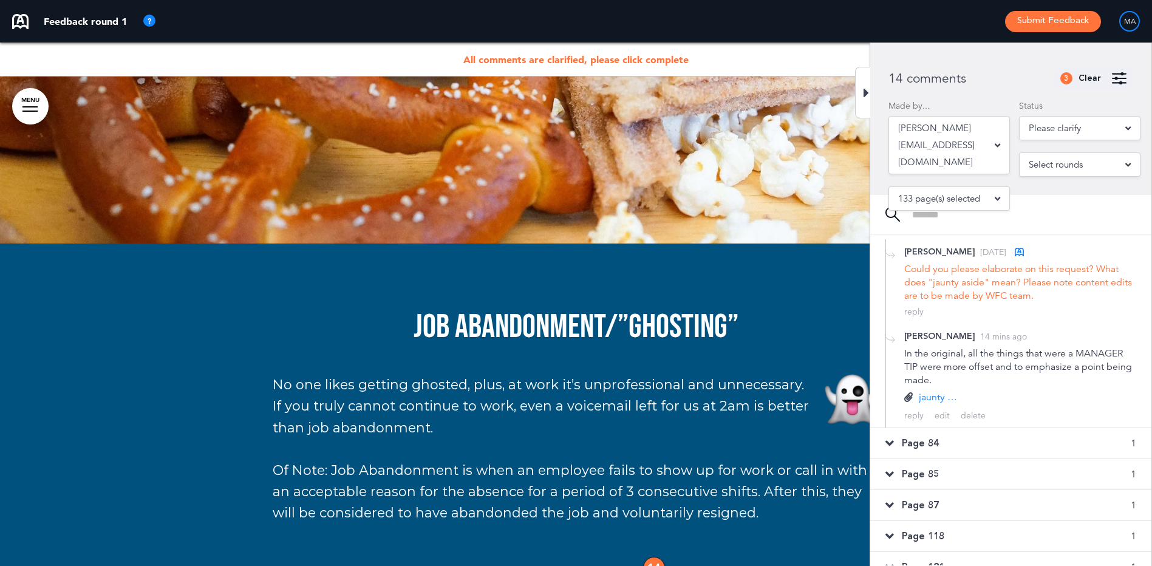
scroll to position [306, 0]
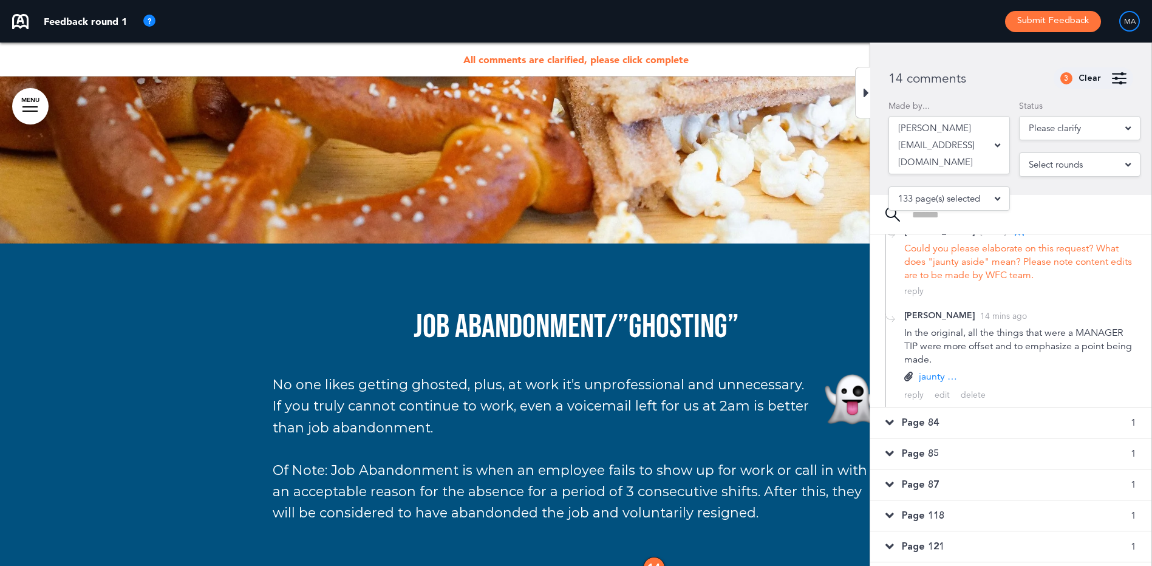
click at [924, 427] on span "Page 84" at bounding box center [920, 422] width 37 height 13
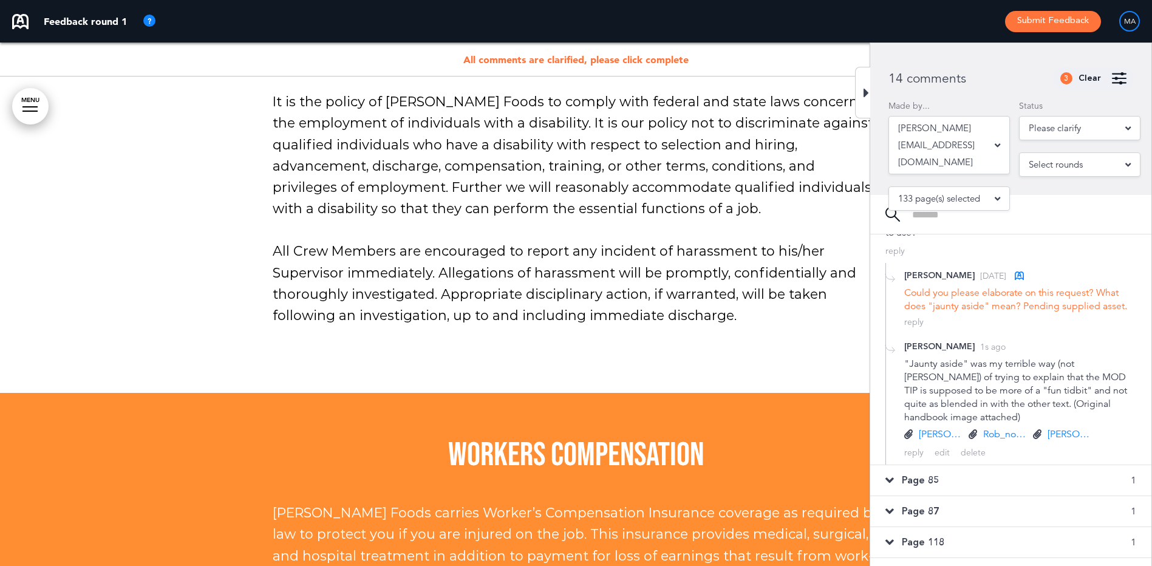
click at [917, 465] on div "Page 85 1" at bounding box center [1010, 480] width 281 height 30
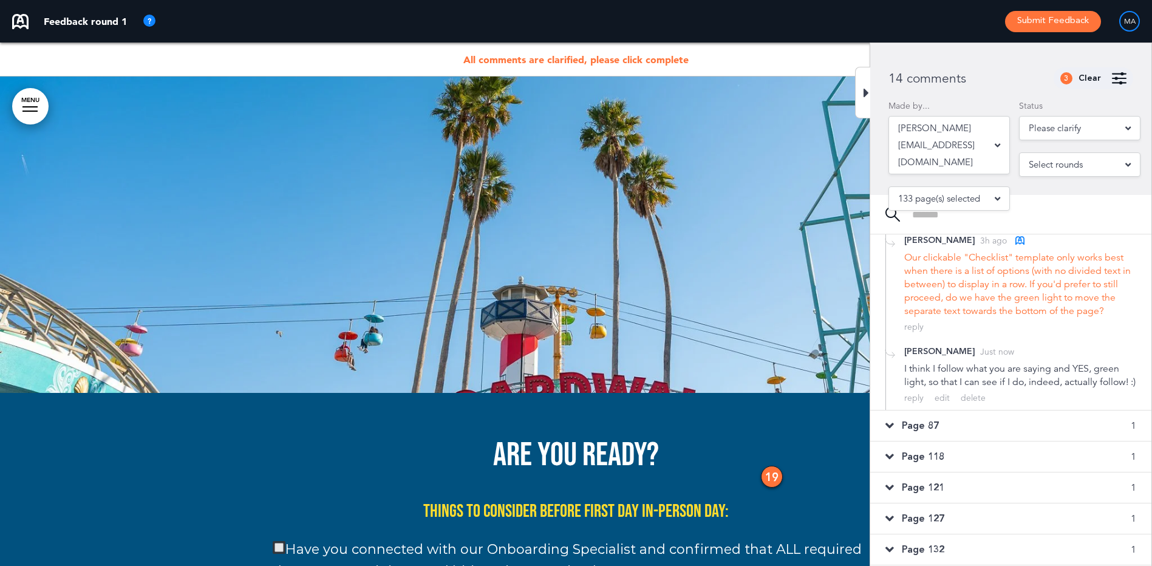
click at [942, 419] on div "Page 87 1" at bounding box center [1010, 425] width 281 height 30
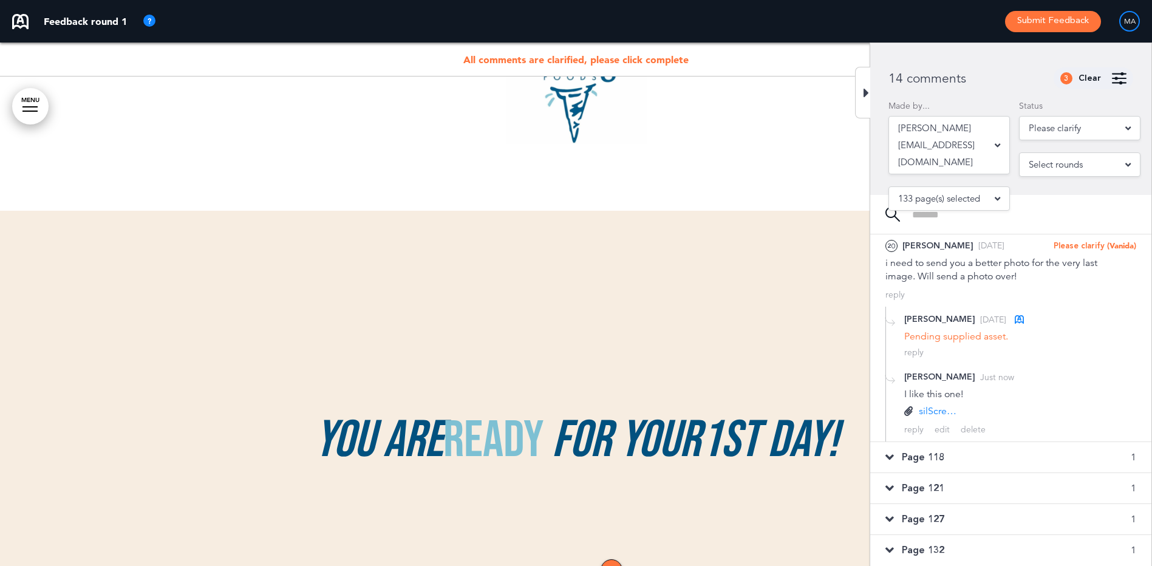
click at [971, 455] on div "Page 118 1" at bounding box center [1010, 457] width 281 height 30
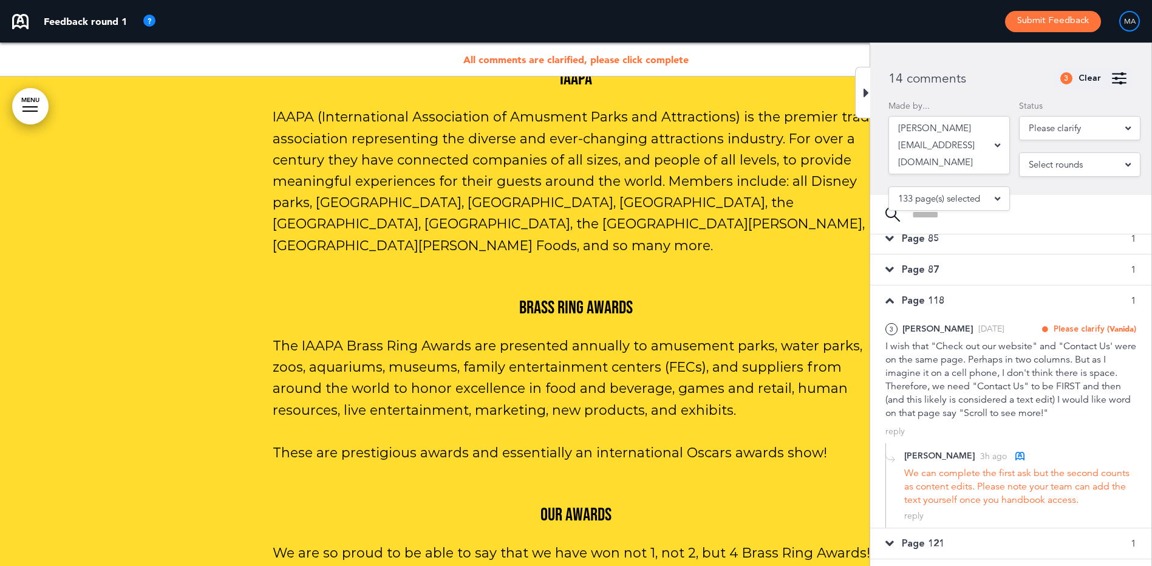
scroll to position [314, 0]
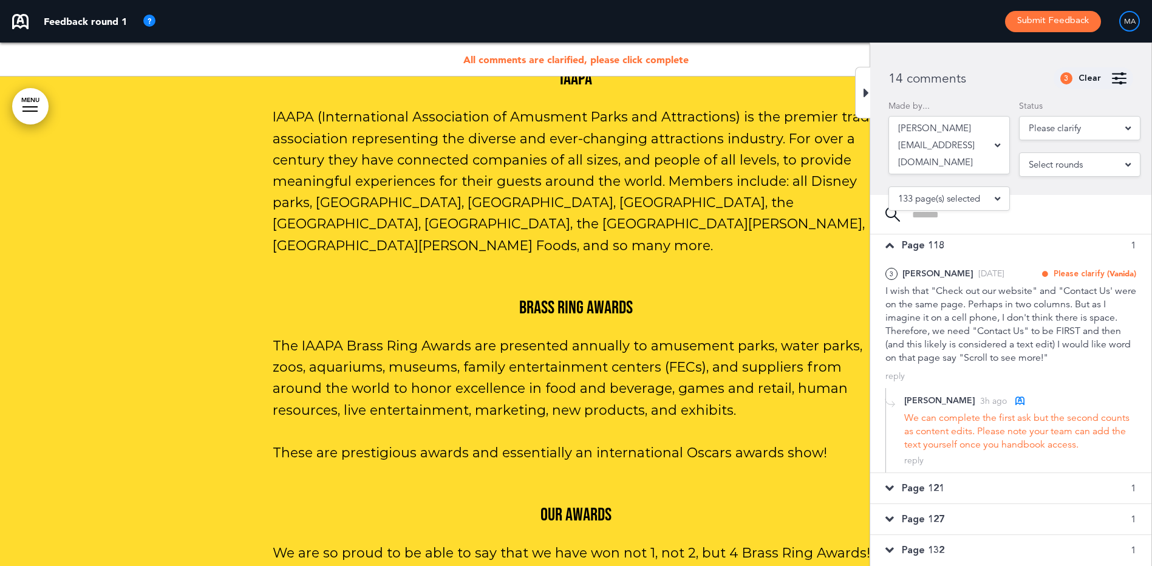
click at [959, 484] on div "Page 121 1" at bounding box center [1010, 488] width 281 height 30
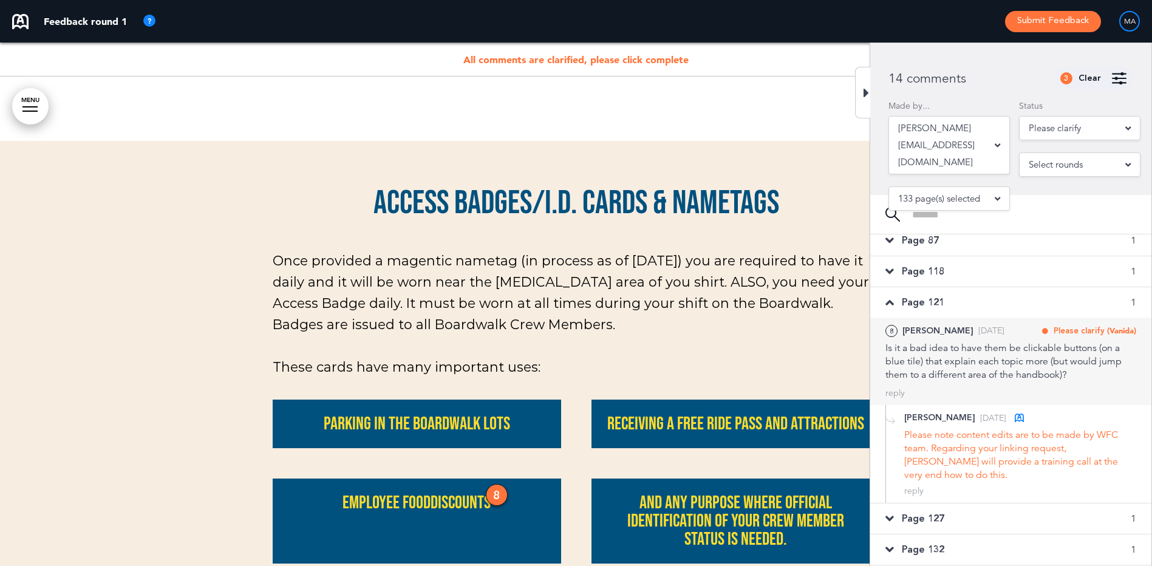
scroll to position [274, 0]
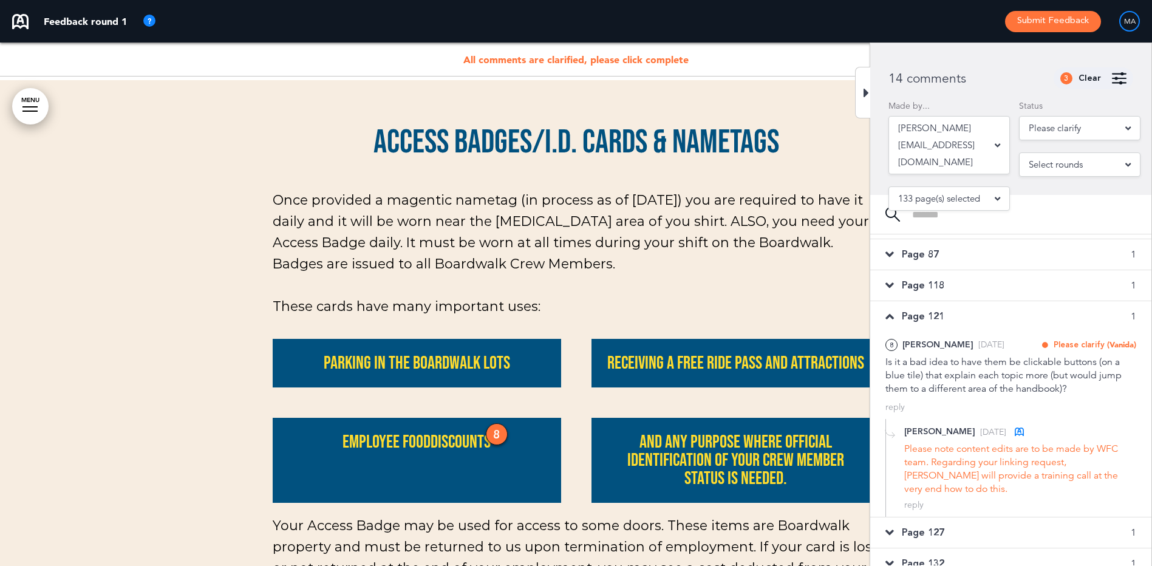
click at [959, 517] on div "Page 127 1" at bounding box center [1010, 532] width 281 height 30
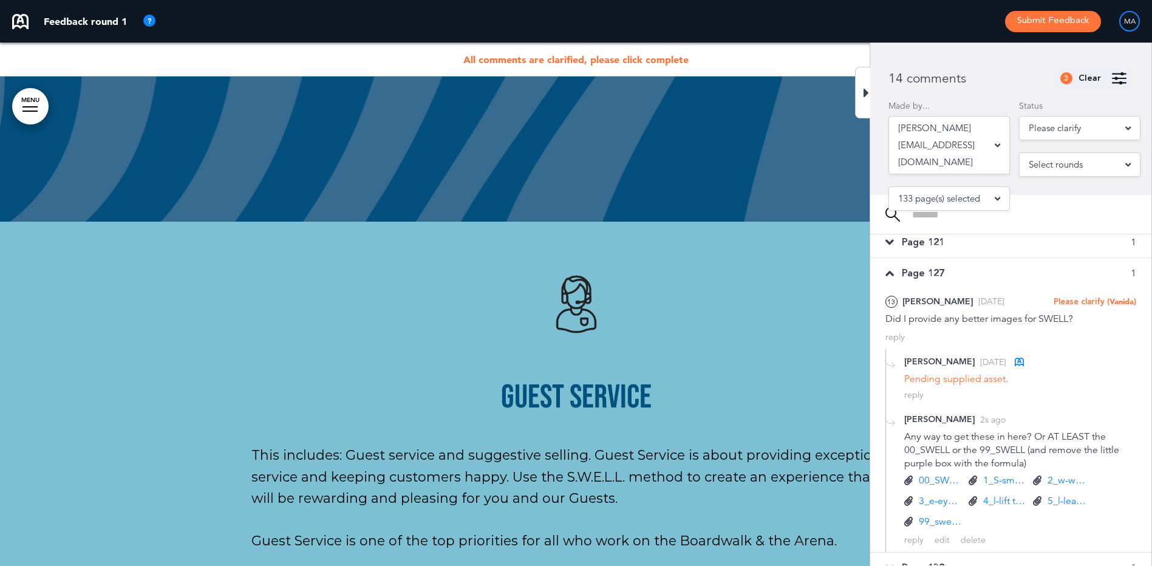
scroll to position [366, 0]
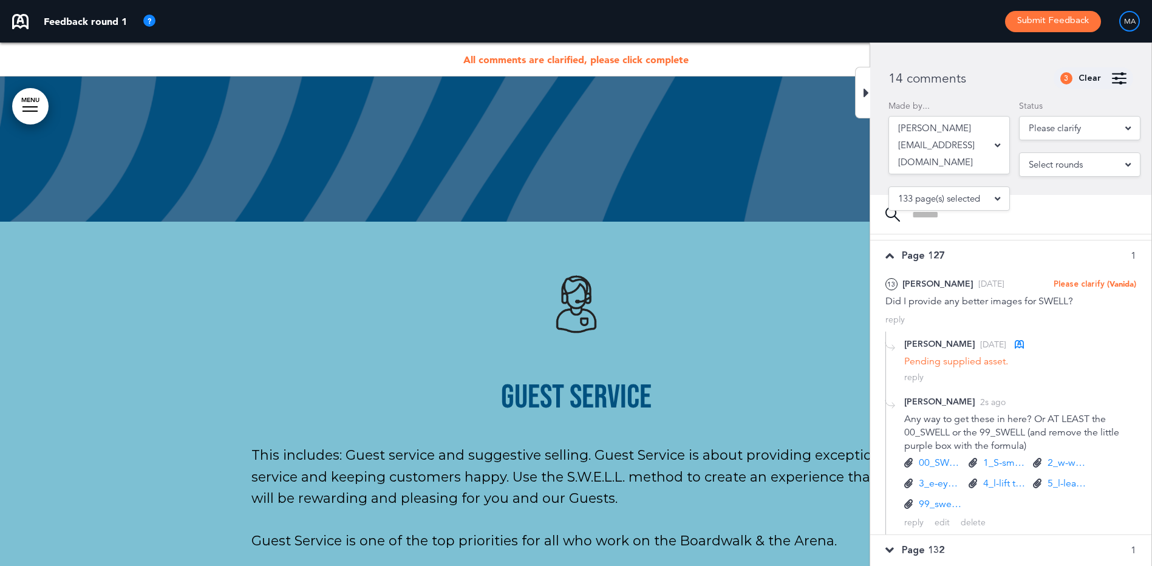
click at [947, 543] on div "Page 132 1" at bounding box center [1010, 550] width 281 height 30
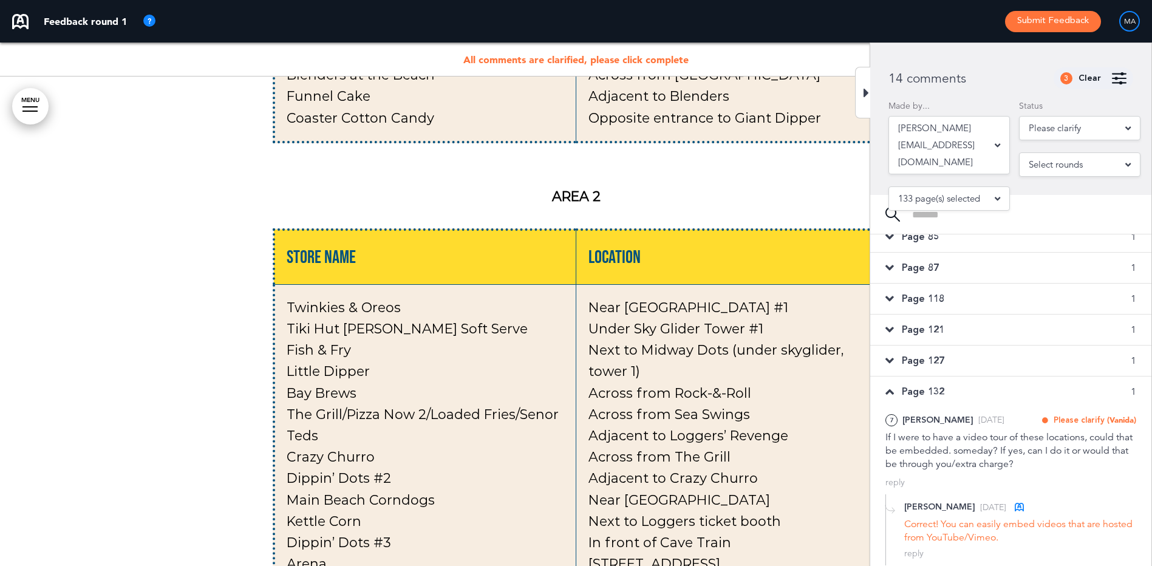
scroll to position [8180, 0]
